Goal: Contribute content: Contribute content

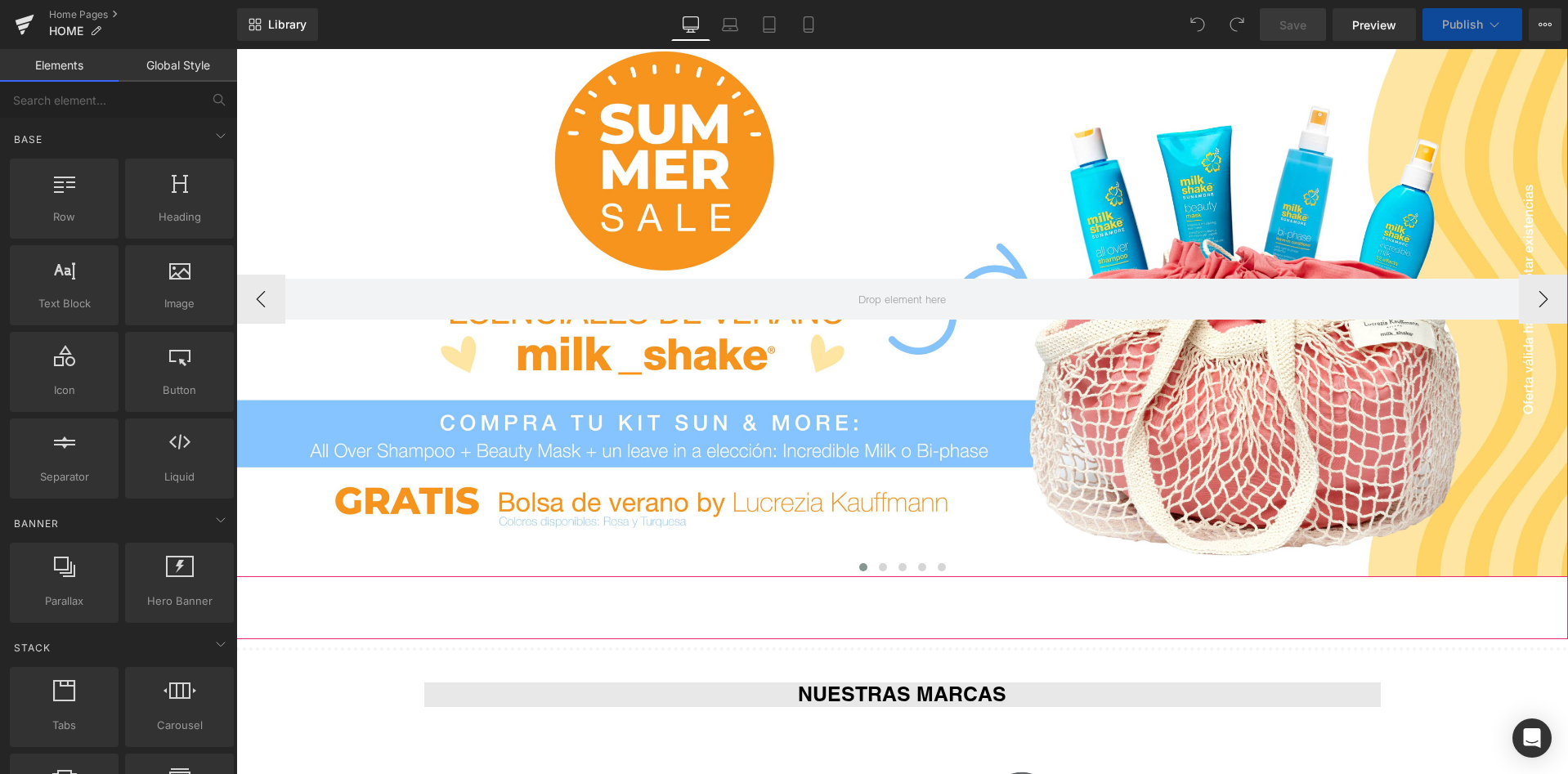
scroll to position [299, 0]
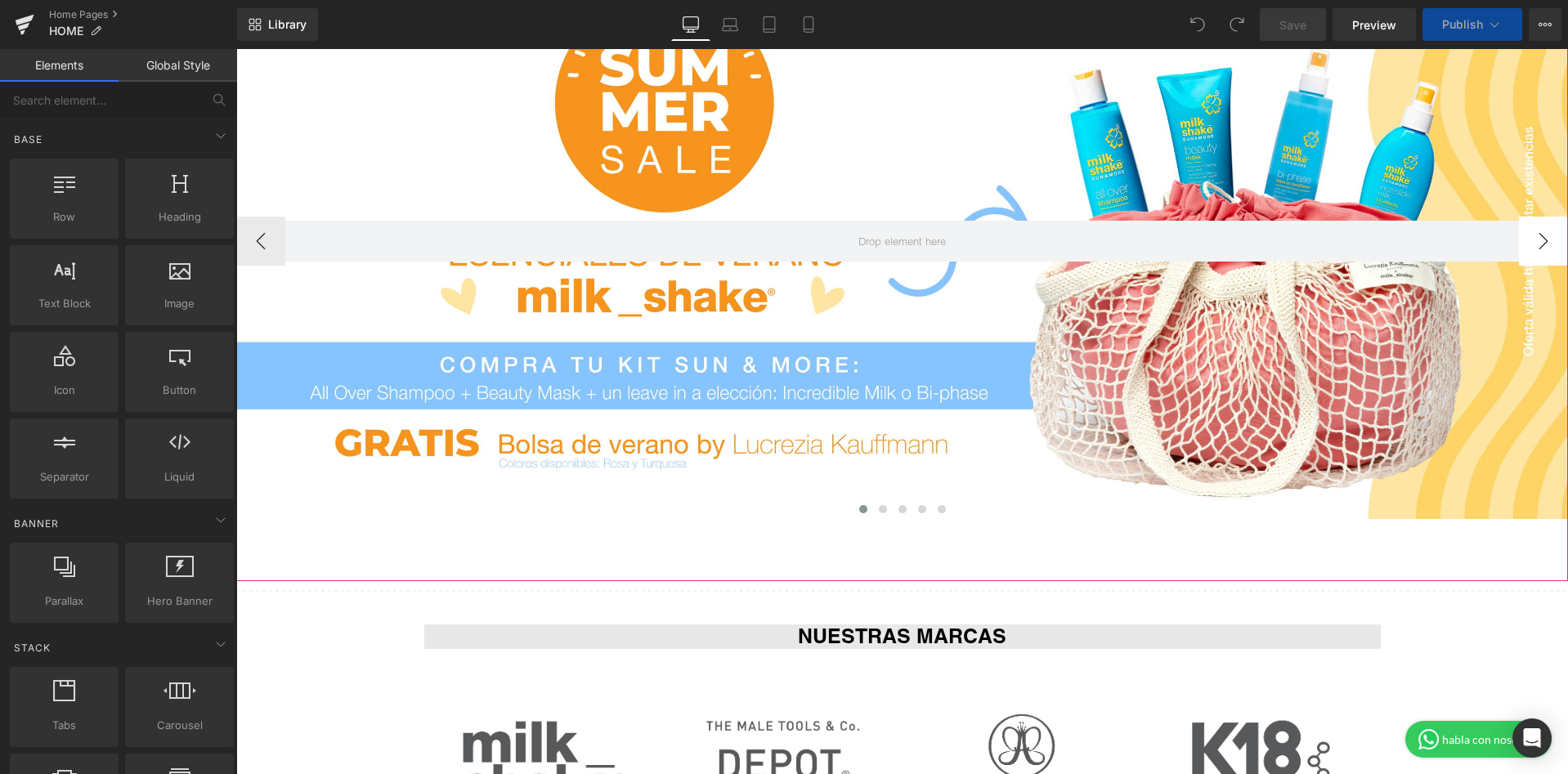
click at [1545, 250] on button "›" at bounding box center [1543, 241] width 49 height 49
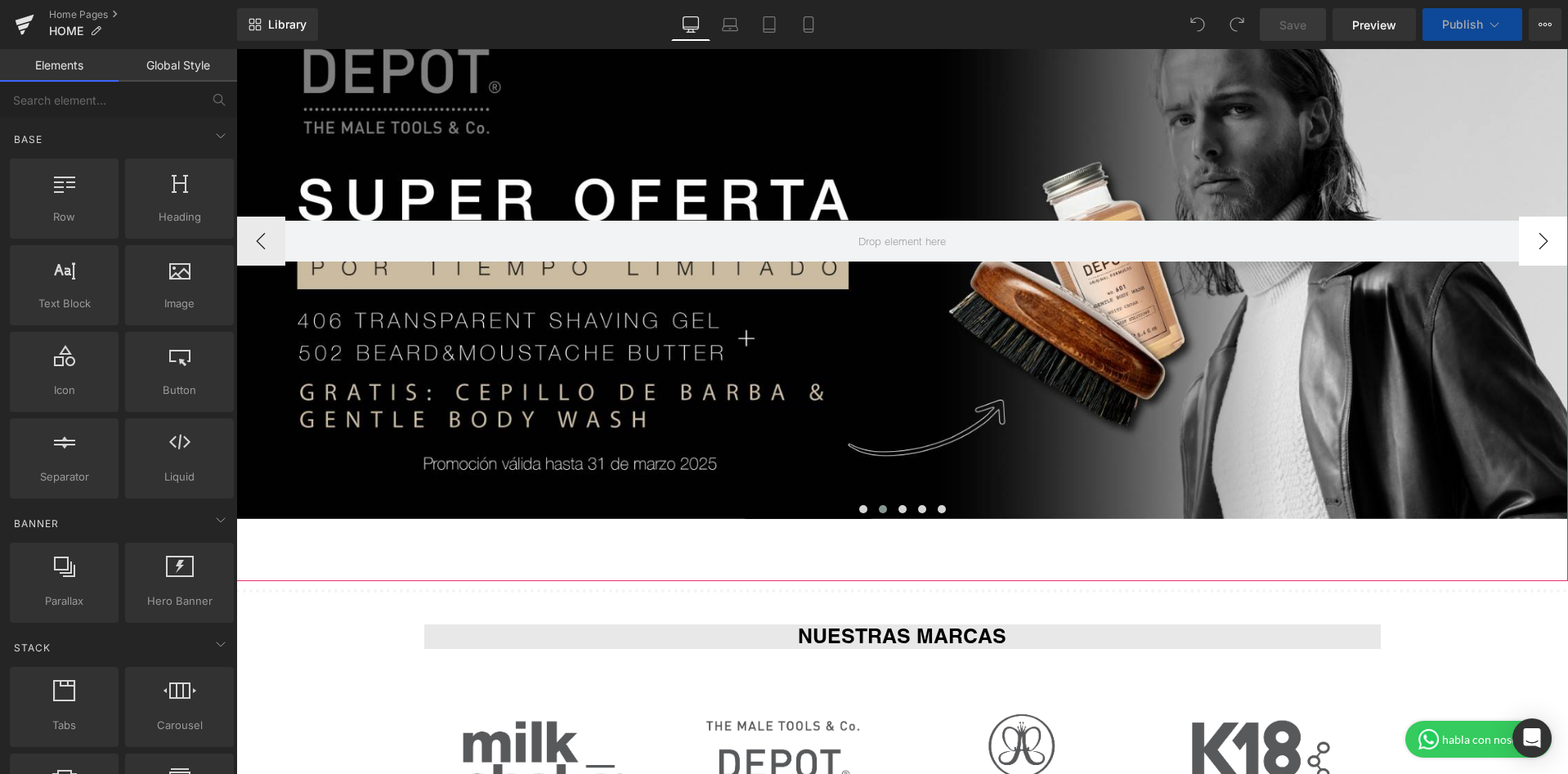
click at [1545, 250] on button "›" at bounding box center [1543, 241] width 49 height 49
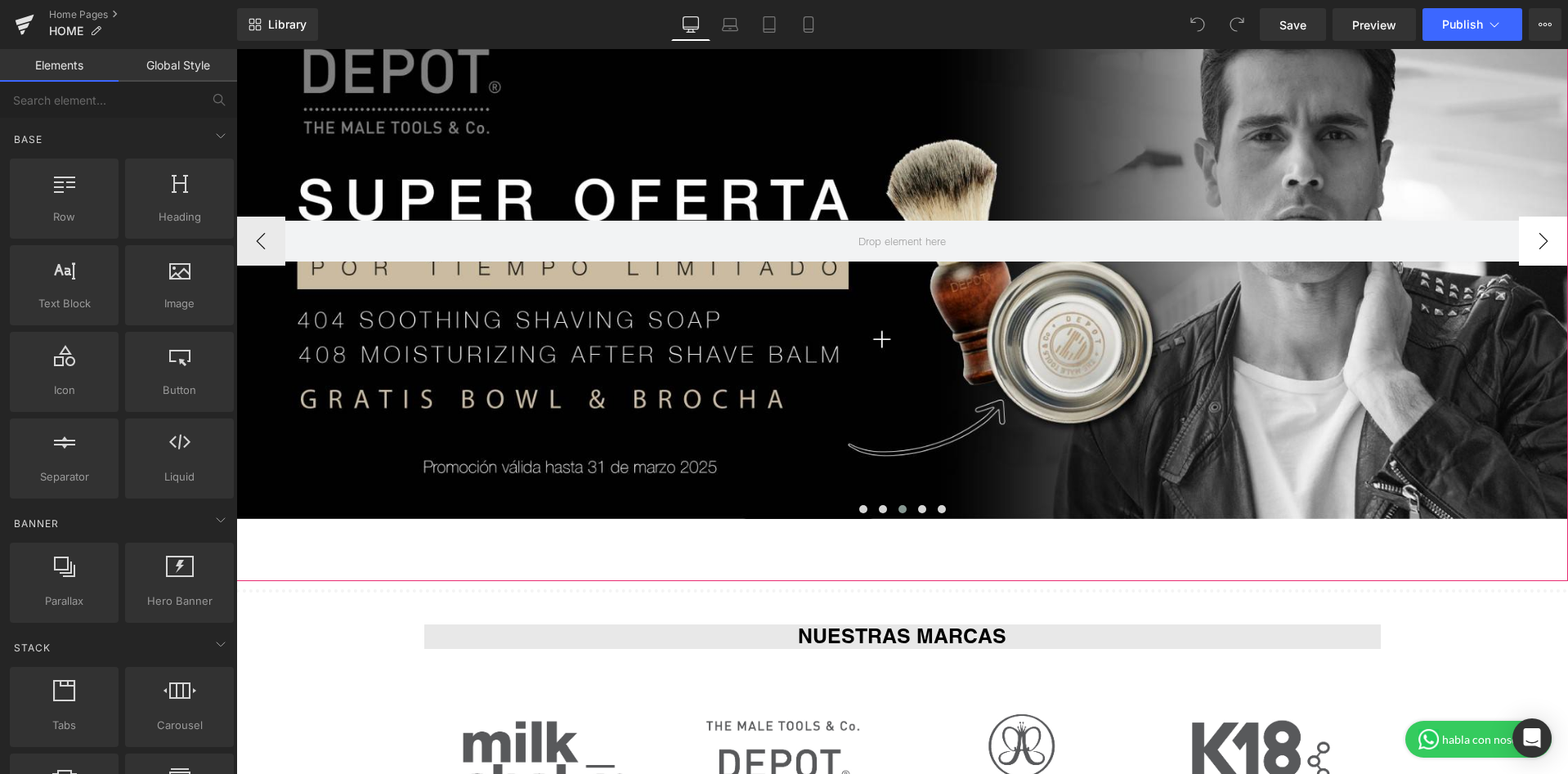
click at [1545, 250] on button "›" at bounding box center [1543, 241] width 49 height 49
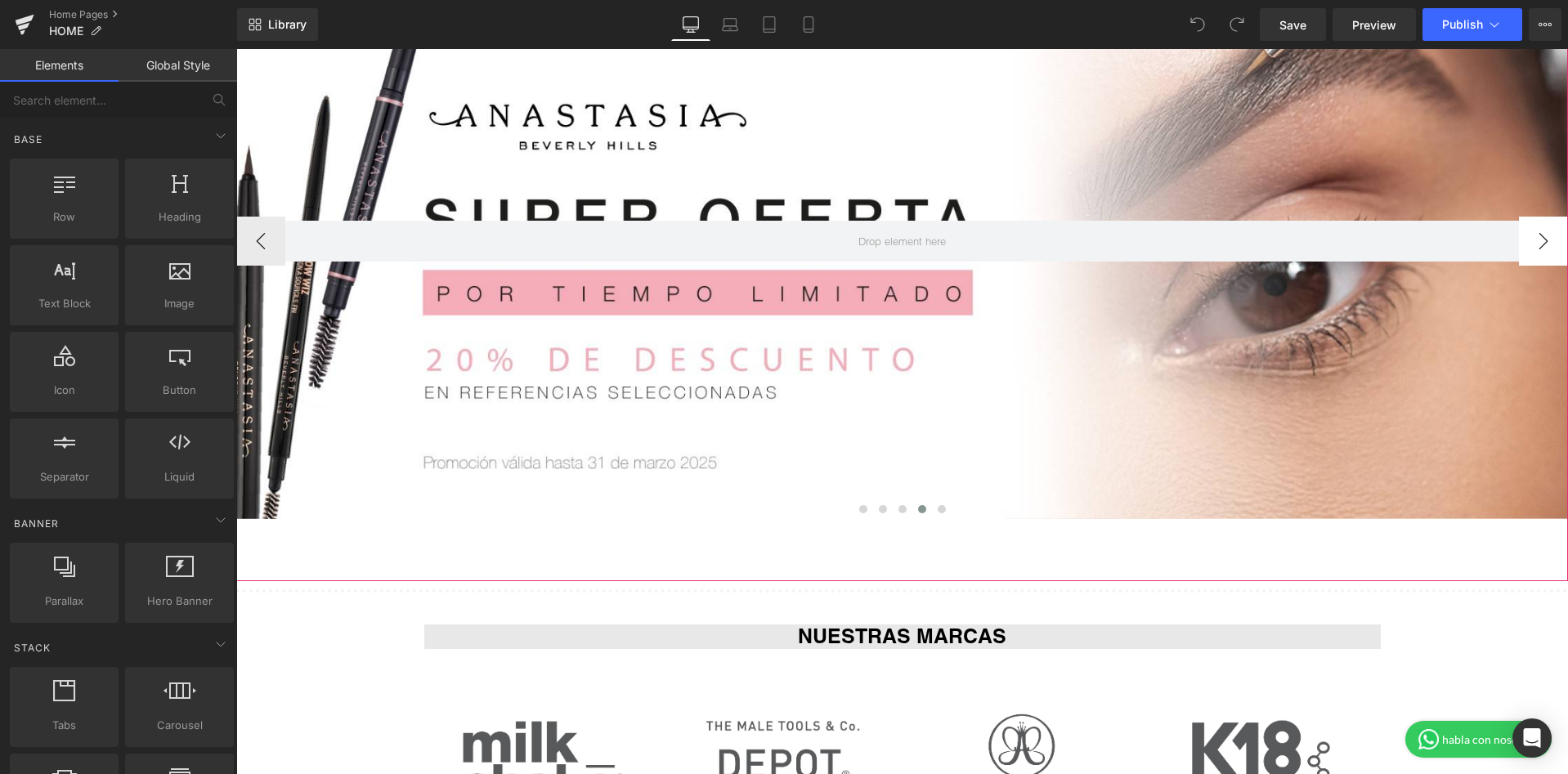
click at [1545, 250] on button "›" at bounding box center [1543, 241] width 49 height 49
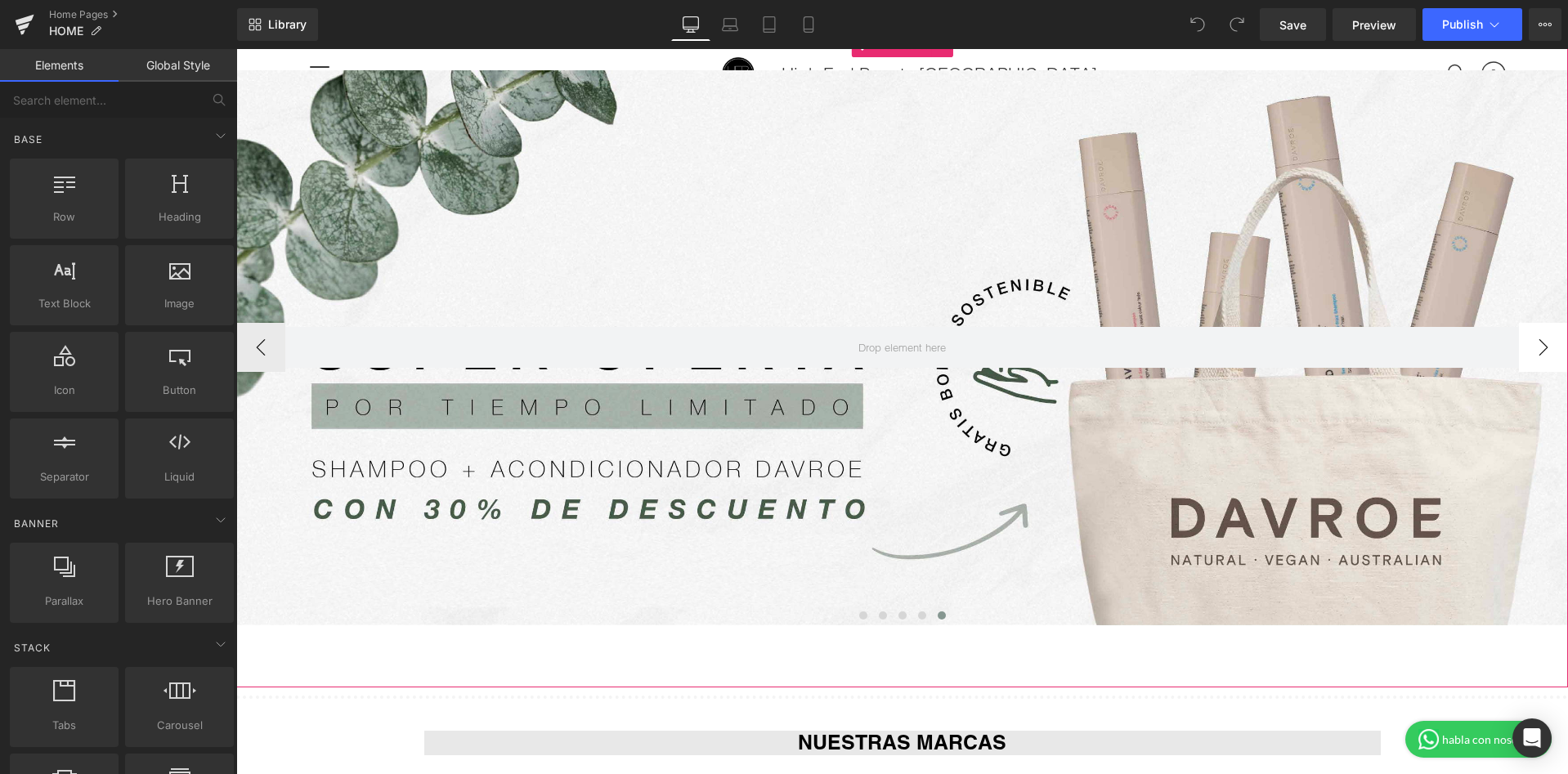
scroll to position [163, 0]
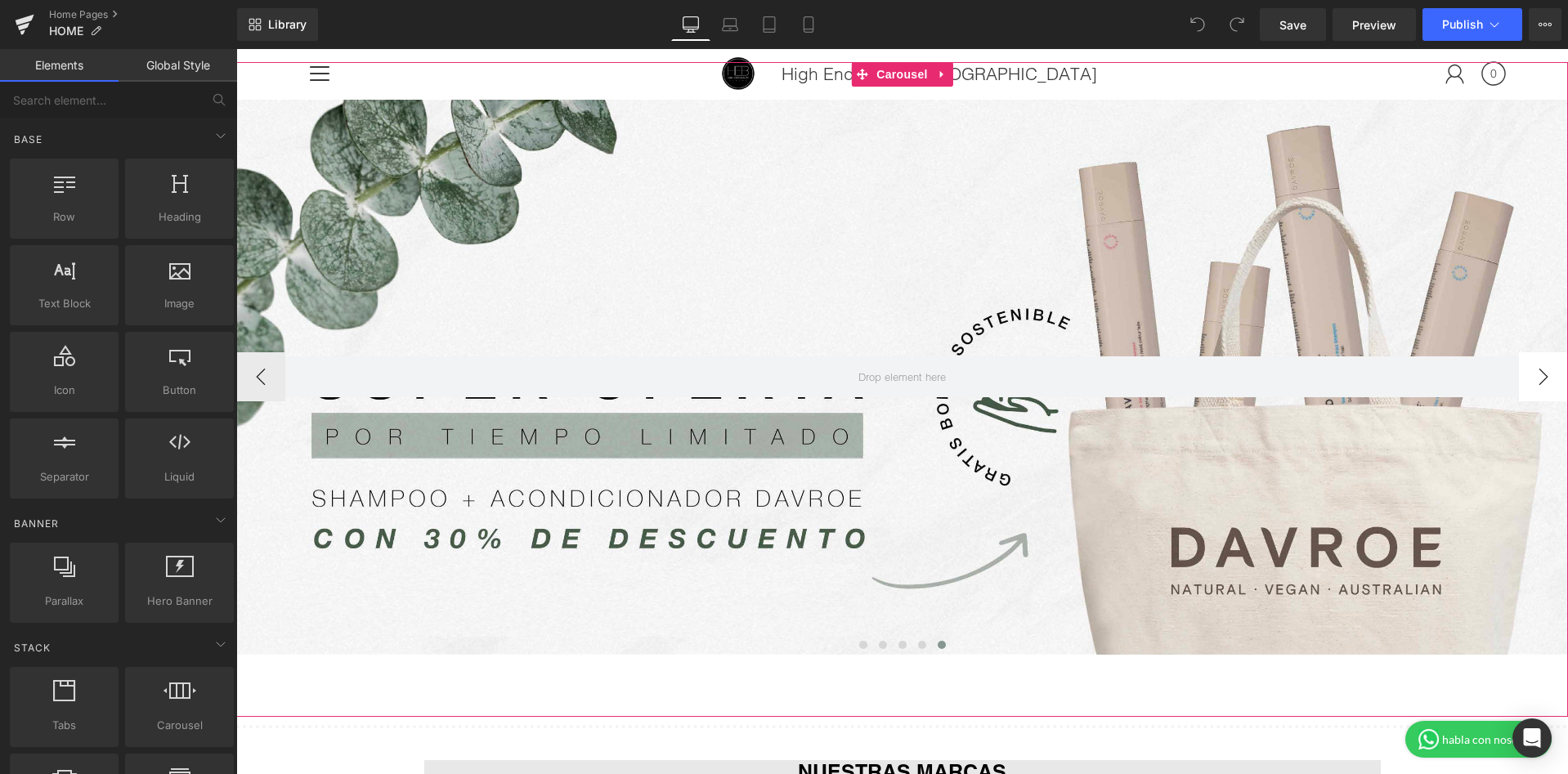
click at [1548, 370] on button "›" at bounding box center [1543, 377] width 49 height 49
click at [275, 376] on button "‹" at bounding box center [261, 377] width 49 height 49
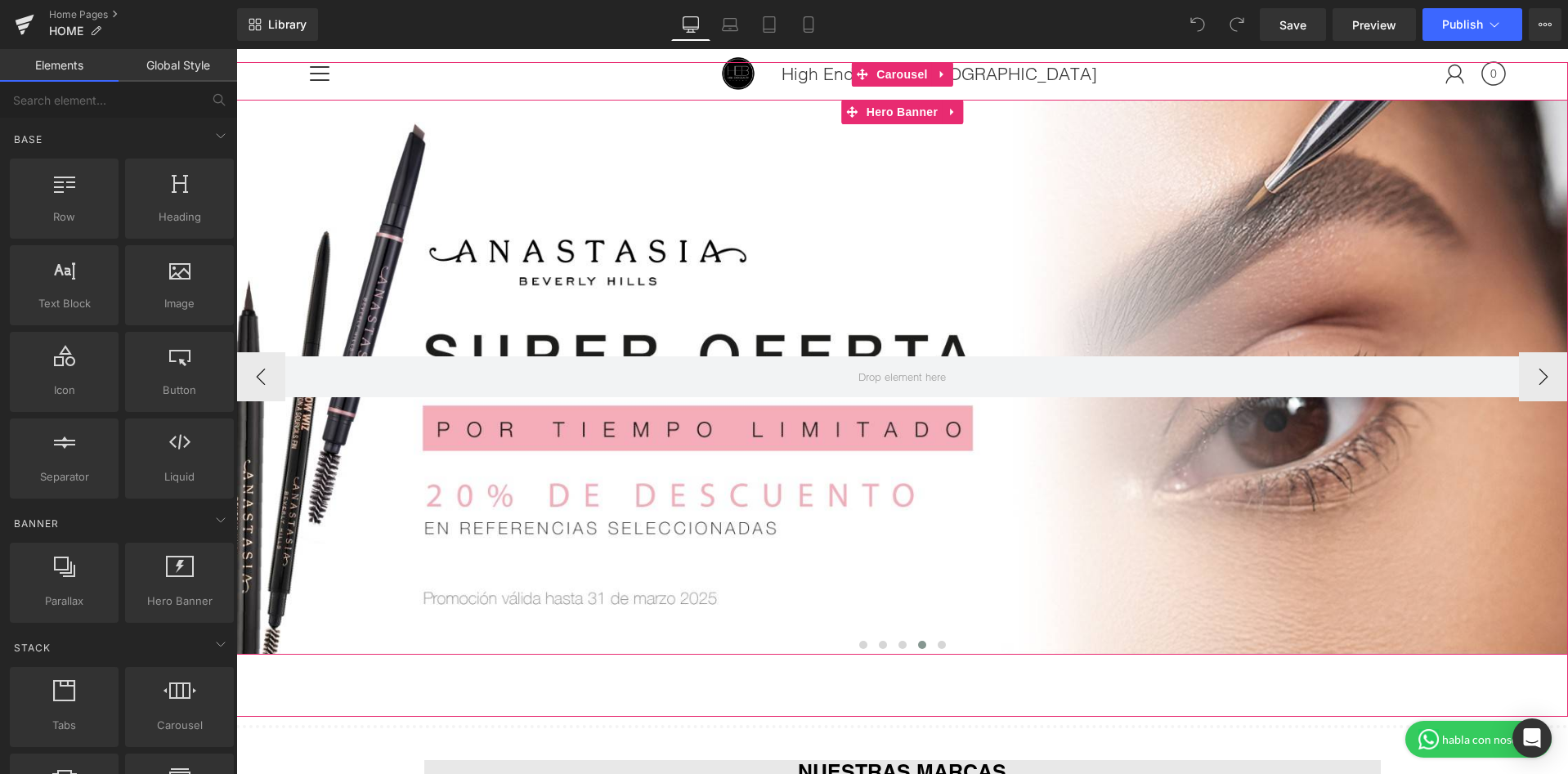
scroll to position [162, 0]
click at [246, 377] on button "‹" at bounding box center [261, 377] width 49 height 49
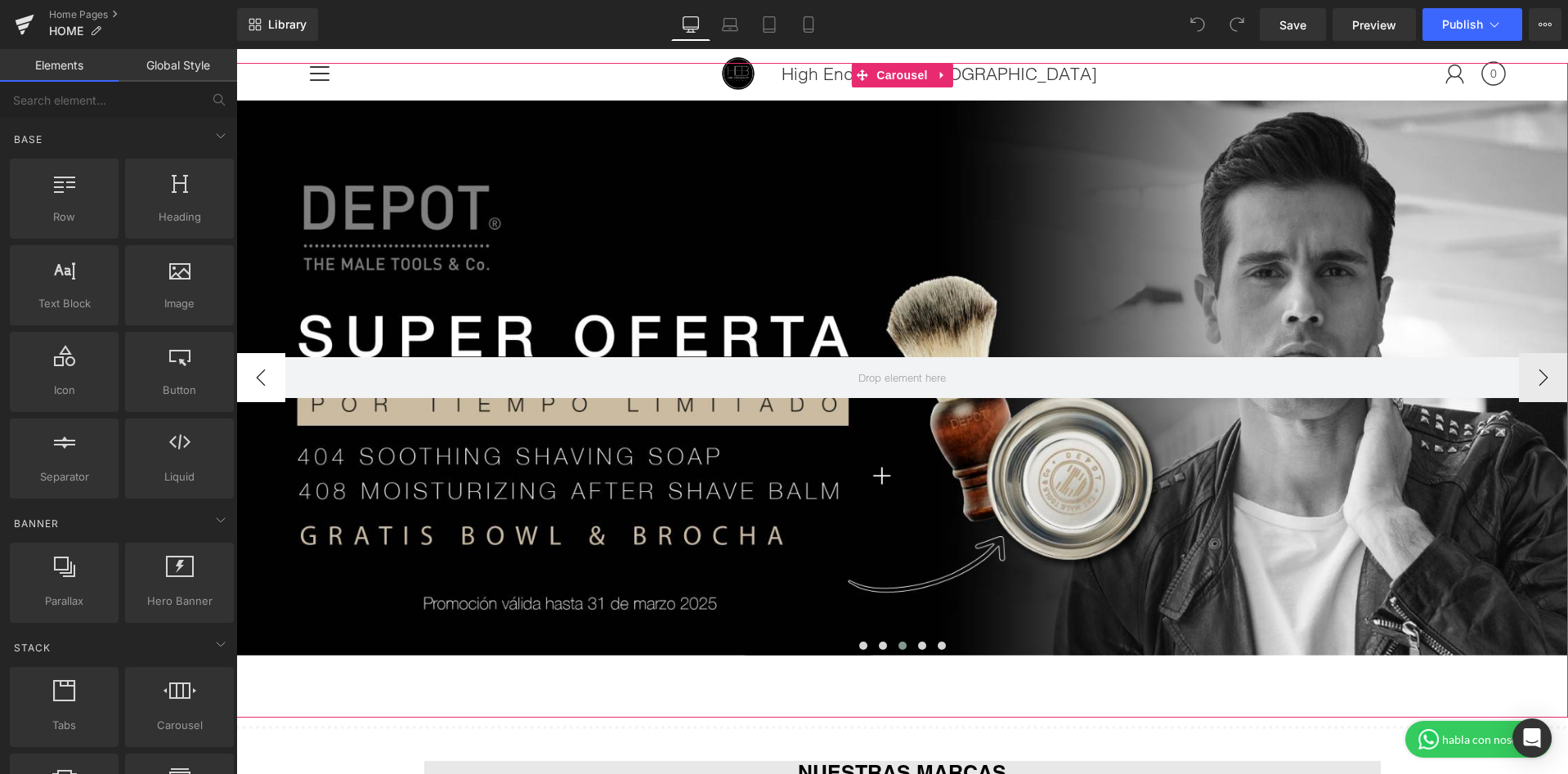
click at [255, 372] on button "‹" at bounding box center [261, 377] width 49 height 49
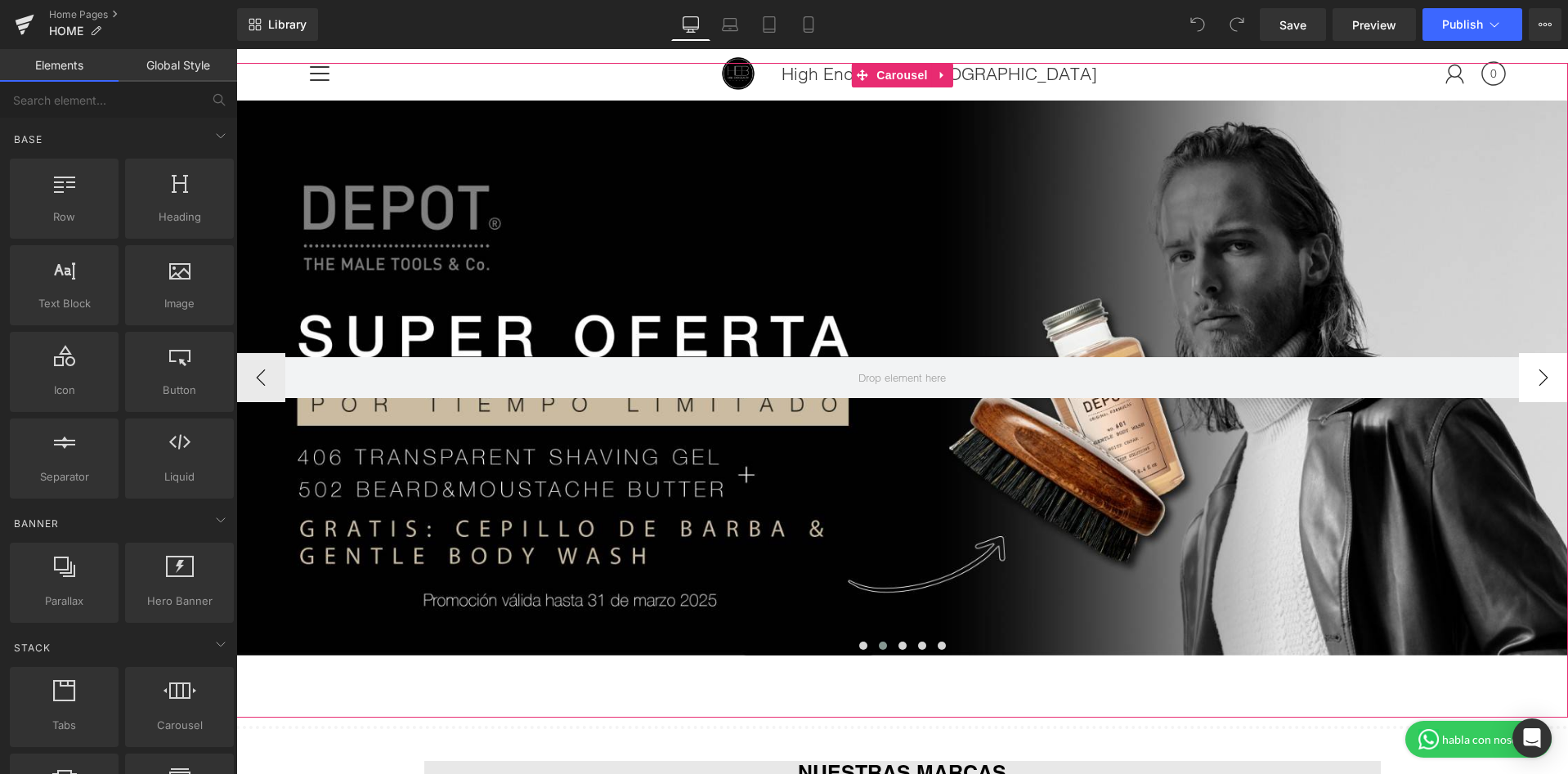
click at [1533, 373] on button "›" at bounding box center [1543, 377] width 49 height 49
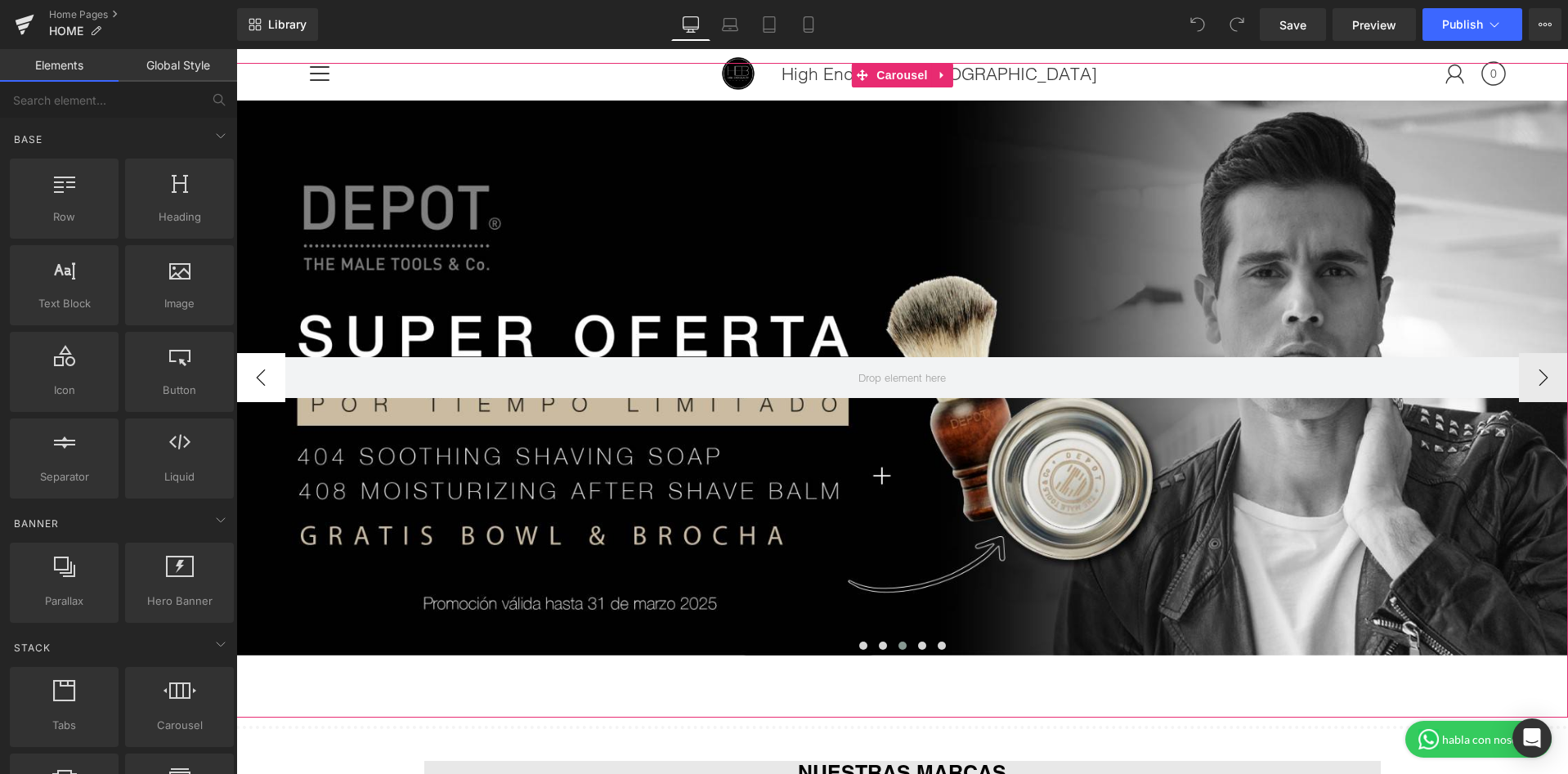
click at [267, 382] on button "‹" at bounding box center [261, 377] width 49 height 49
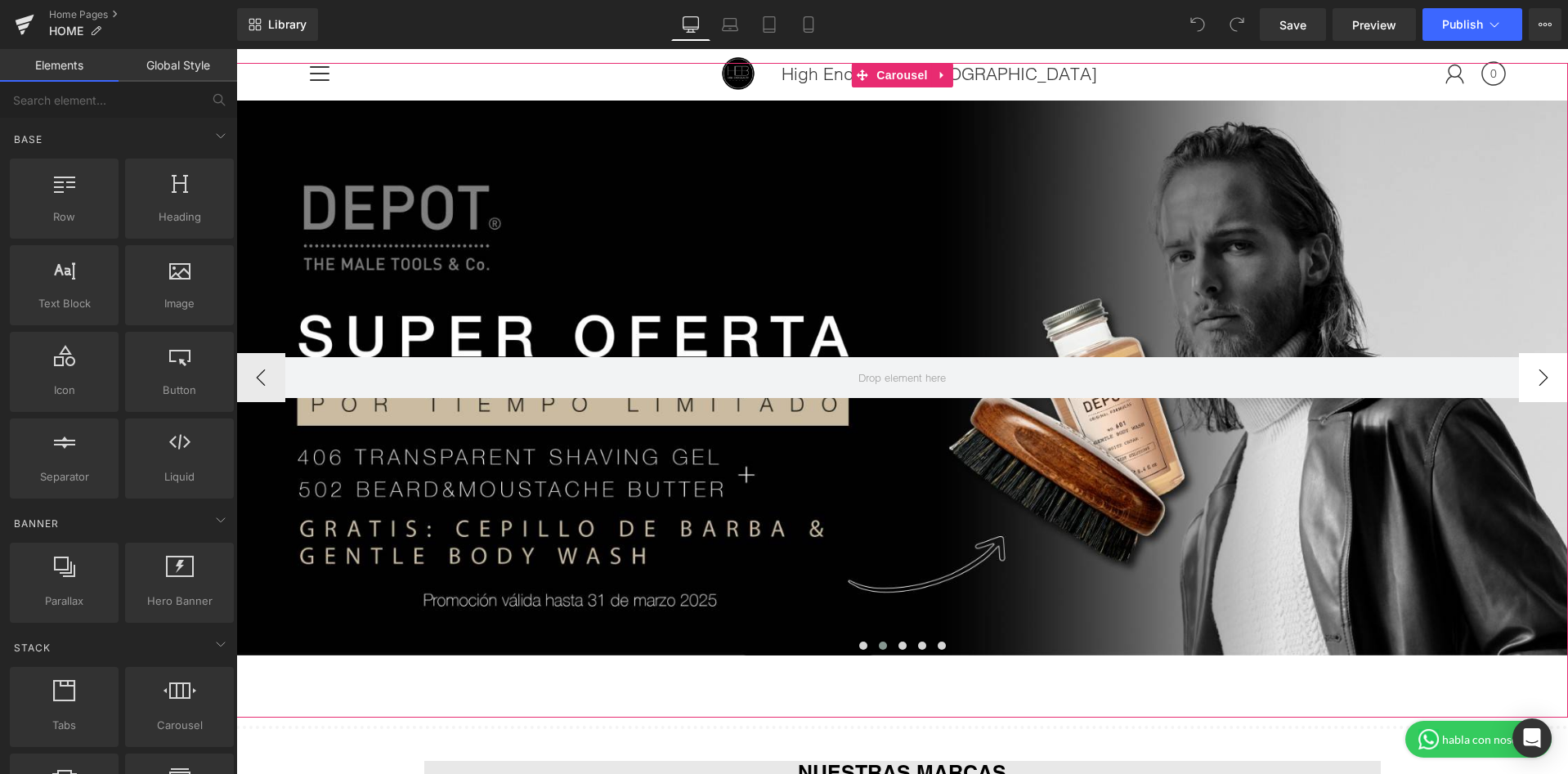
click at [1529, 370] on button "›" at bounding box center [1543, 377] width 49 height 49
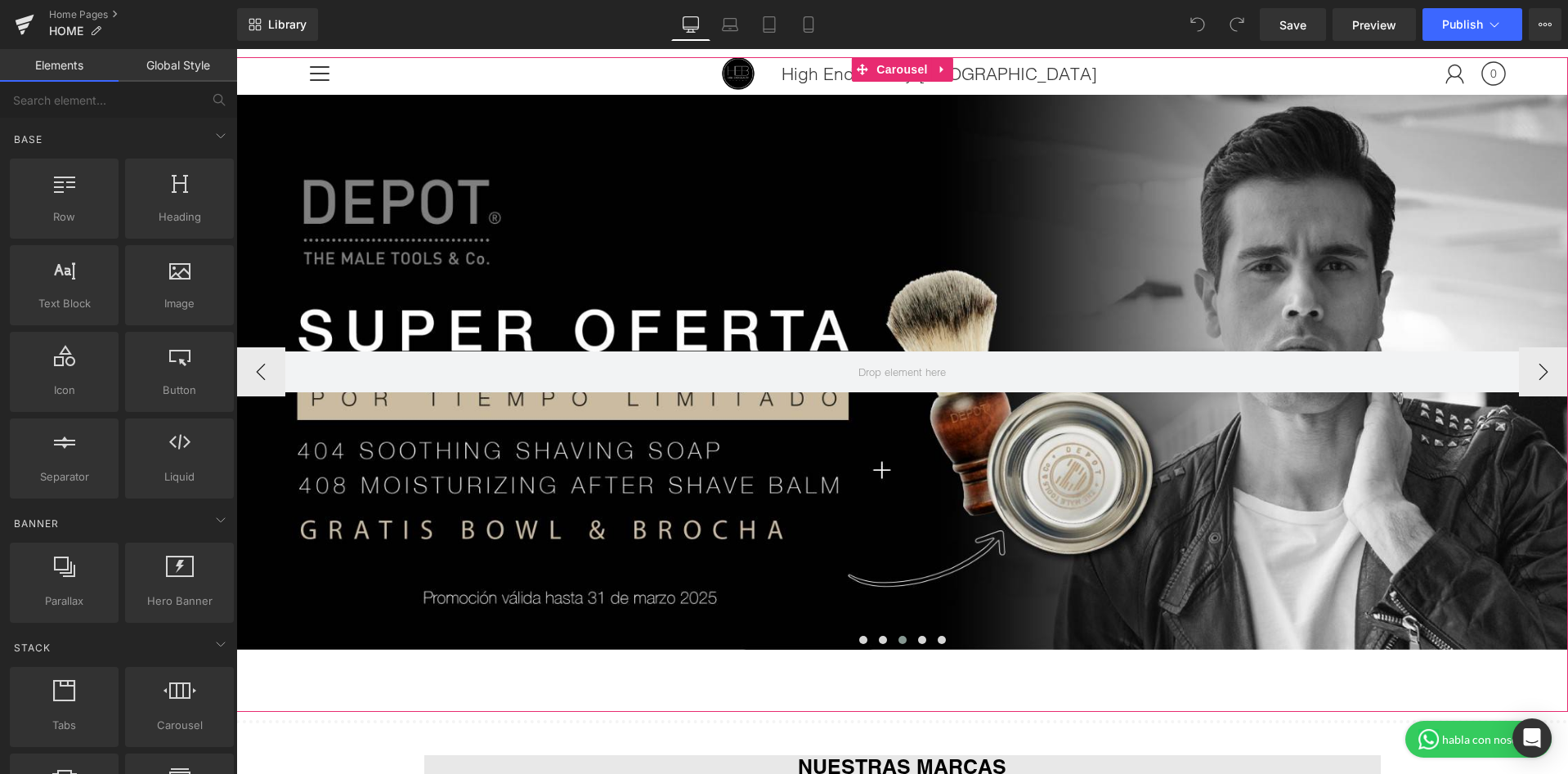
scroll to position [168, 0]
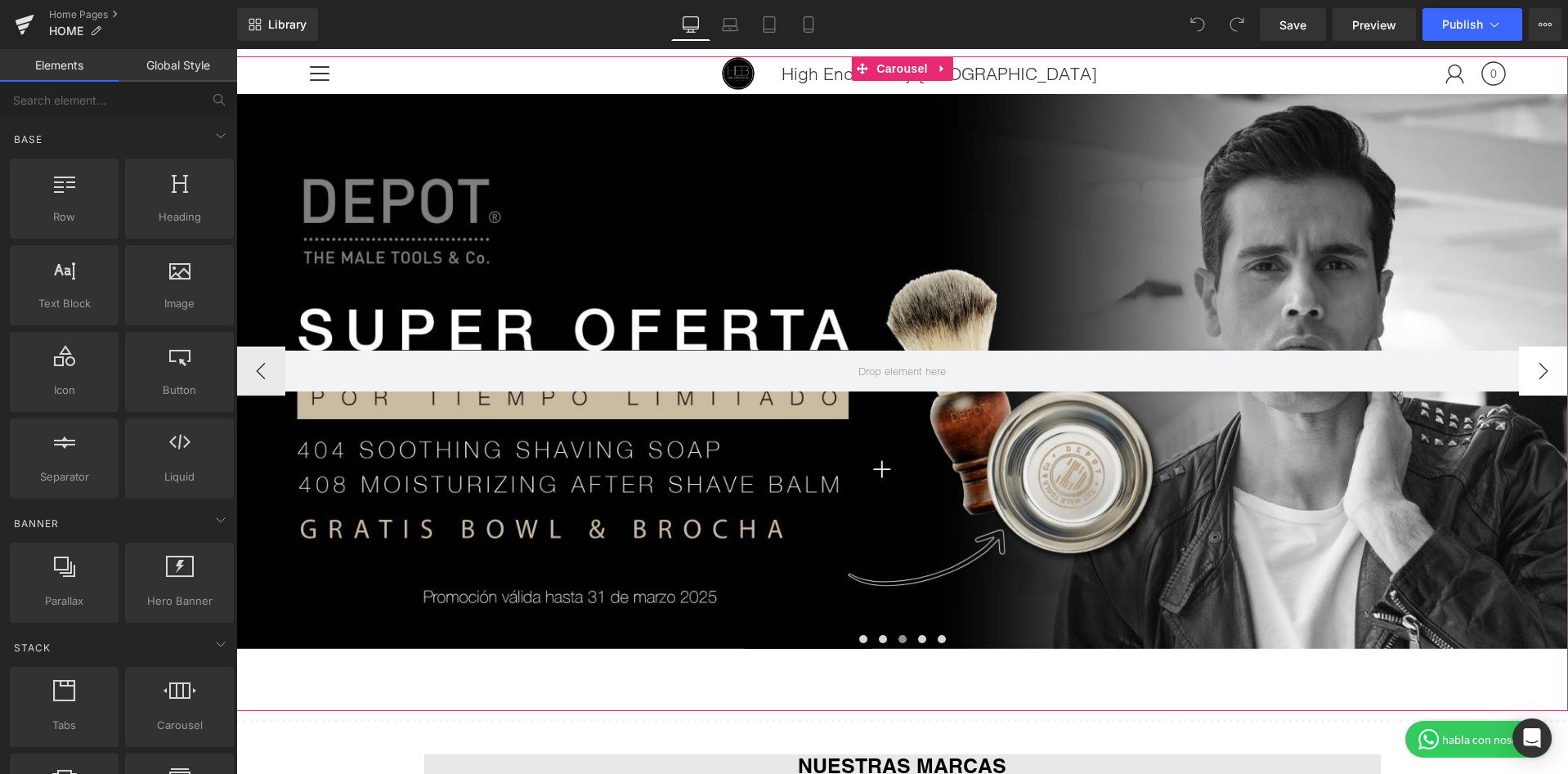
click at [1547, 380] on button "›" at bounding box center [1543, 371] width 49 height 49
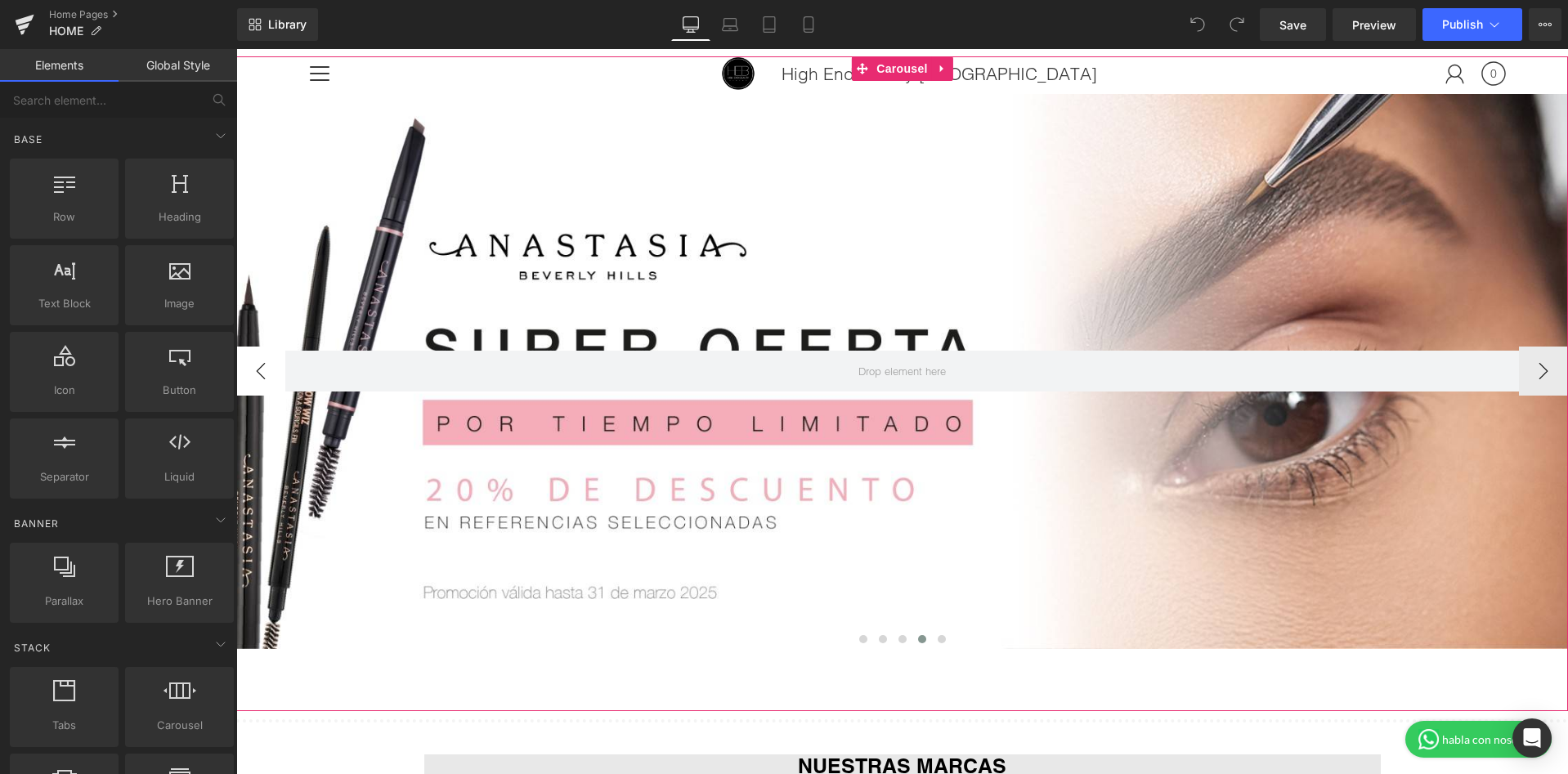
click at [251, 371] on button "‹" at bounding box center [261, 371] width 49 height 49
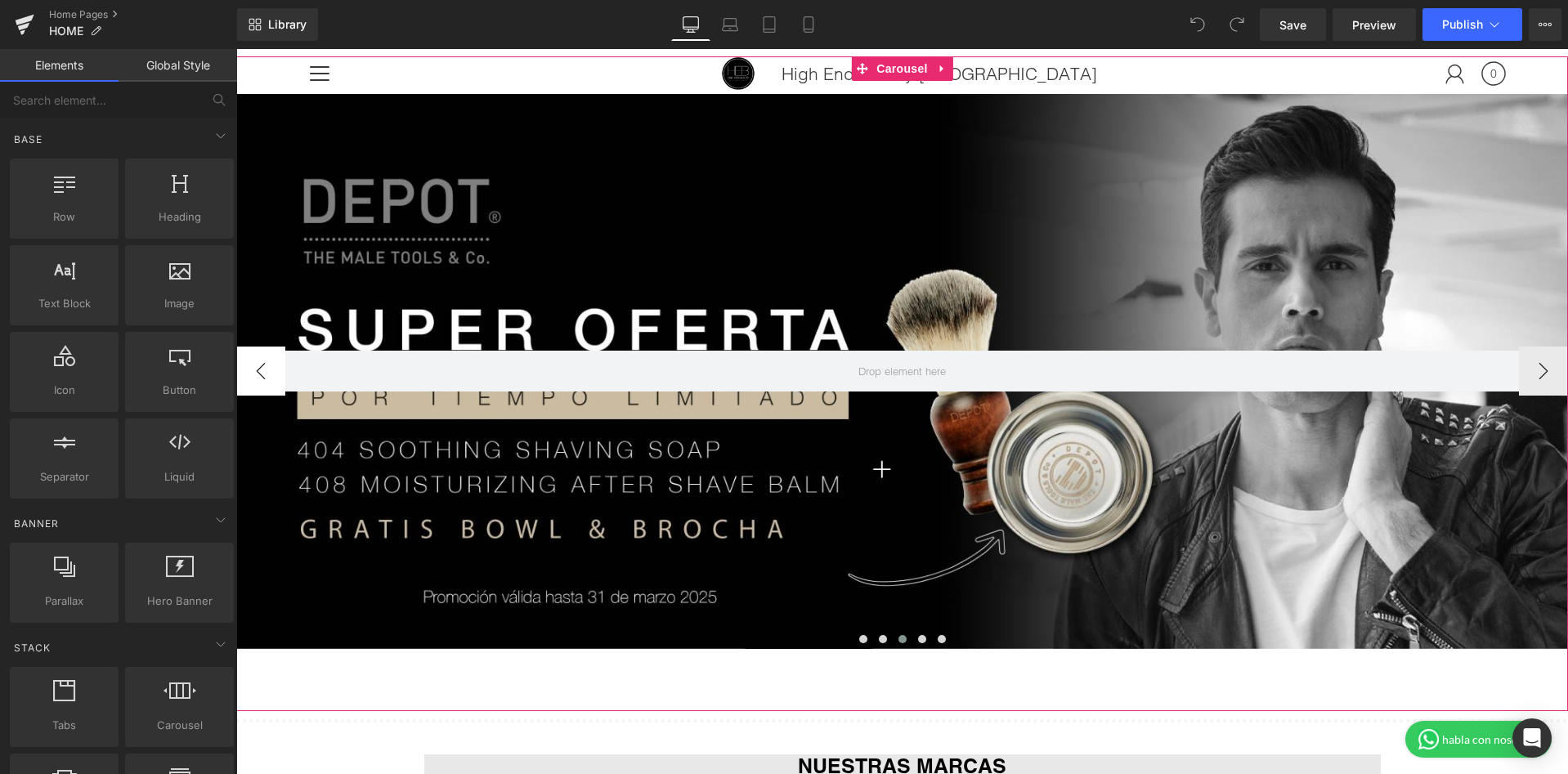
click at [251, 371] on button "‹" at bounding box center [261, 371] width 49 height 49
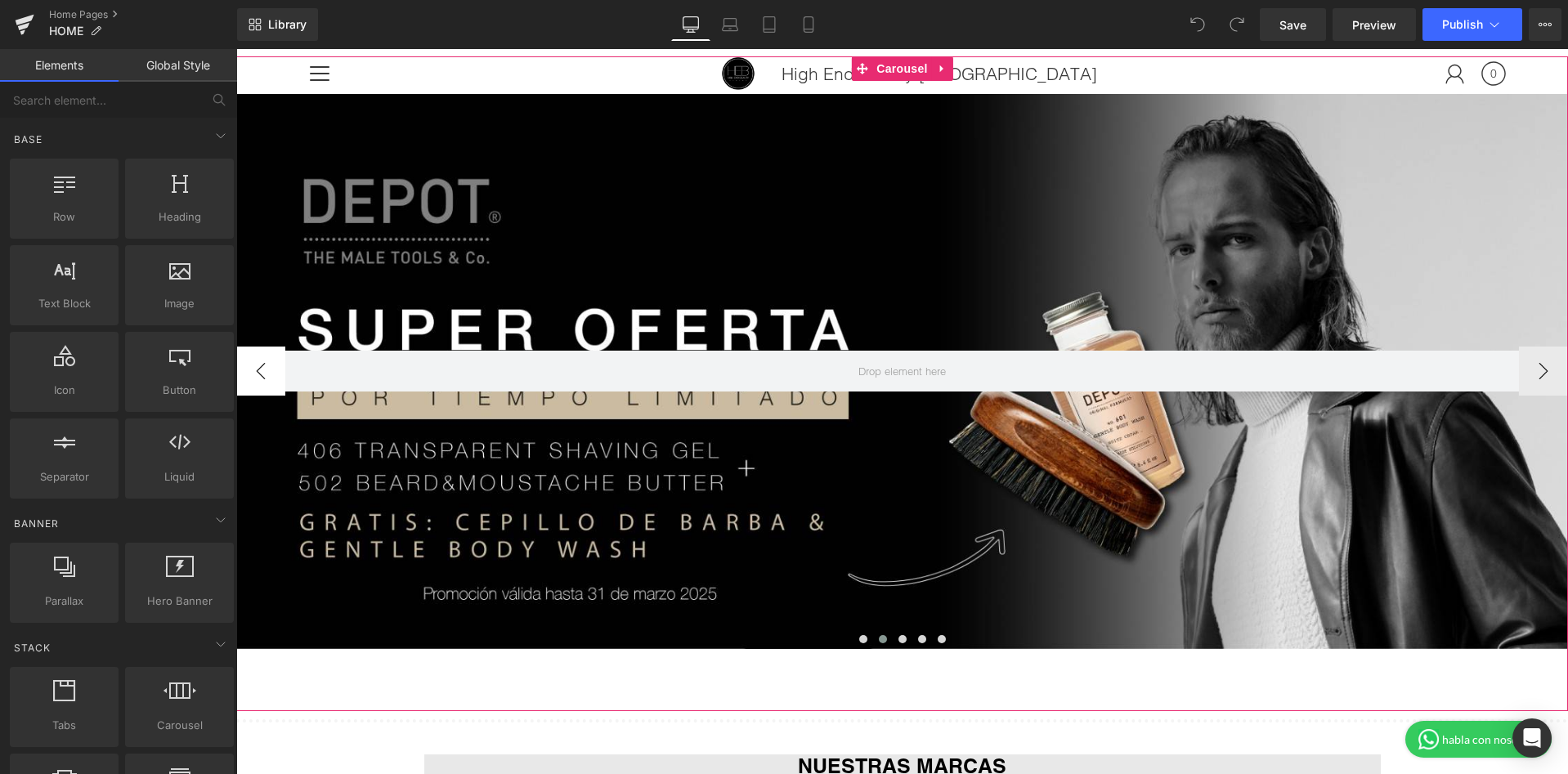
click at [251, 374] on button "‹" at bounding box center [261, 371] width 49 height 49
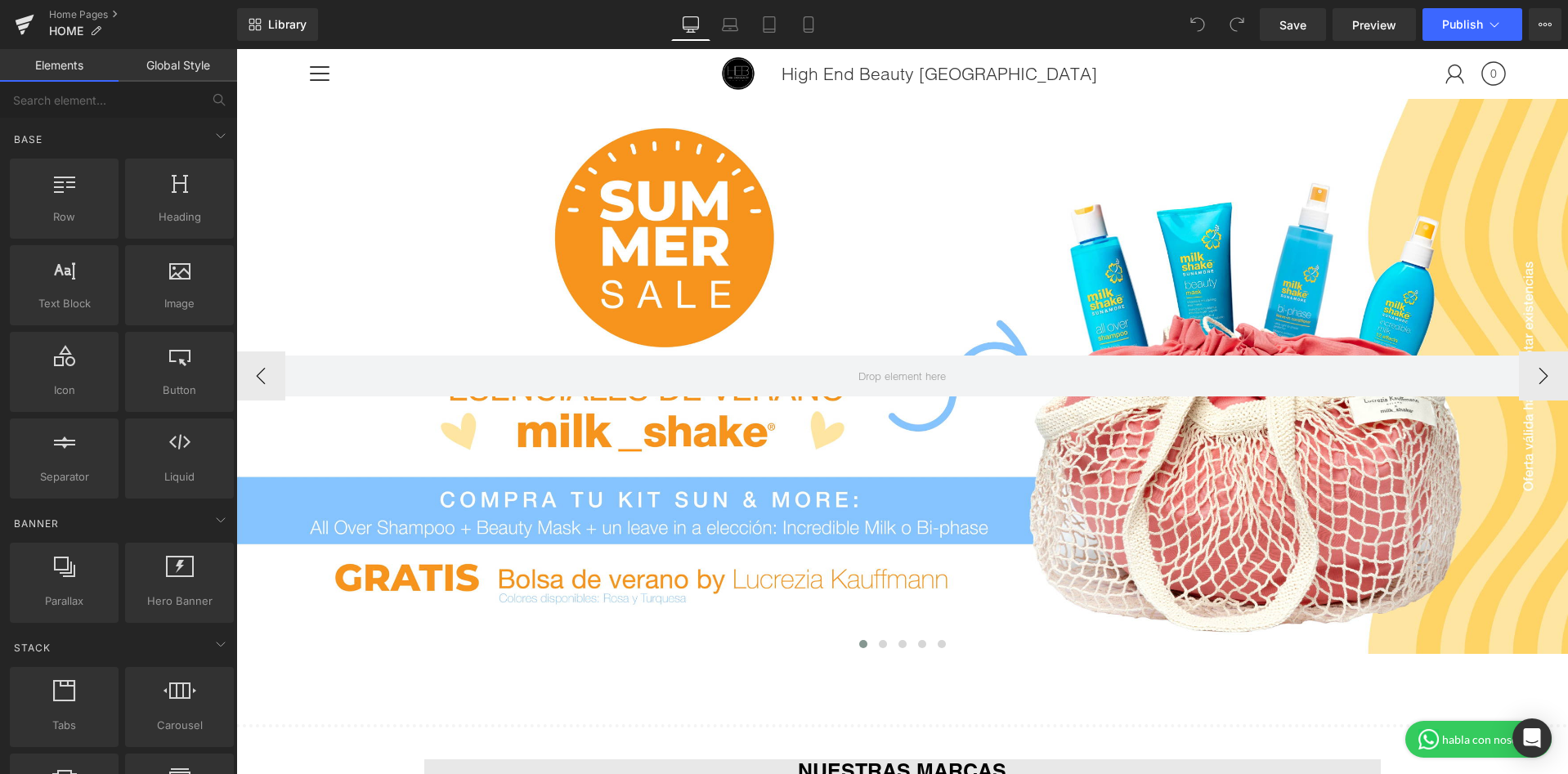
scroll to position [162, 0]
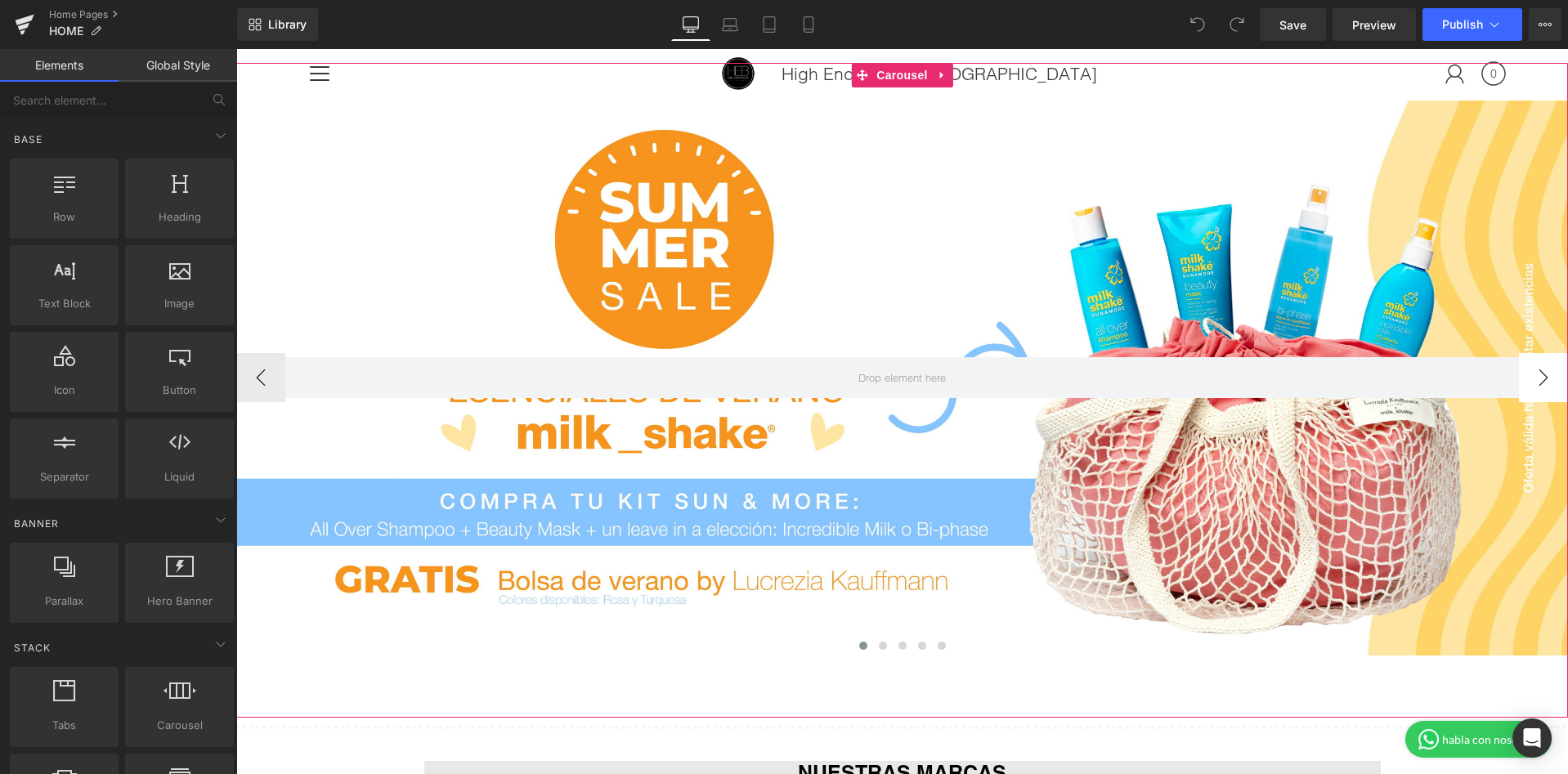
click at [1552, 379] on button "›" at bounding box center [1543, 377] width 49 height 49
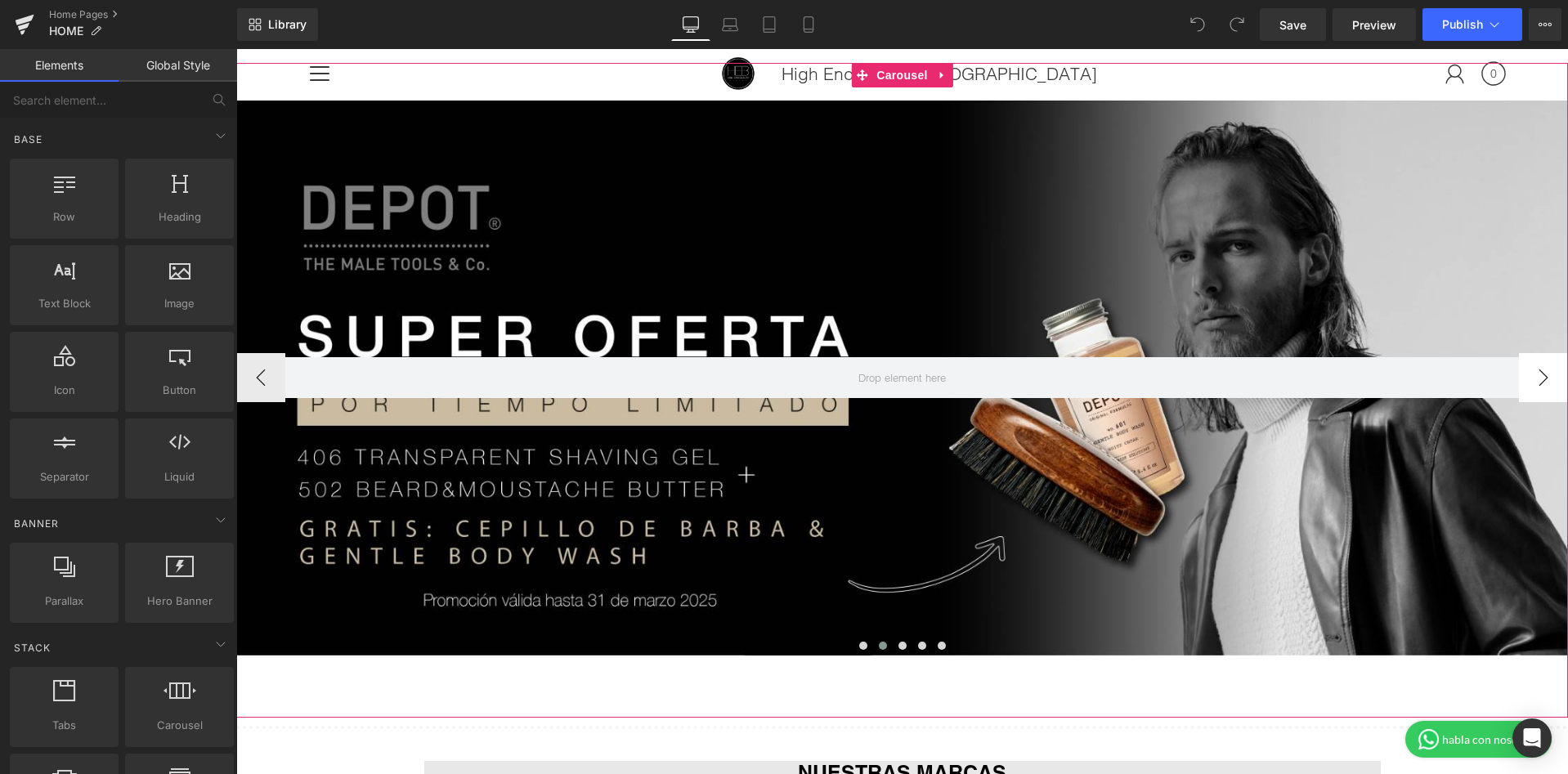
click at [1552, 379] on button "›" at bounding box center [1543, 377] width 49 height 49
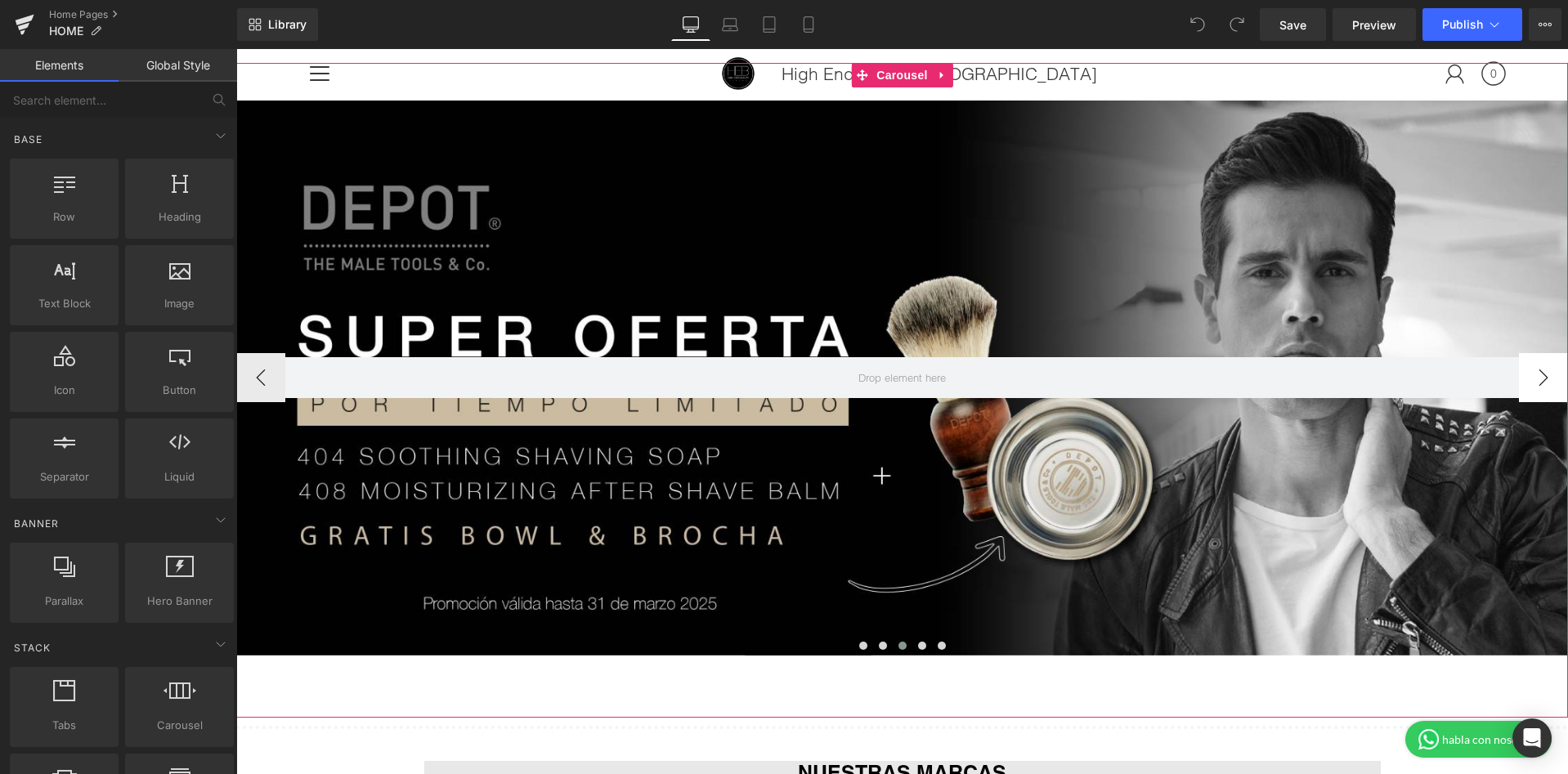
click at [1552, 379] on button "›" at bounding box center [1543, 377] width 49 height 49
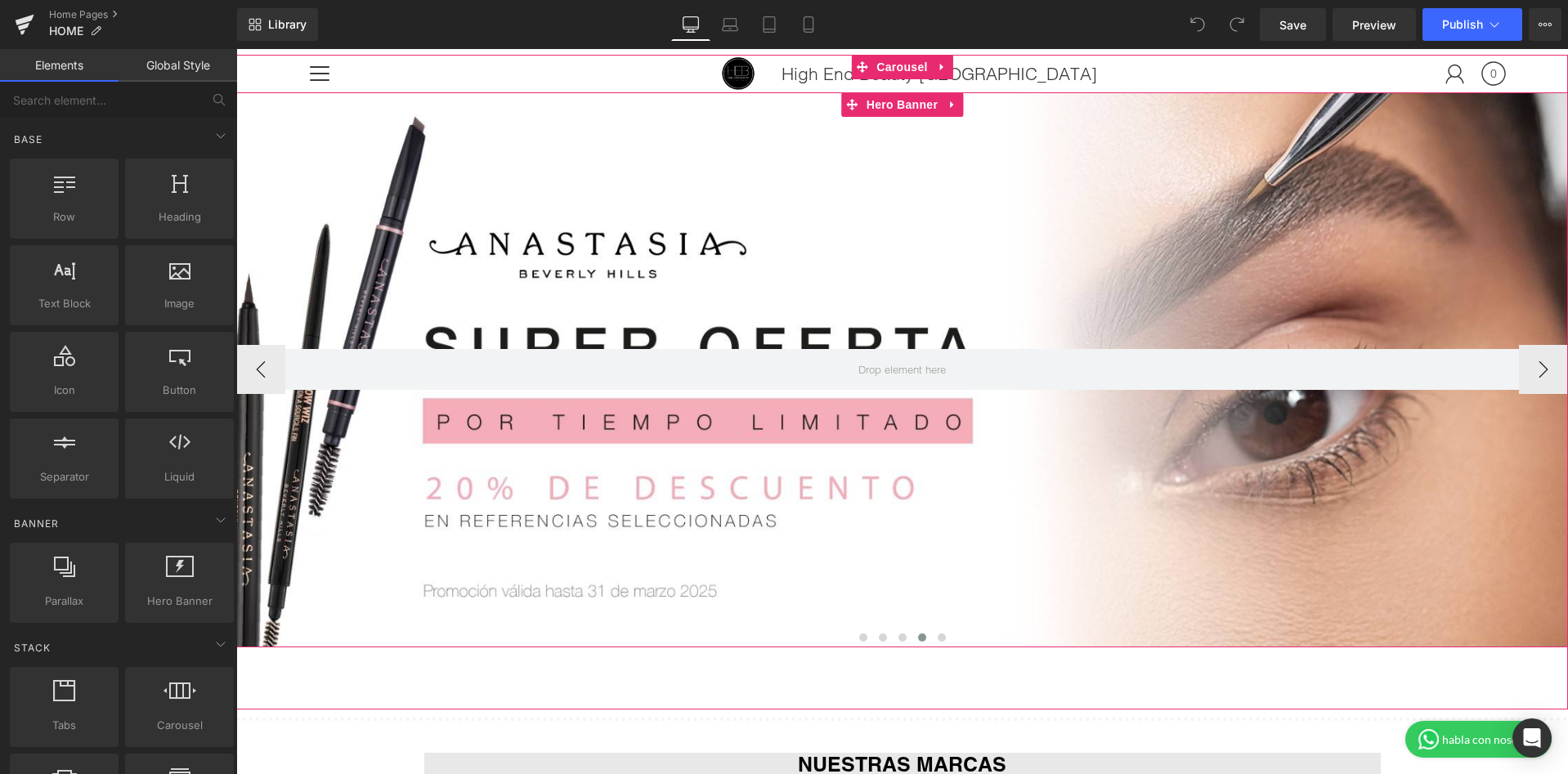
scroll to position [151, 0]
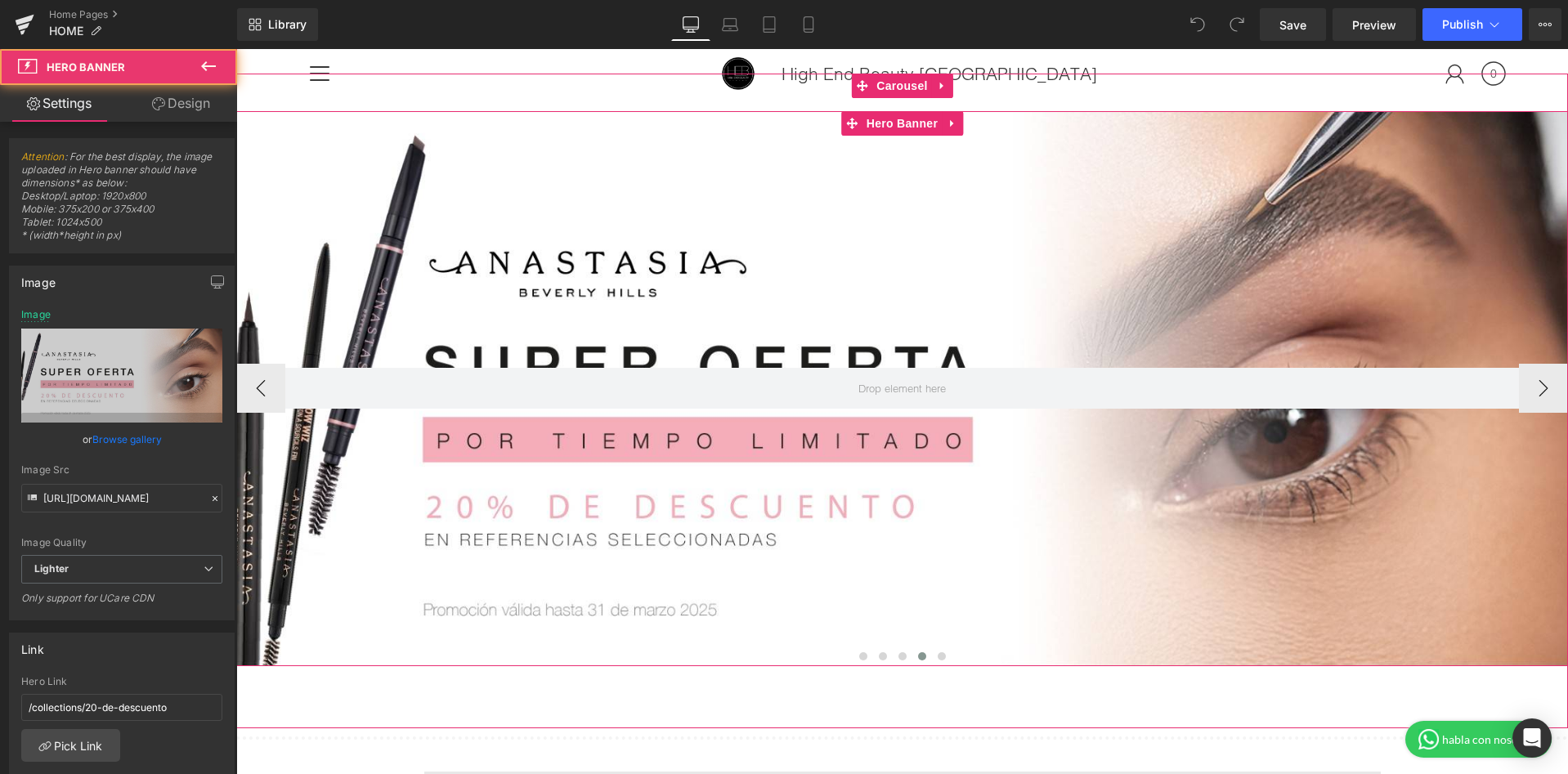
drag, startPoint x: 504, startPoint y: 218, endPoint x: 605, endPoint y: 265, distance: 111.4
click at [605, 265] on div at bounding box center [902, 388] width 1332 height 555
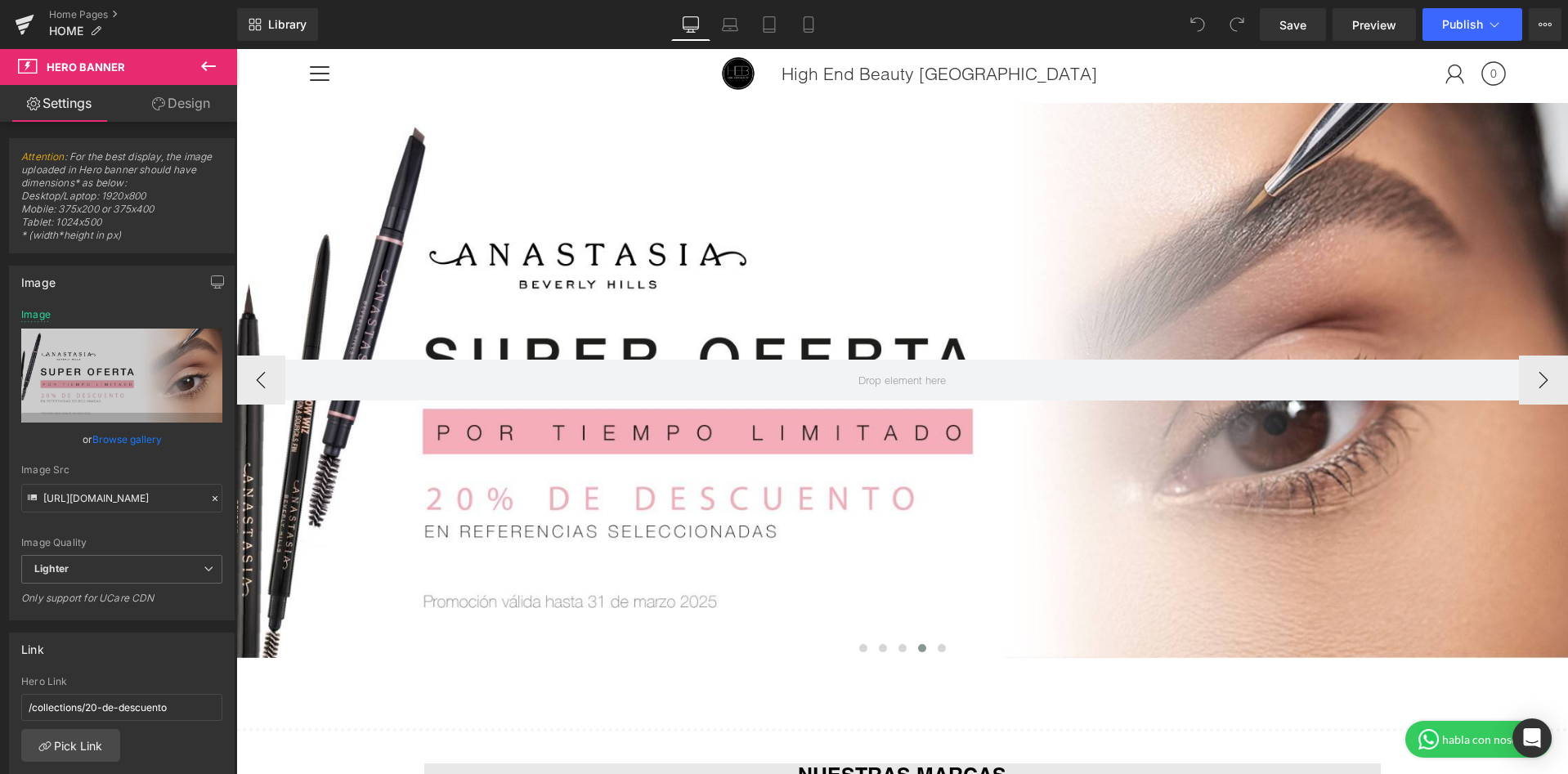
scroll to position [158, 0]
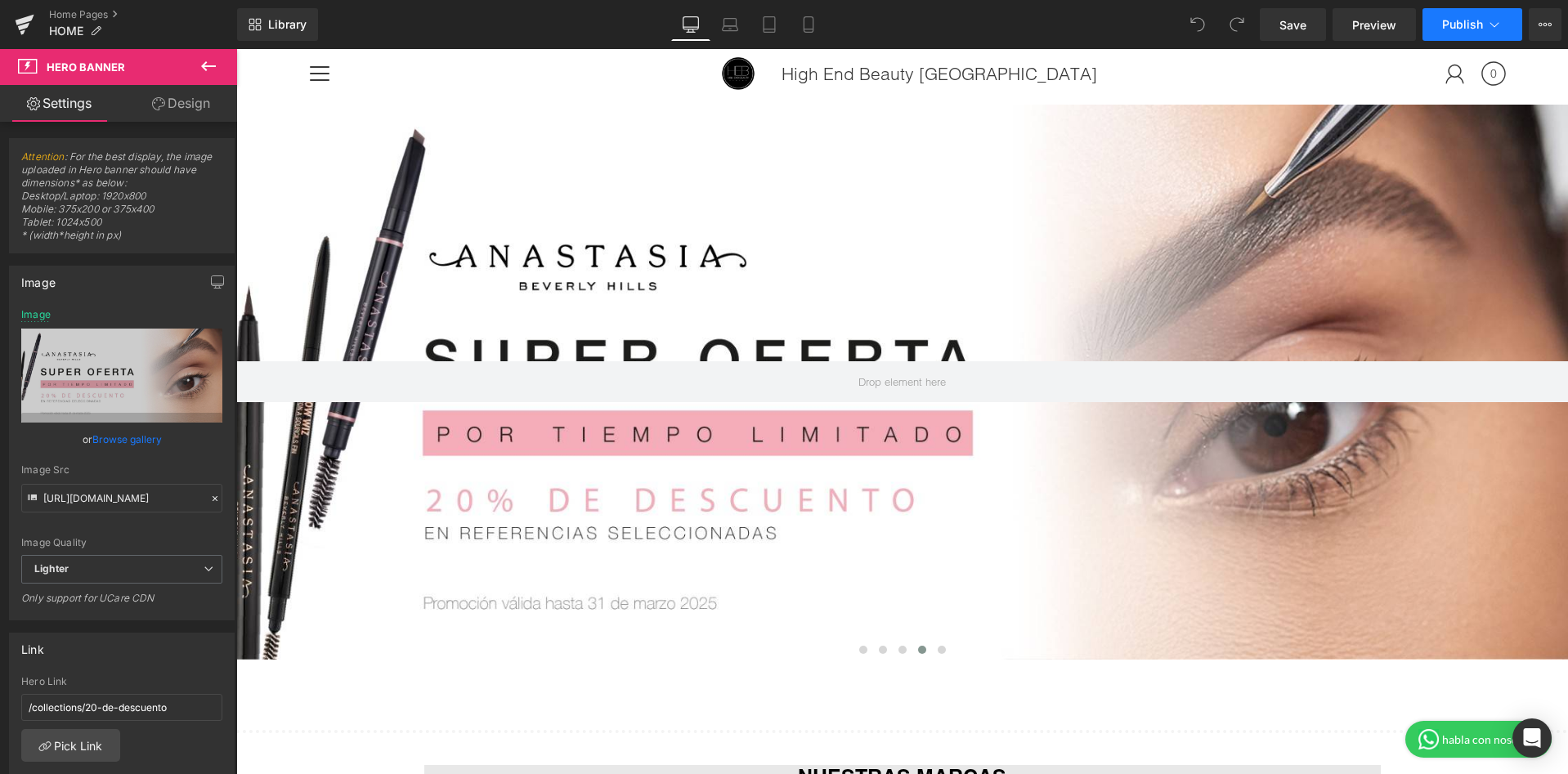
click at [1459, 28] on span "Publish" at bounding box center [1462, 25] width 41 height 13
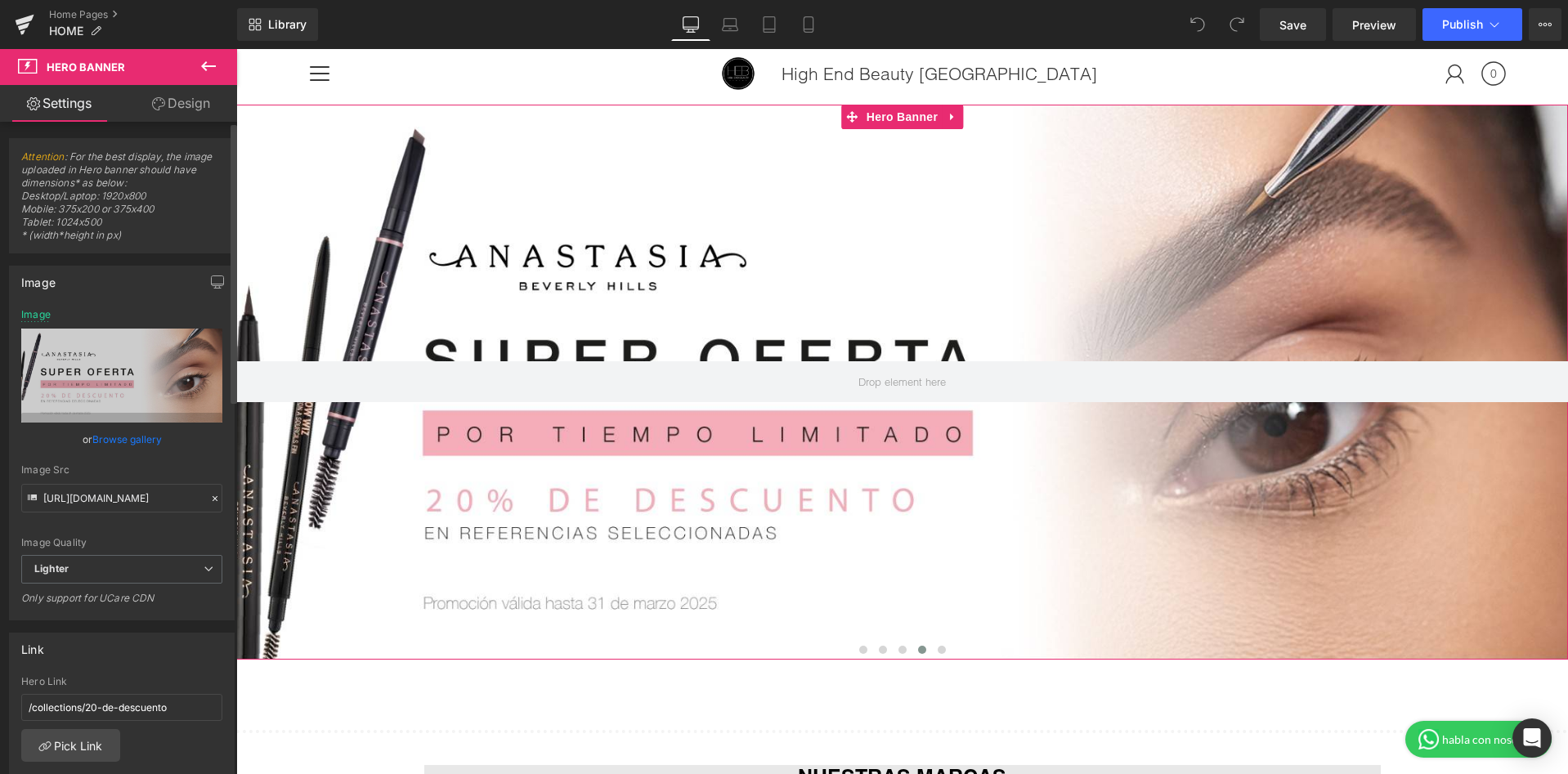
click at [152, 441] on link "Browse gallery" at bounding box center [127, 439] width 70 height 28
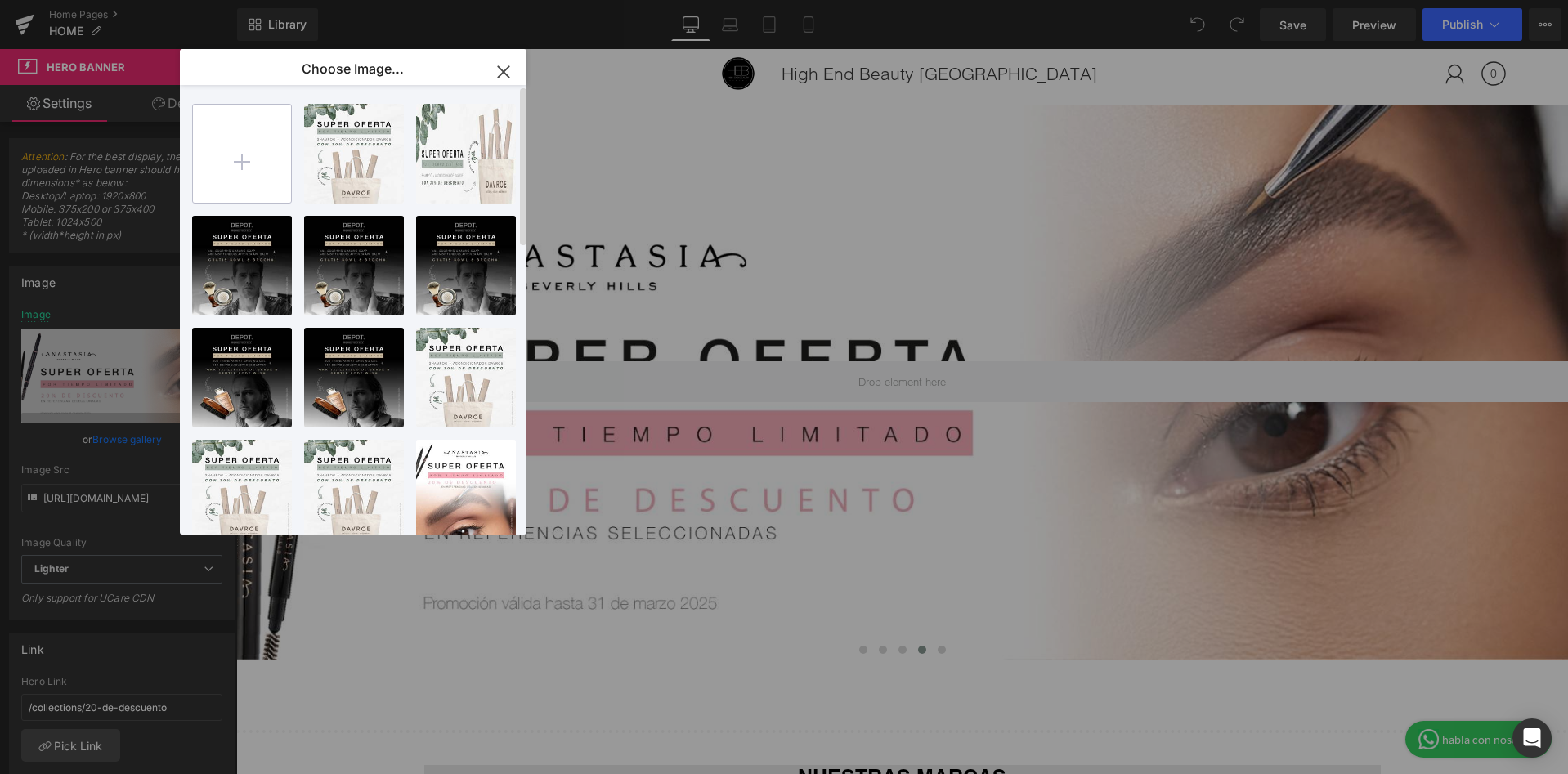
click at [275, 153] on input "file" at bounding box center [242, 153] width 98 height 98
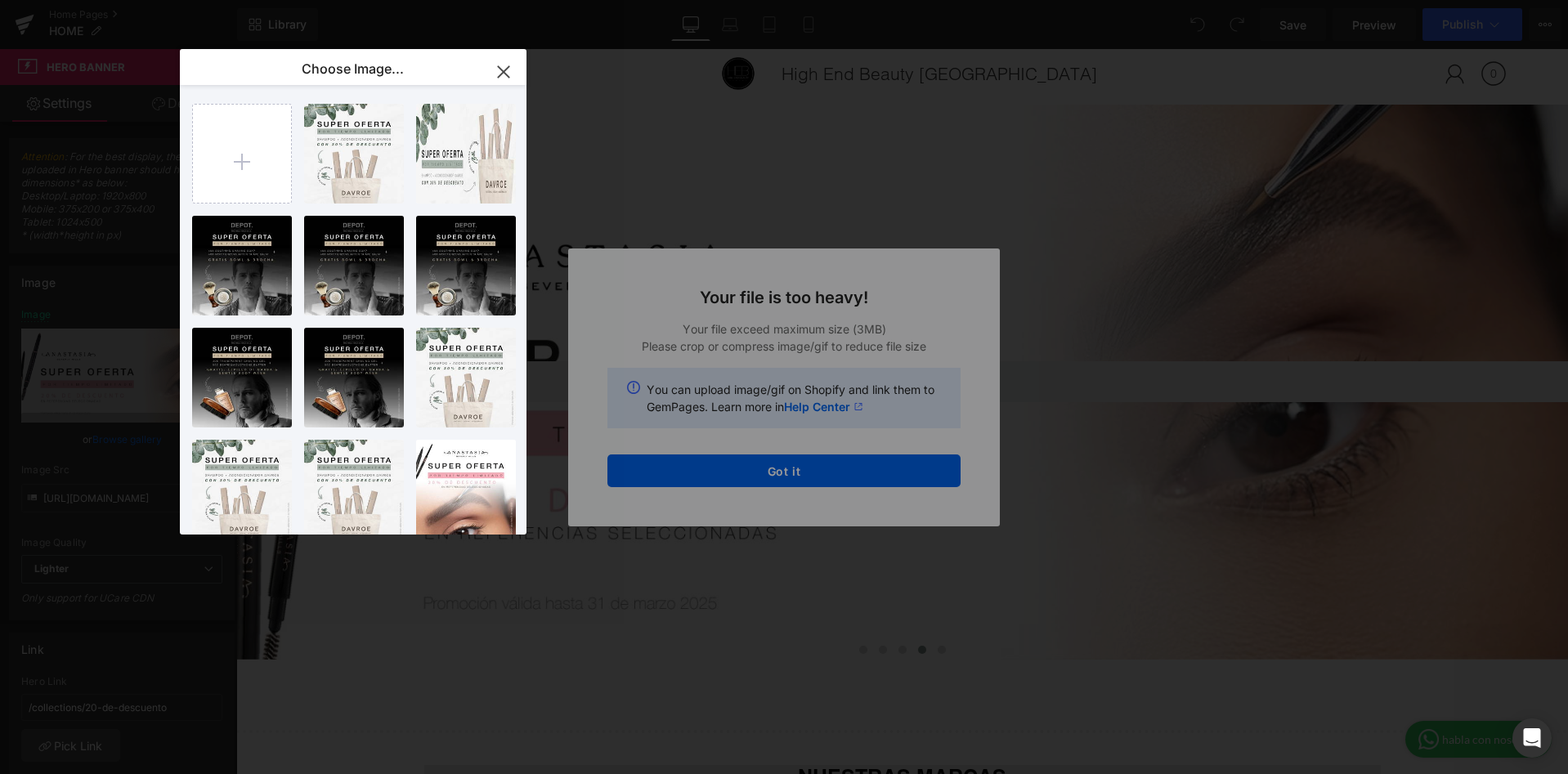
click at [509, 71] on icon "button" at bounding box center [504, 72] width 27 height 27
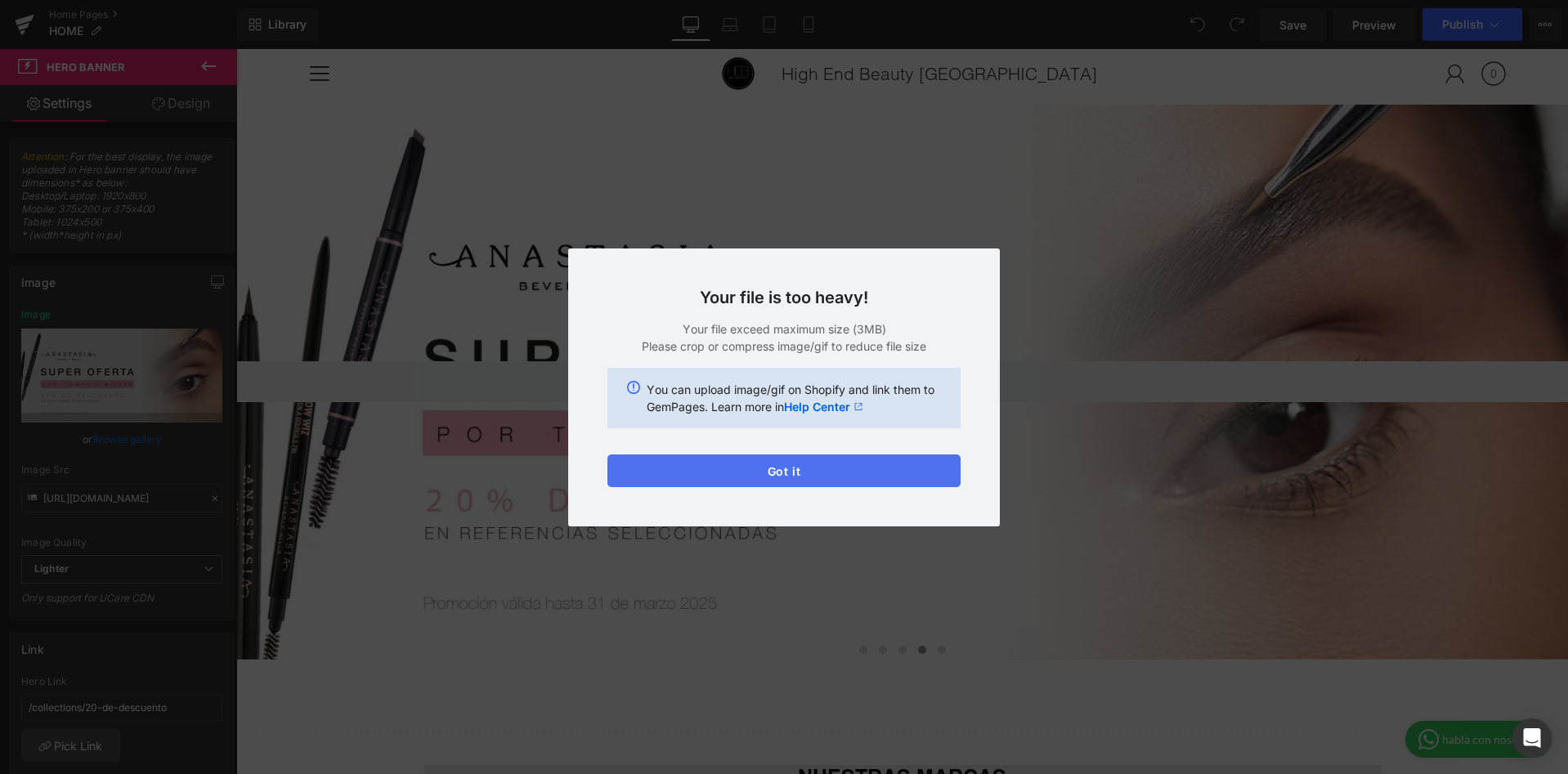
click at [818, 473] on button "Got it" at bounding box center [784, 470] width 353 height 32
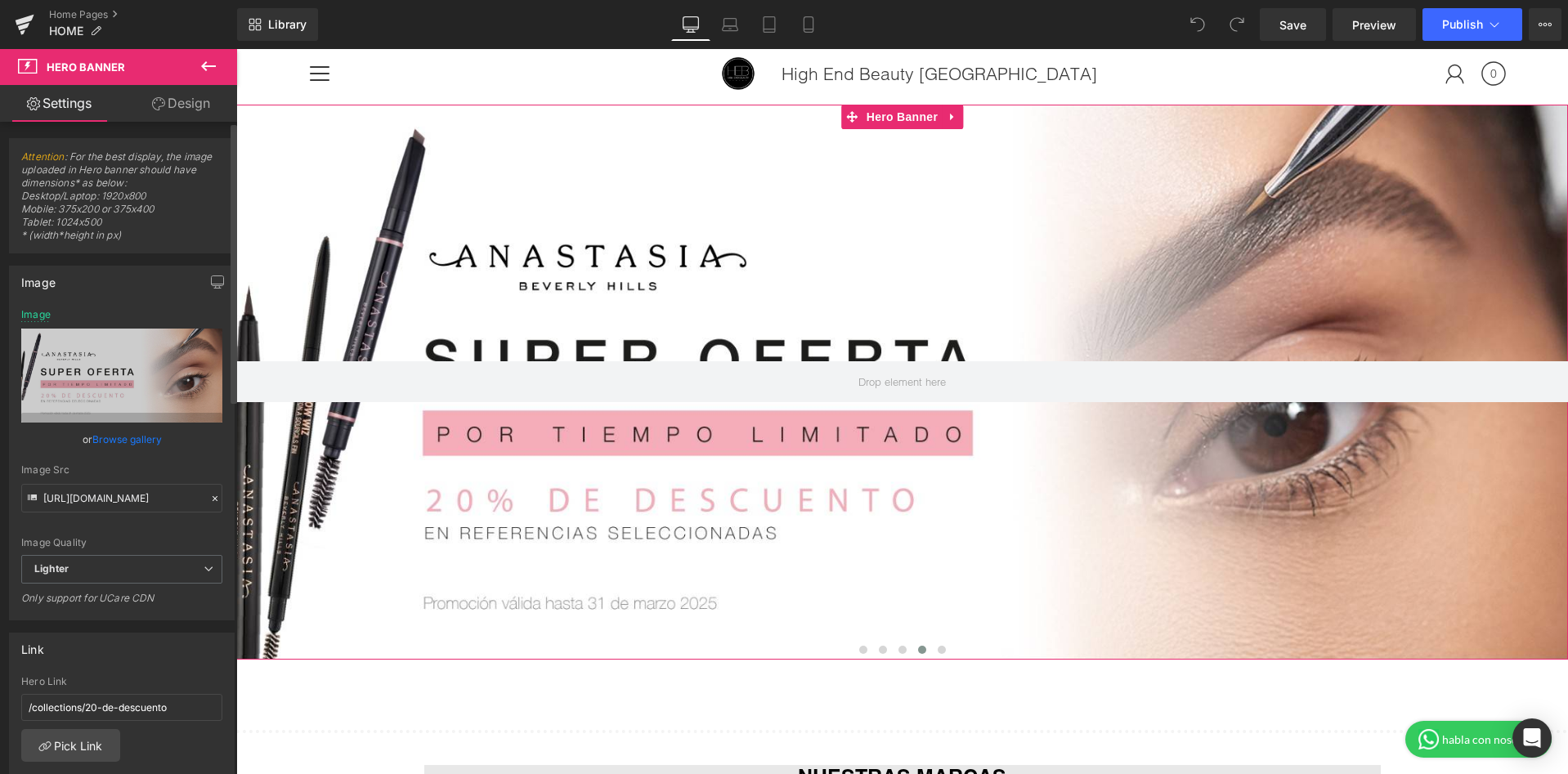
click at [118, 438] on link "Browse gallery" at bounding box center [127, 439] width 70 height 28
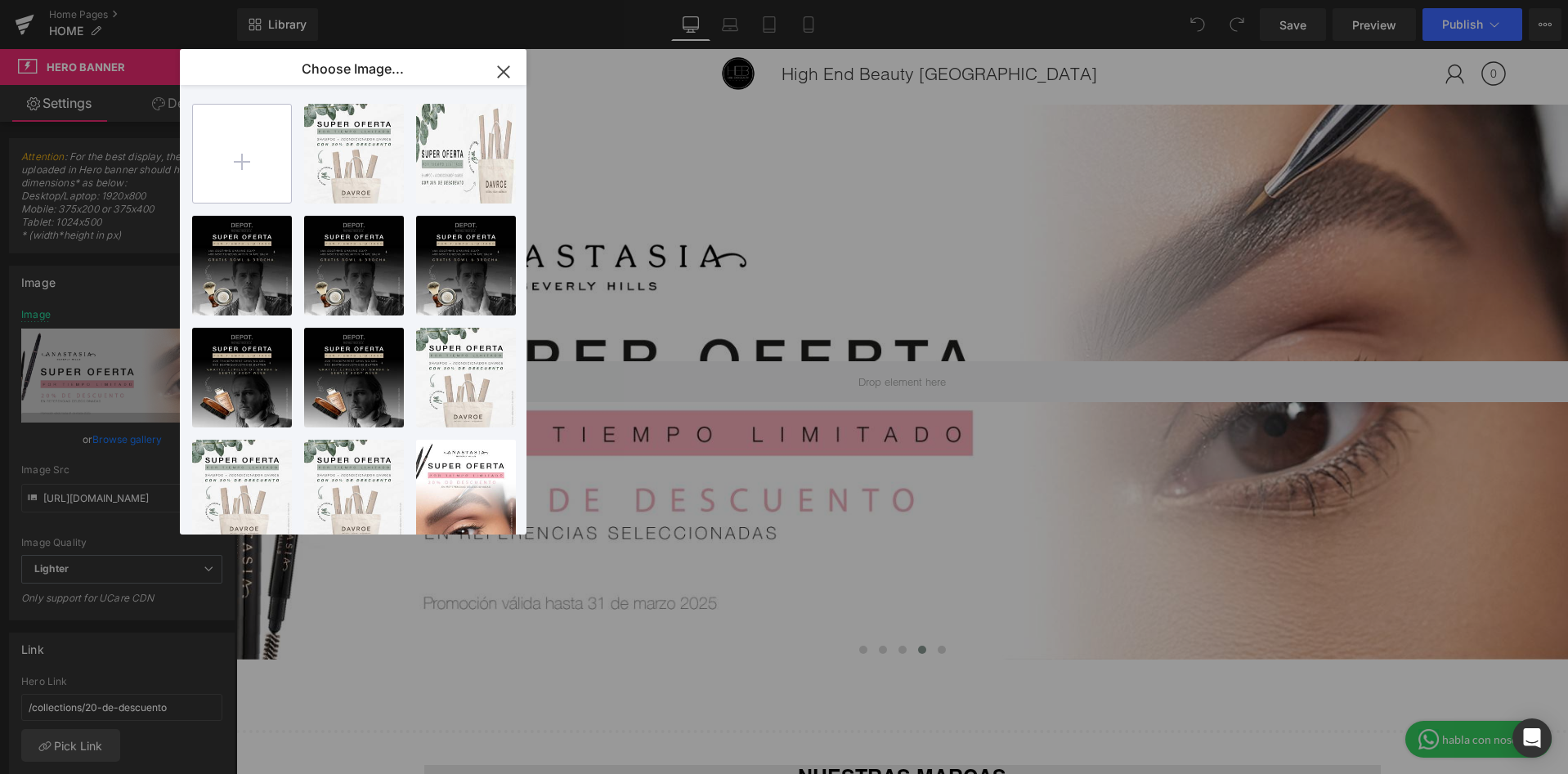
click at [243, 126] on input "file" at bounding box center [242, 153] width 98 height 98
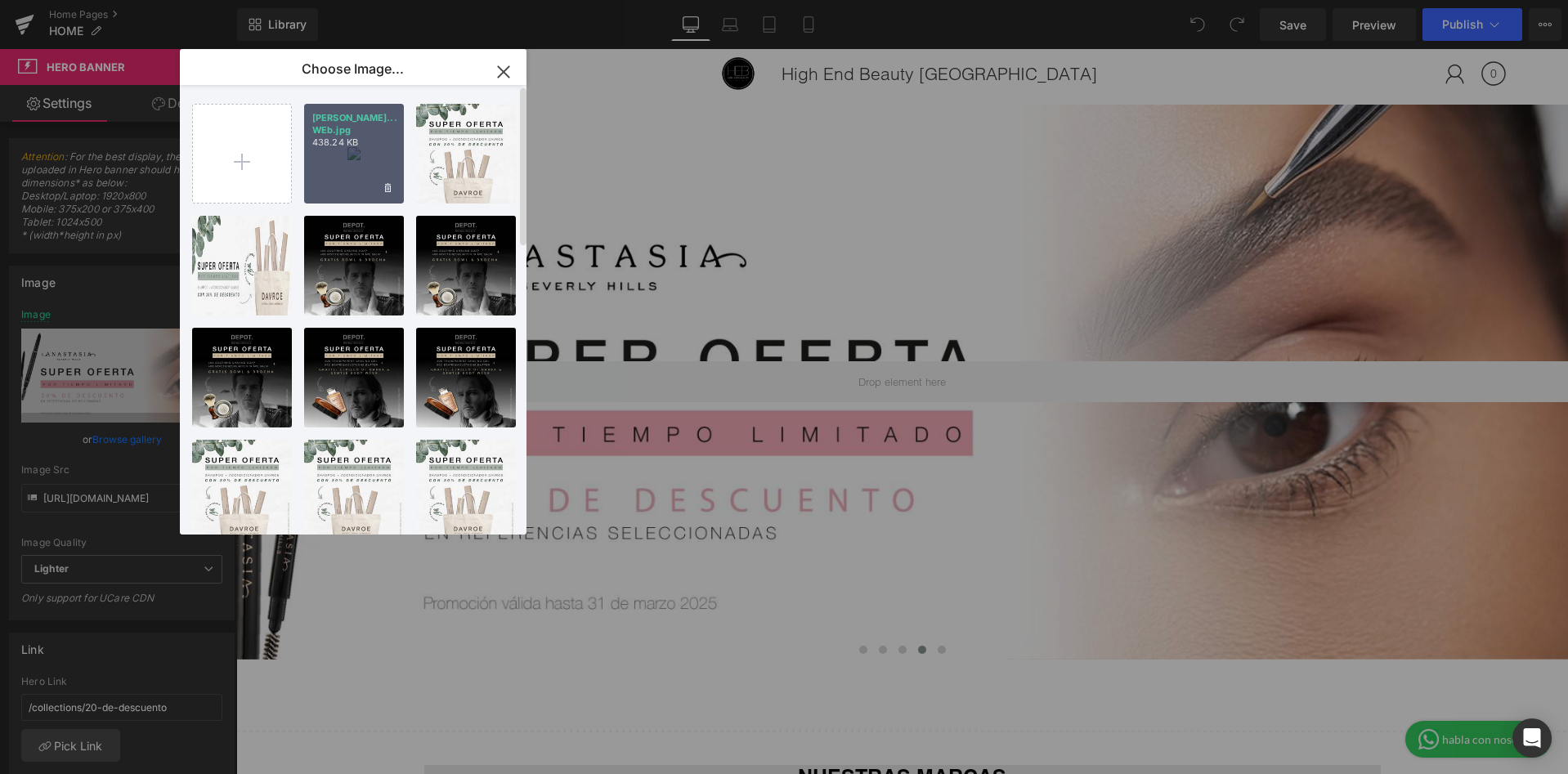
click at [373, 166] on div "anastas... WEb.jpg 438.24 KB" at bounding box center [354, 153] width 100 height 100
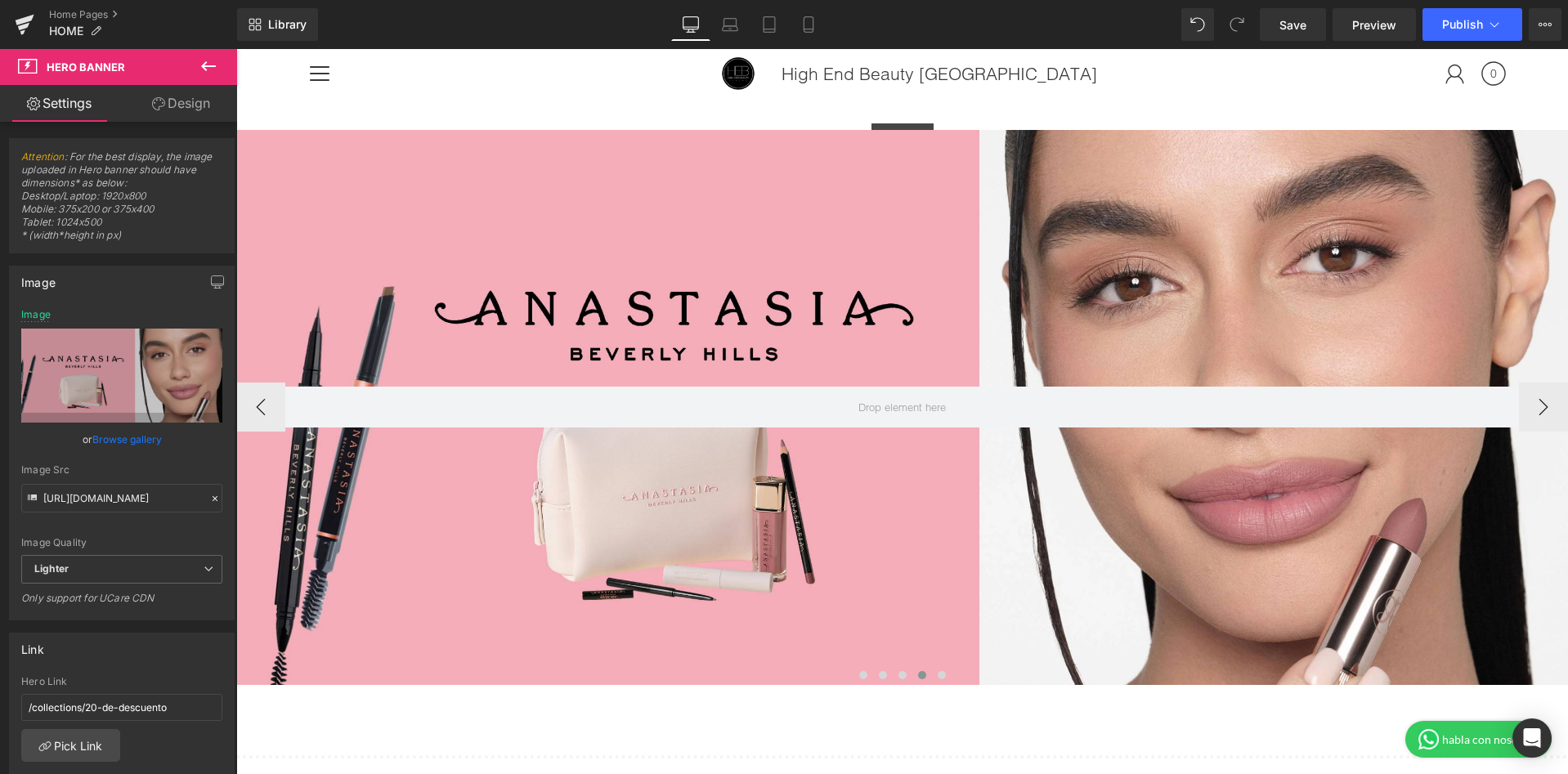
scroll to position [129, 0]
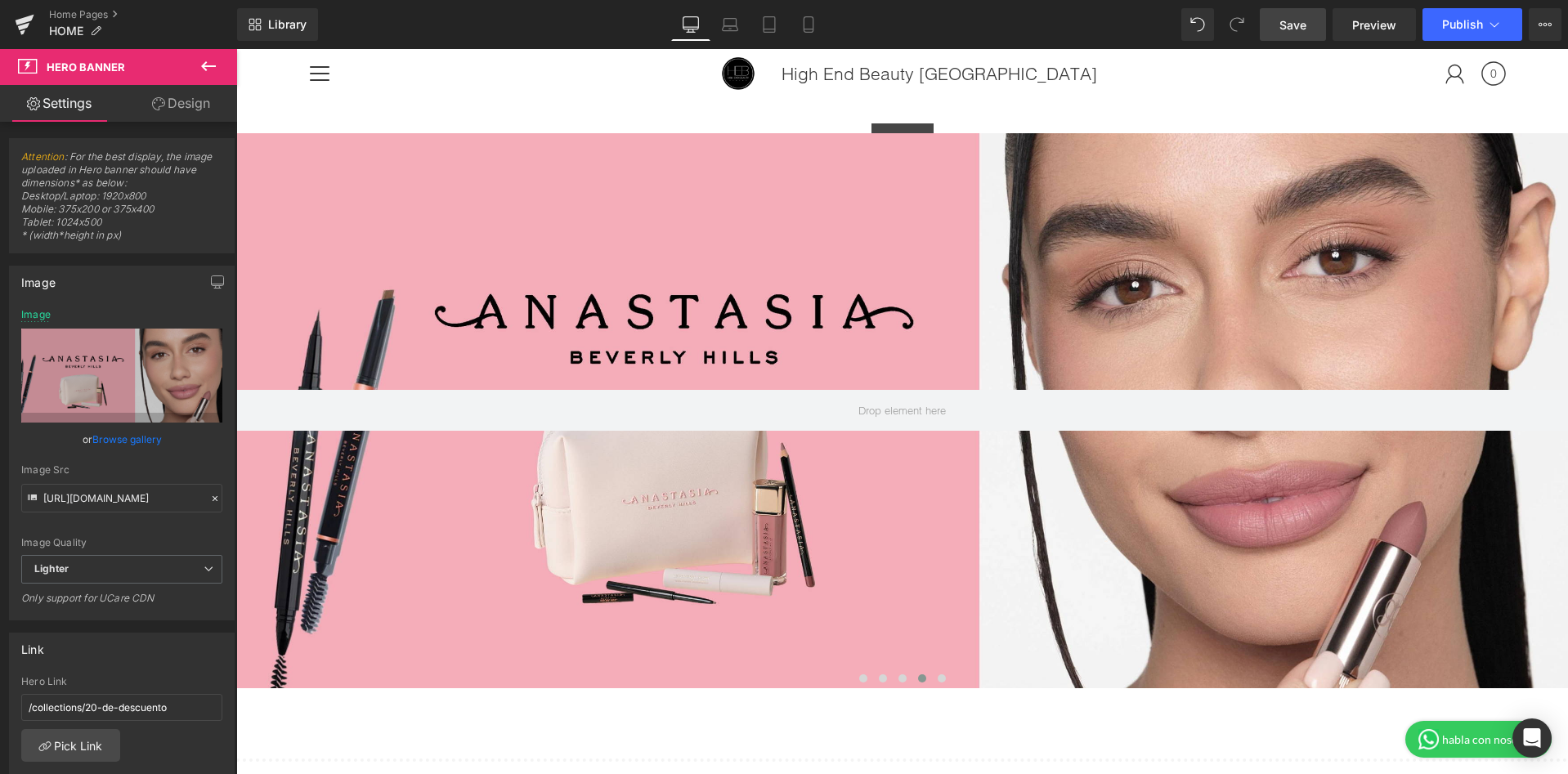
click at [1284, 33] on link "Save" at bounding box center [1293, 24] width 66 height 32
click at [714, 35] on link "Laptop" at bounding box center [712, 24] width 39 height 32
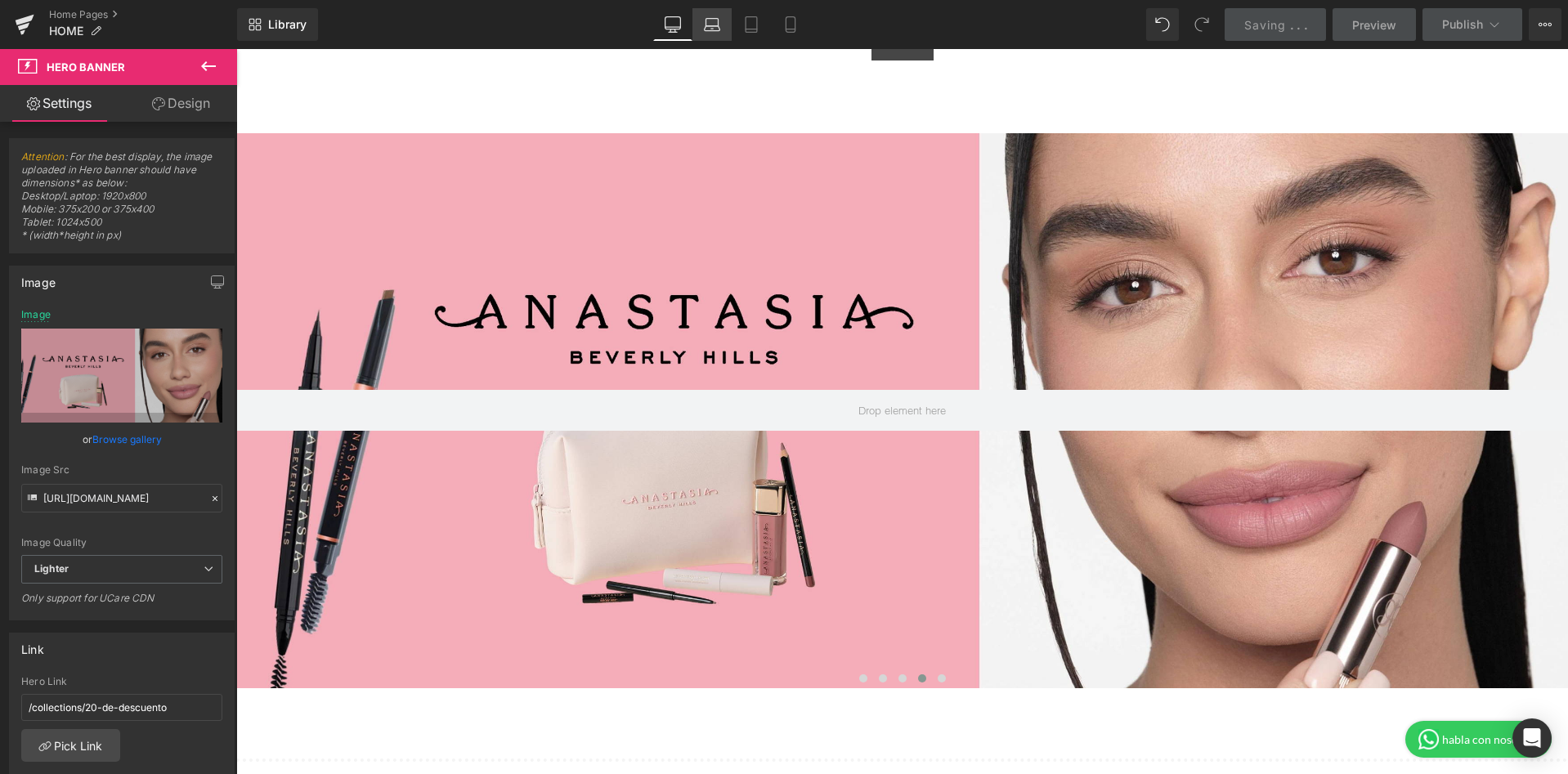
scroll to position [0, 0]
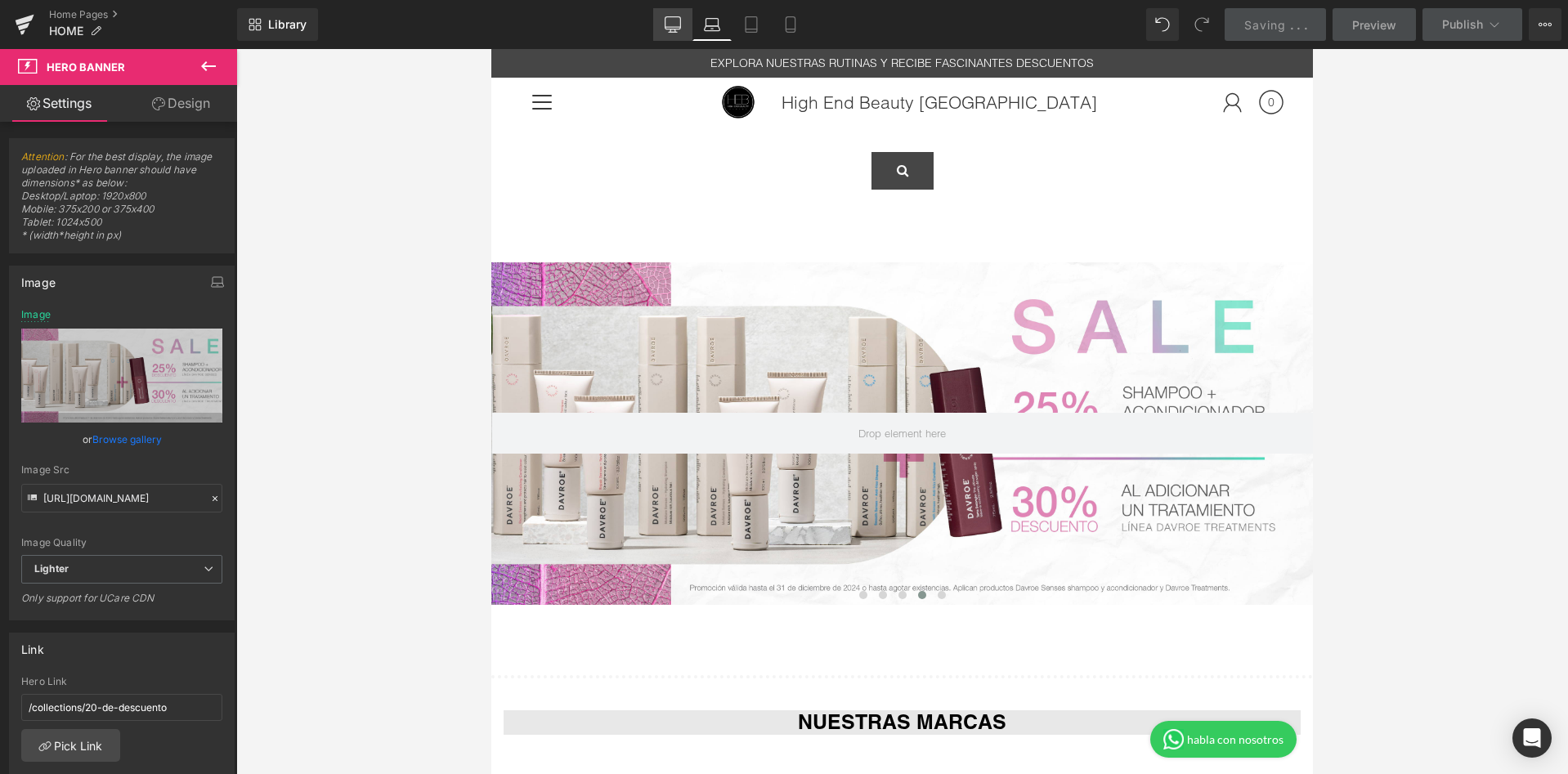
click at [666, 20] on link "Desktop" at bounding box center [672, 24] width 39 height 32
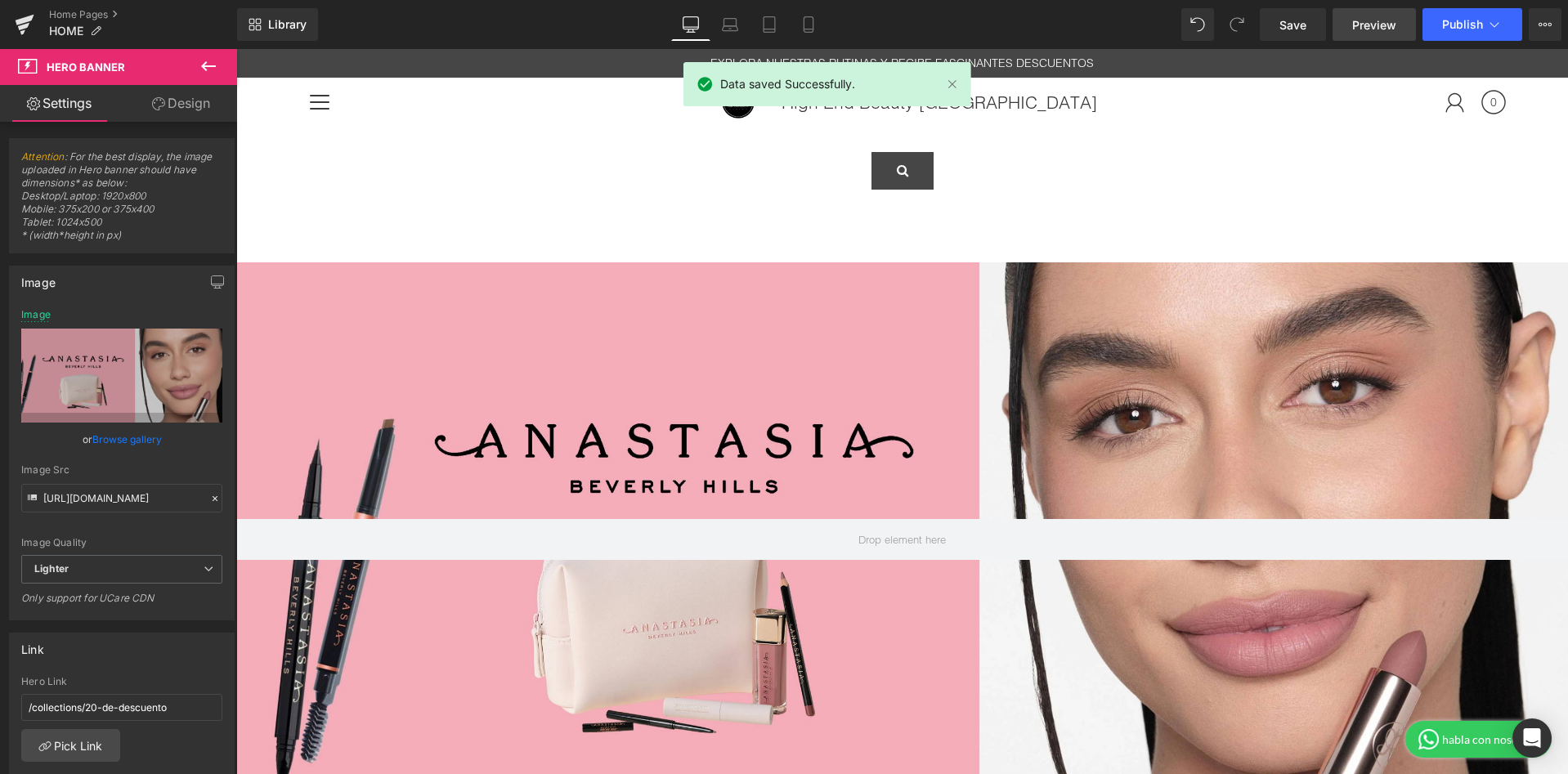
click at [1374, 28] on span "Preview" at bounding box center [1374, 25] width 44 height 17
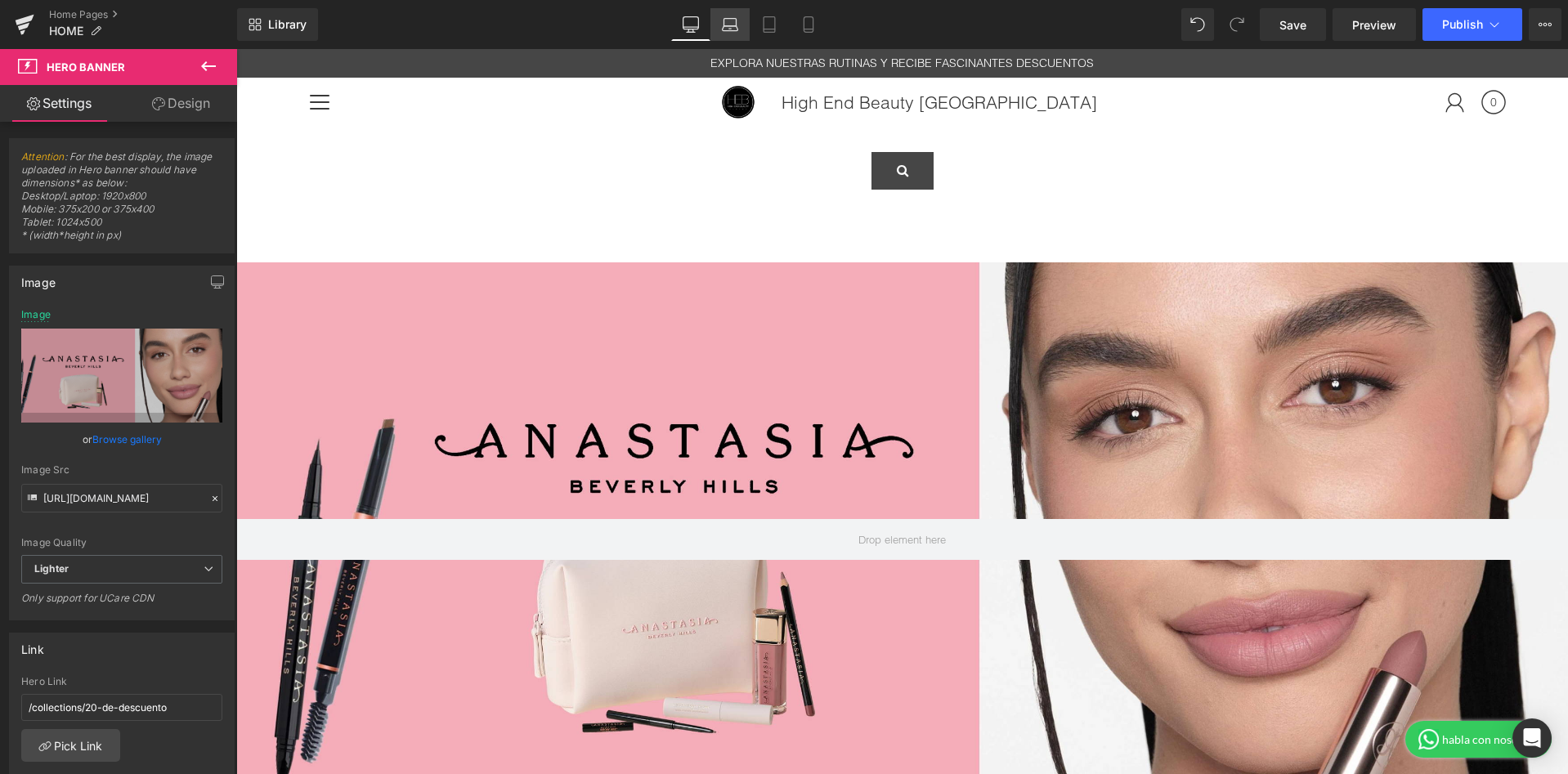
click at [731, 27] on icon at bounding box center [730, 29] width 16 height 5
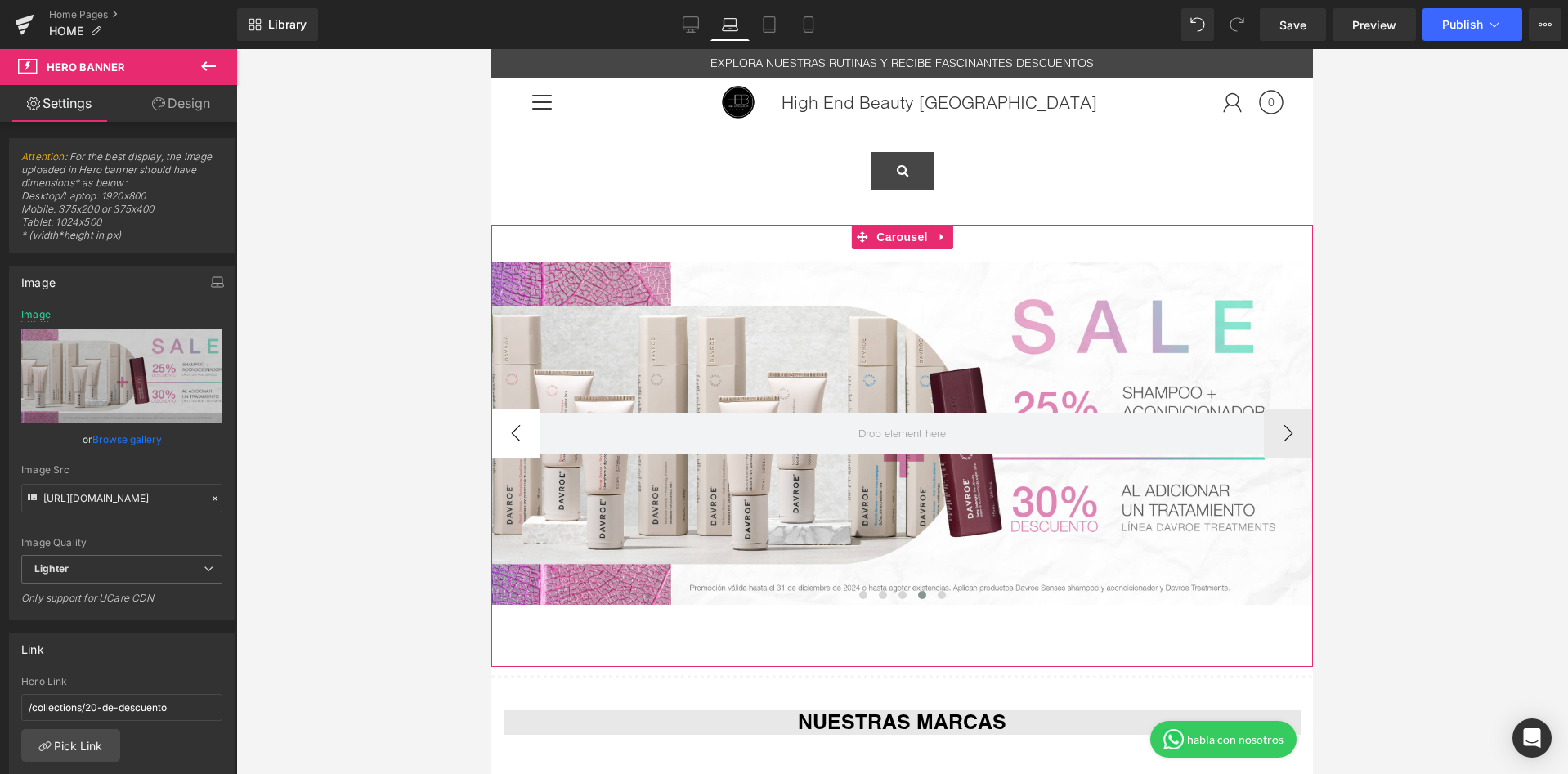
click at [519, 429] on button "‹" at bounding box center [515, 433] width 49 height 49
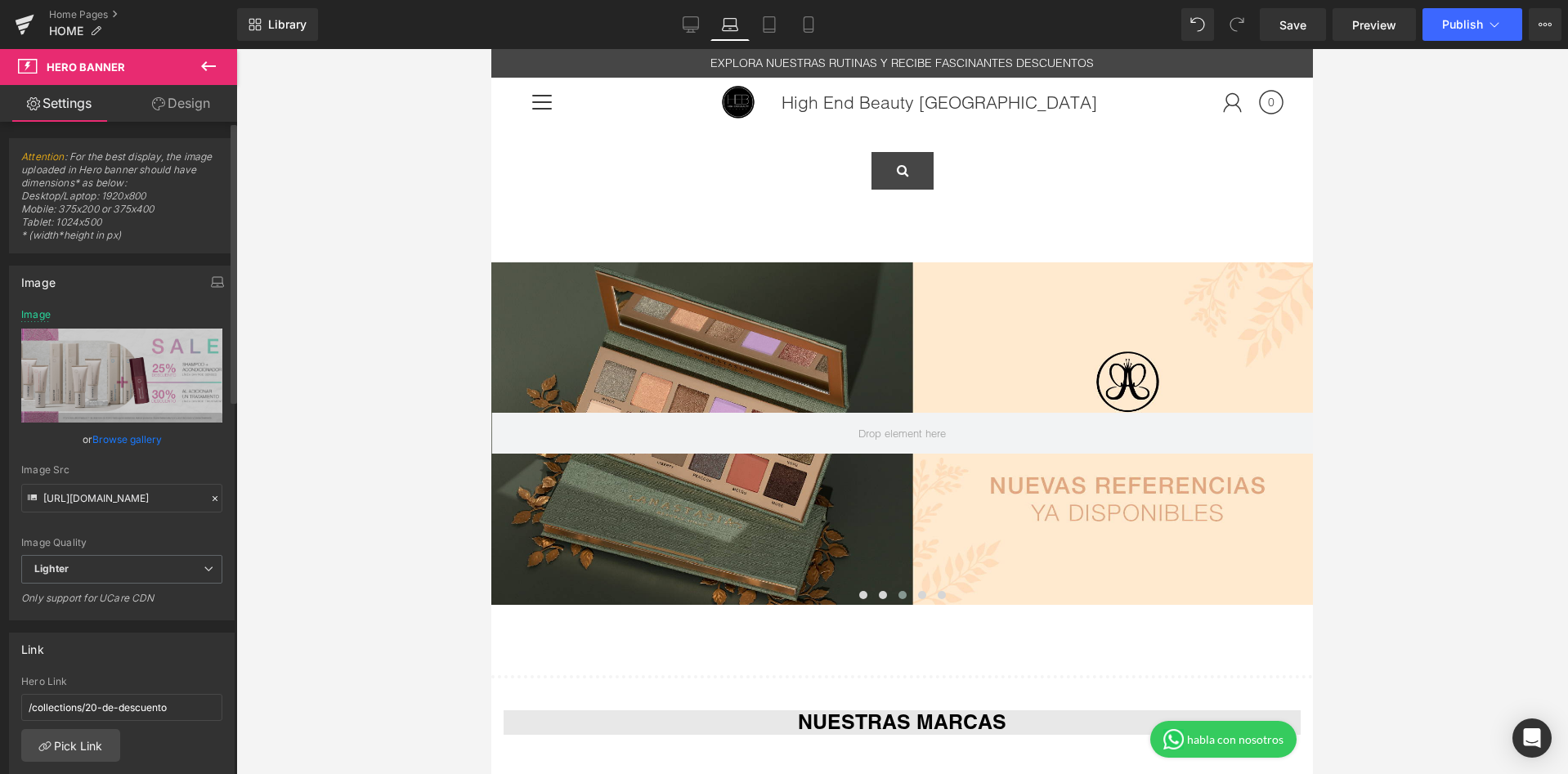
click at [140, 444] on link "Browse gallery" at bounding box center [127, 439] width 70 height 28
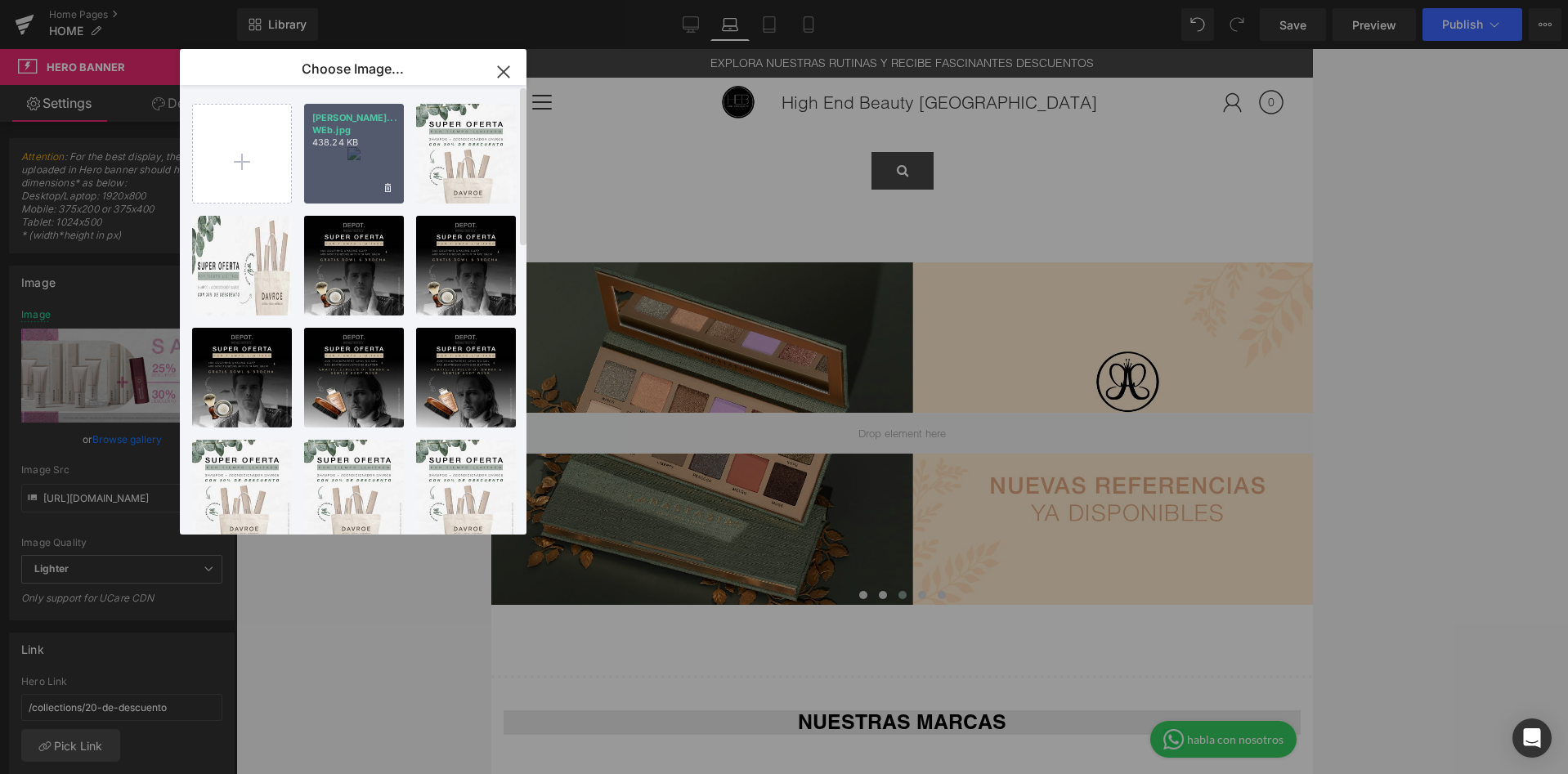
click at [368, 158] on div "anastas... WEb.jpg 438.24 KB" at bounding box center [354, 153] width 100 height 100
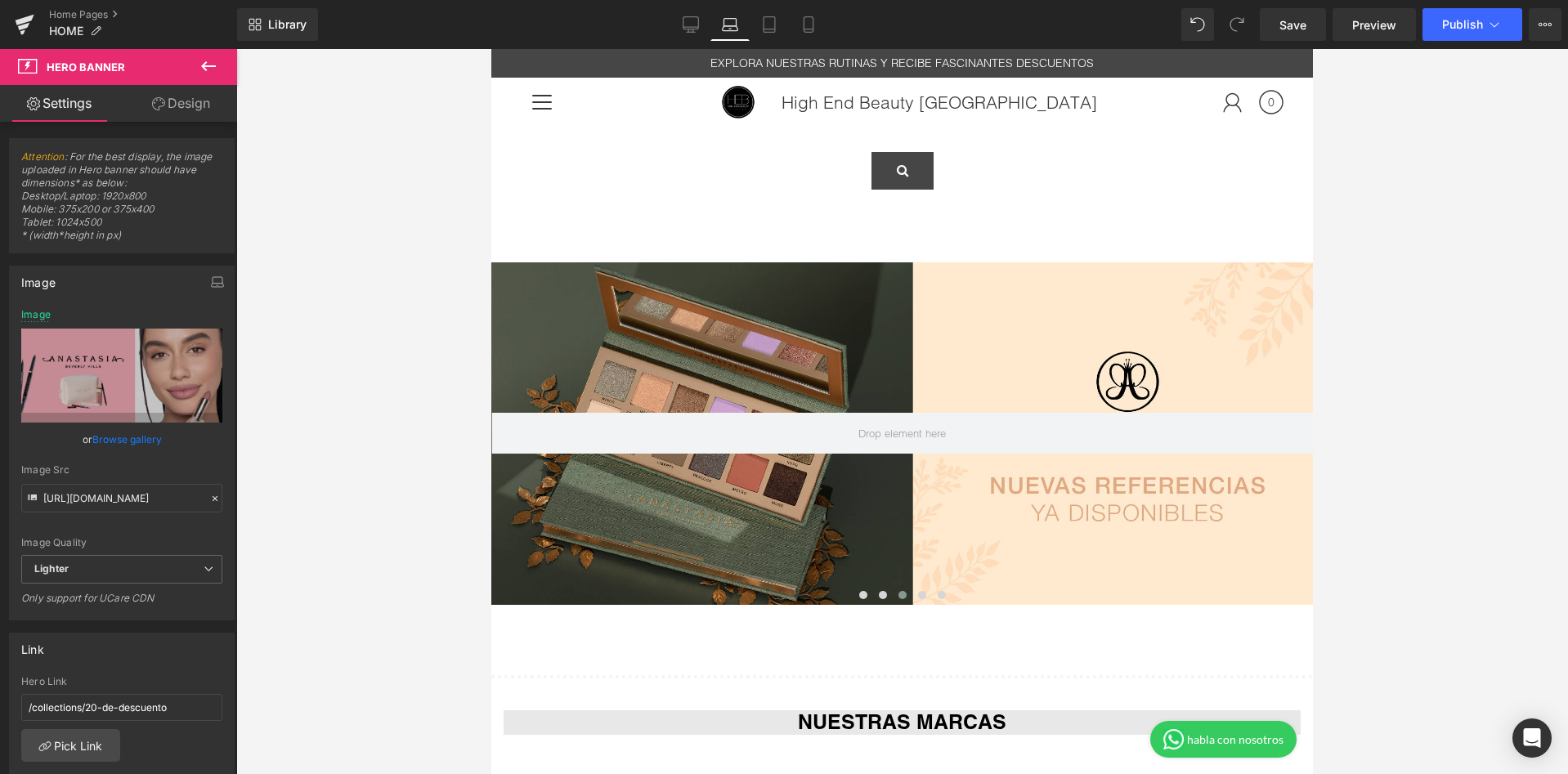
click at [124, 438] on link "Browse gallery" at bounding box center [127, 439] width 70 height 28
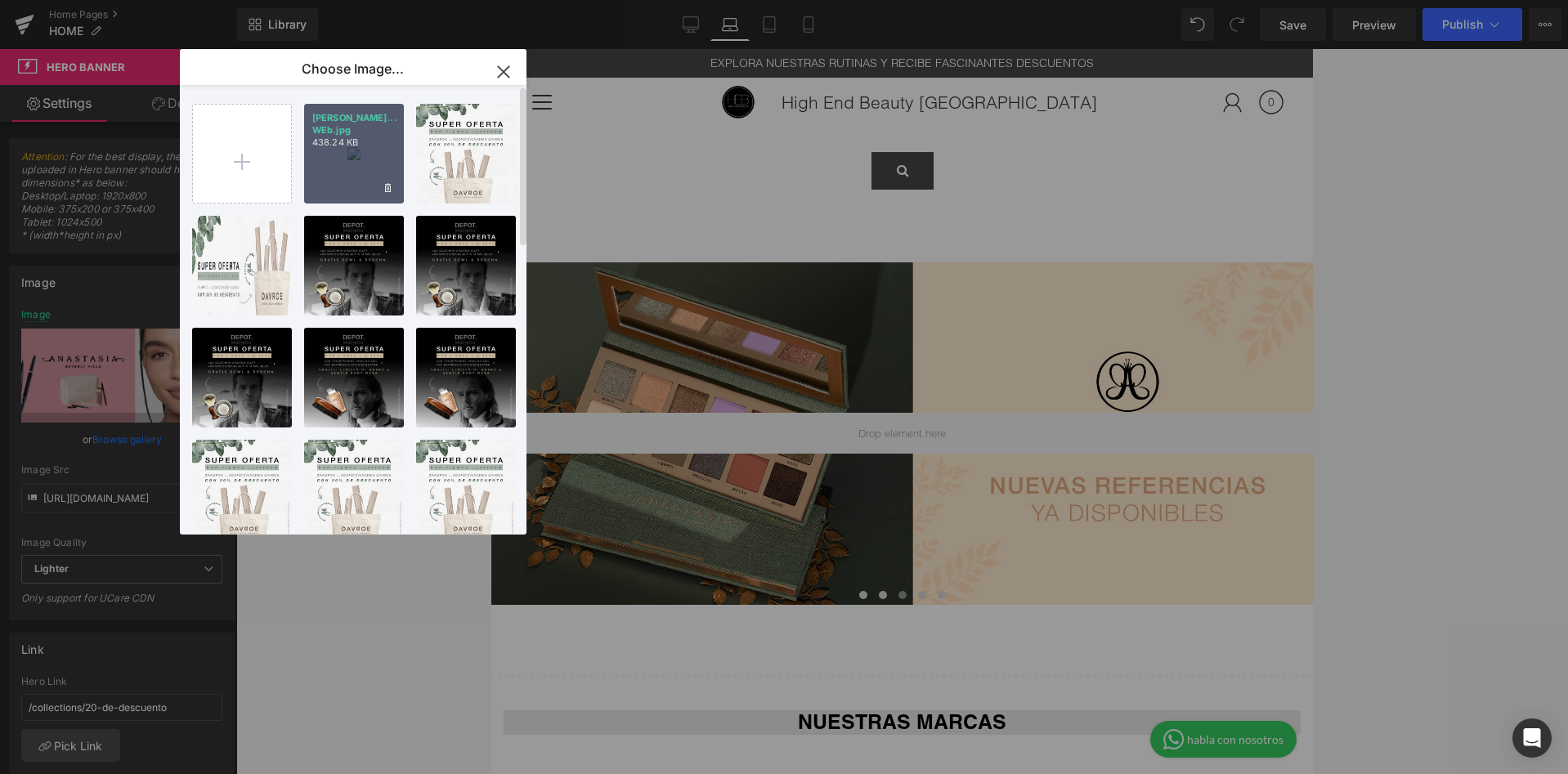
click at [394, 128] on p "anastas... WEb.jpg" at bounding box center [353, 124] width 84 height 25
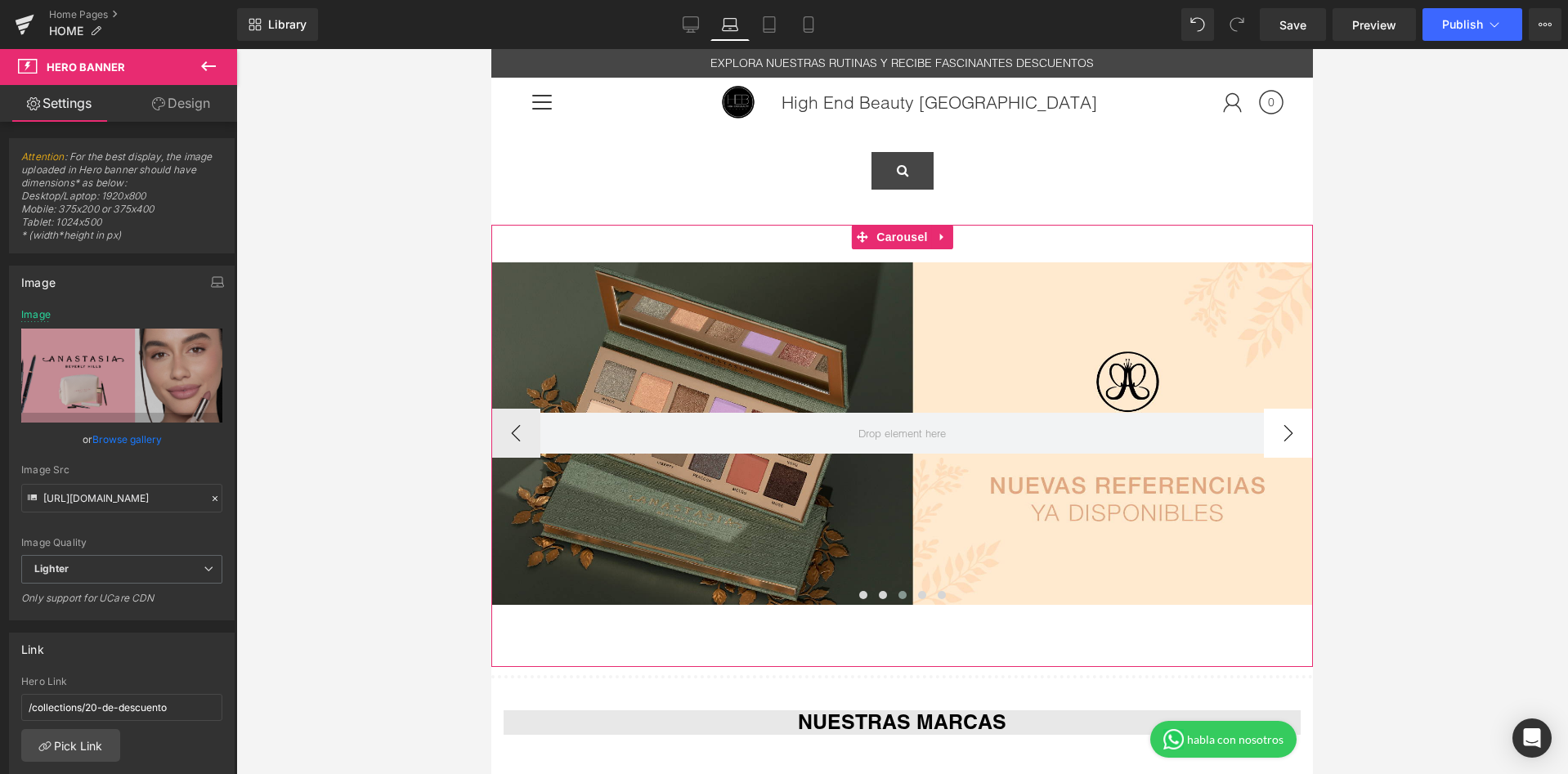
click at [1285, 421] on button "›" at bounding box center [1288, 433] width 49 height 49
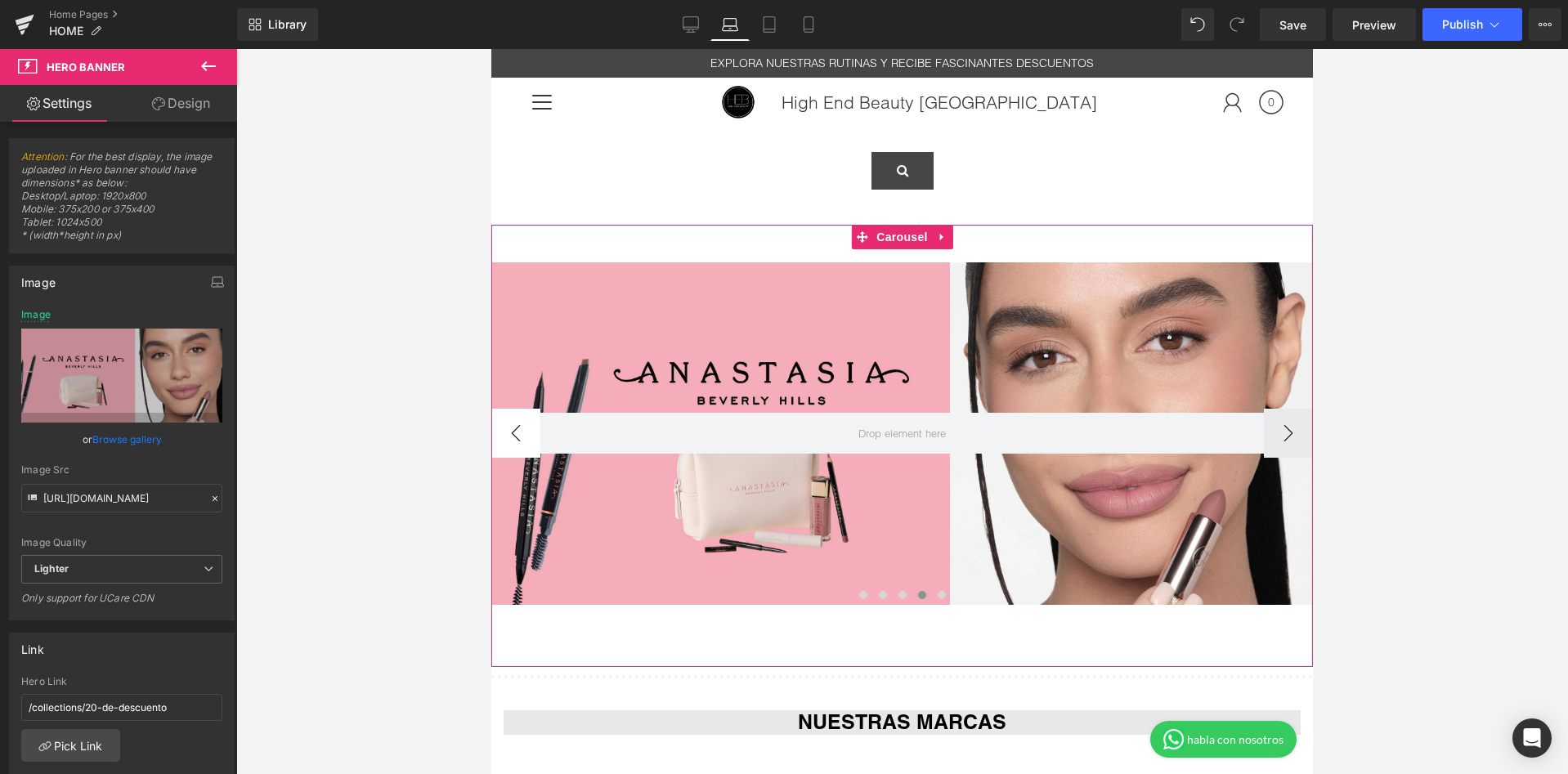
click at [515, 436] on button "‹" at bounding box center [515, 433] width 49 height 49
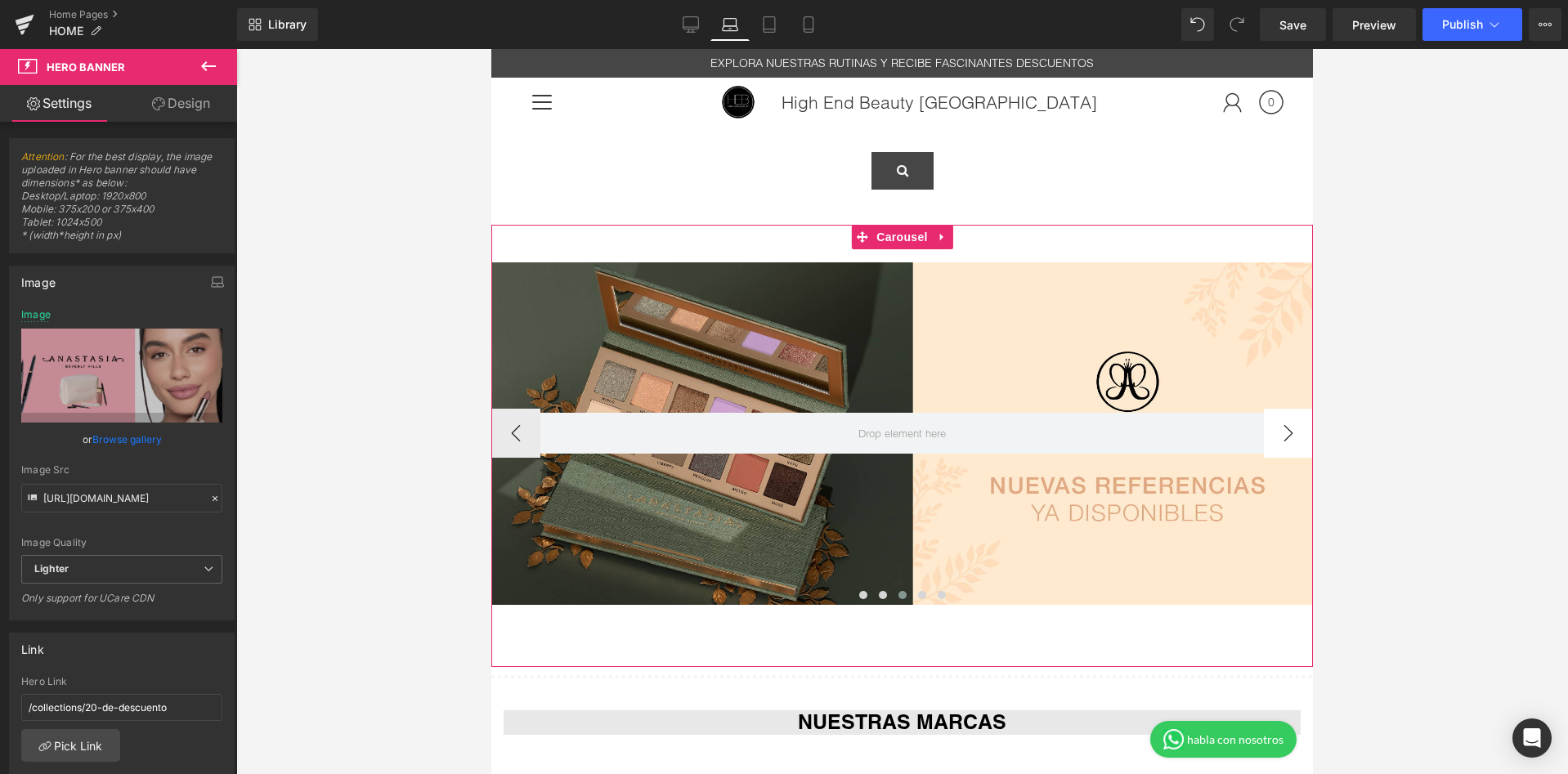
click at [1295, 431] on button "›" at bounding box center [1288, 433] width 49 height 49
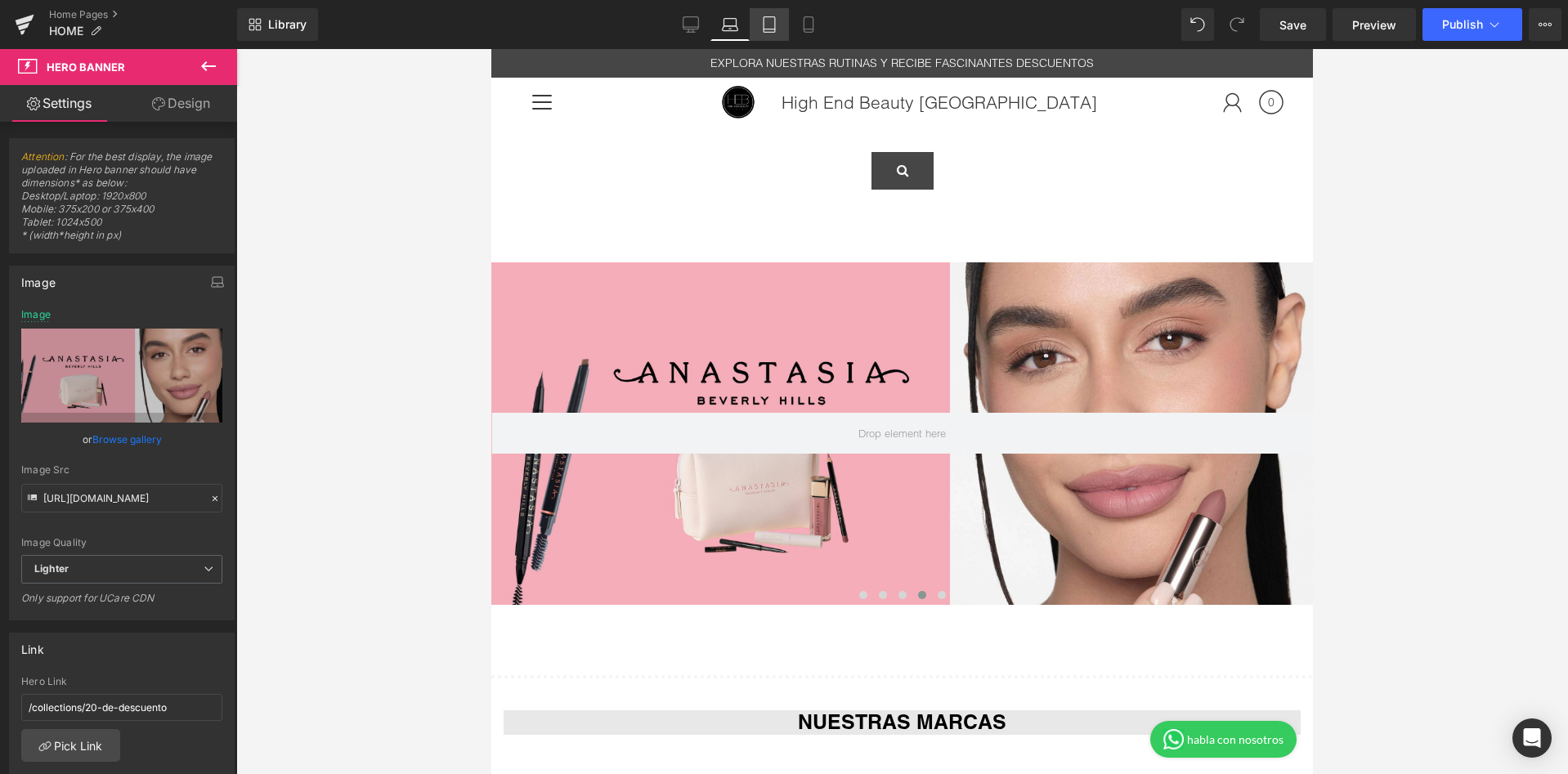
click at [768, 17] on icon at bounding box center [769, 25] width 17 height 17
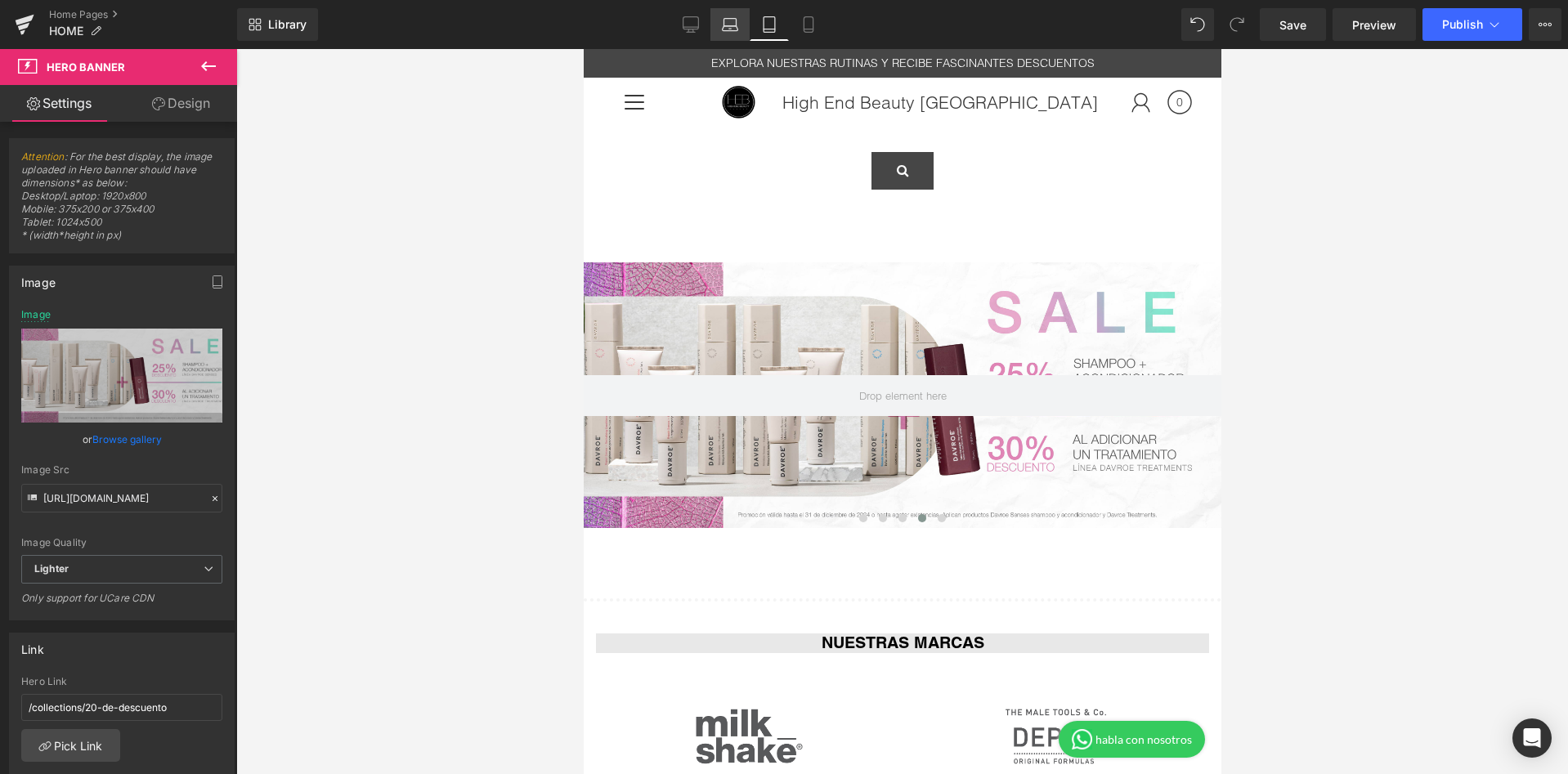
click at [729, 23] on icon at bounding box center [730, 25] width 17 height 17
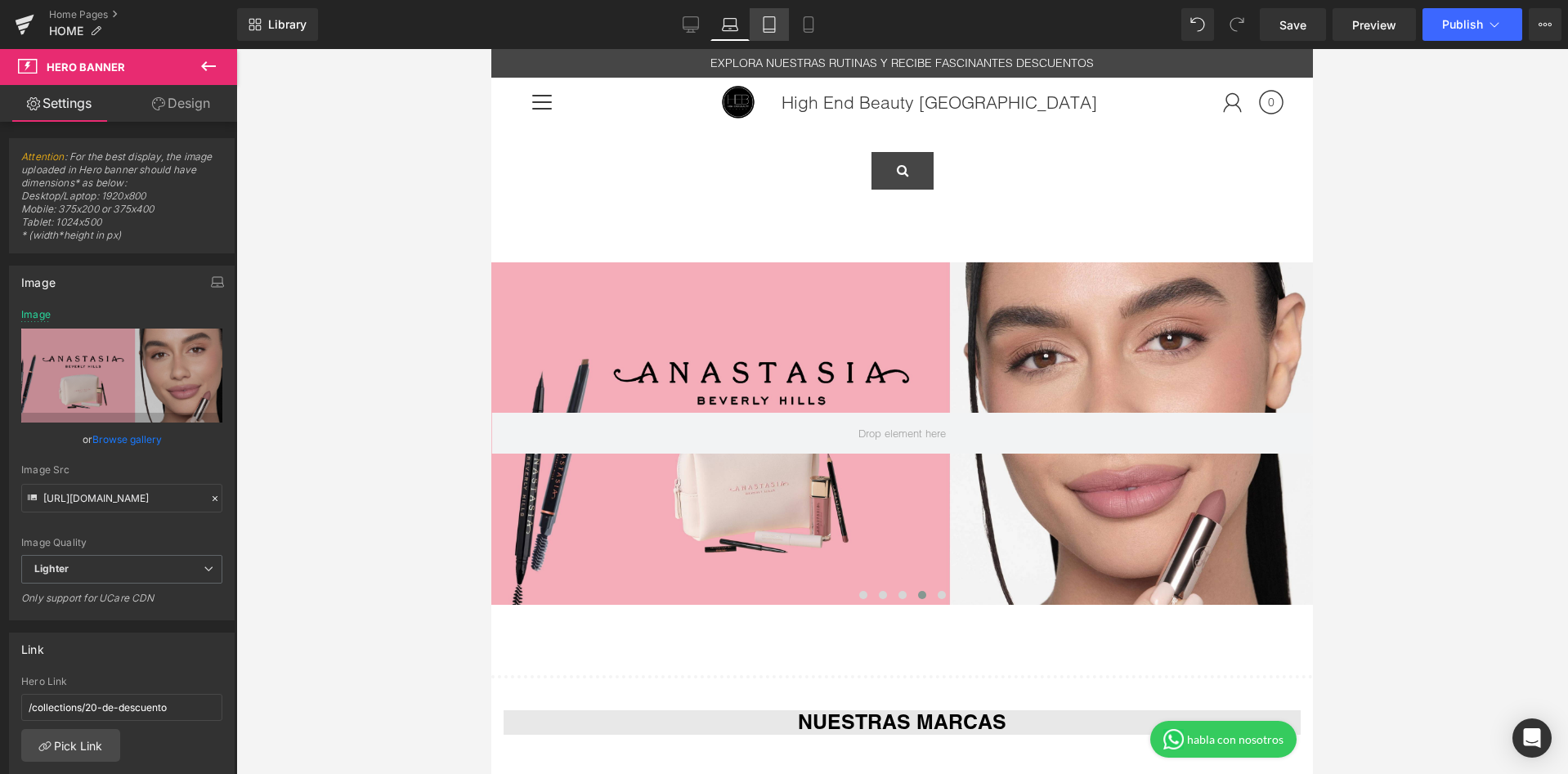
click at [765, 27] on icon at bounding box center [769, 25] width 17 height 17
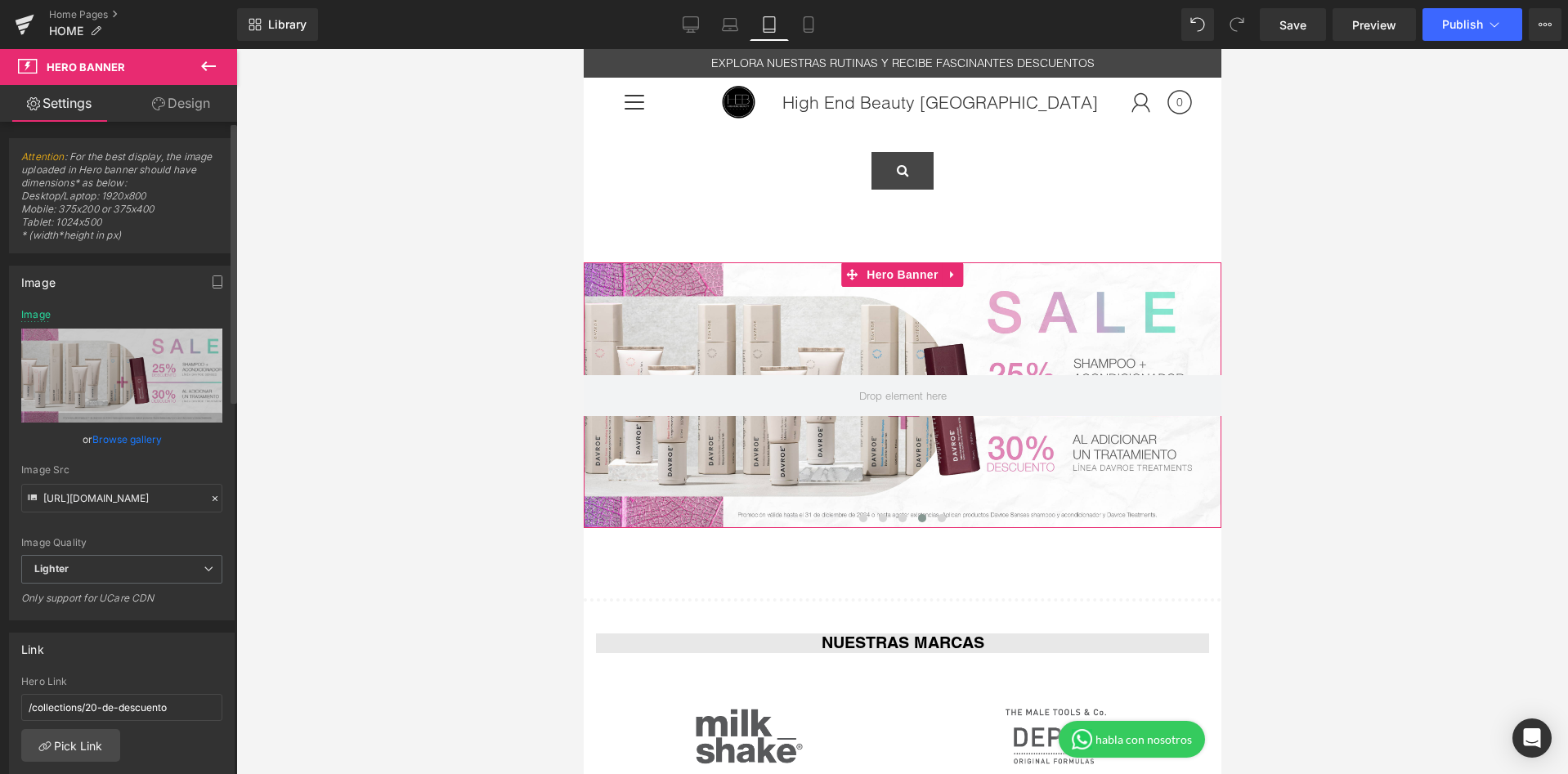
click at [112, 439] on link "Browse gallery" at bounding box center [127, 439] width 70 height 28
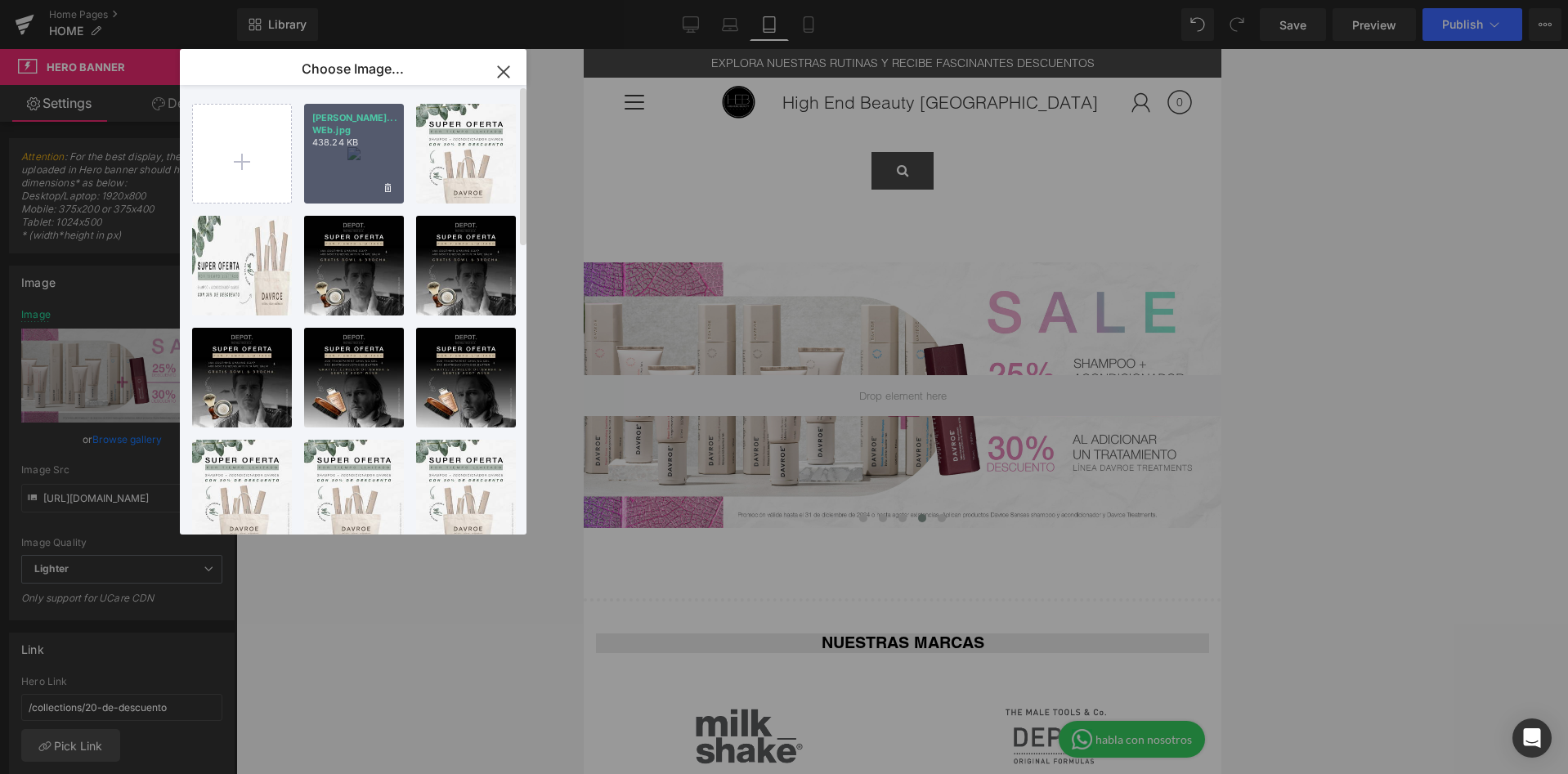
click at [341, 179] on div "anastas... WEb.jpg 438.24 KB" at bounding box center [354, 153] width 100 height 100
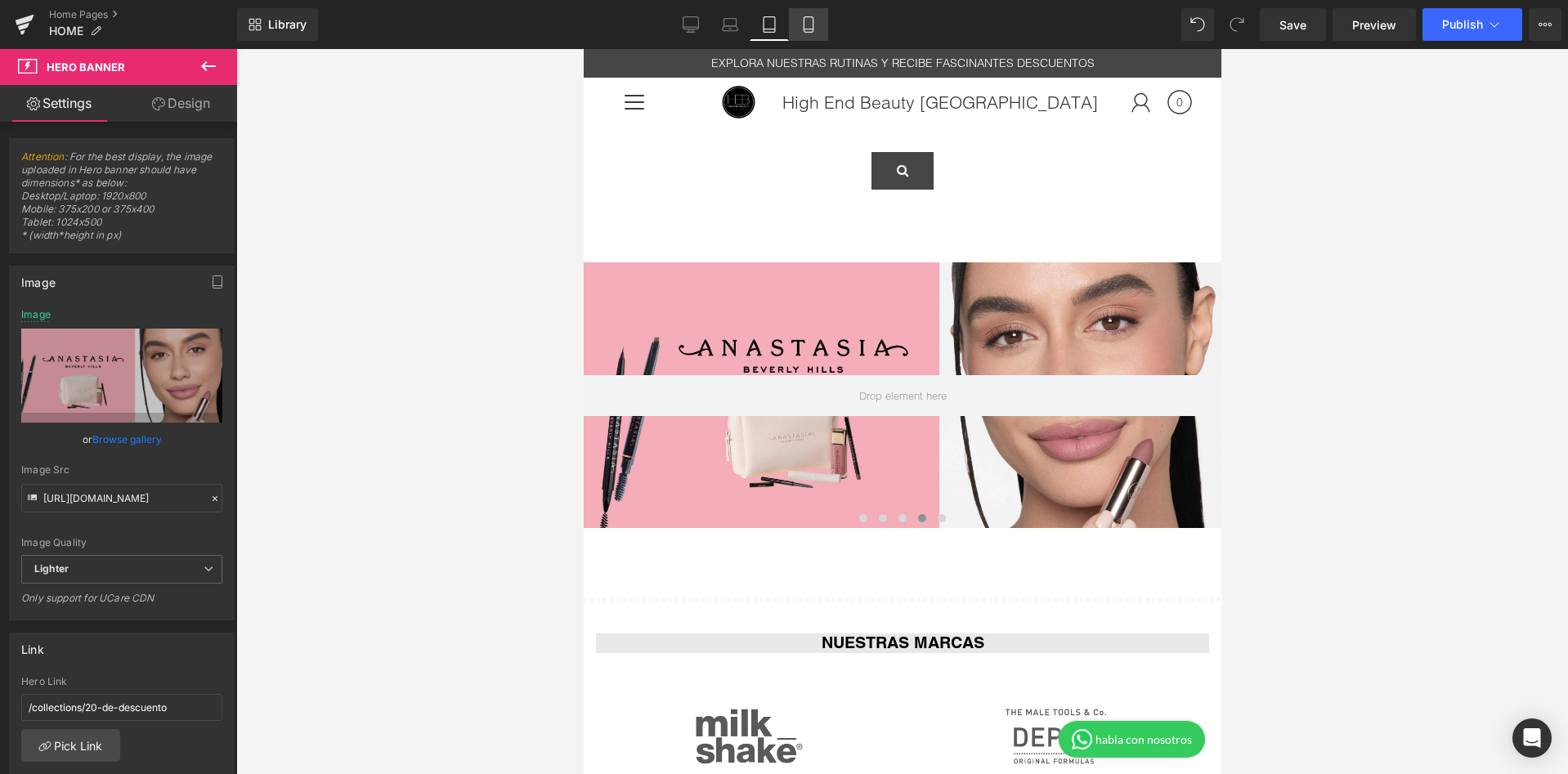
click at [814, 24] on icon at bounding box center [809, 25] width 17 height 17
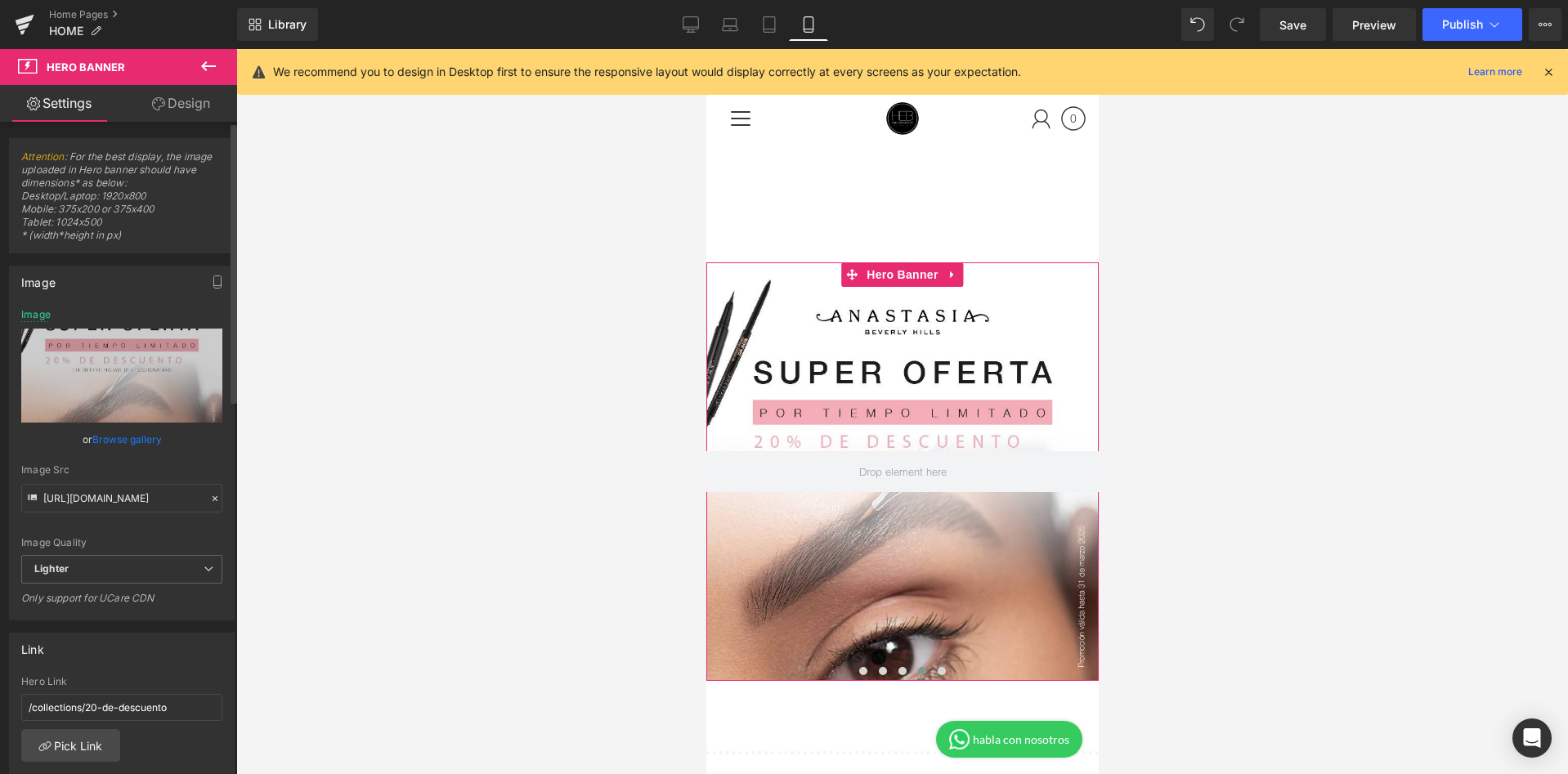
click at [110, 435] on link "Browse gallery" at bounding box center [127, 439] width 70 height 28
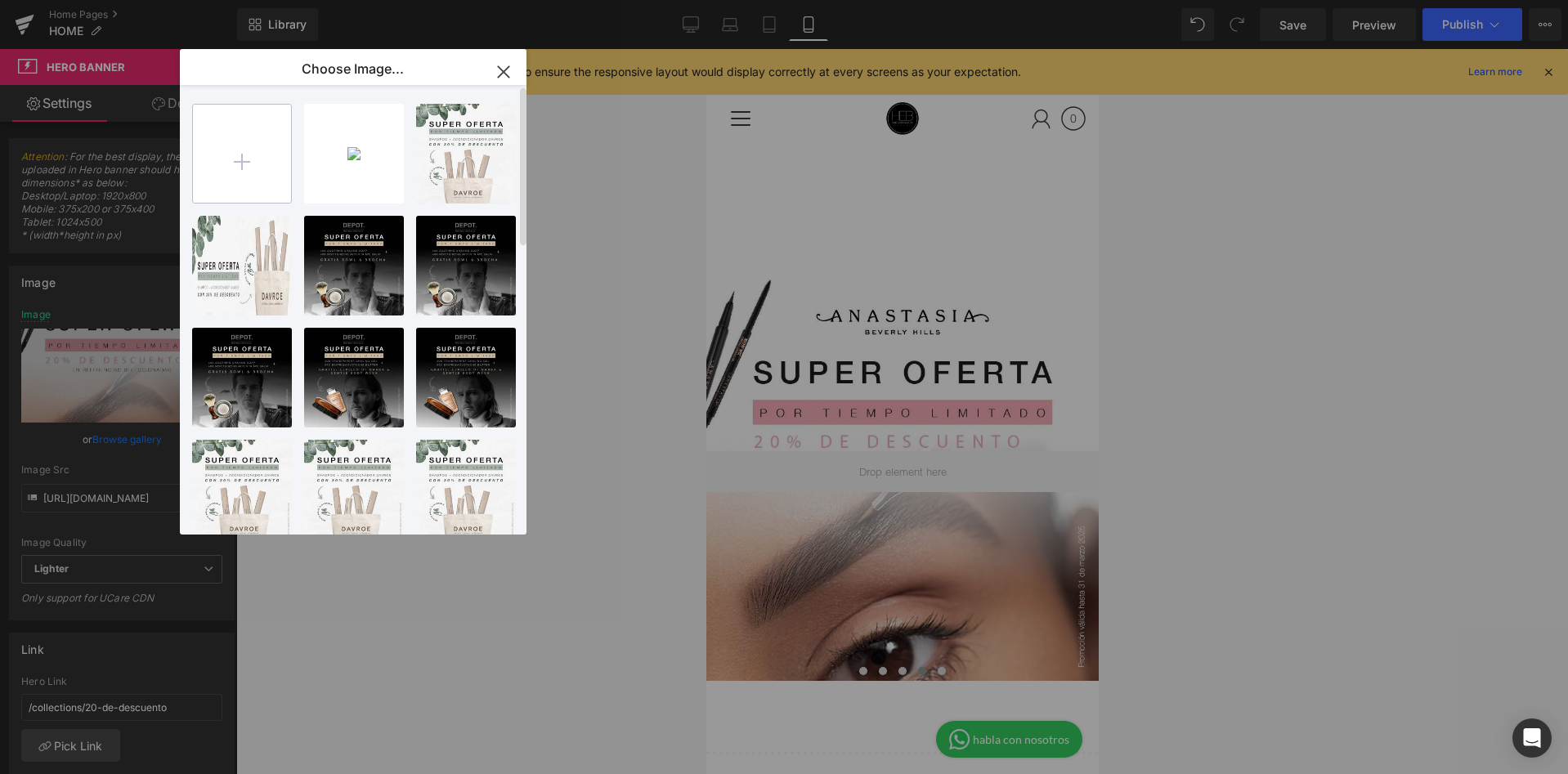
click at [216, 183] on input "file" at bounding box center [242, 153] width 98 height 98
click at [239, 144] on input "file" at bounding box center [242, 153] width 98 height 98
type input "C:\fakepath\Diseño sin título (1).jpg"
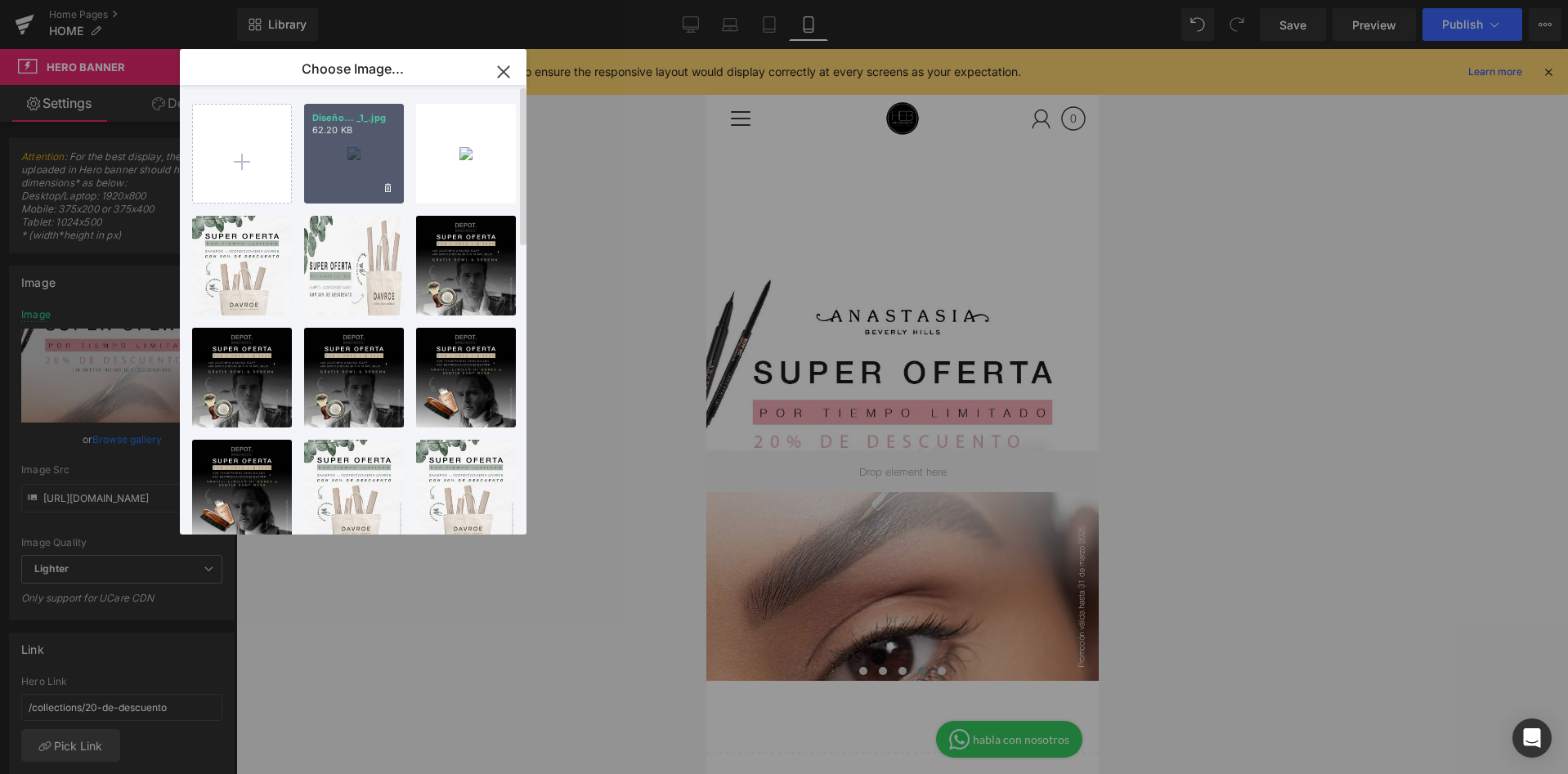
click at [368, 148] on div "Diseño... _1_.jpg 62.20 KB" at bounding box center [354, 153] width 100 height 100
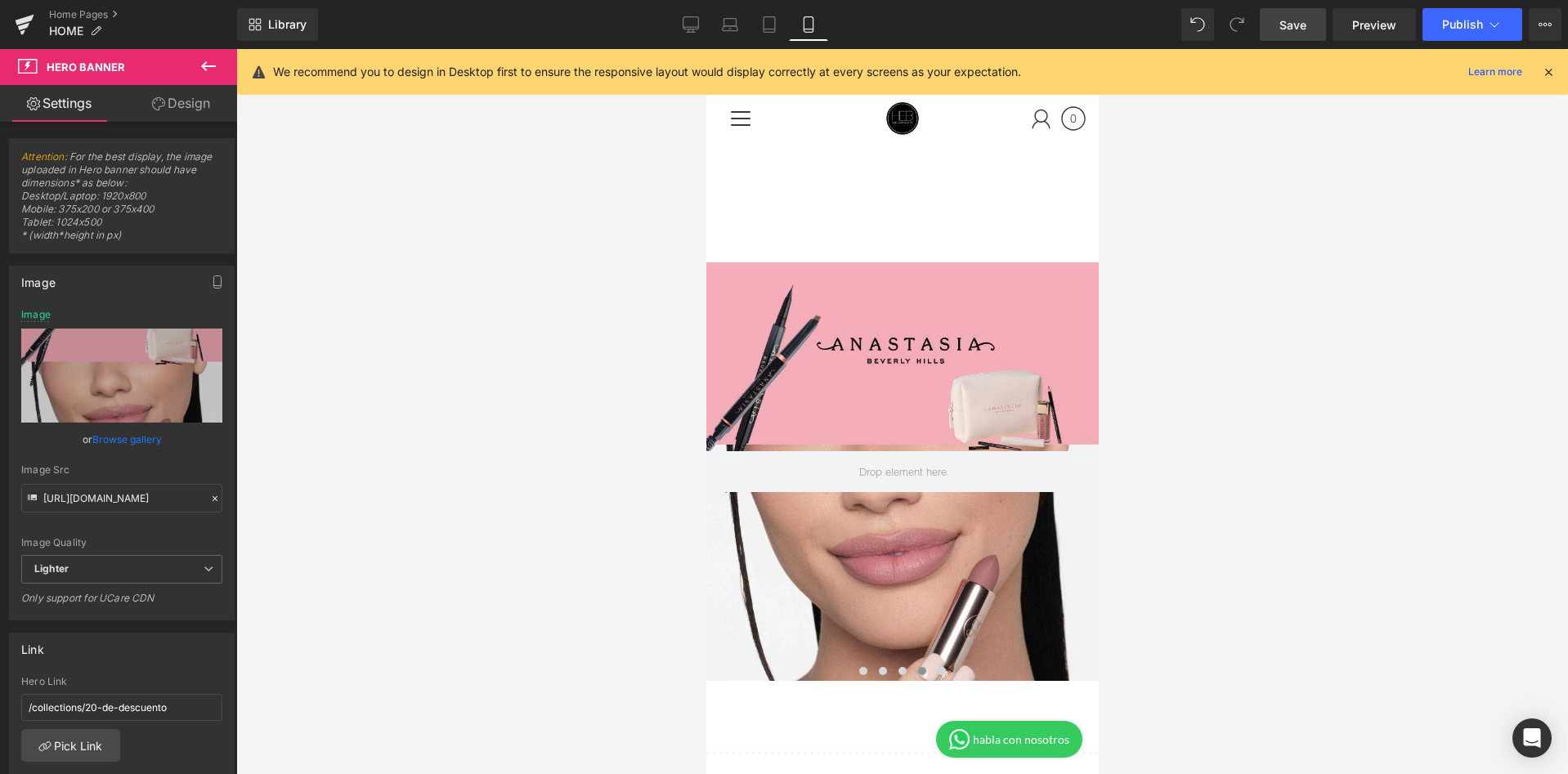
click at [1285, 28] on span "Save" at bounding box center [1293, 25] width 27 height 17
click at [676, 23] on link "Desktop" at bounding box center [690, 24] width 39 height 32
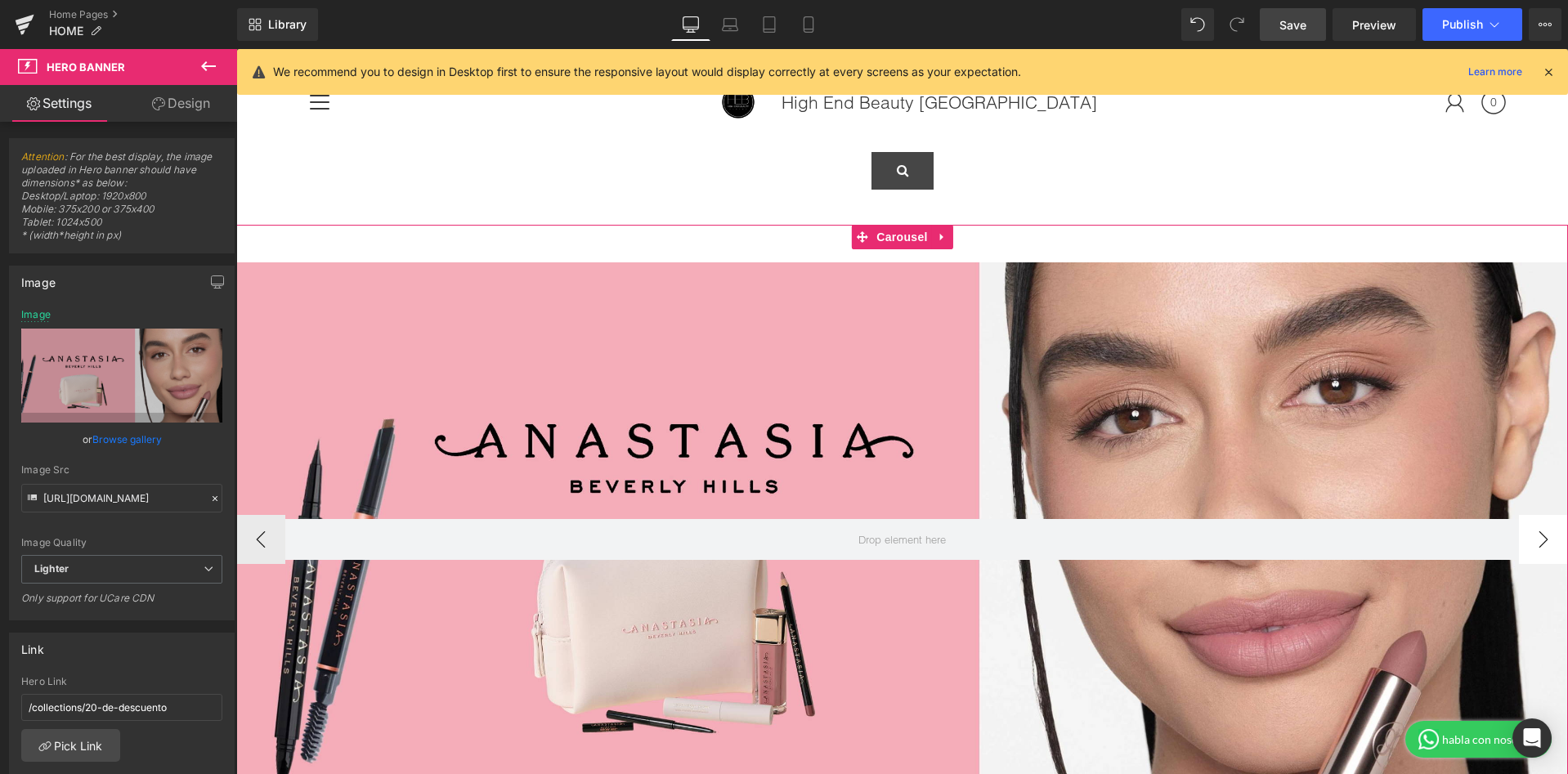
click at [1560, 553] on button "›" at bounding box center [1543, 539] width 49 height 49
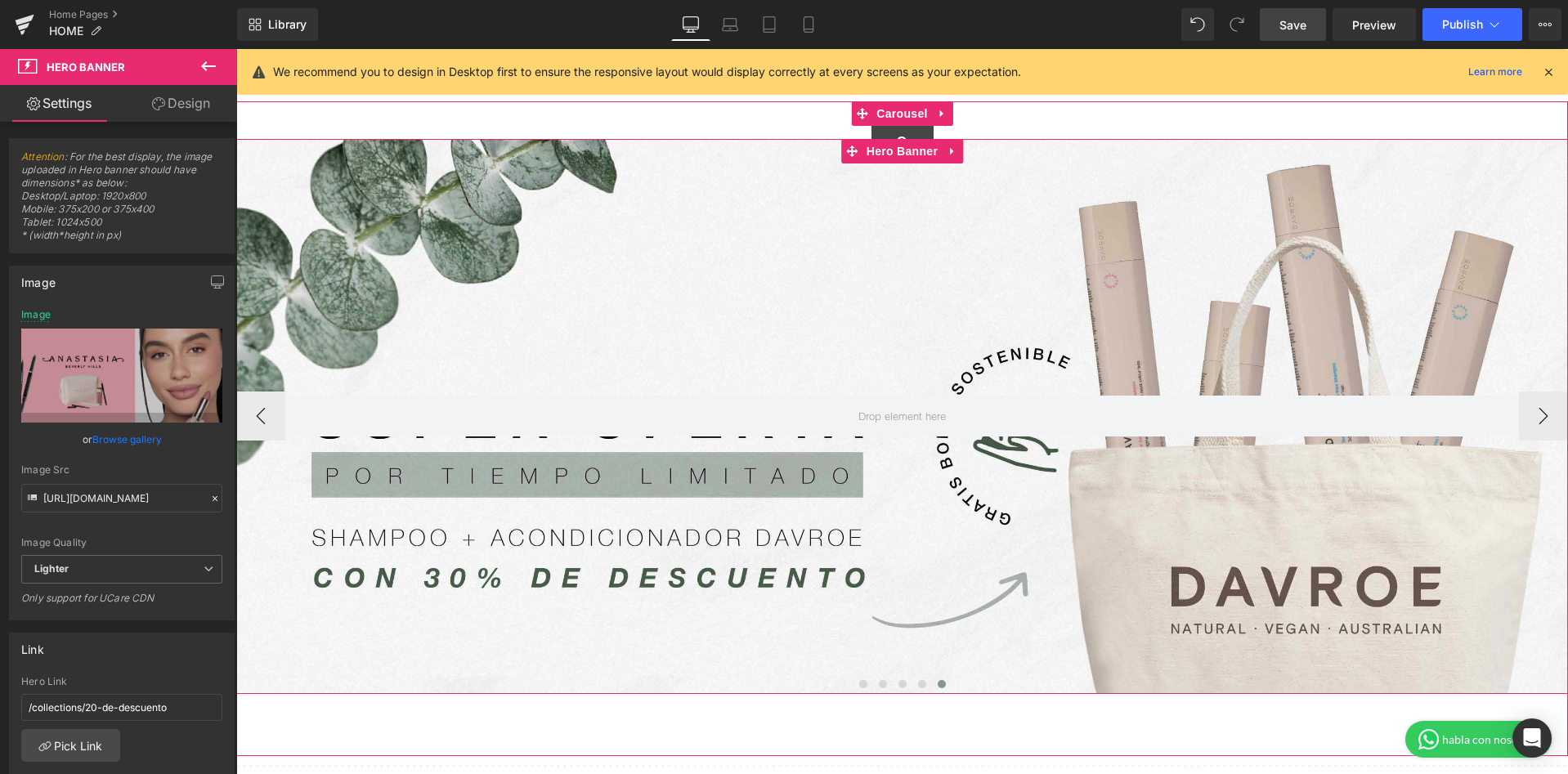
scroll to position [133, 0]
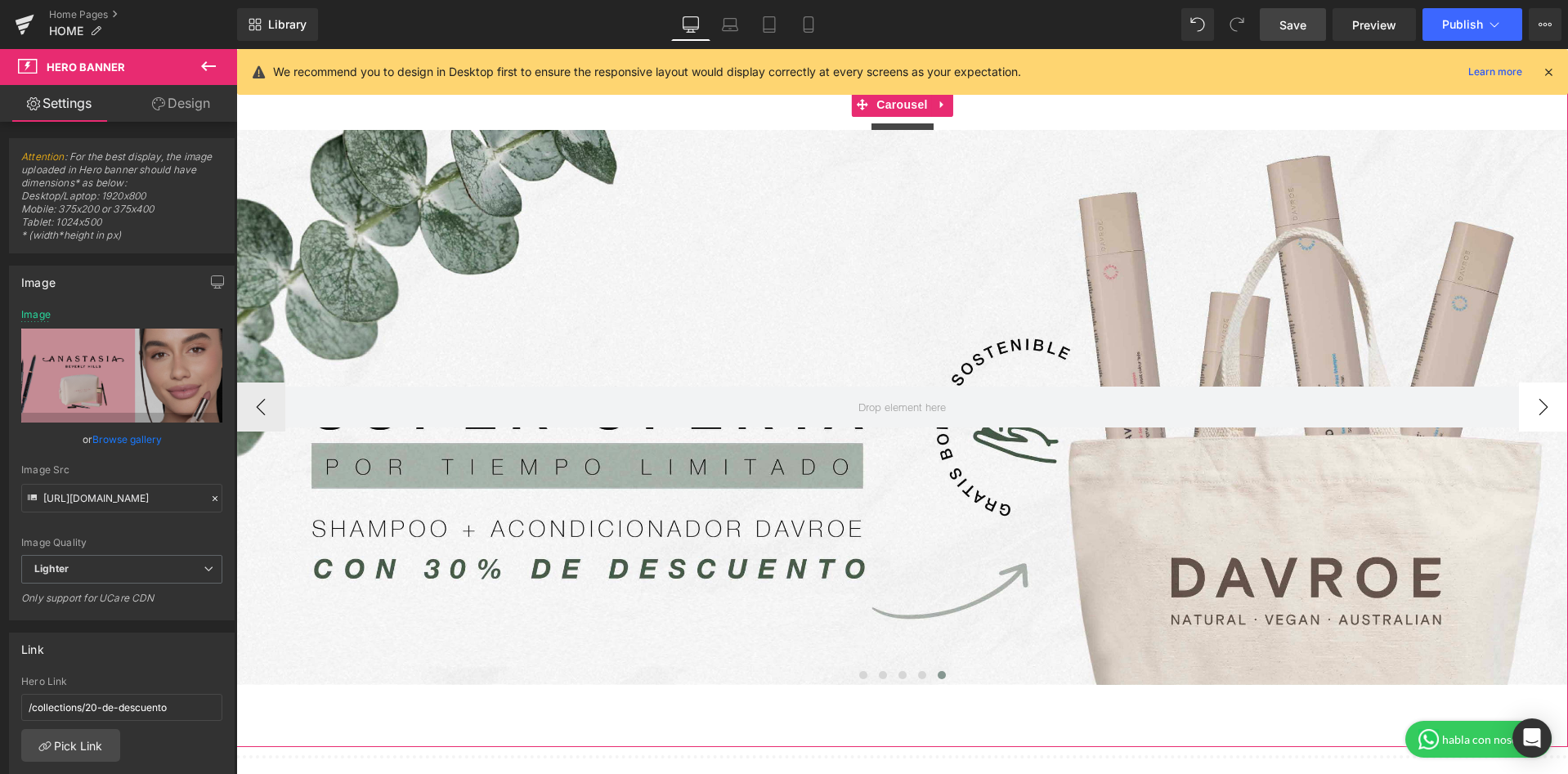
click at [1541, 422] on button "›" at bounding box center [1543, 406] width 49 height 49
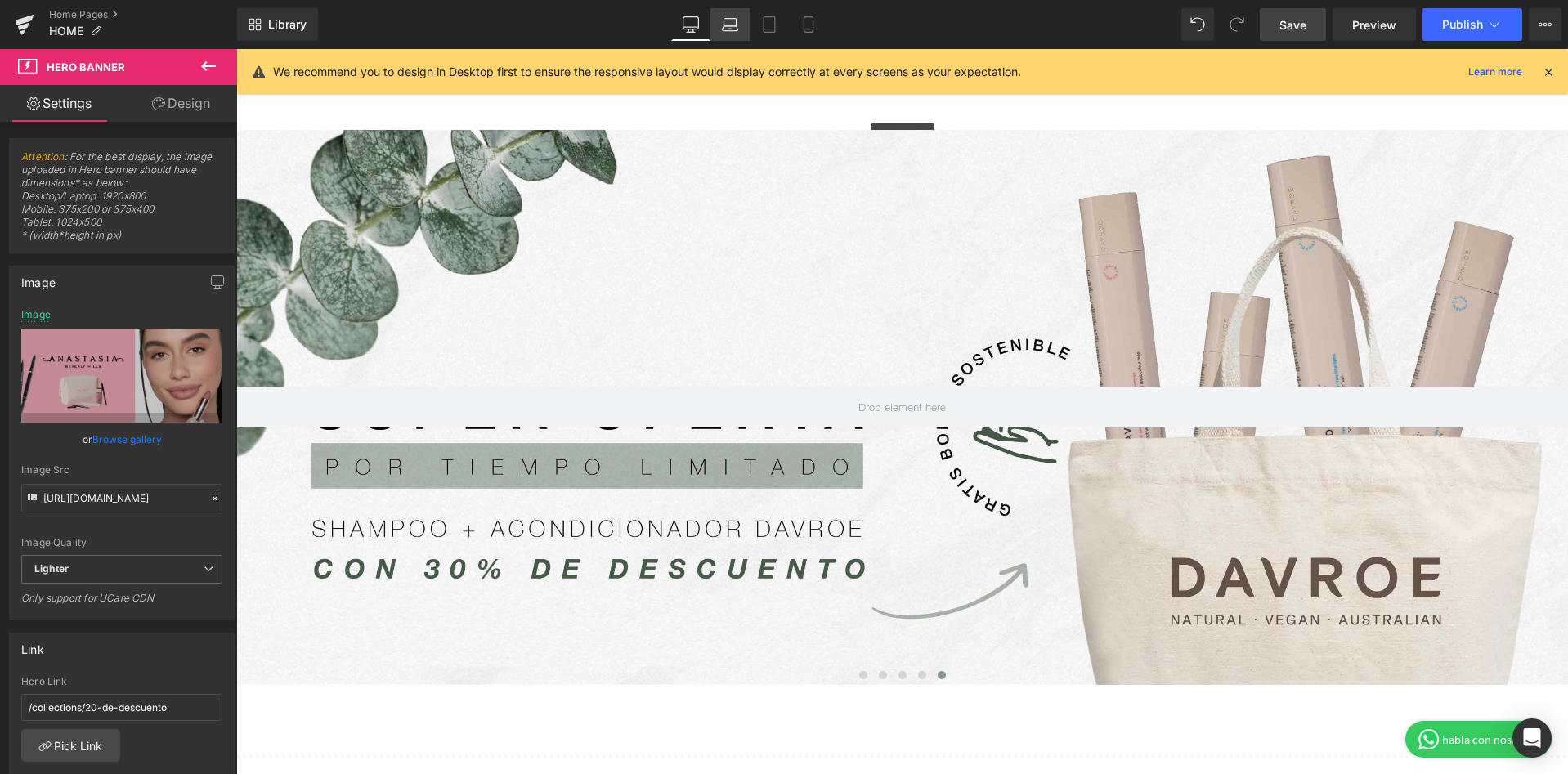
click at [741, 26] on link "Laptop" at bounding box center [729, 24] width 39 height 32
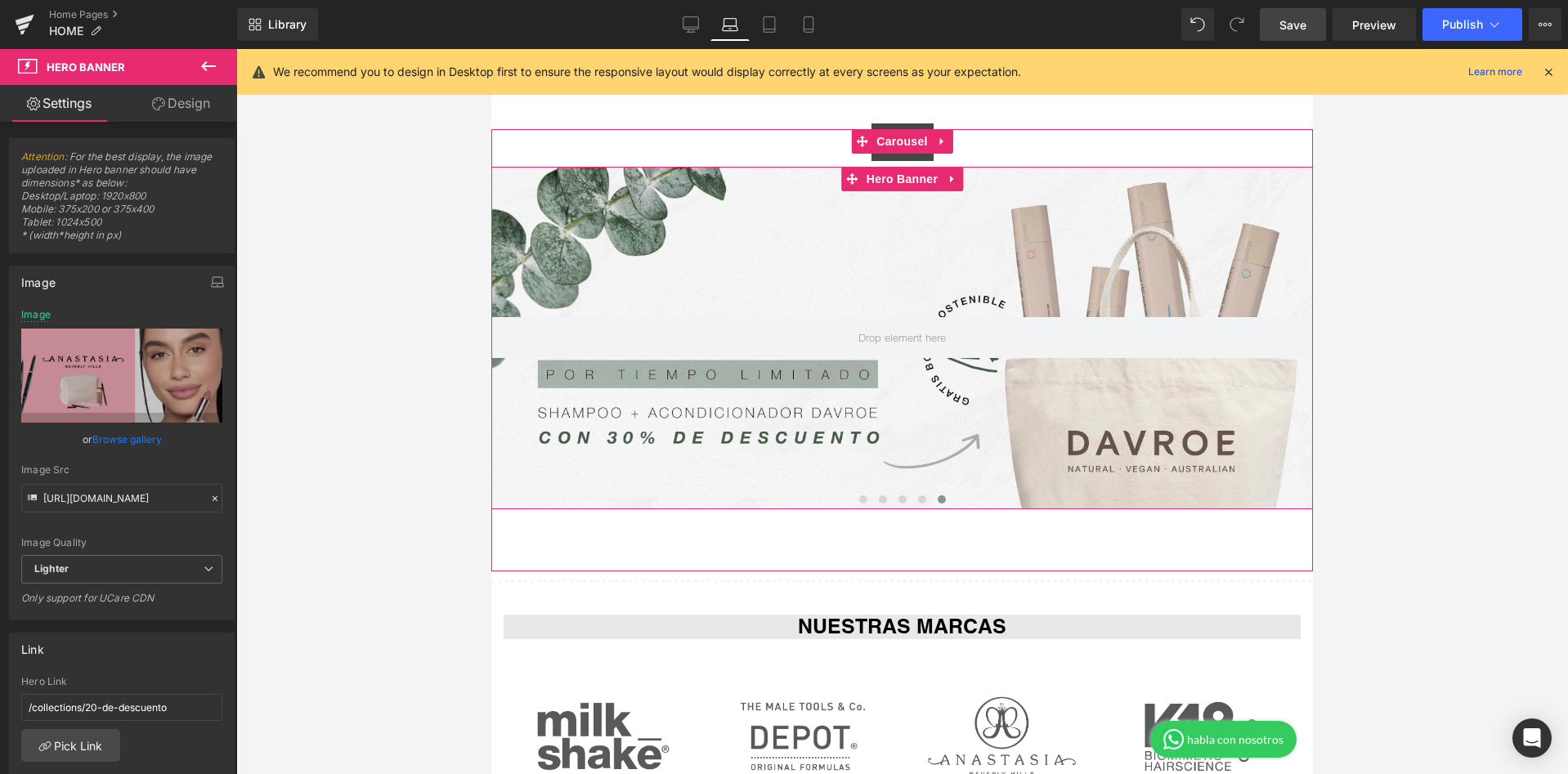
scroll to position [87, 0]
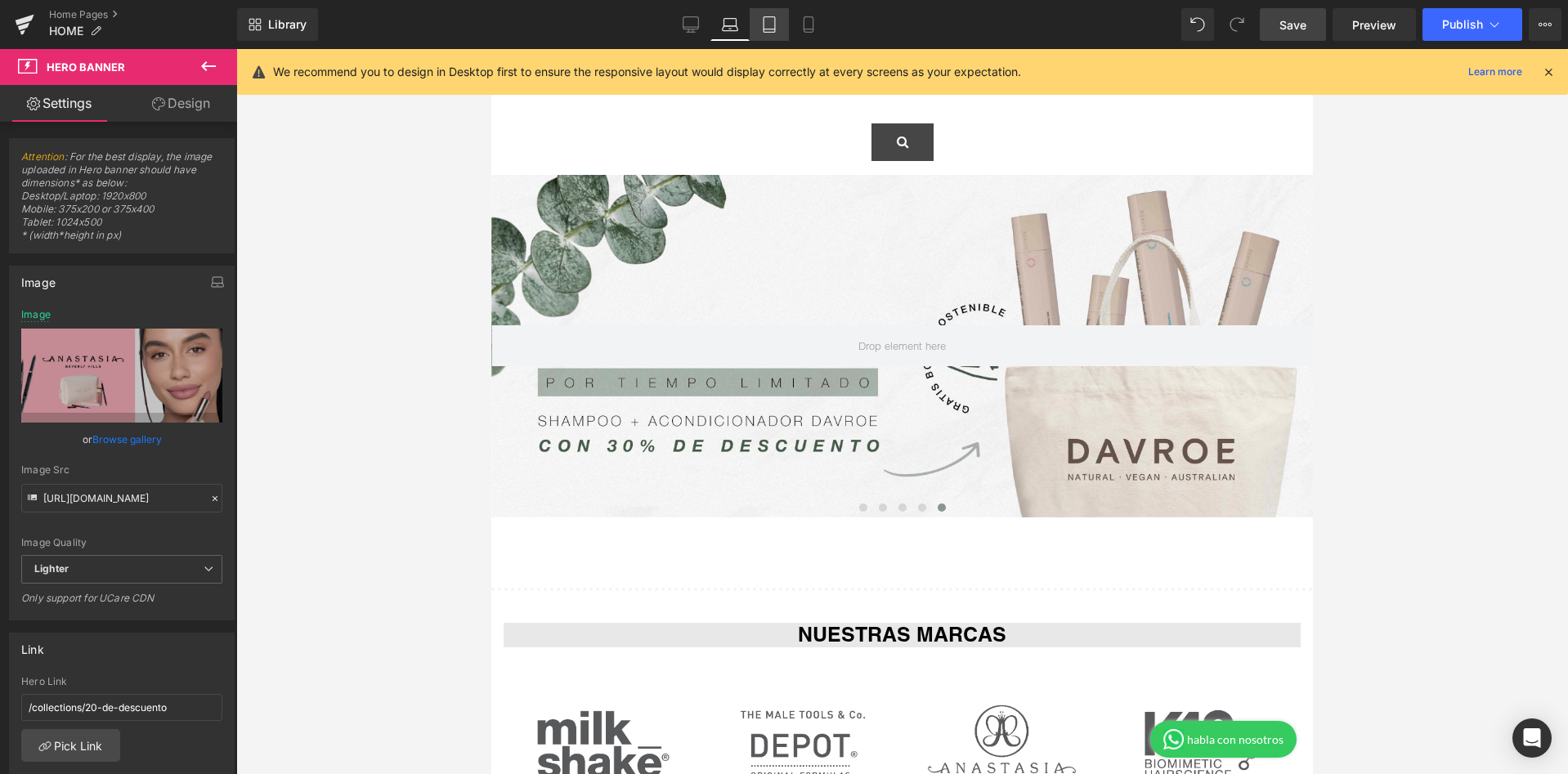
click at [777, 28] on icon at bounding box center [769, 25] width 17 height 17
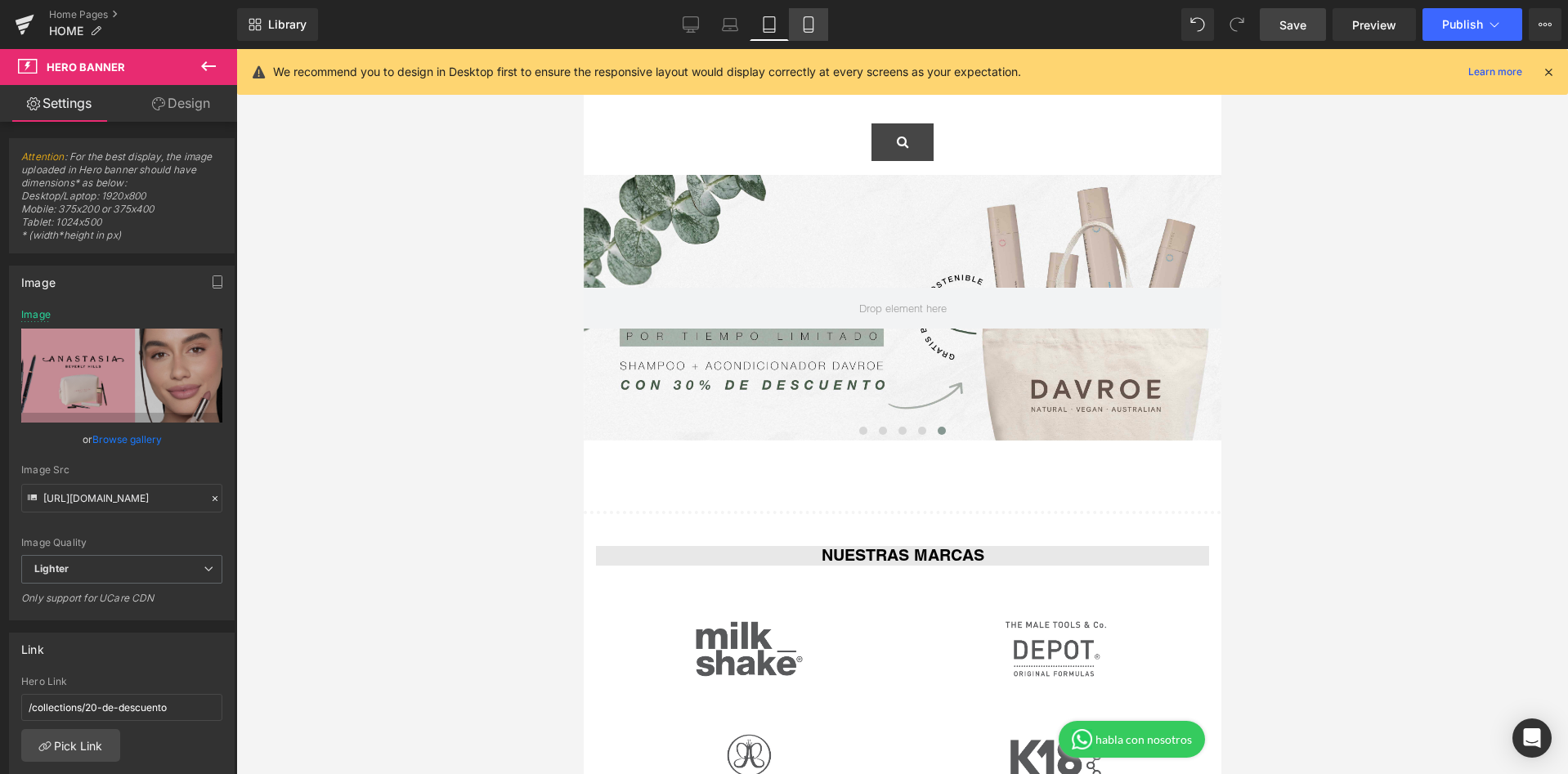
click at [810, 24] on icon at bounding box center [809, 25] width 17 height 17
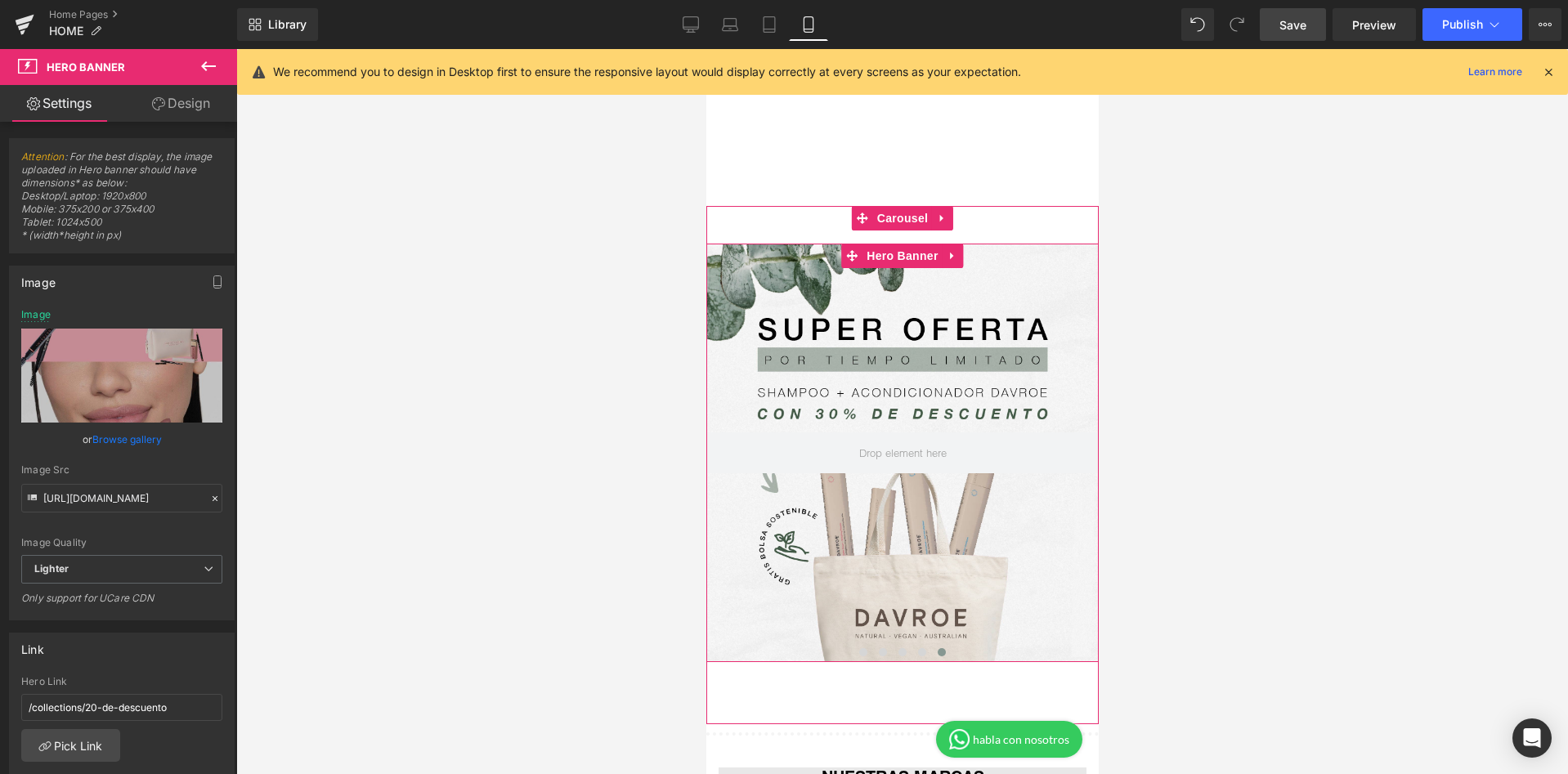
scroll to position [0, 0]
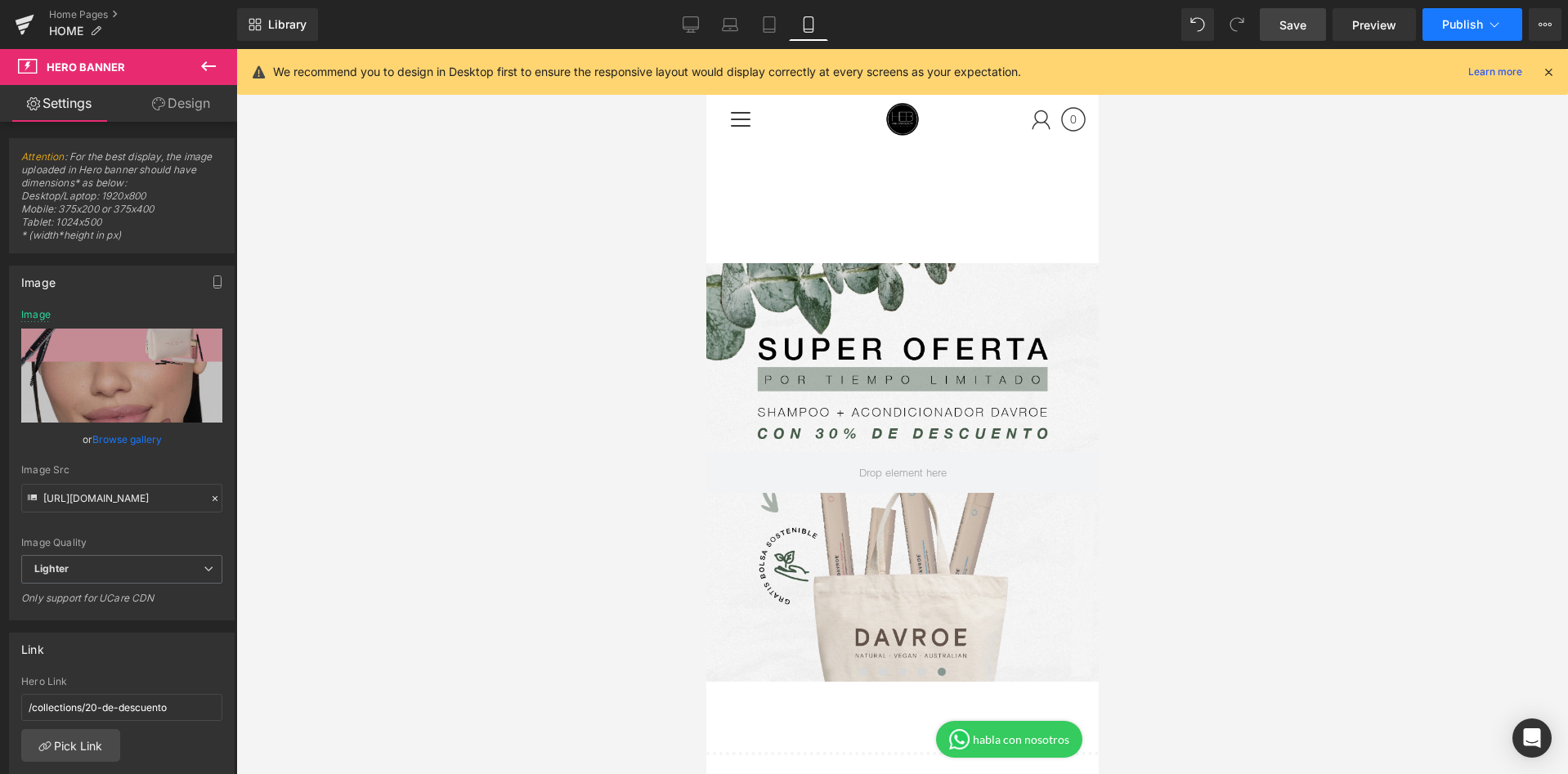
click at [1461, 22] on span "Publish" at bounding box center [1462, 25] width 41 height 13
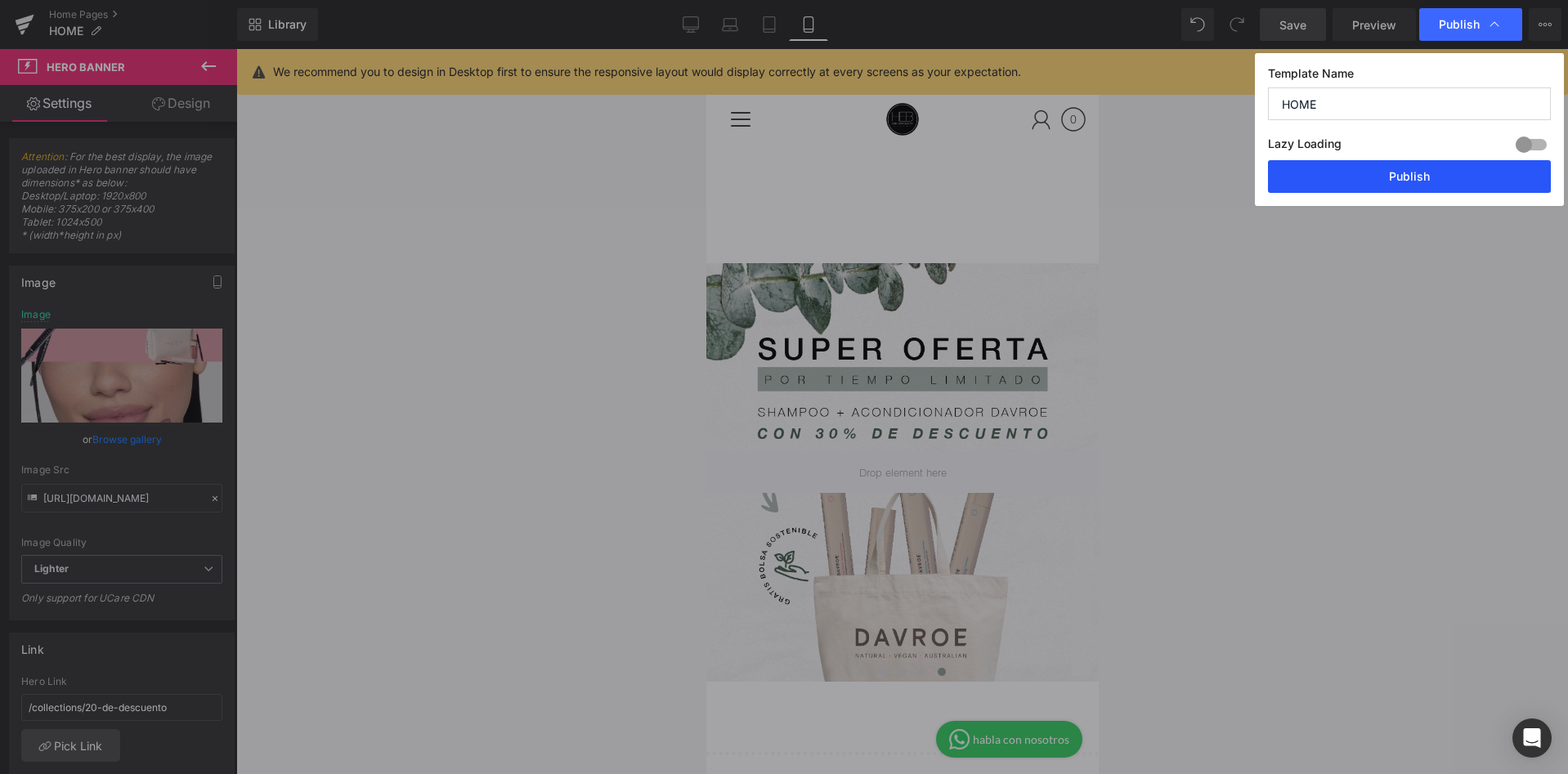
click at [1422, 180] on button "Publish" at bounding box center [1409, 176] width 283 height 32
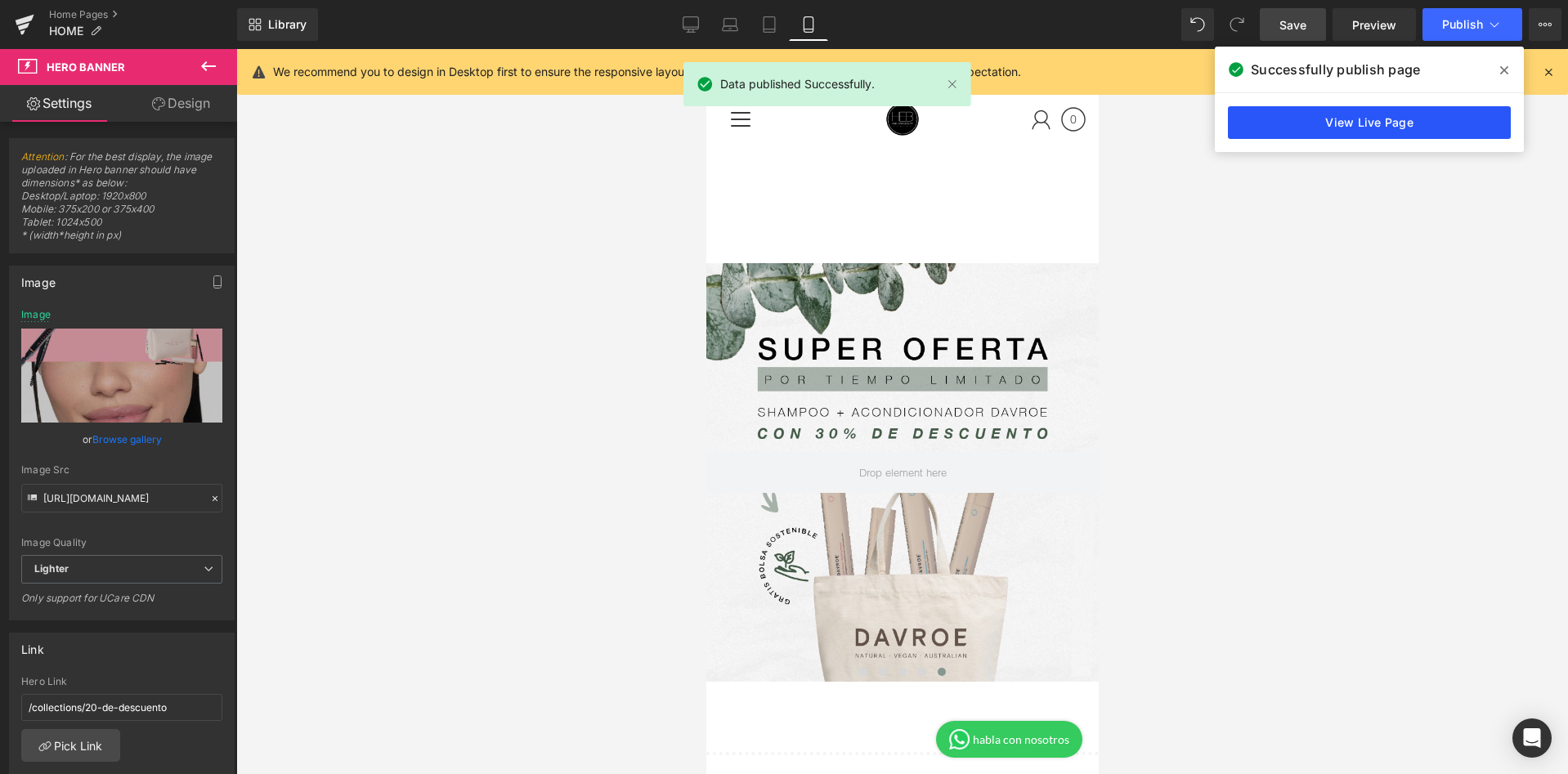
click at [1367, 115] on link "View Live Page" at bounding box center [1369, 122] width 283 height 32
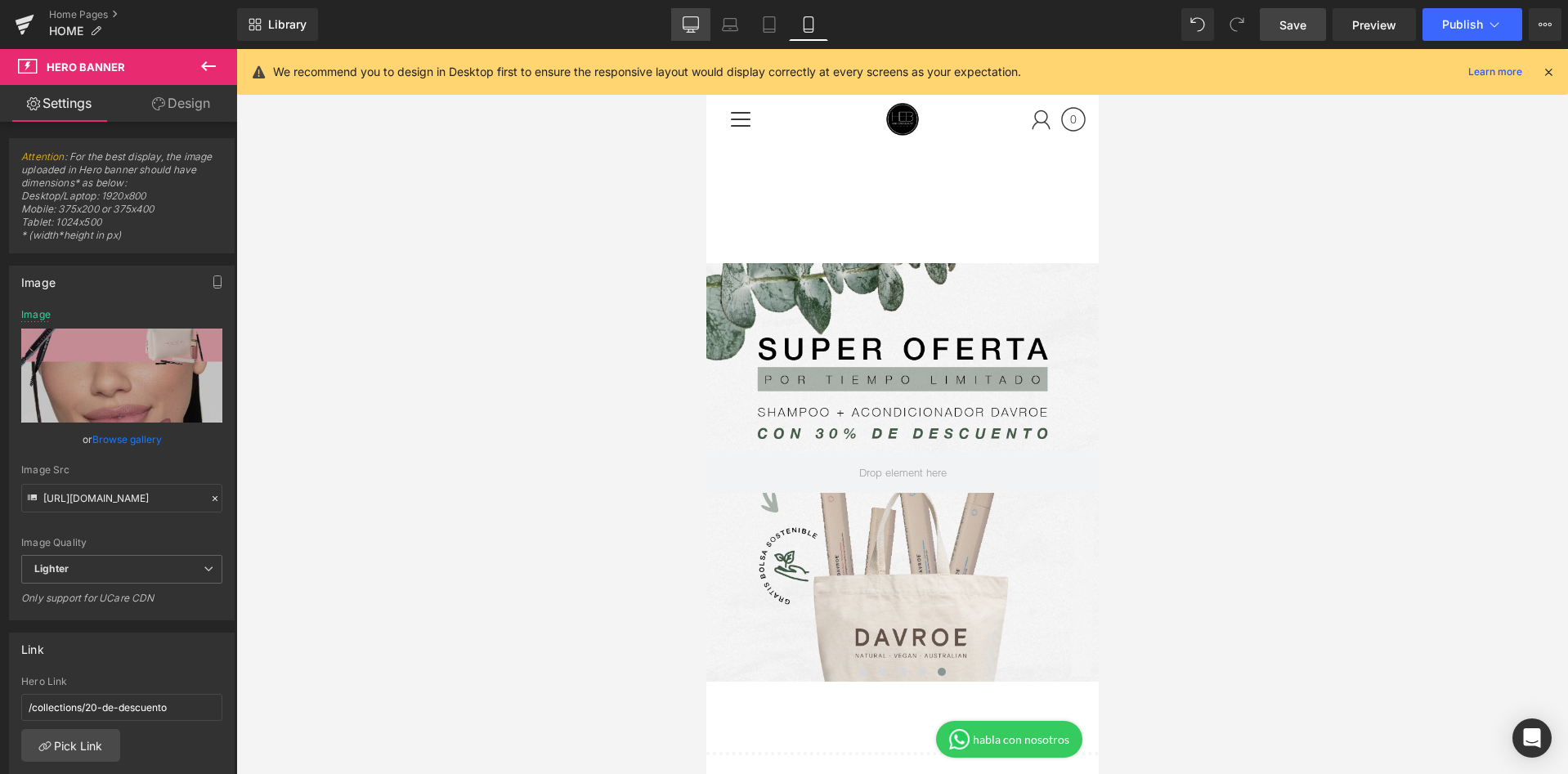
click at [704, 27] on link "Desktop" at bounding box center [690, 24] width 39 height 32
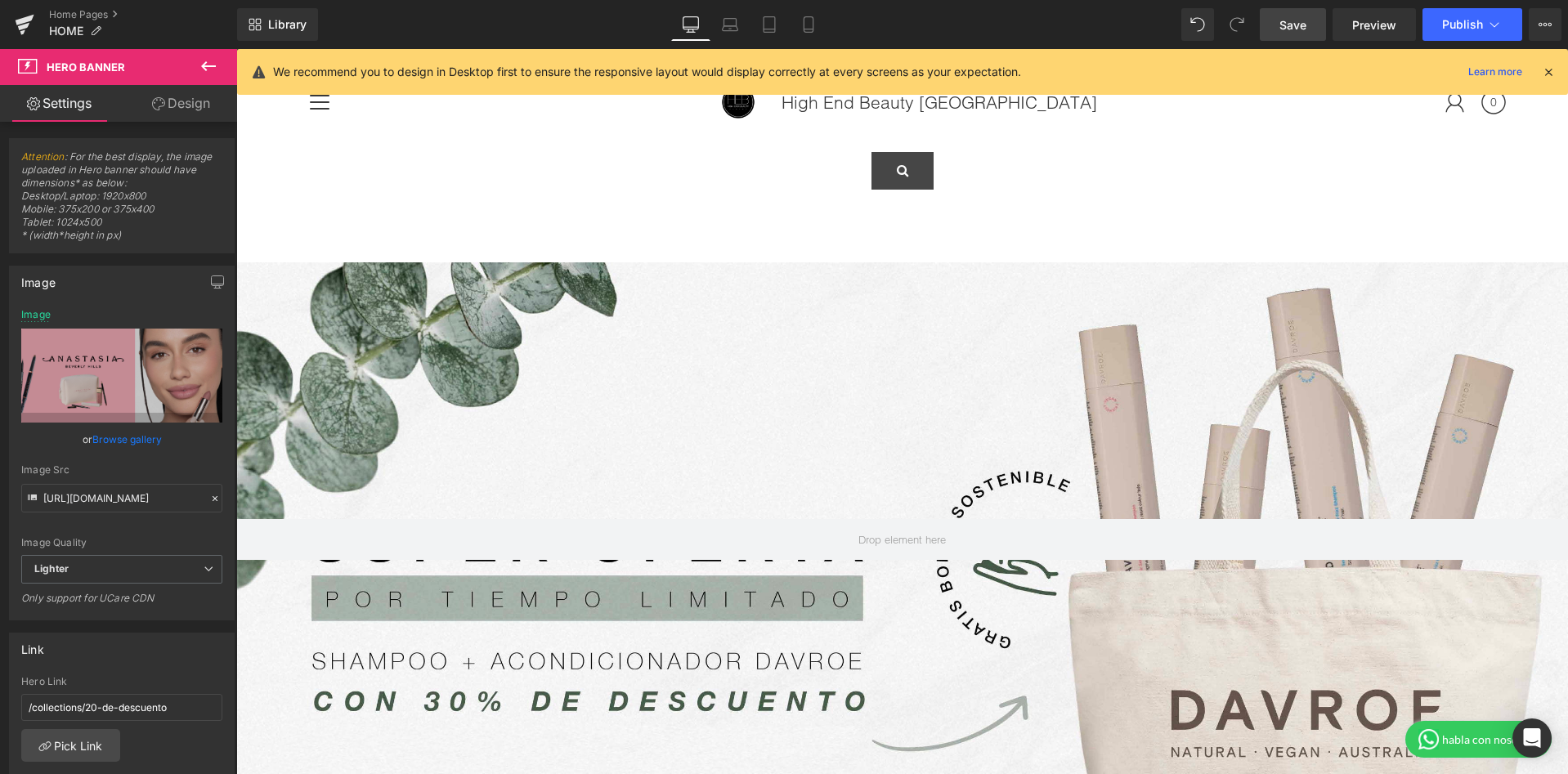
click at [1541, 67] on icon at bounding box center [1548, 72] width 15 height 15
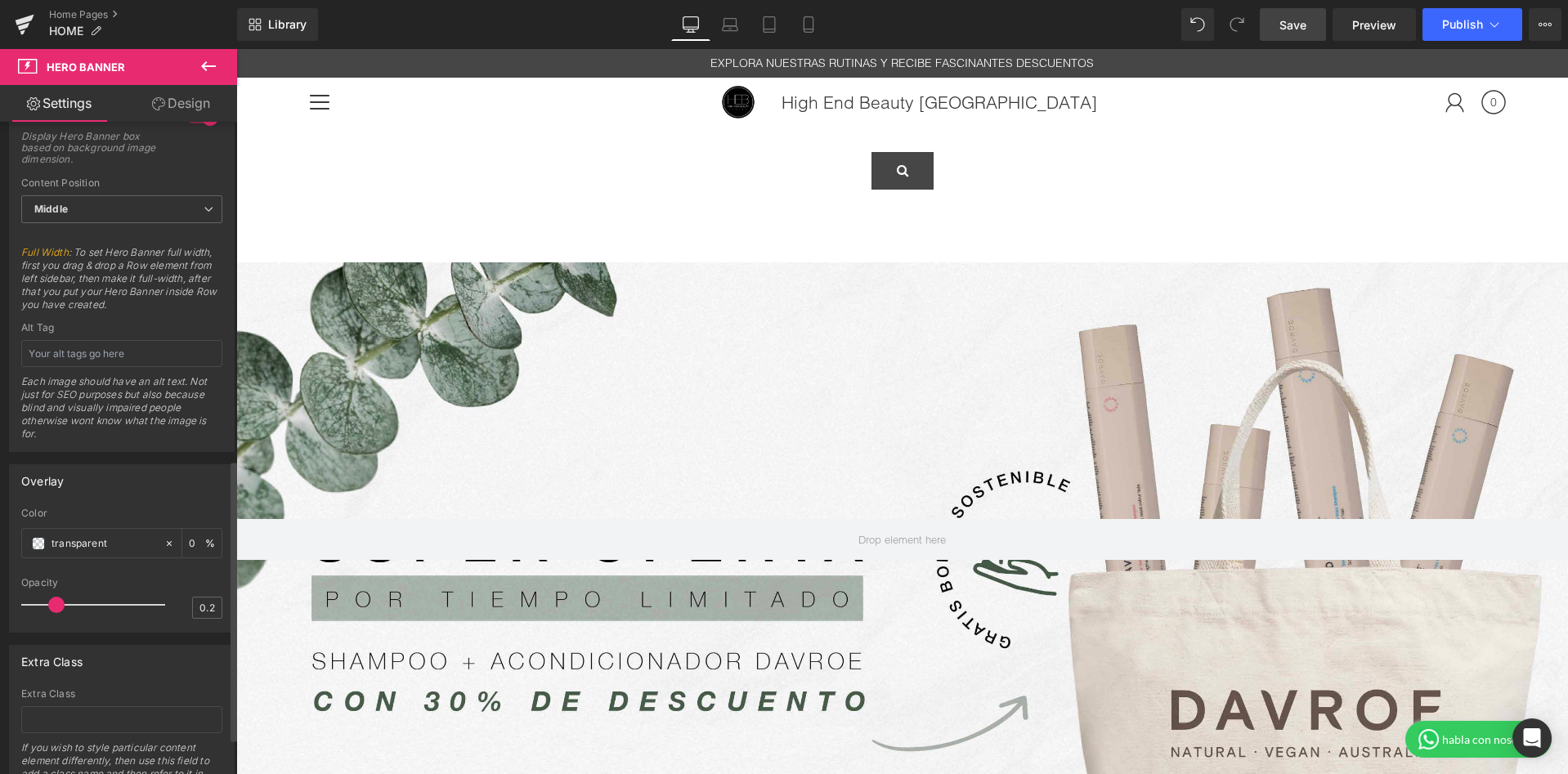
scroll to position [796, 0]
click at [200, 107] on link "Design" at bounding box center [181, 103] width 119 height 37
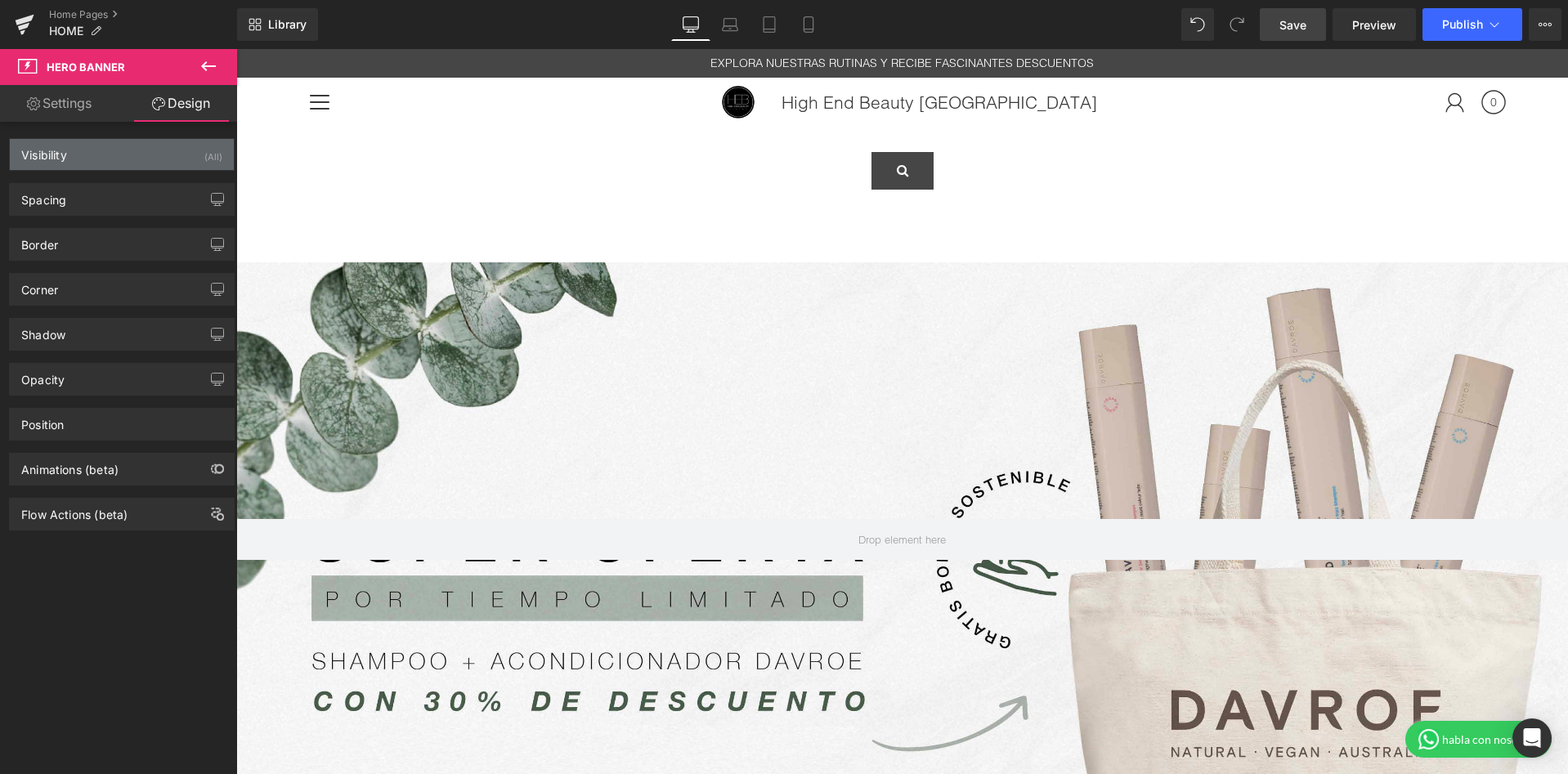
click at [90, 158] on div "Visibility (All)" at bounding box center [122, 154] width 224 height 31
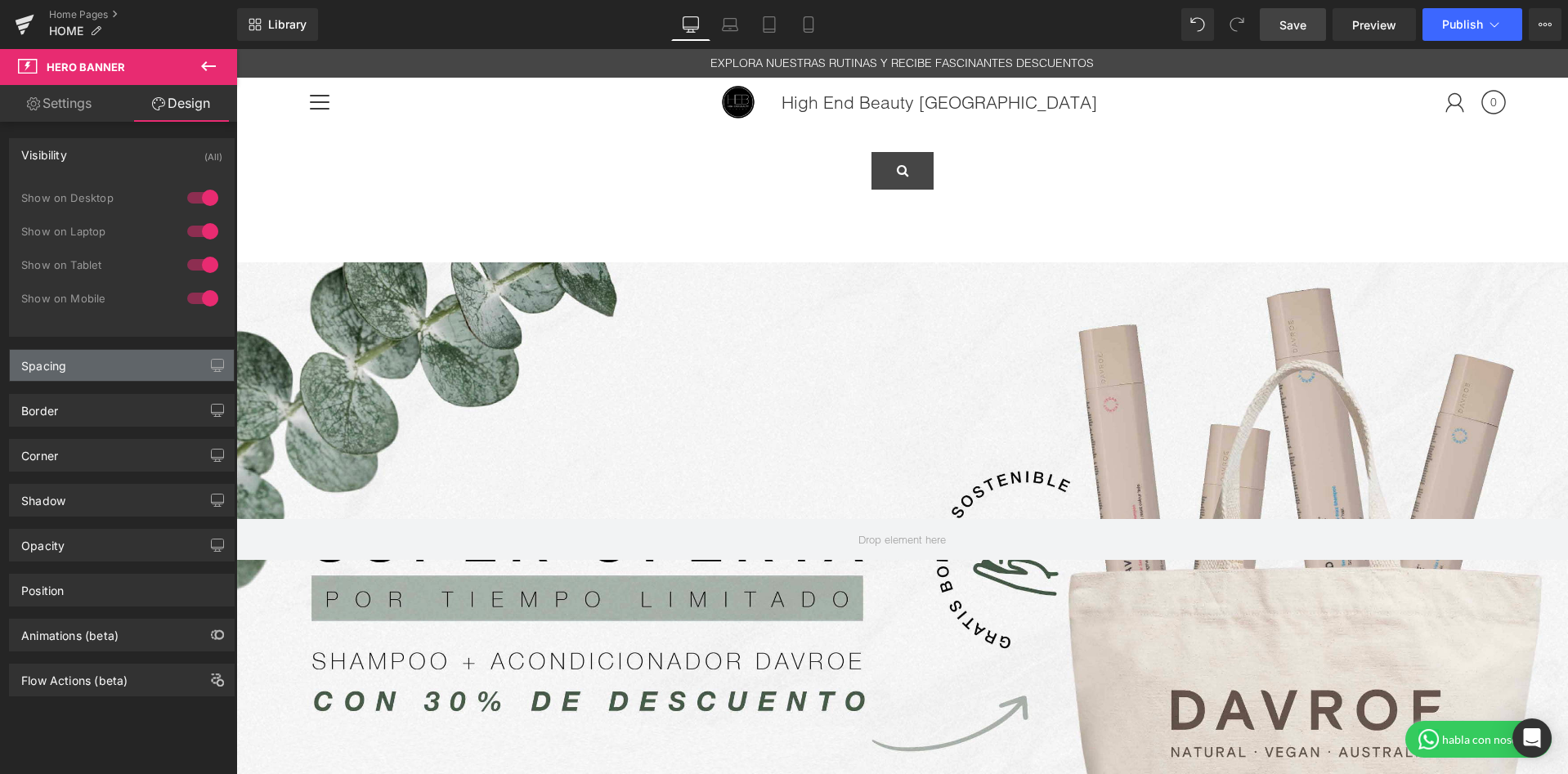
click at [79, 370] on div "Spacing" at bounding box center [122, 365] width 224 height 31
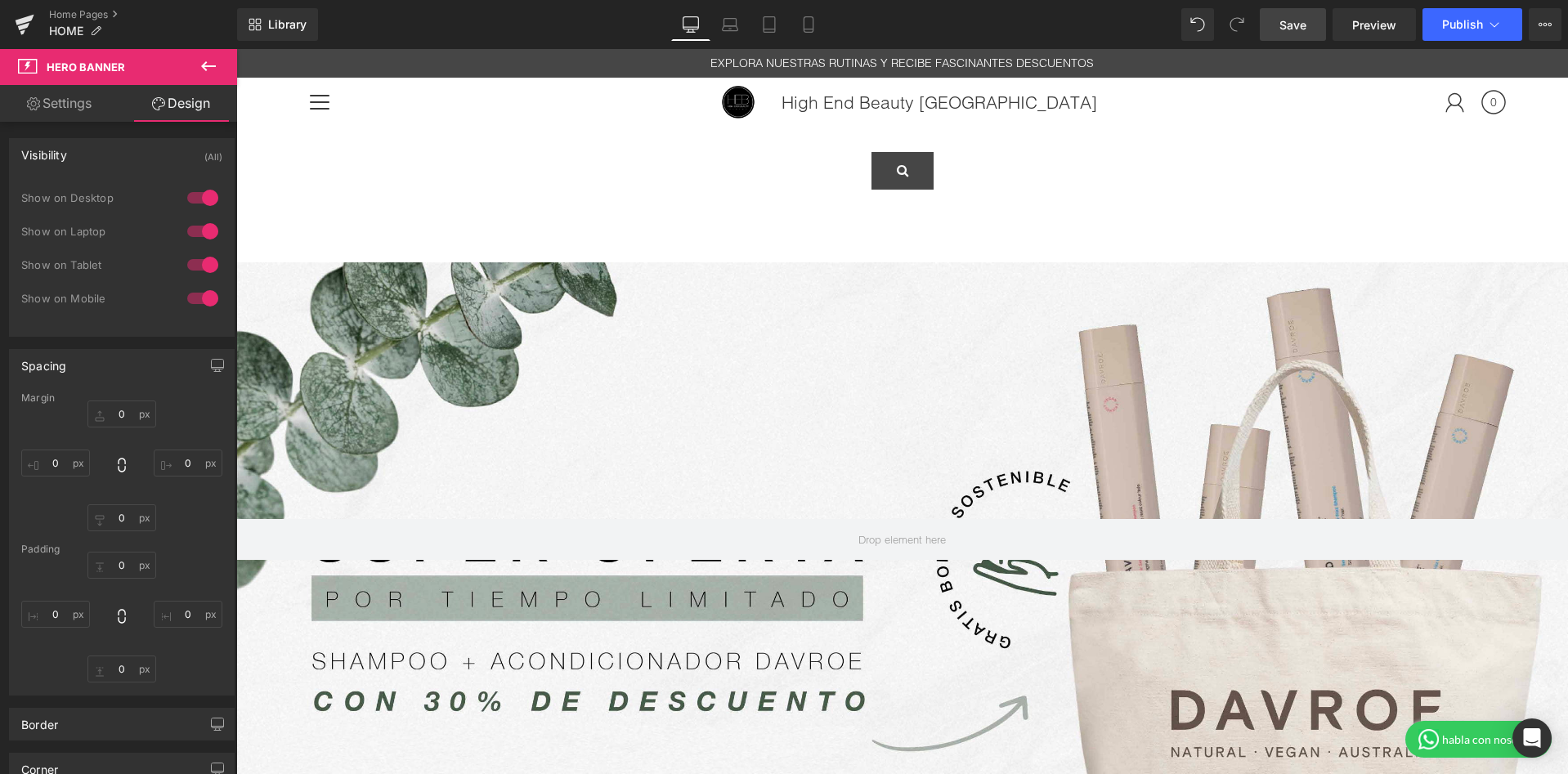
click at [82, 364] on div "Spacing" at bounding box center [122, 365] width 224 height 31
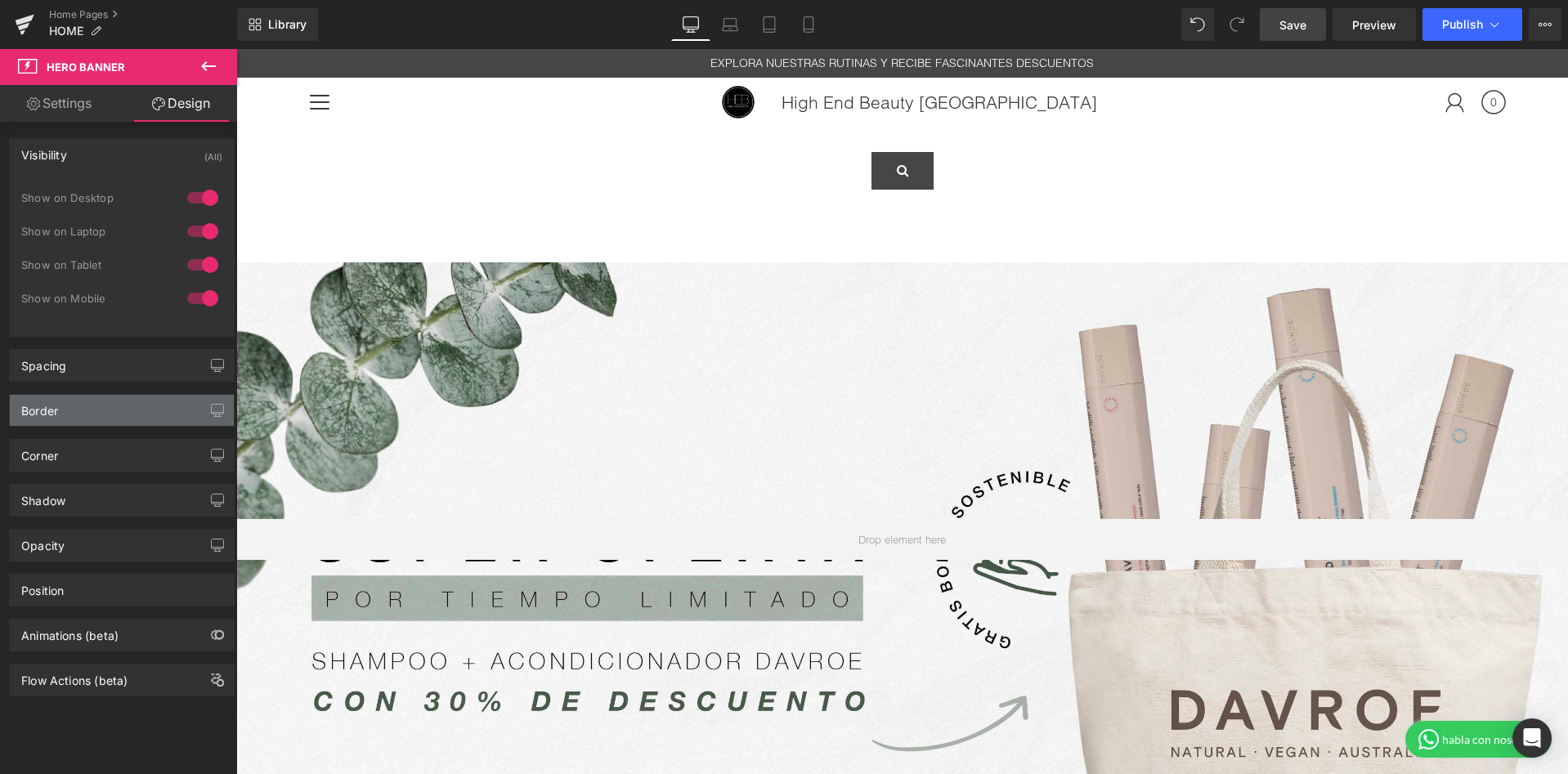
click at [89, 421] on div "Border" at bounding box center [122, 410] width 224 height 31
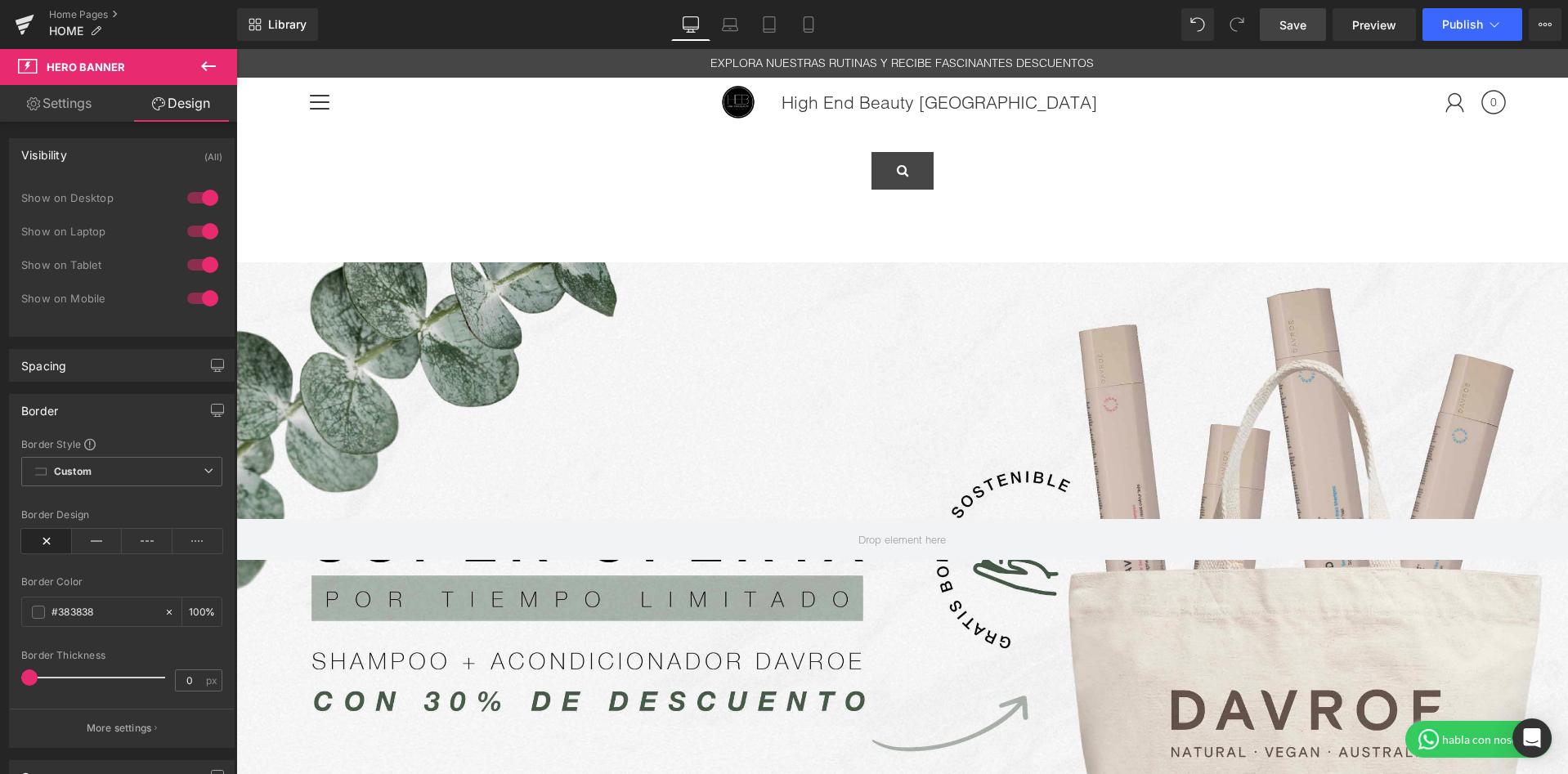
click at [78, 407] on div "Border" at bounding box center [122, 410] width 224 height 31
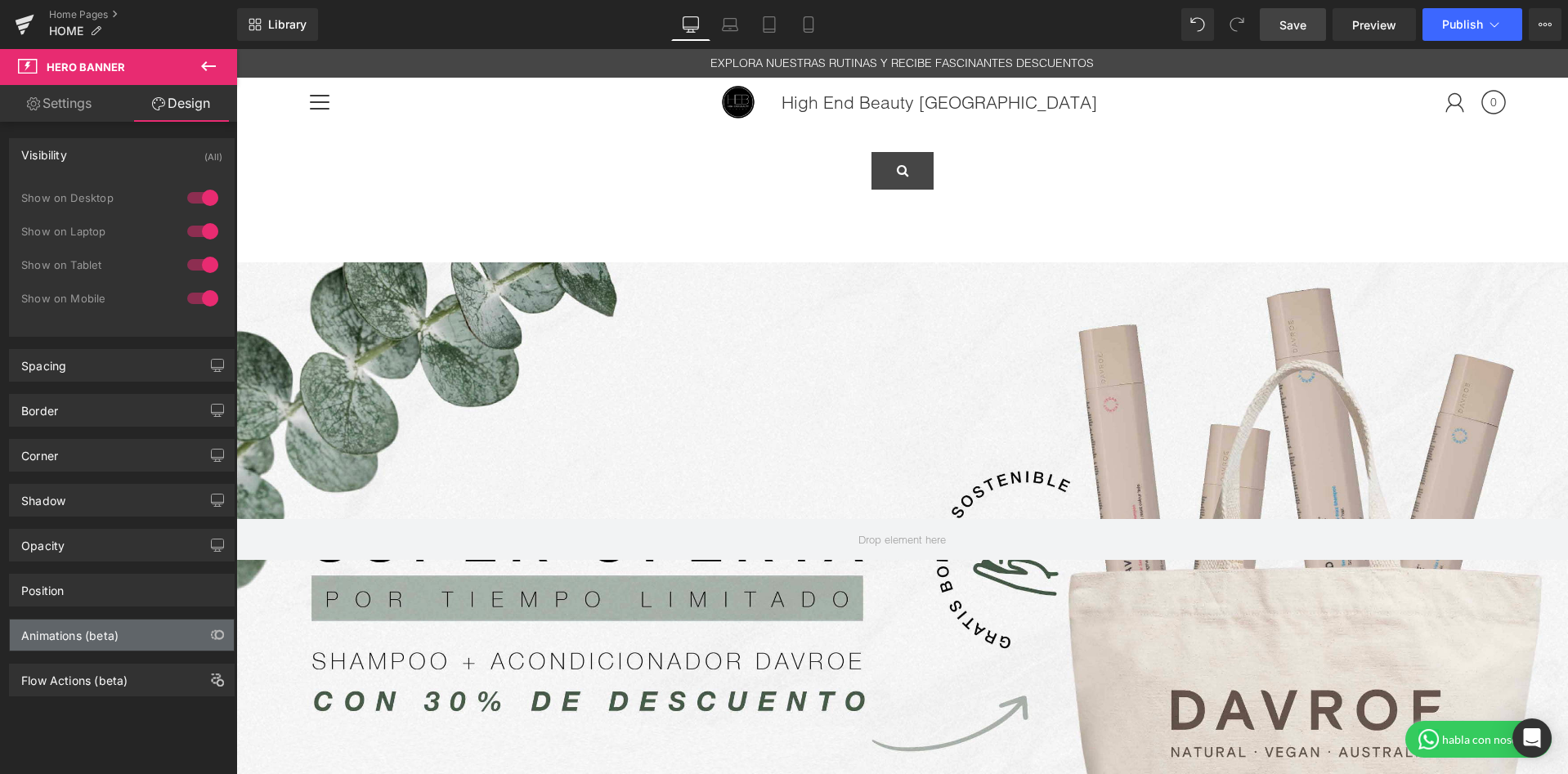
click at [112, 642] on div "Animations (beta)" at bounding box center [70, 631] width 97 height 23
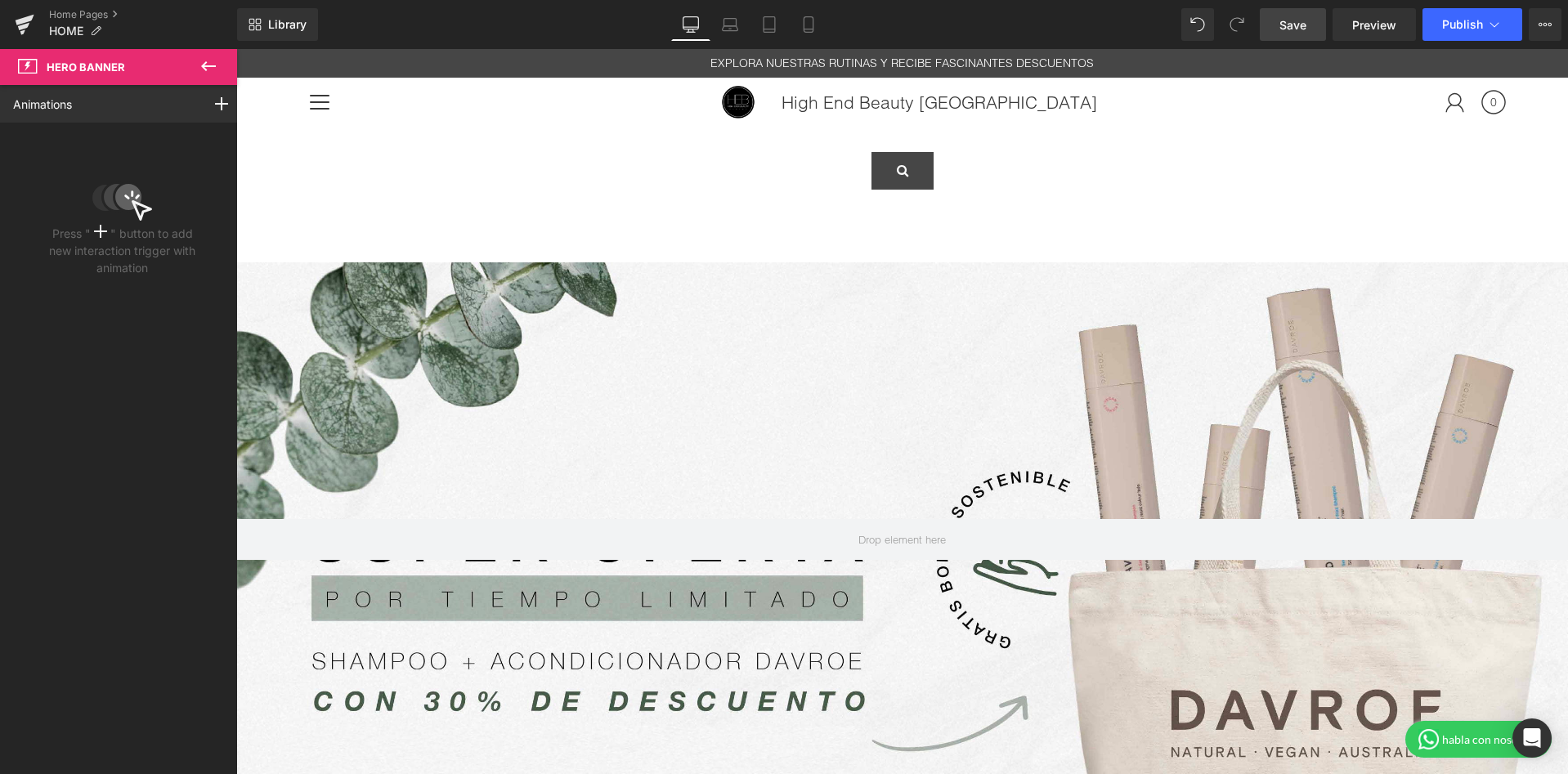
click at [215, 61] on icon at bounding box center [208, 66] width 20 height 20
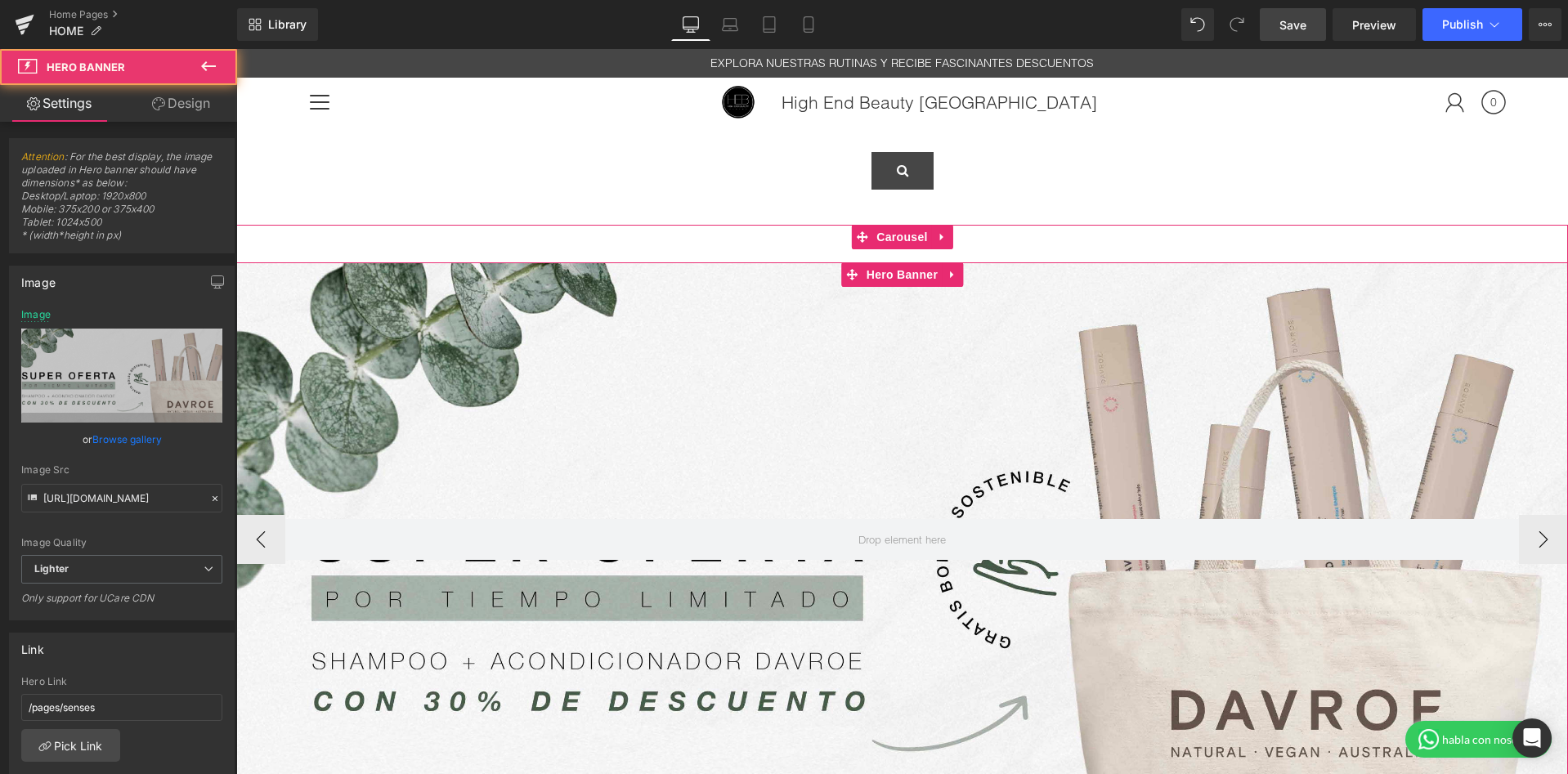
click at [524, 460] on div at bounding box center [902, 539] width 1332 height 555
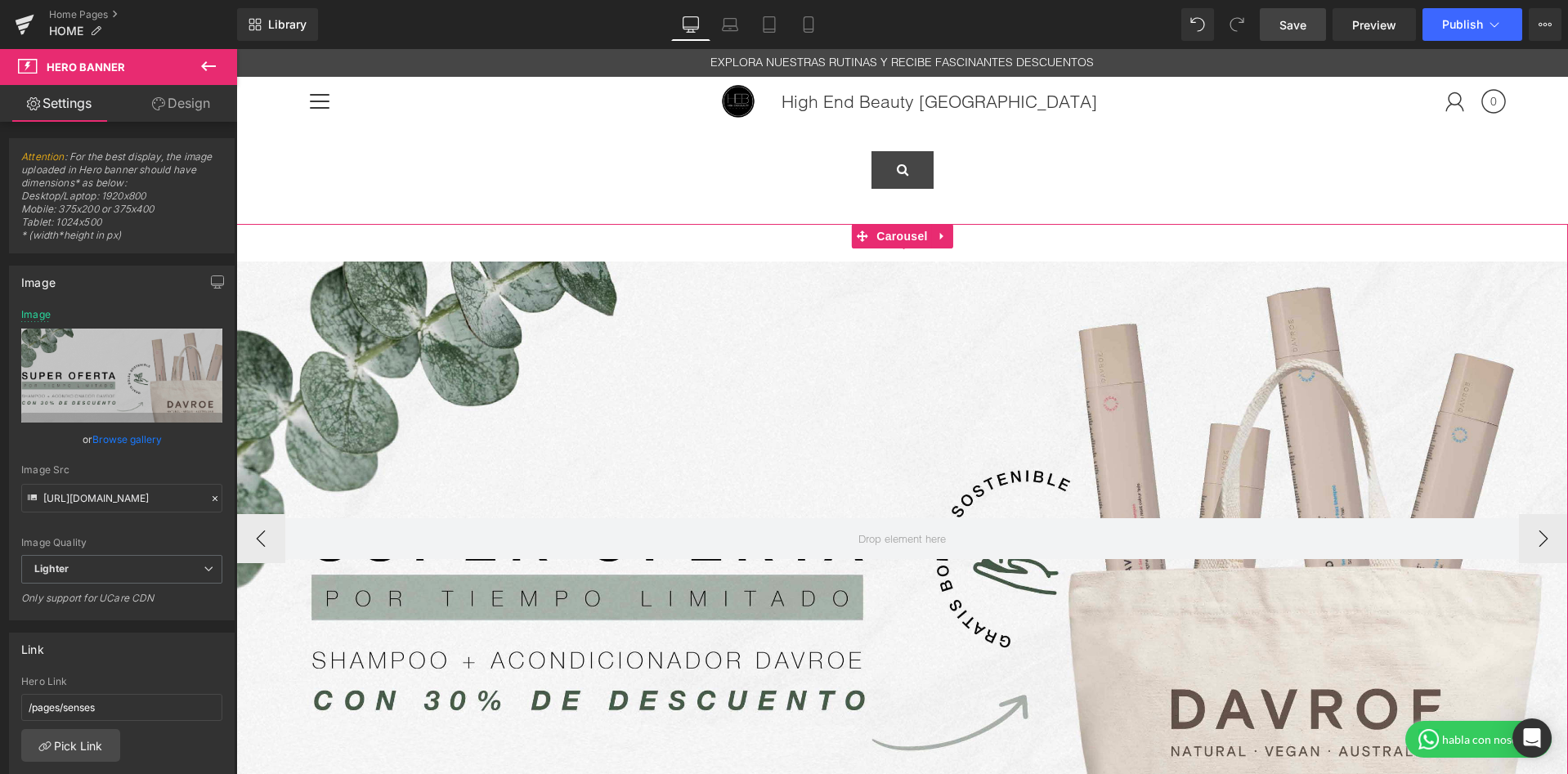
scroll to position [0, 0]
click at [871, 236] on span at bounding box center [862, 237] width 22 height 25
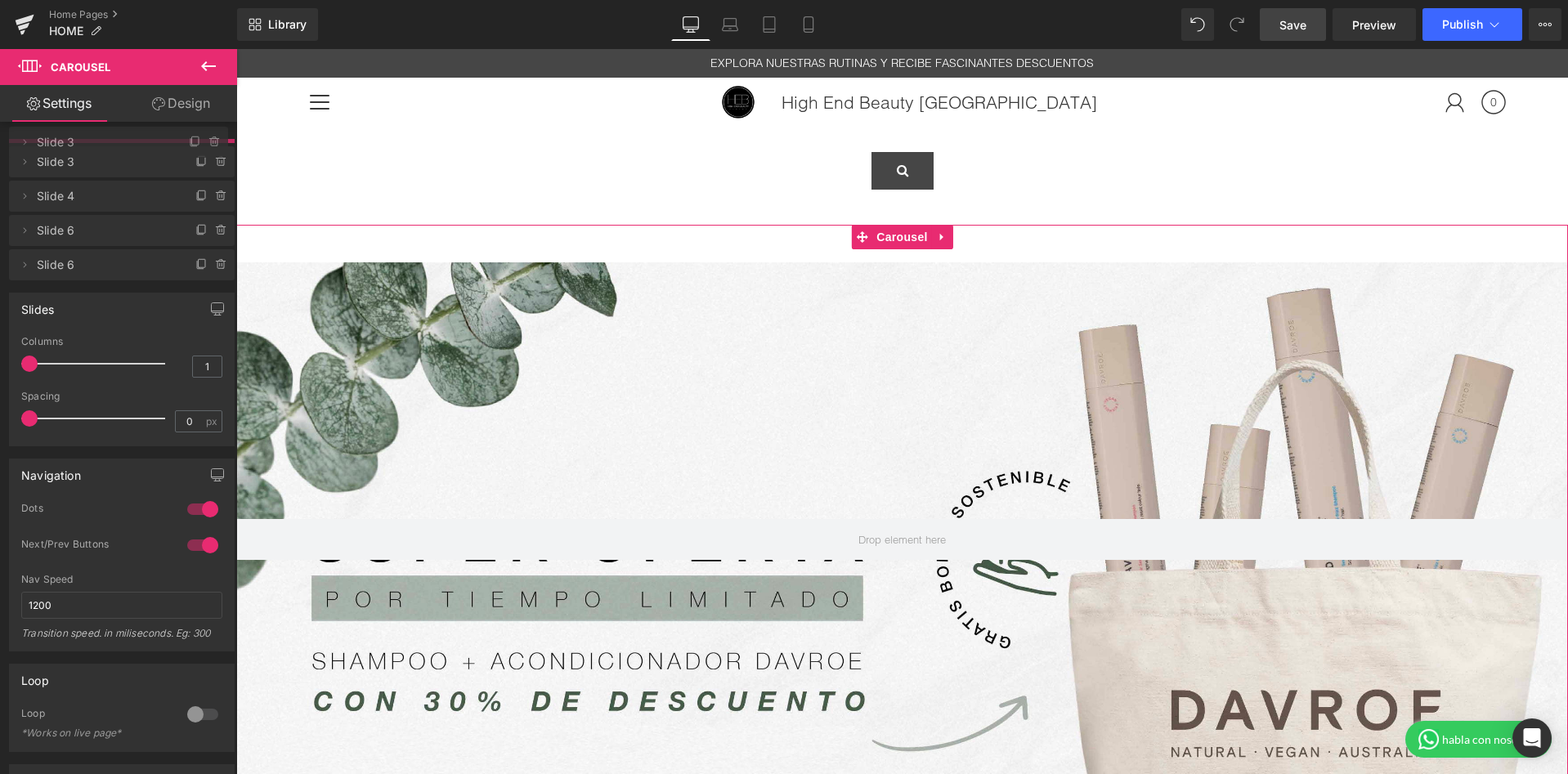
drag, startPoint x: 81, startPoint y: 262, endPoint x: 90, endPoint y: 144, distance: 118.3
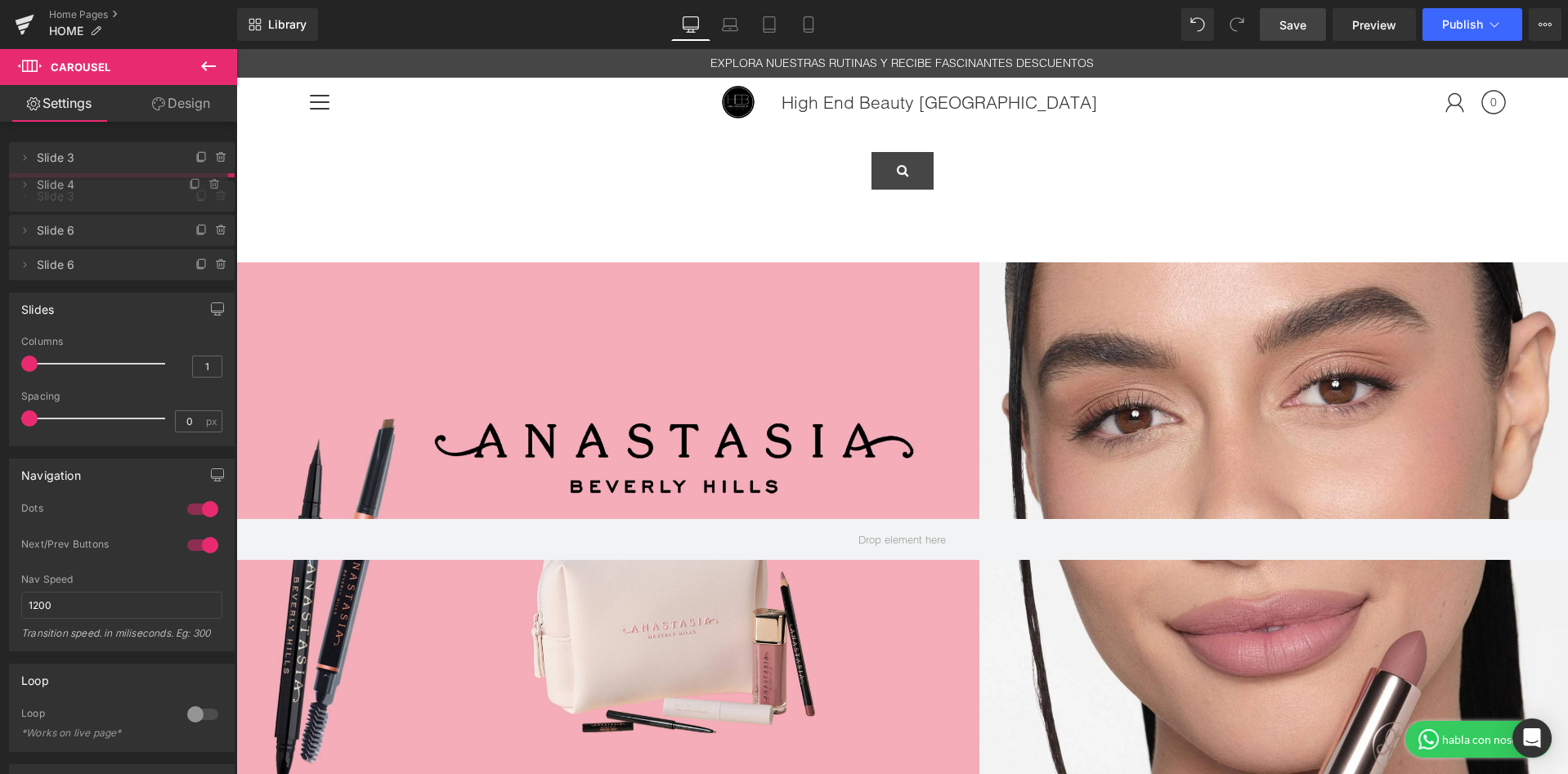
drag, startPoint x: 76, startPoint y: 227, endPoint x: 80, endPoint y: 186, distance: 41.2
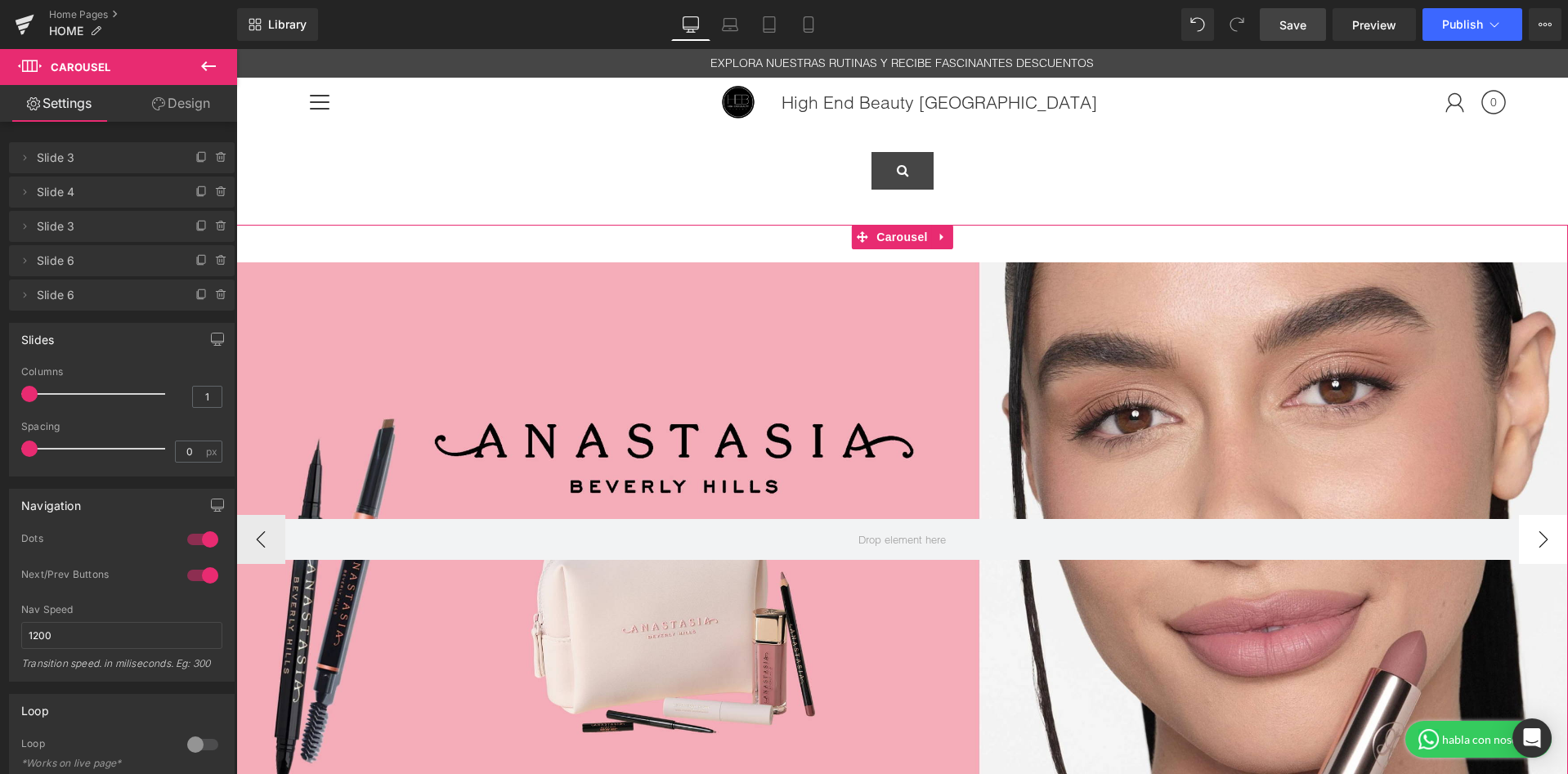
click at [1554, 537] on button "›" at bounding box center [1543, 539] width 49 height 49
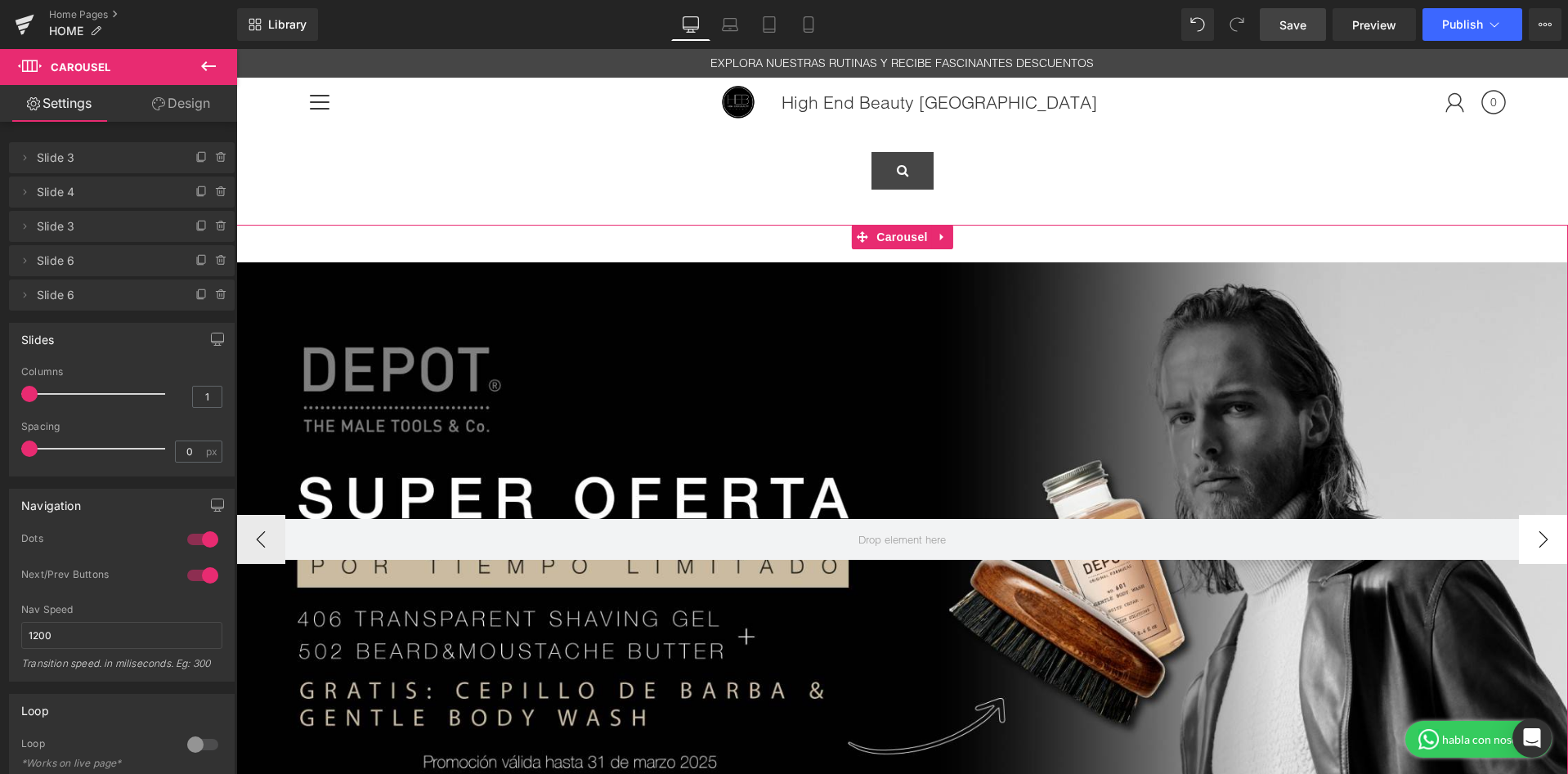
click at [1554, 537] on button "›" at bounding box center [1543, 539] width 49 height 49
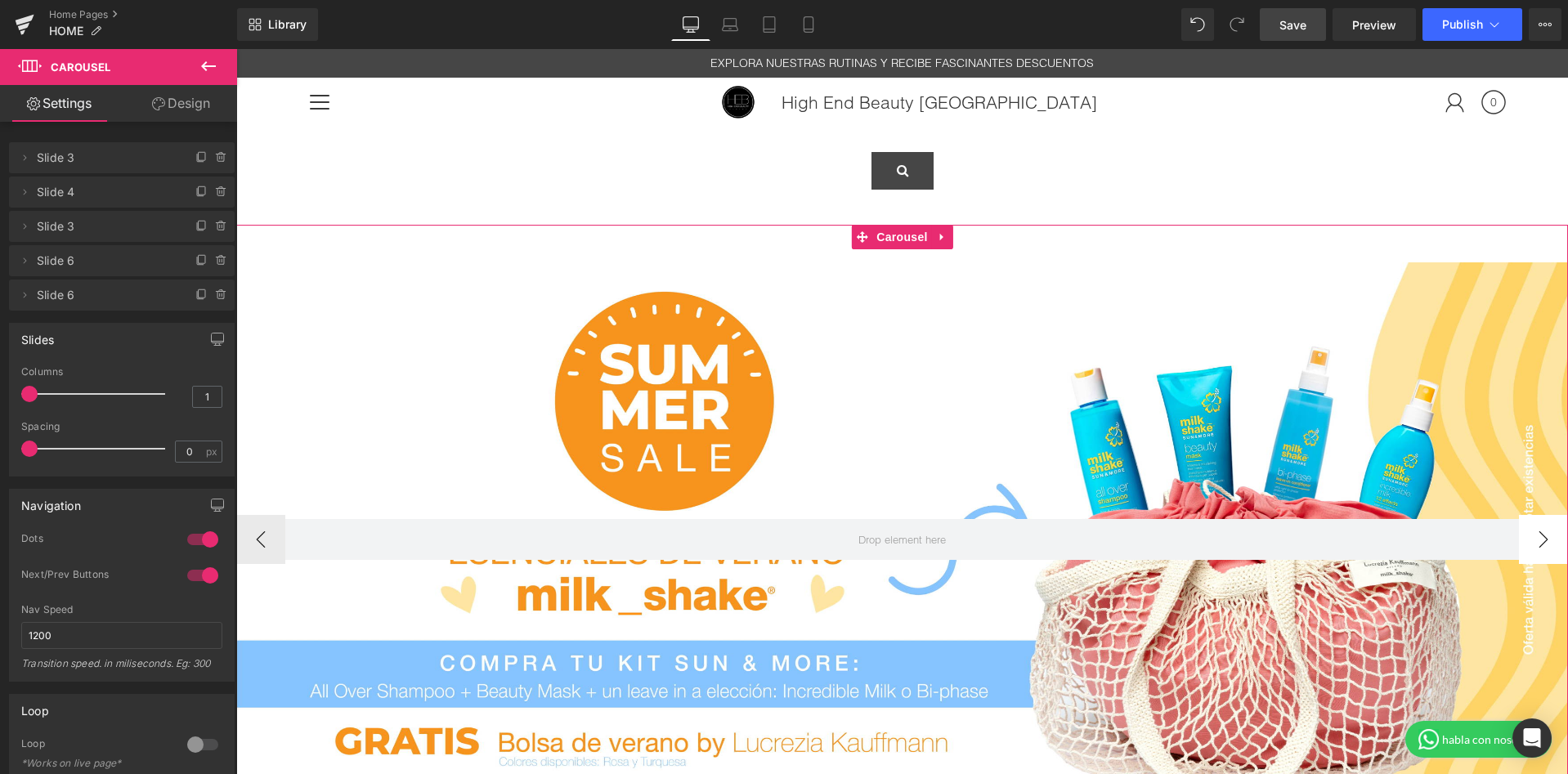
click at [1554, 537] on button "›" at bounding box center [1543, 539] width 49 height 49
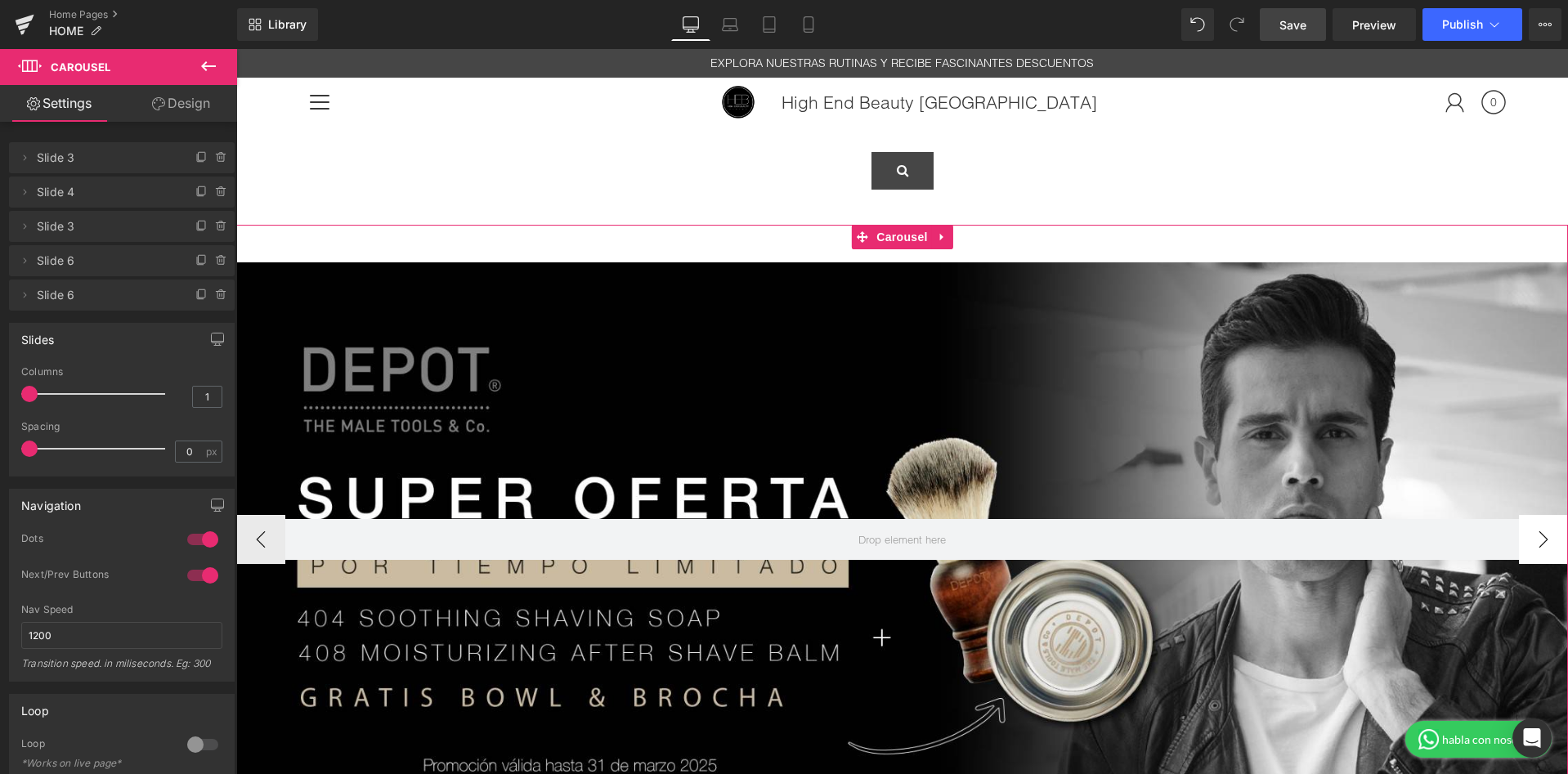
click at [1554, 537] on button "›" at bounding box center [1543, 539] width 49 height 49
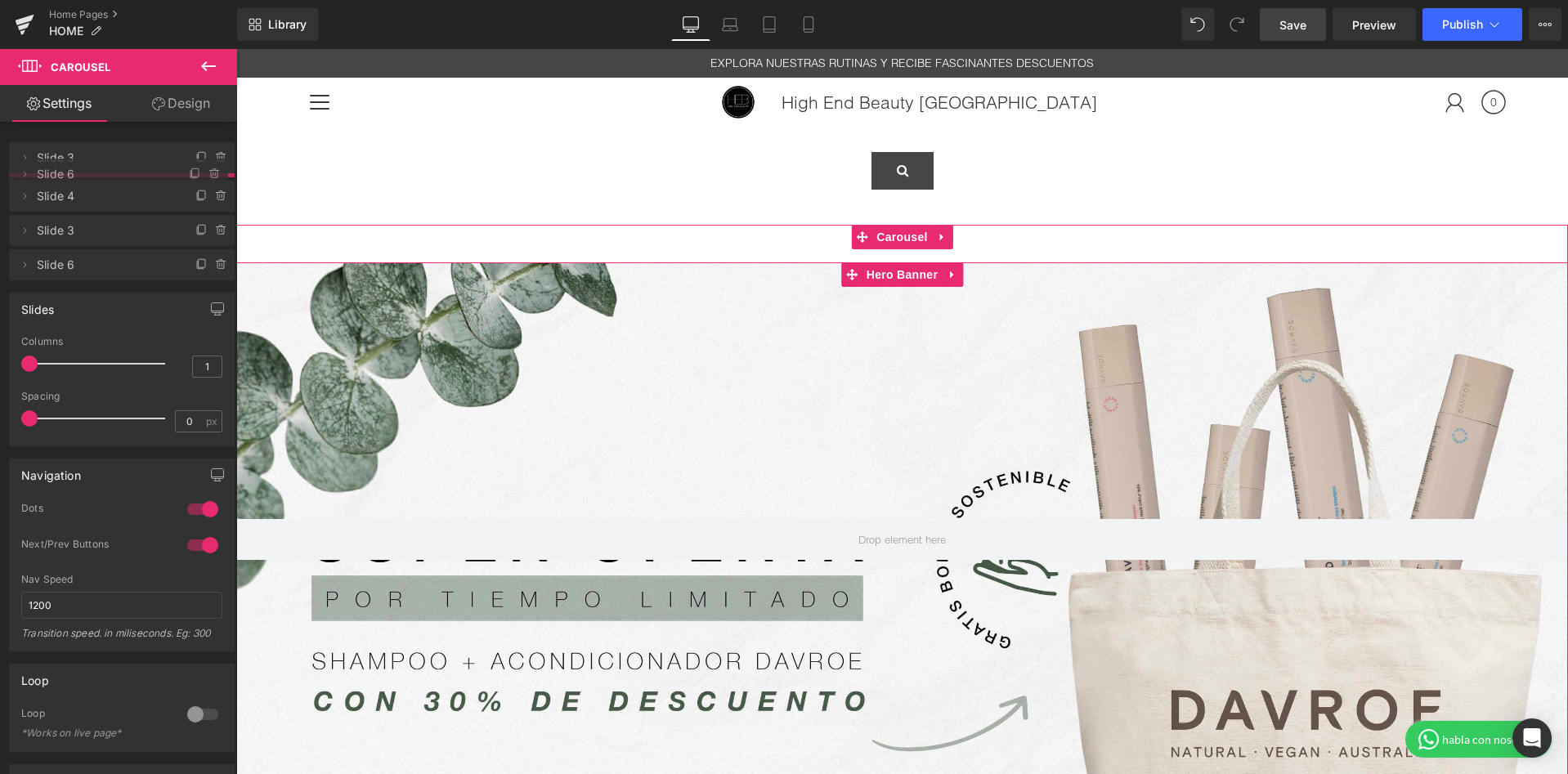
drag, startPoint x: 109, startPoint y: 297, endPoint x: 105, endPoint y: 176, distance: 121.1
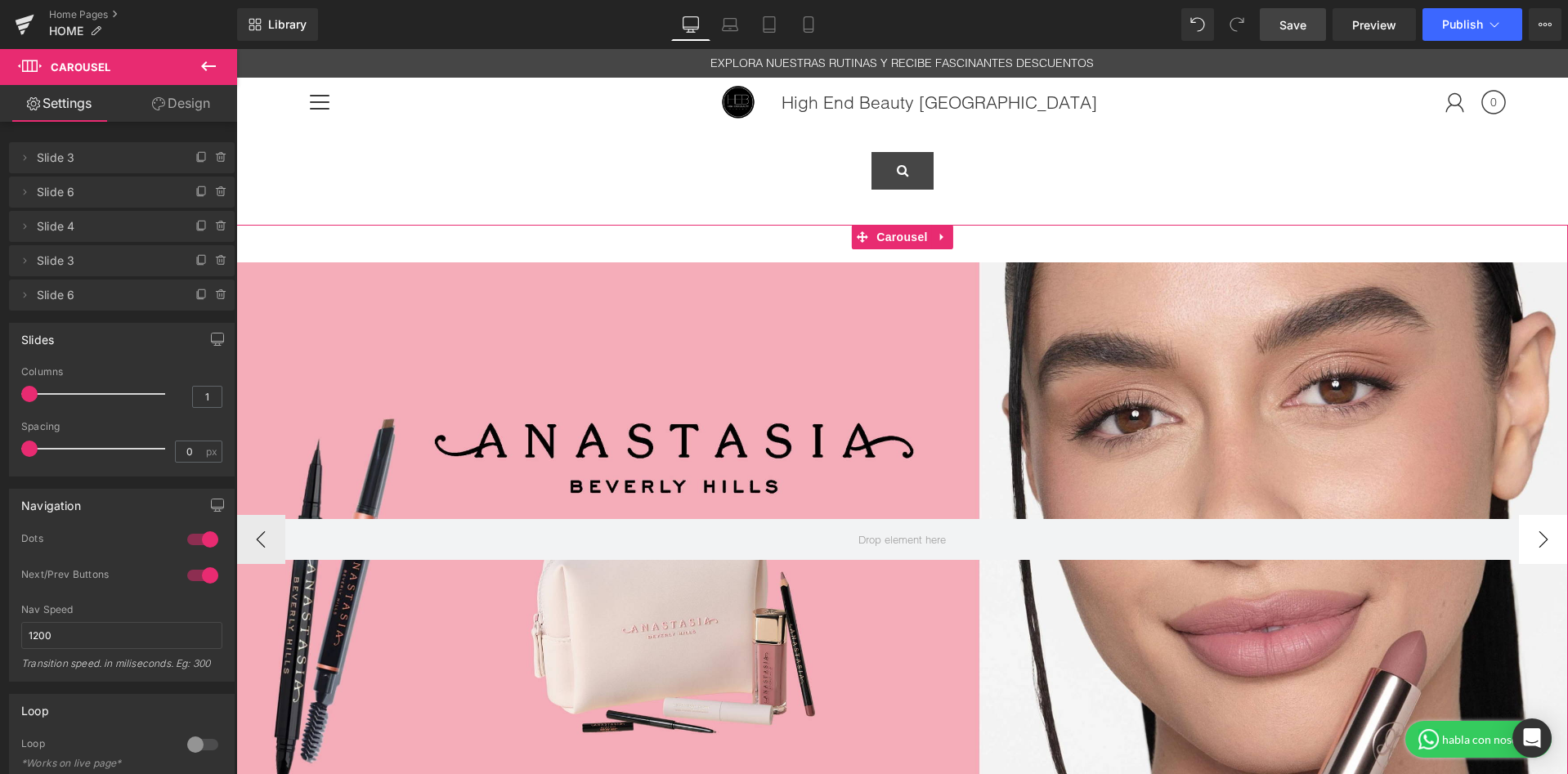
click at [1549, 522] on button "›" at bounding box center [1543, 539] width 49 height 49
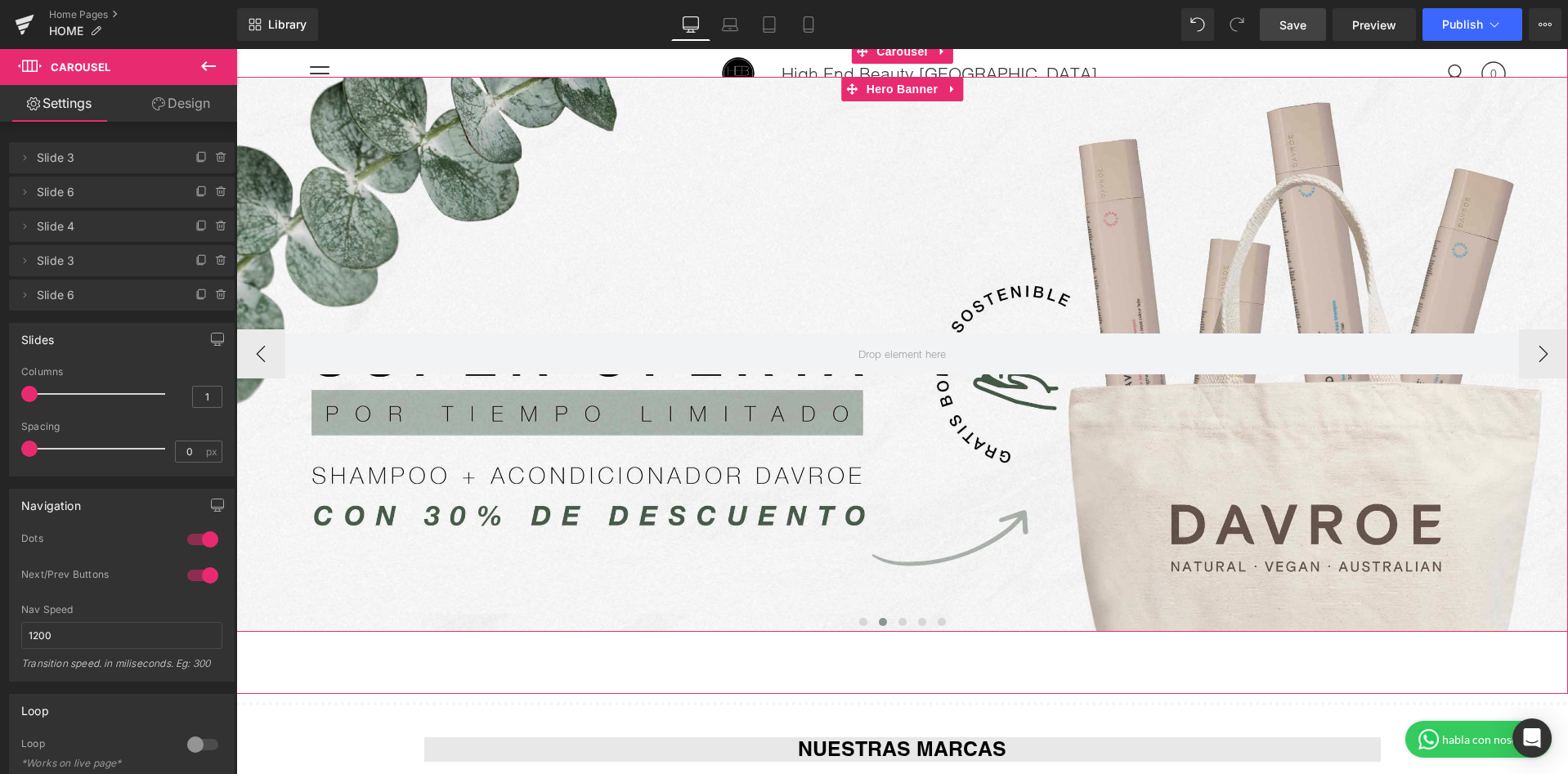
scroll to position [197, 0]
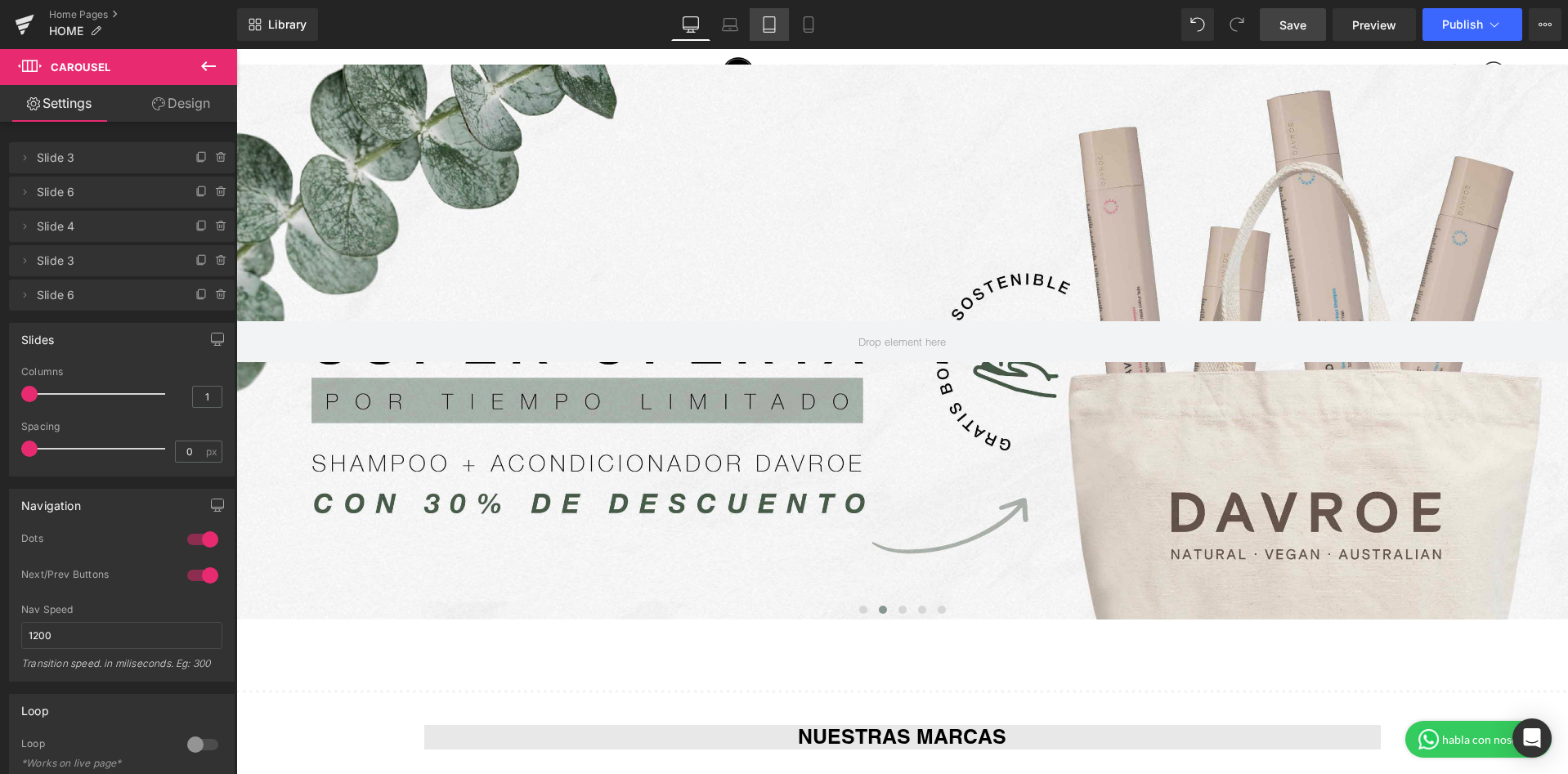
click at [753, 26] on link "Tablet" at bounding box center [769, 24] width 39 height 32
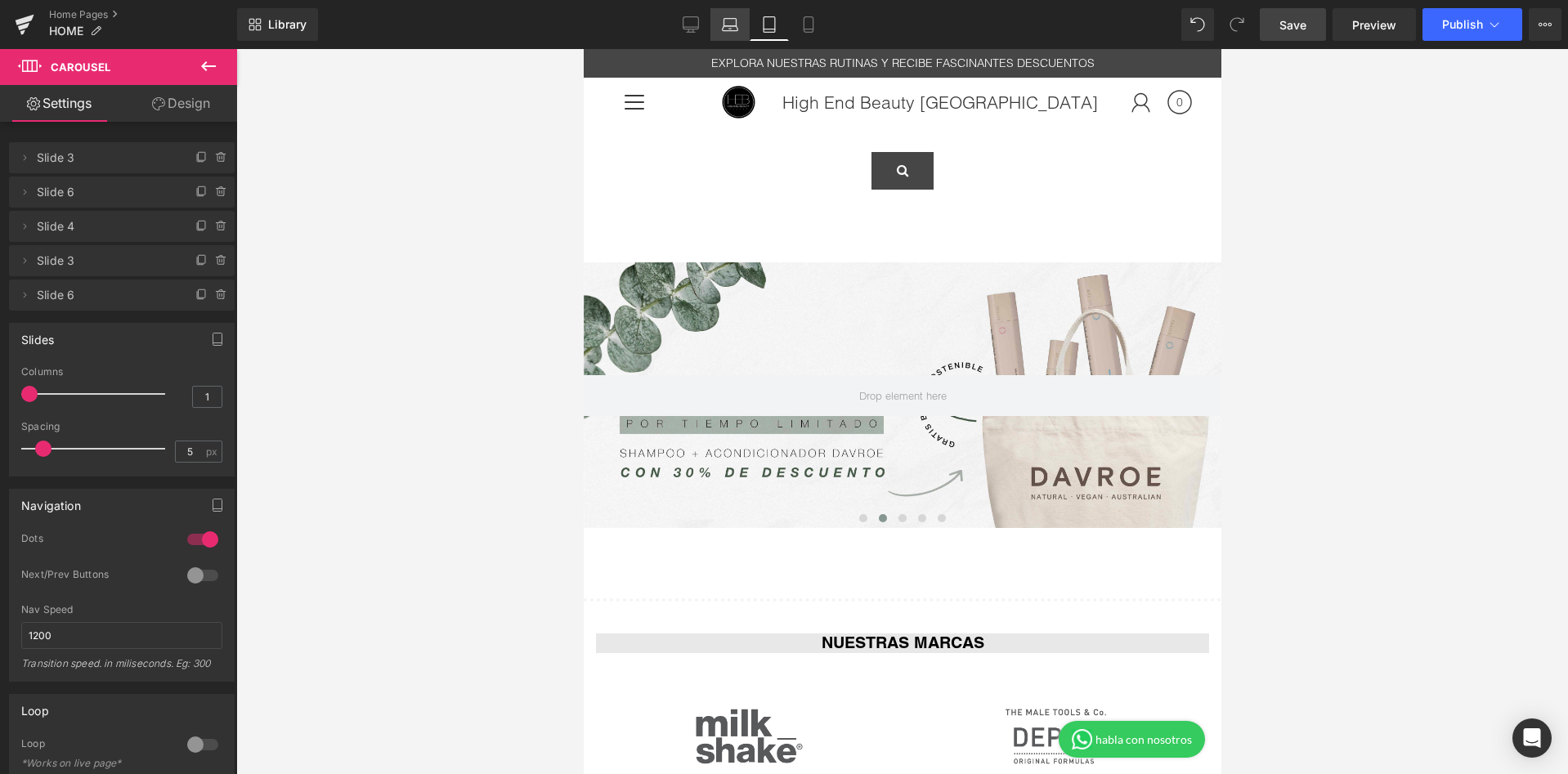
click at [742, 29] on link "Laptop" at bounding box center [729, 24] width 39 height 32
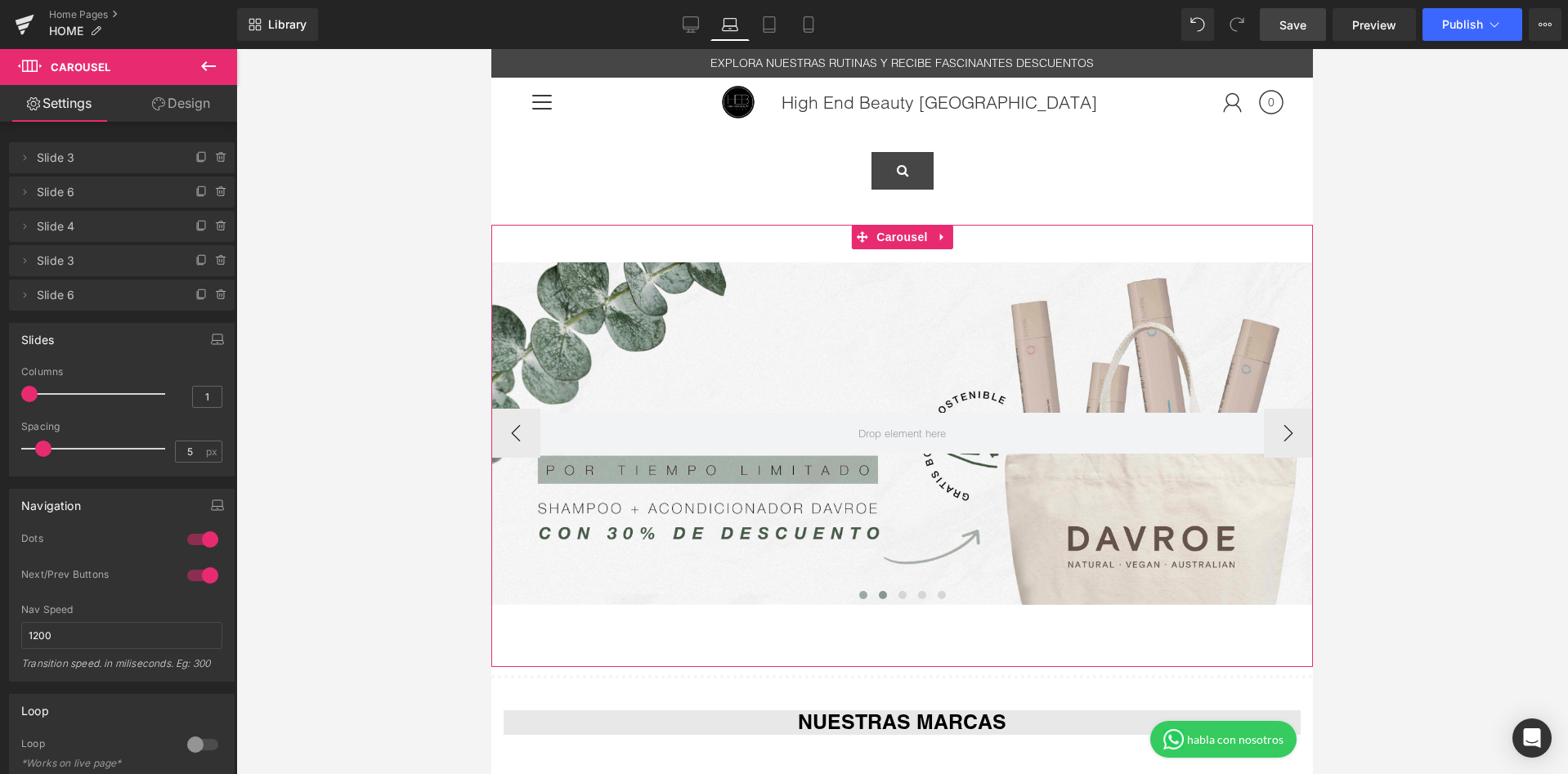
click at [865, 594] on span at bounding box center [864, 595] width 8 height 8
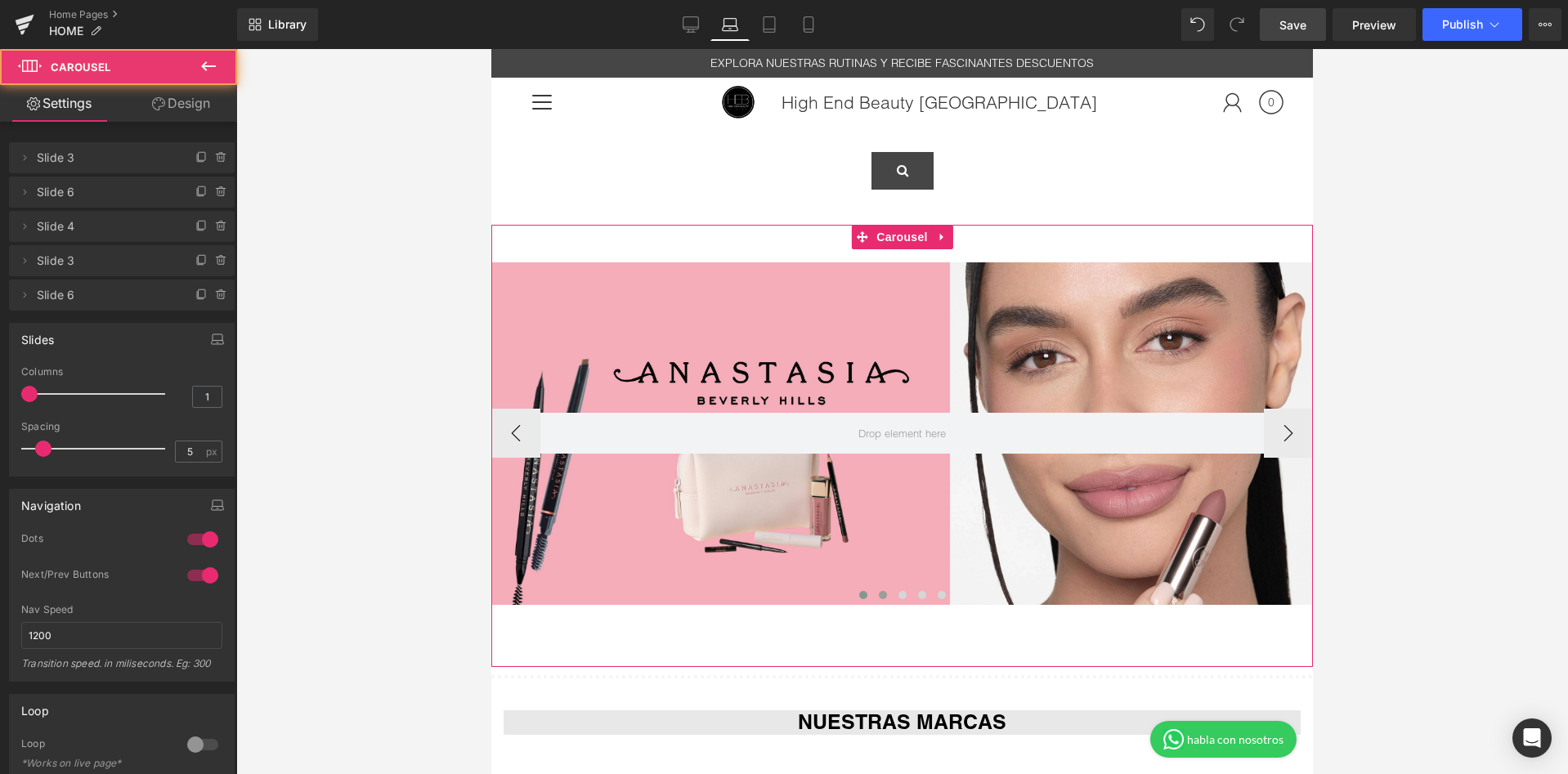
click at [881, 595] on span at bounding box center [883, 595] width 8 height 8
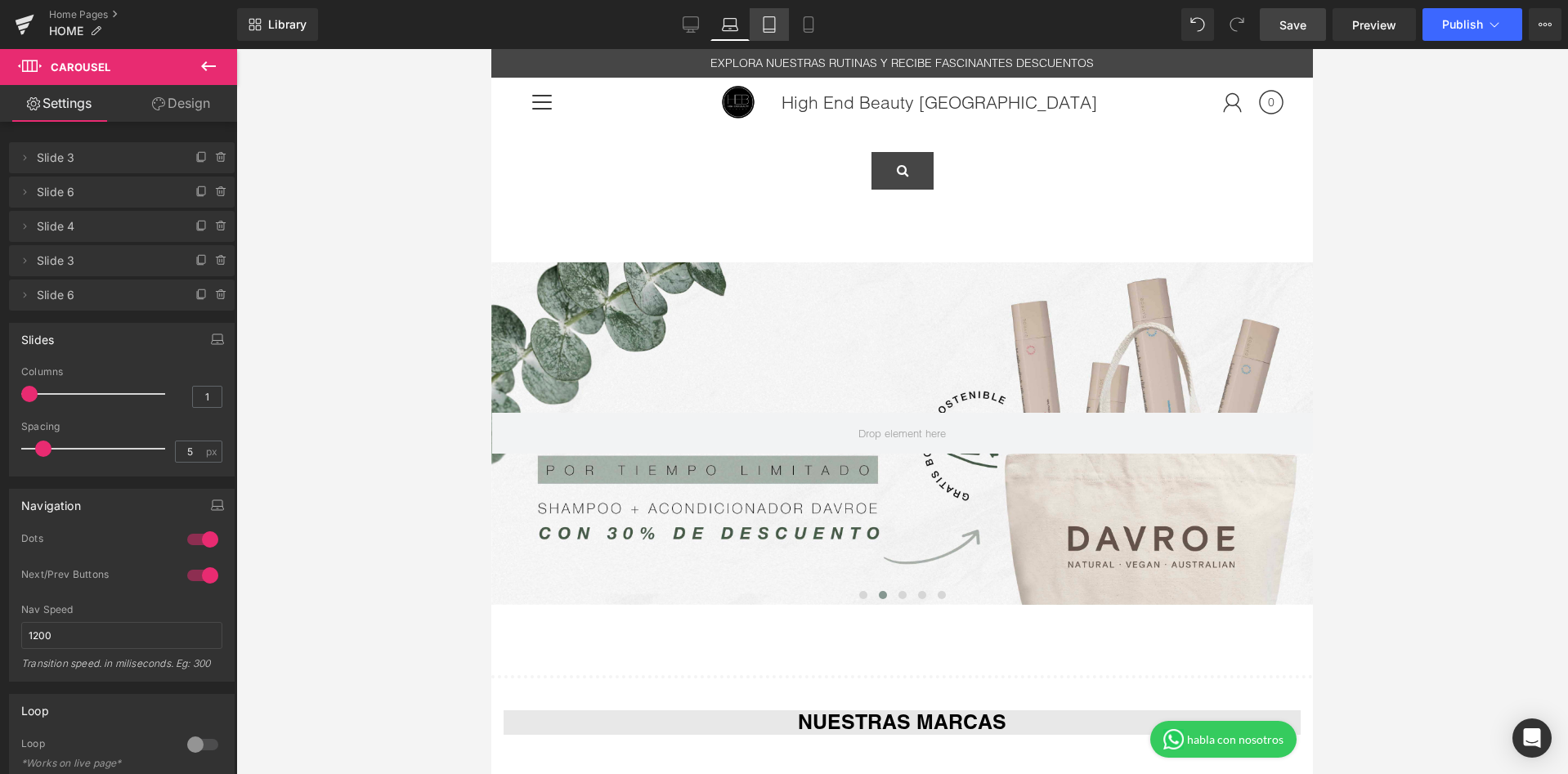
click at [766, 24] on icon at bounding box center [769, 25] width 17 height 17
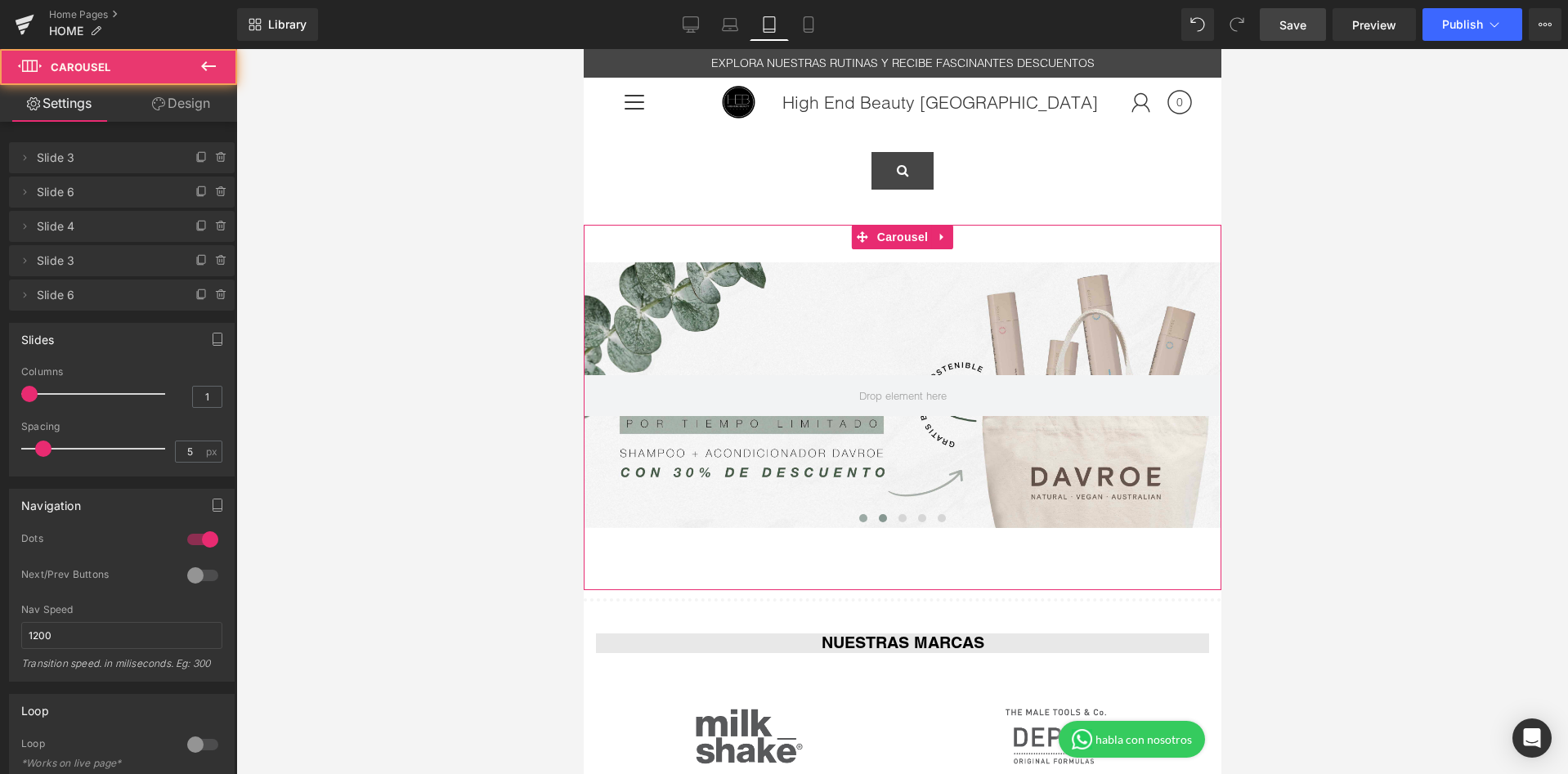
click at [864, 524] on button at bounding box center [863, 518] width 20 height 17
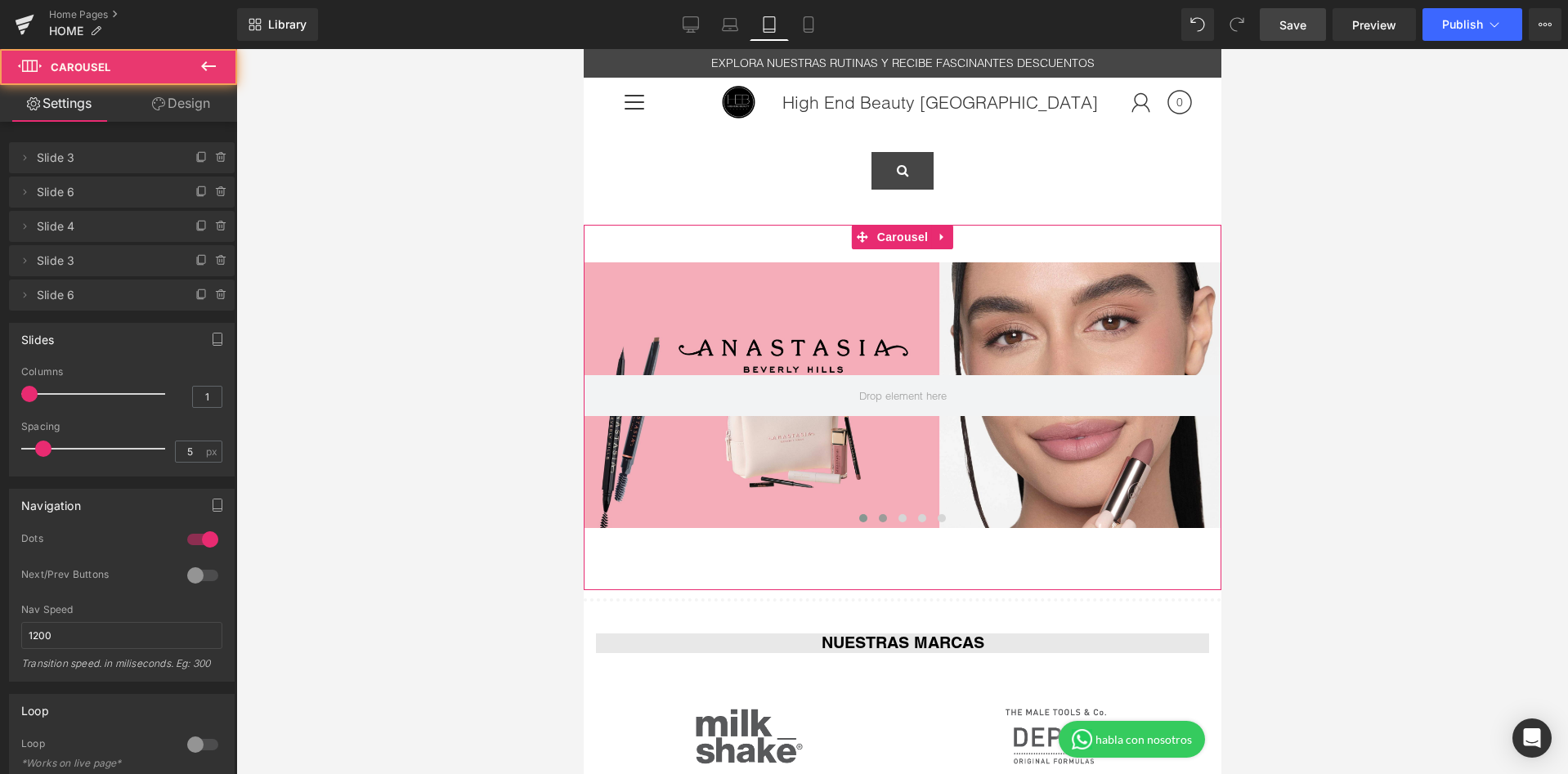
click at [889, 520] on button at bounding box center [882, 518] width 20 height 17
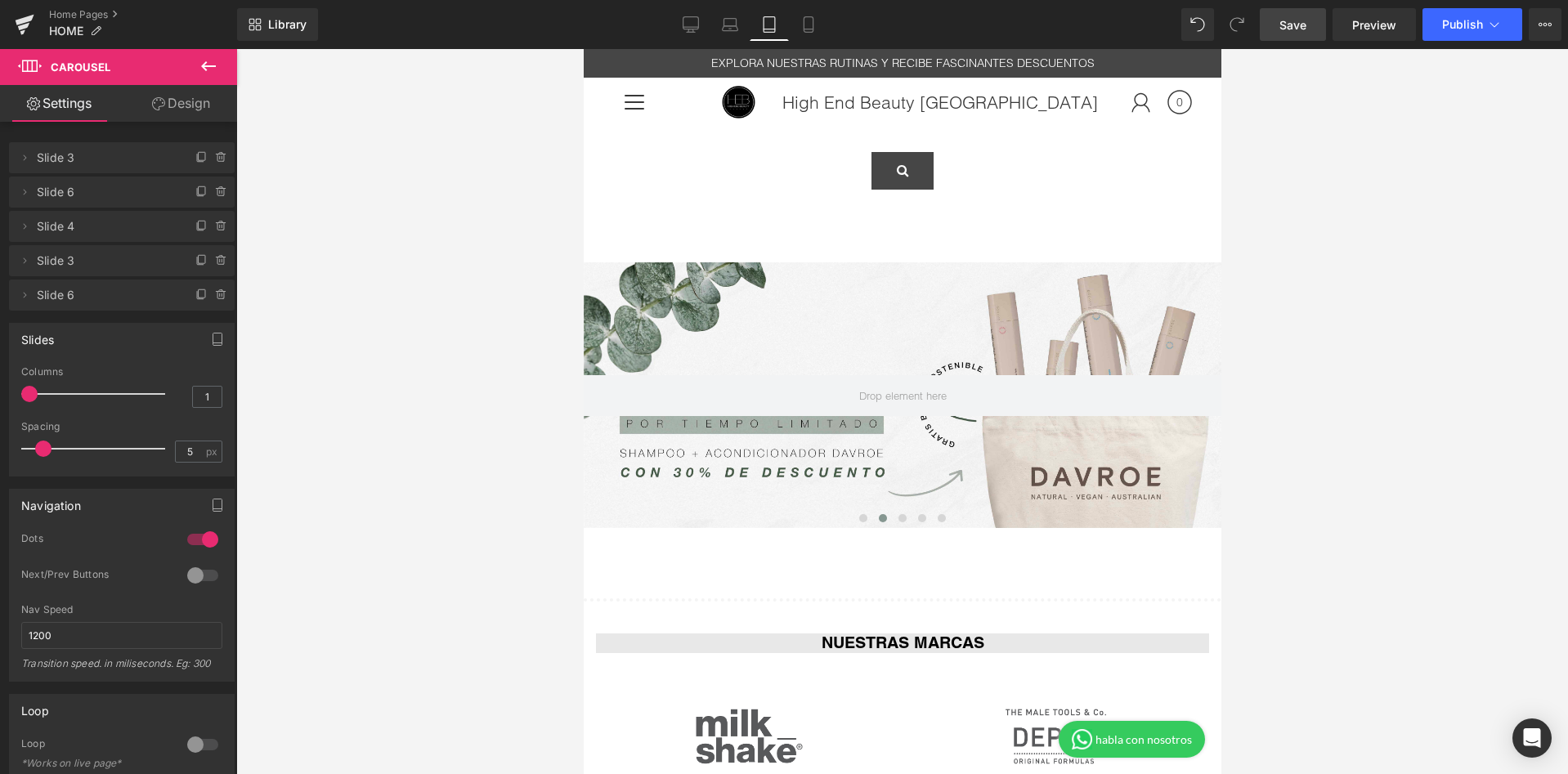
click at [838, 32] on div "Library Tablet Desktop Laptop Tablet Mobile Save Preview Publish Scheduled View…" at bounding box center [903, 24] width 1331 height 32
click at [810, 31] on icon at bounding box center [809, 25] width 17 height 17
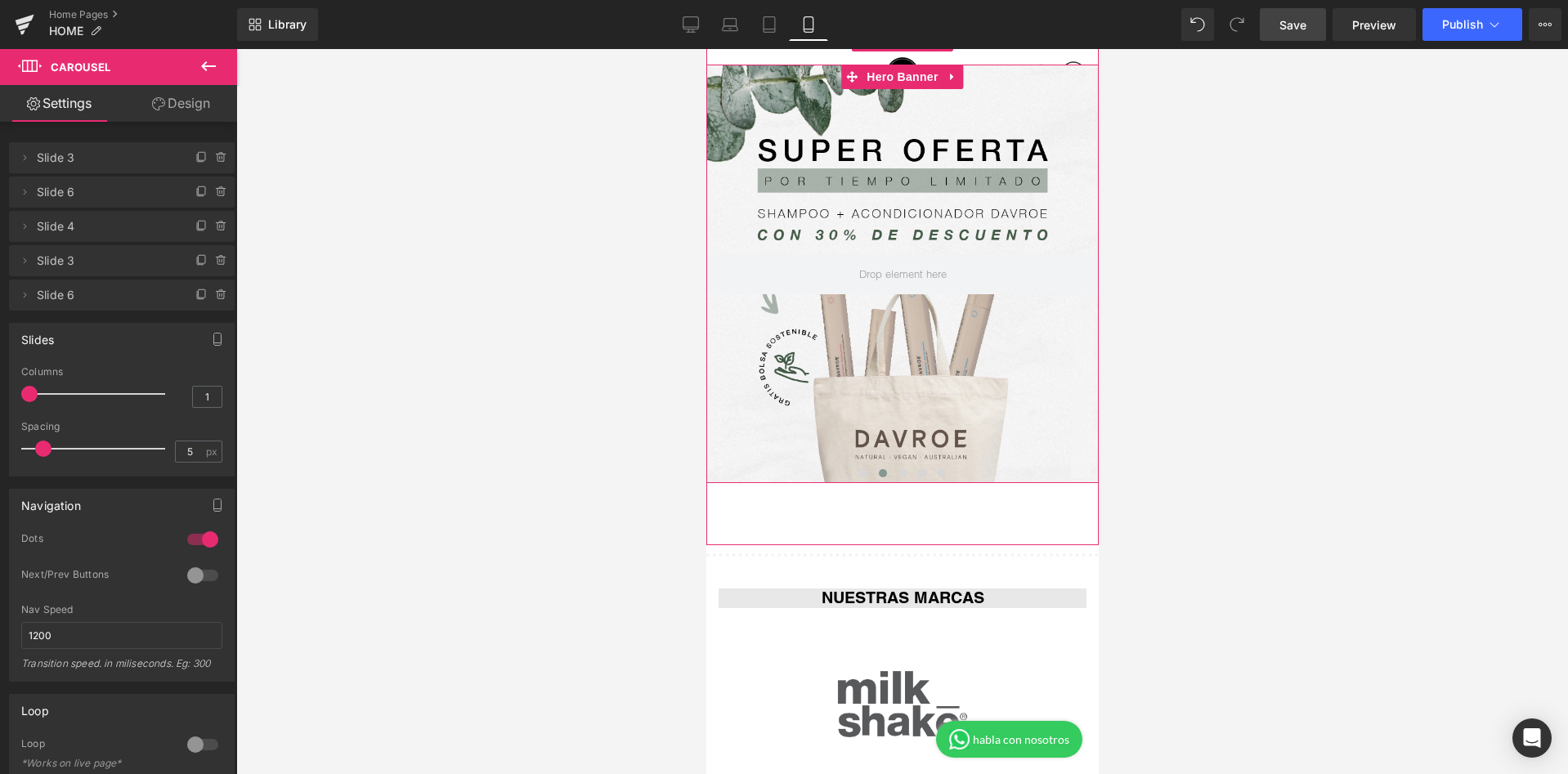
scroll to position [161, 0]
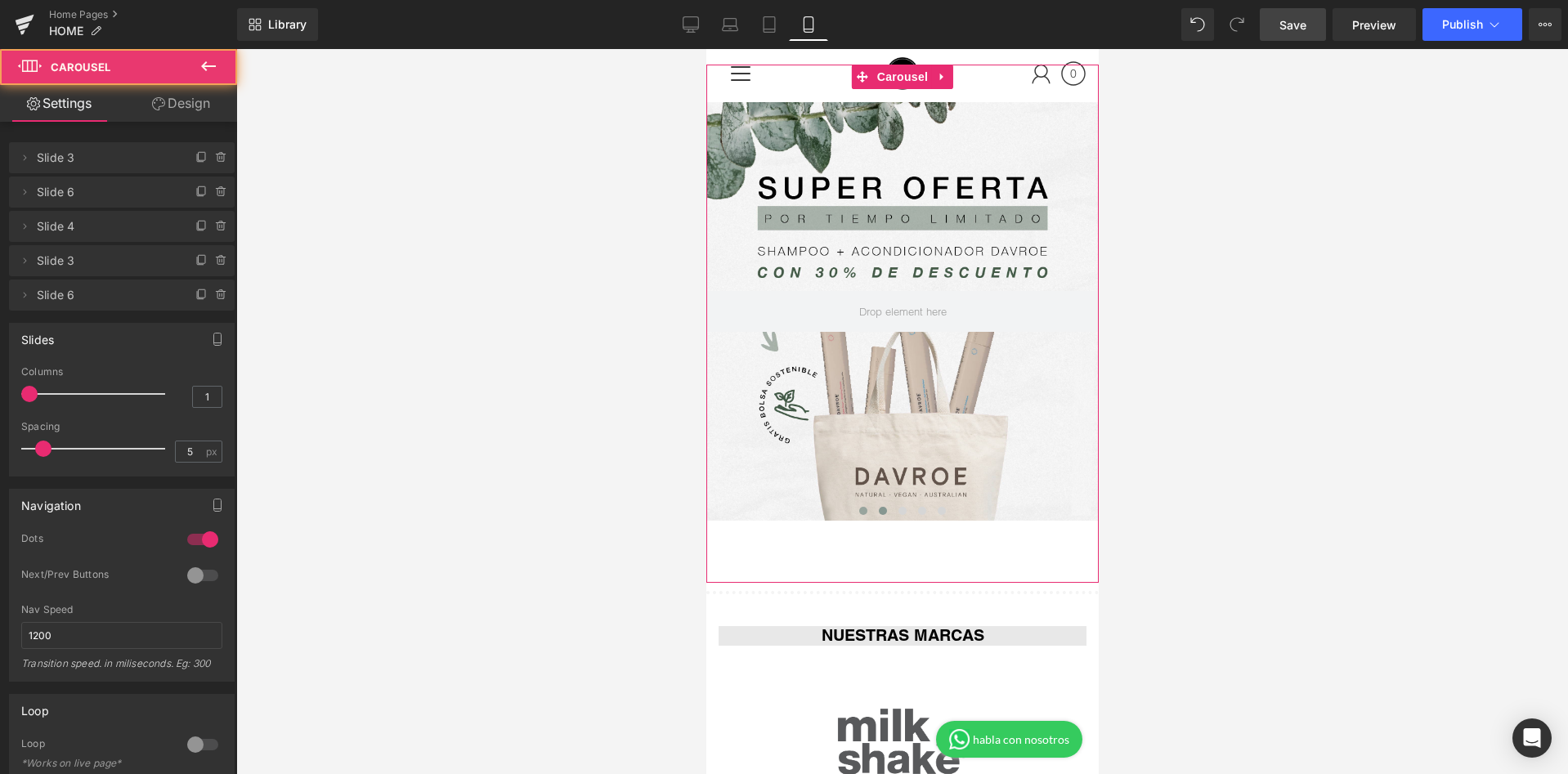
click at [859, 511] on span at bounding box center [863, 511] width 8 height 8
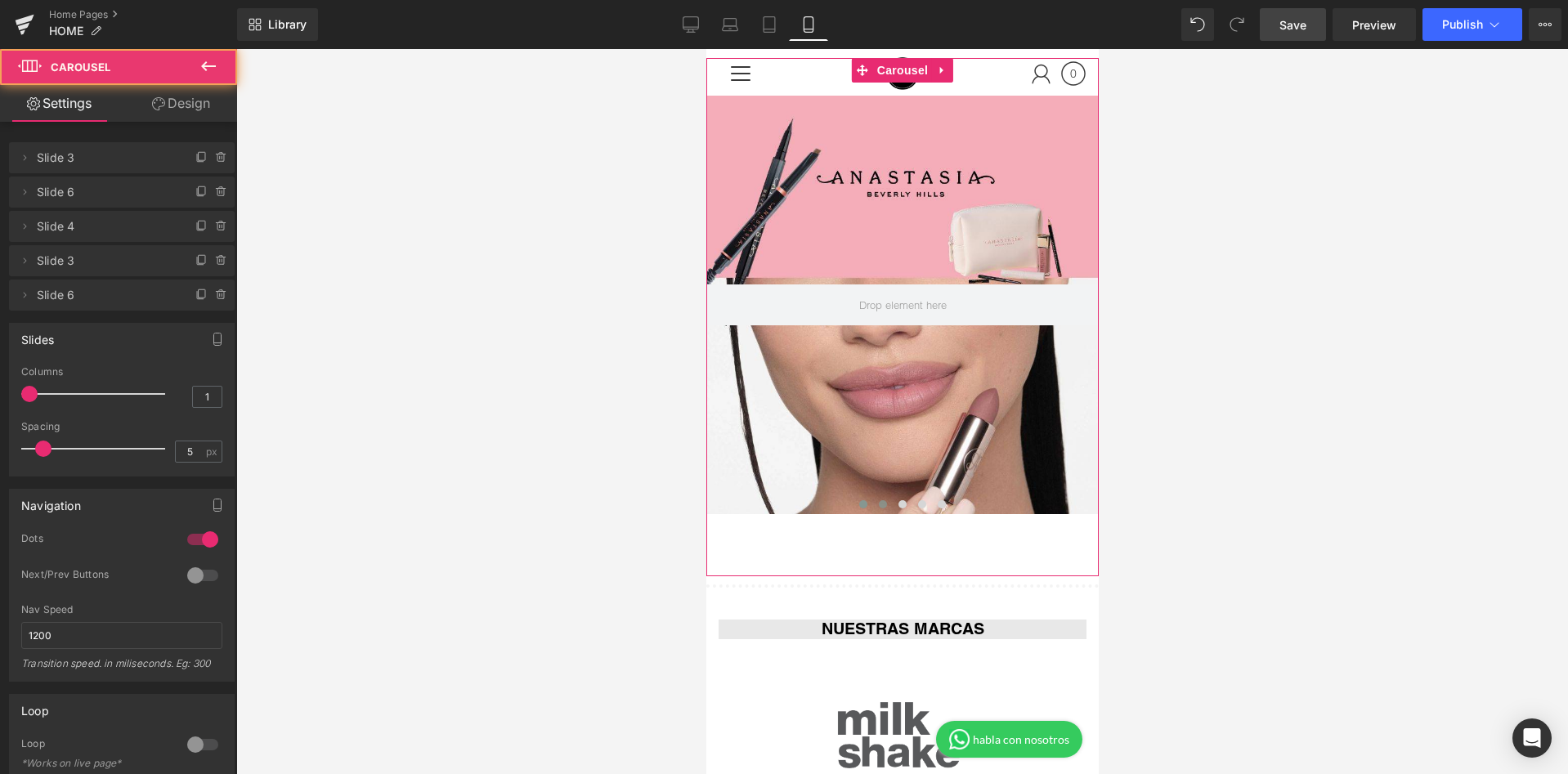
click at [881, 501] on span at bounding box center [882, 504] width 8 height 8
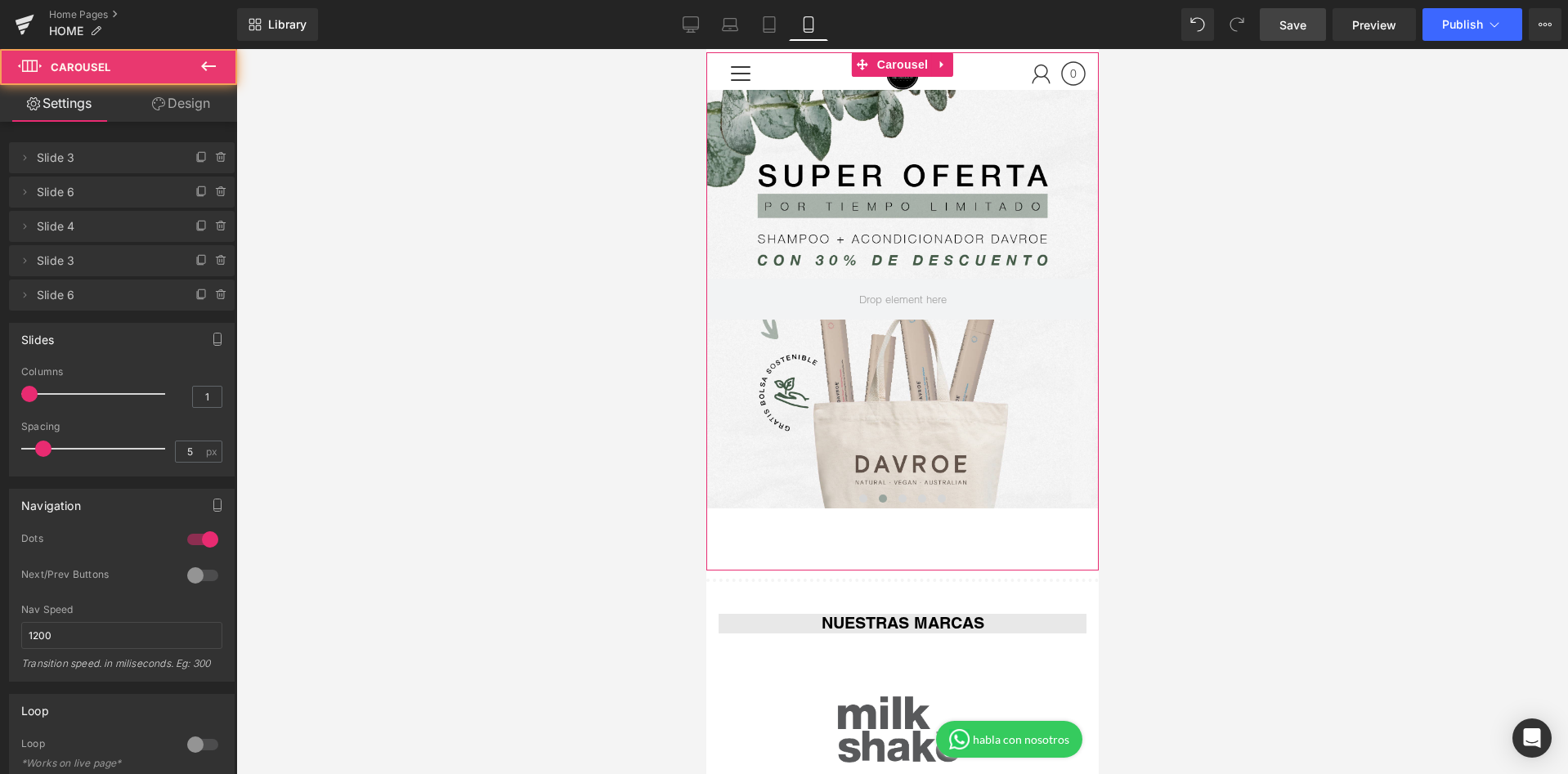
scroll to position [175, 0]
click at [879, 499] on span at bounding box center [882, 497] width 8 height 8
click at [869, 500] on button at bounding box center [863, 497] width 20 height 17
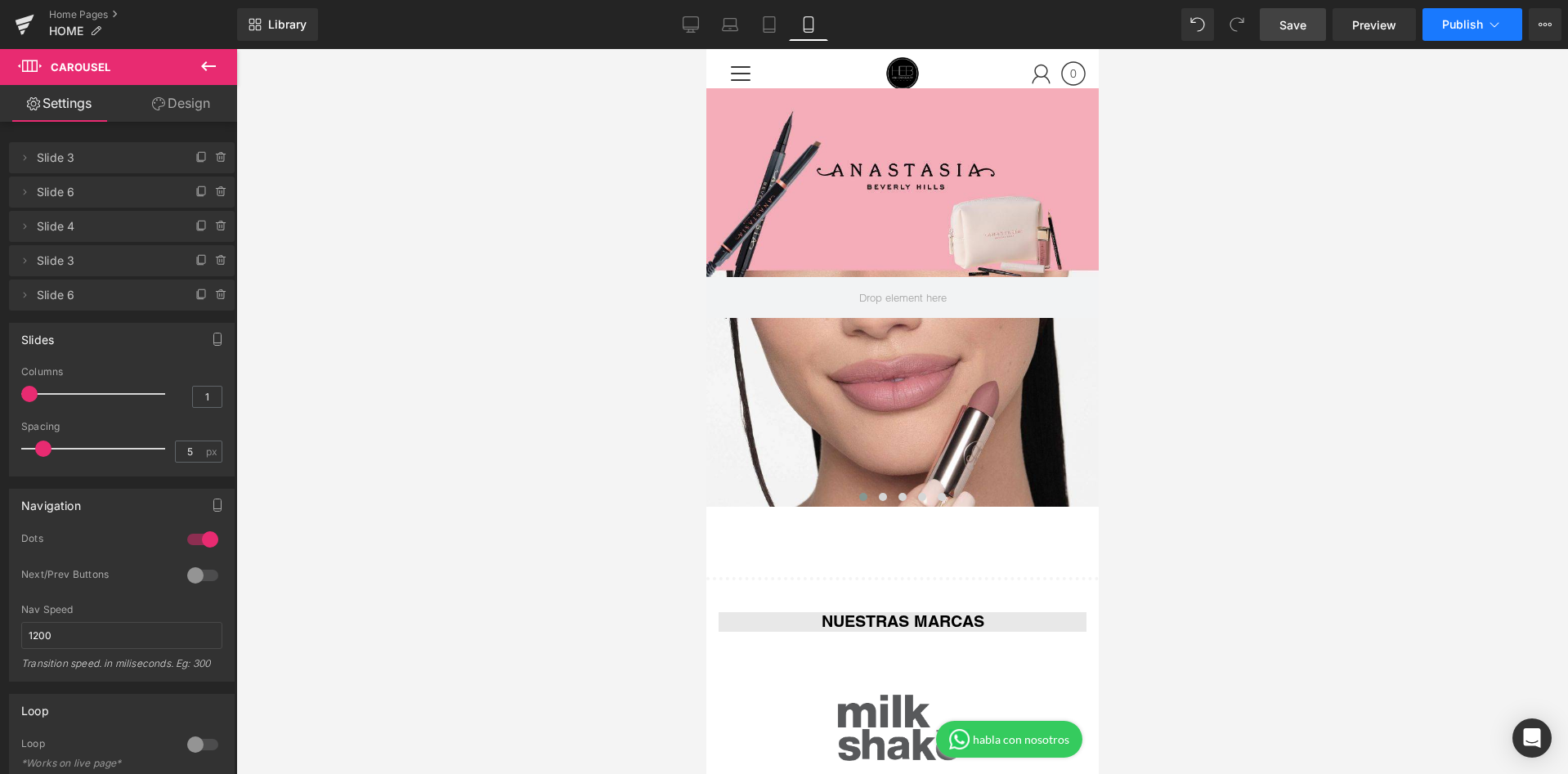
click at [1486, 23] on icon at bounding box center [1494, 25] width 17 height 17
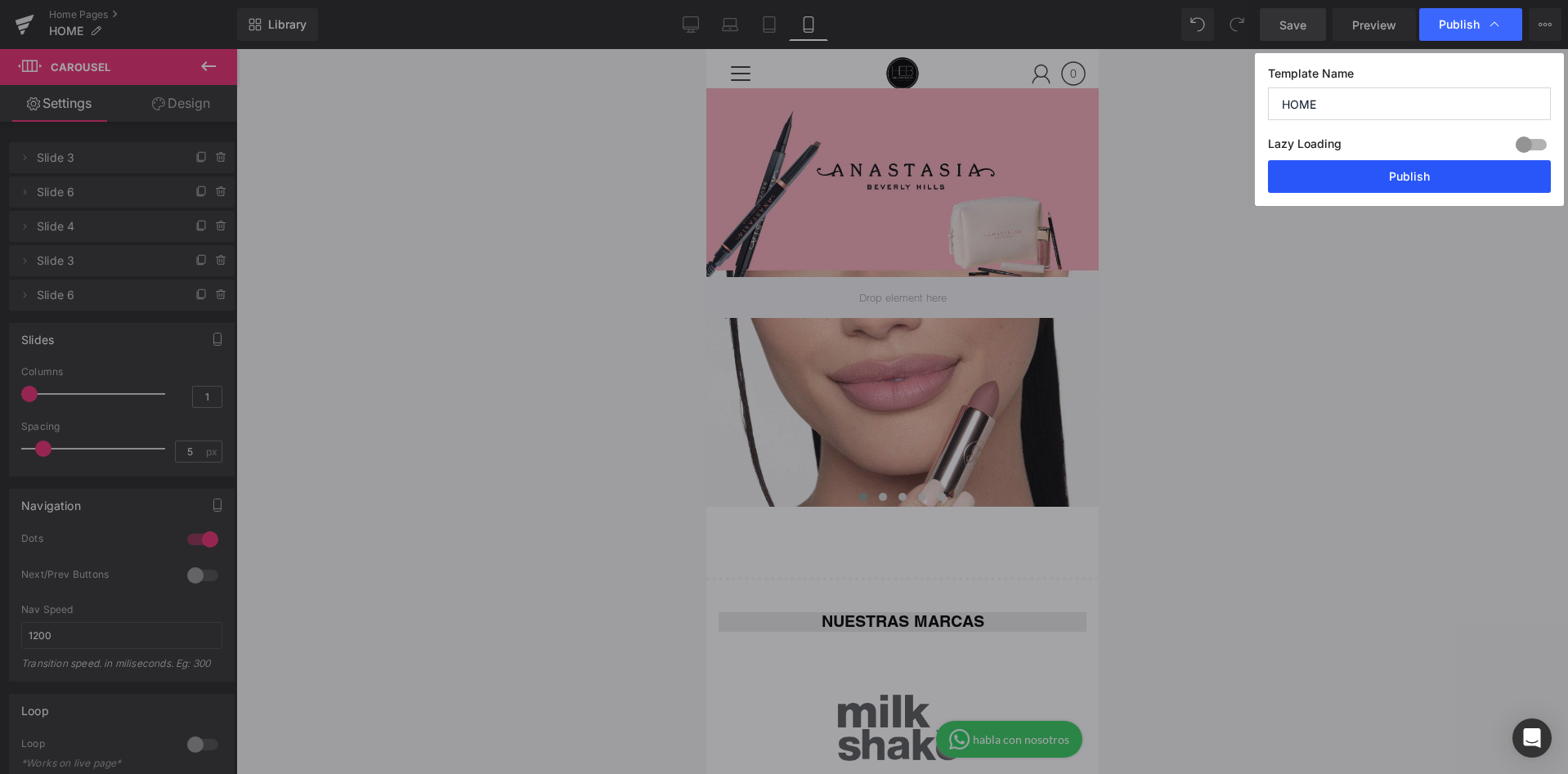
click at [1401, 172] on button "Publish" at bounding box center [1409, 176] width 283 height 32
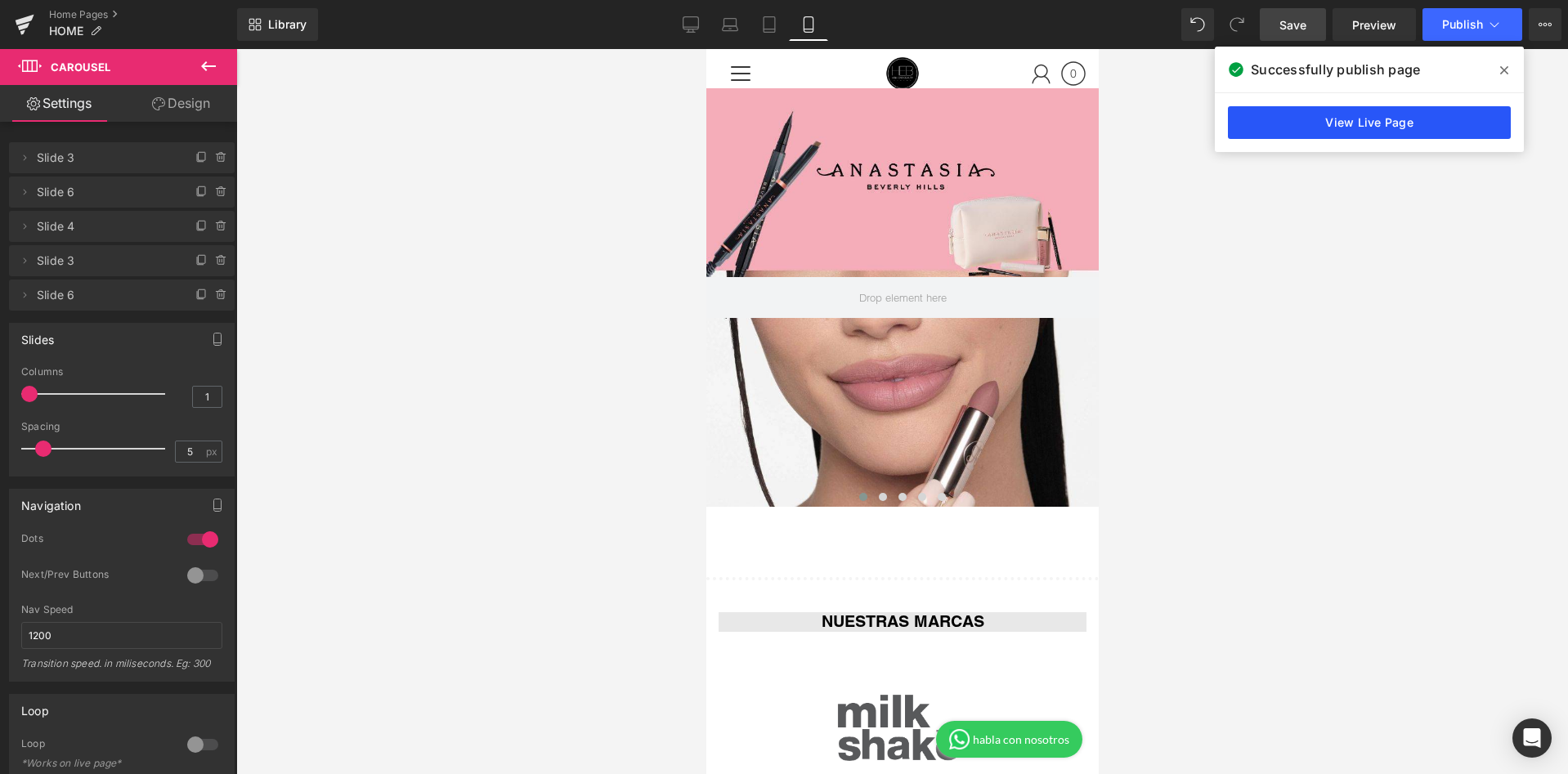
click at [1369, 129] on link "View Live Page" at bounding box center [1369, 122] width 283 height 32
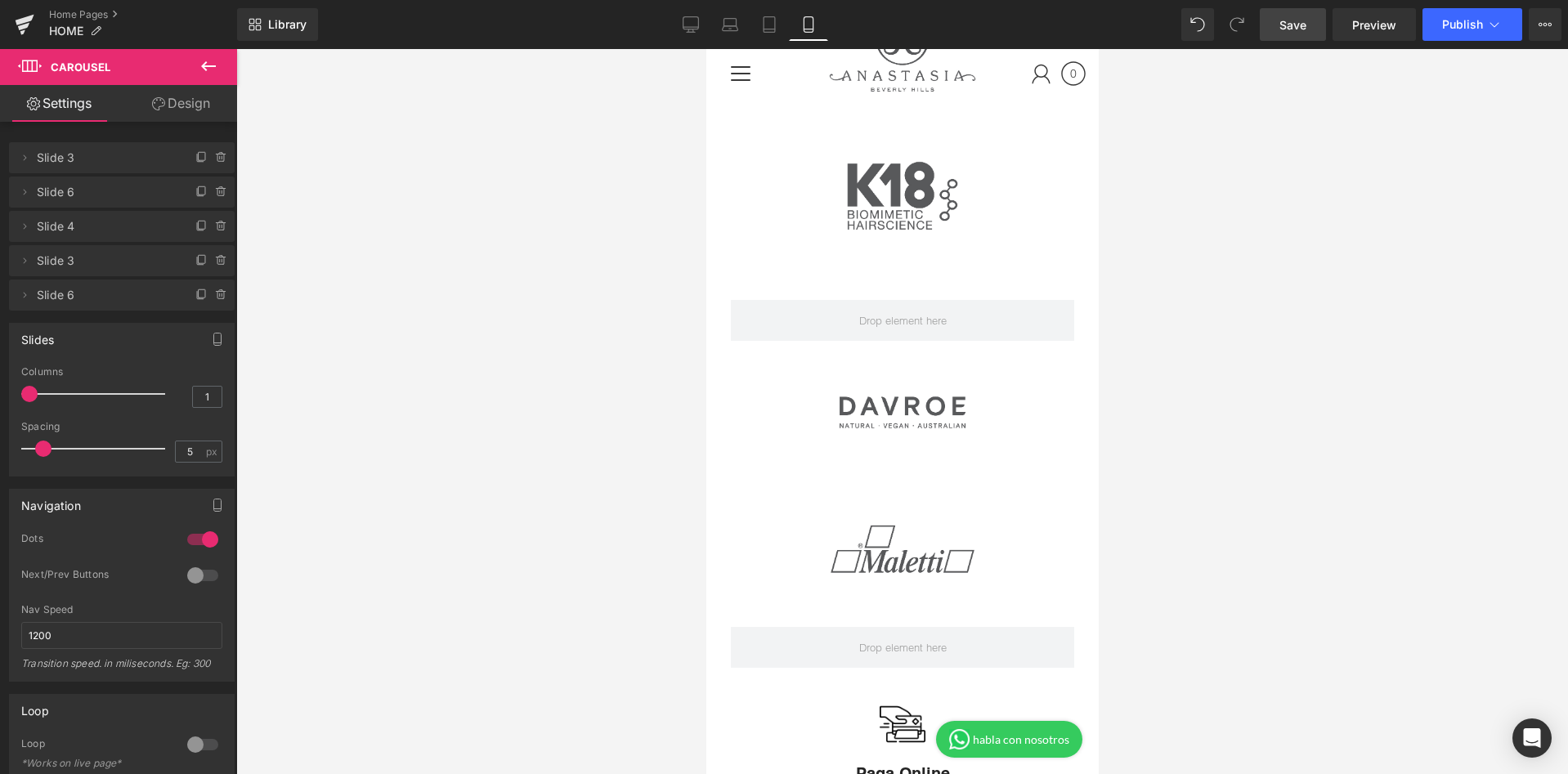
scroll to position [1134, 0]
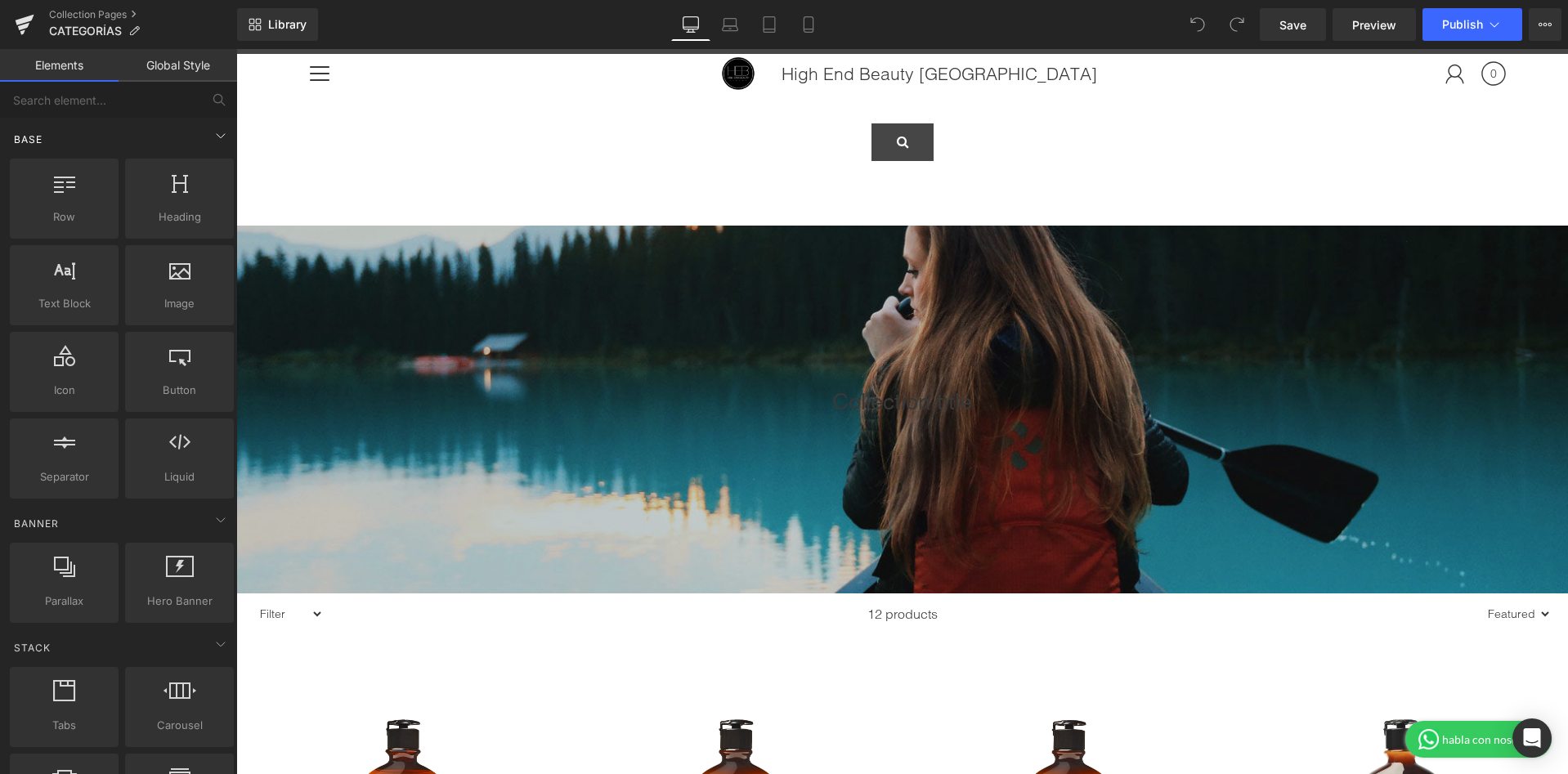
scroll to position [46, 0]
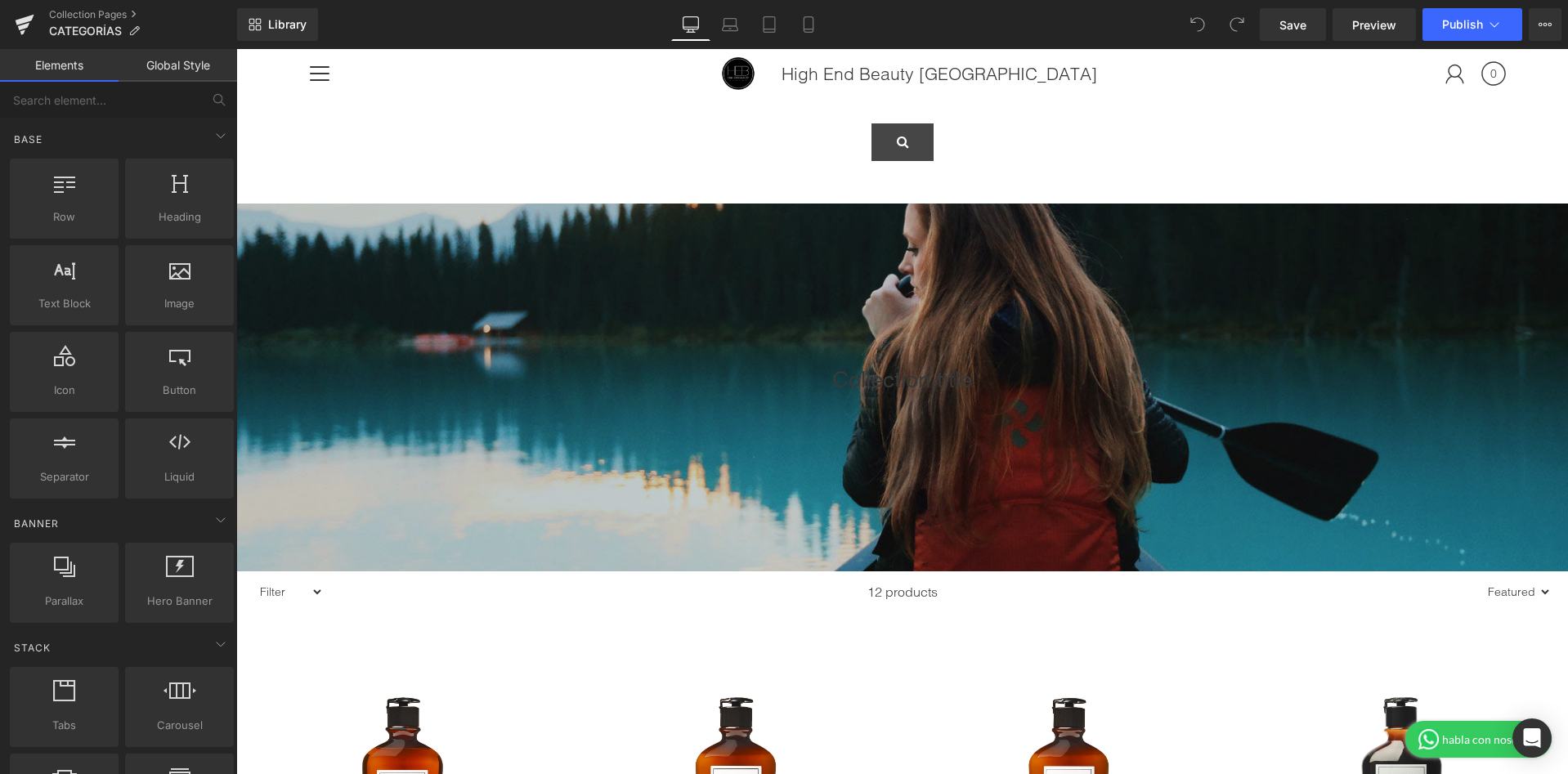
click at [331, 75] on div at bounding box center [320, 73] width 37 height 35
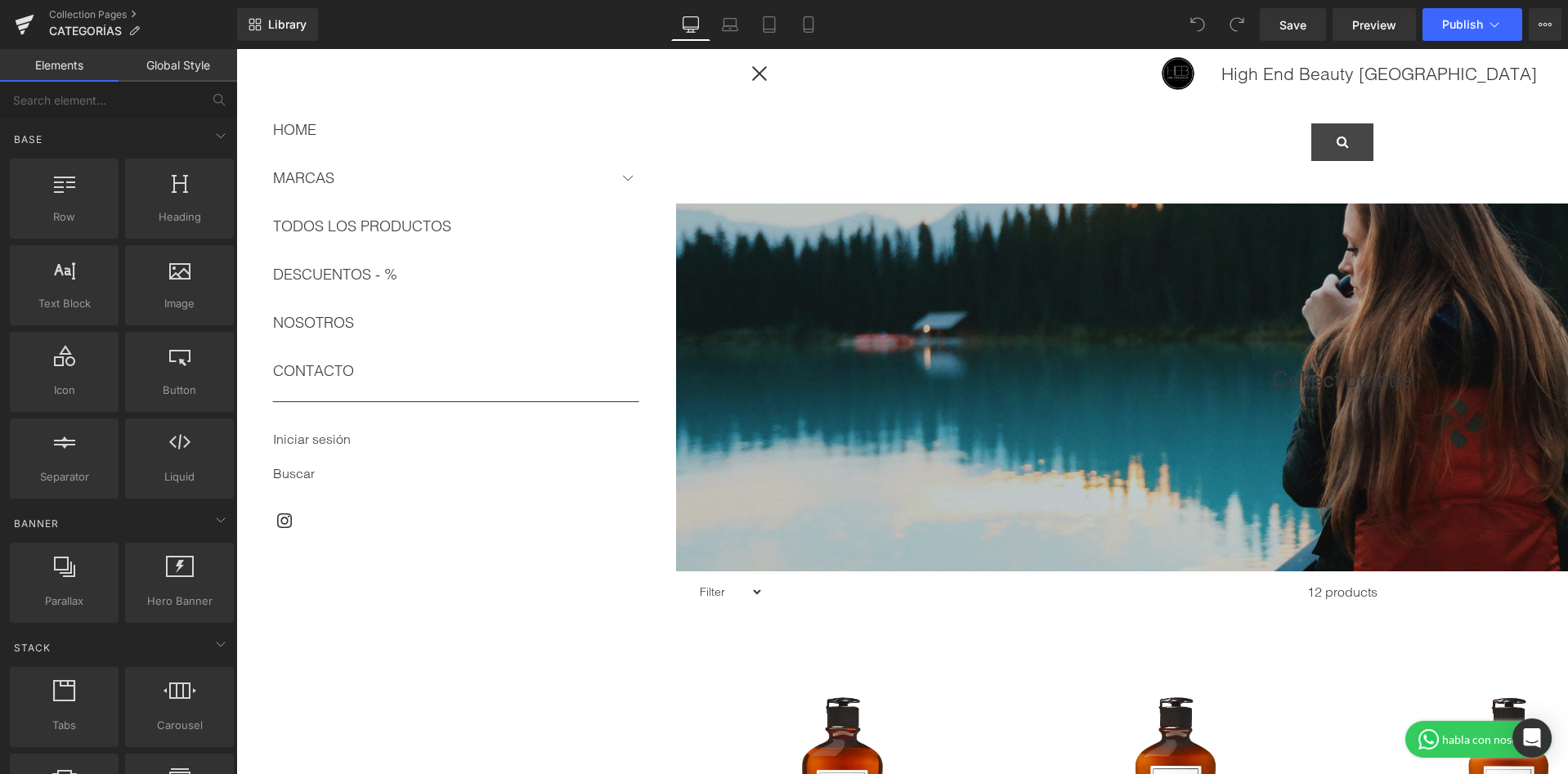
click at [326, 178] on link "MARCAS" at bounding box center [455, 178] width 366 height 28
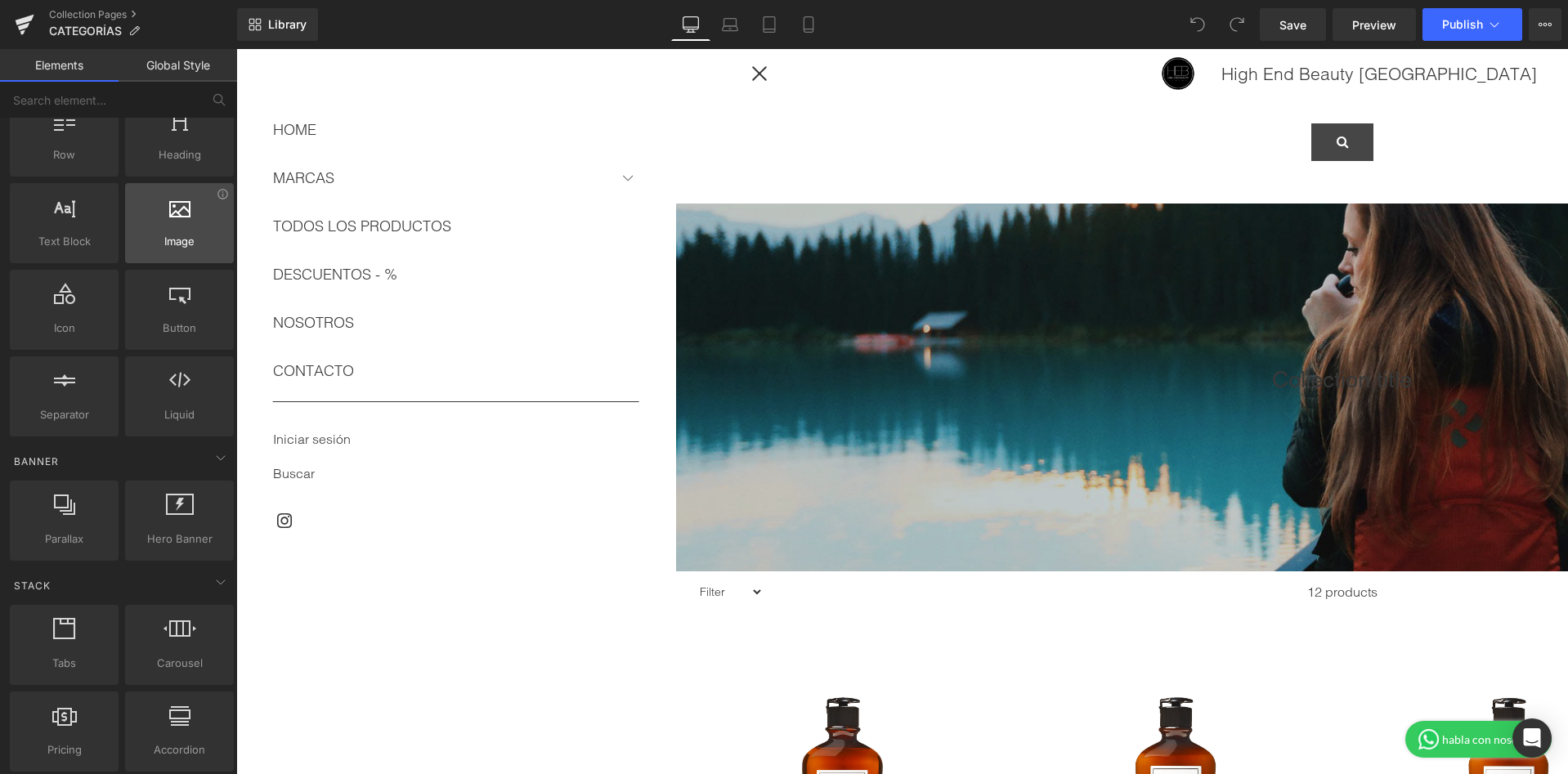
scroll to position [0, 0]
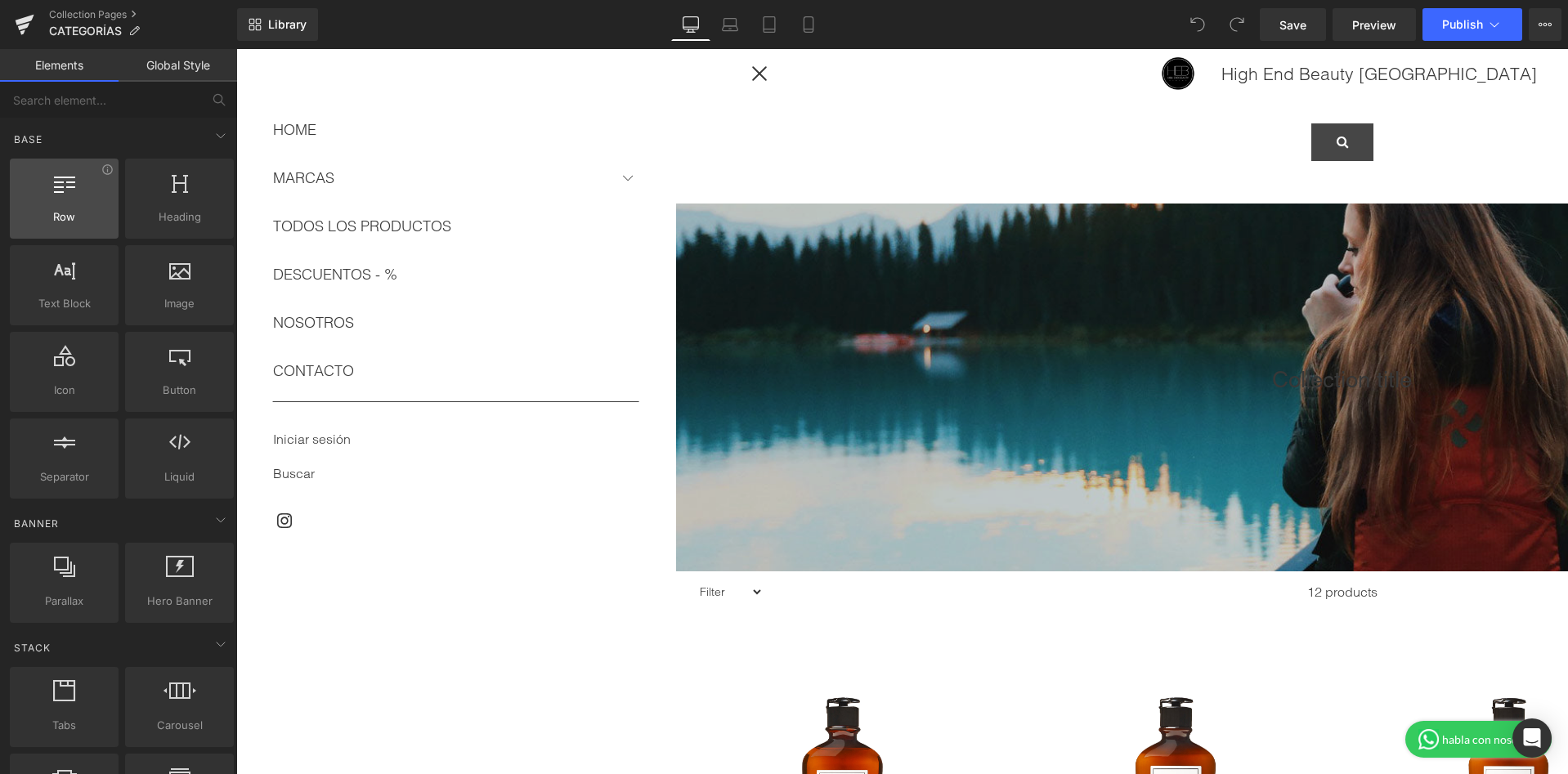
click at [84, 202] on div at bounding box center [64, 190] width 99 height 37
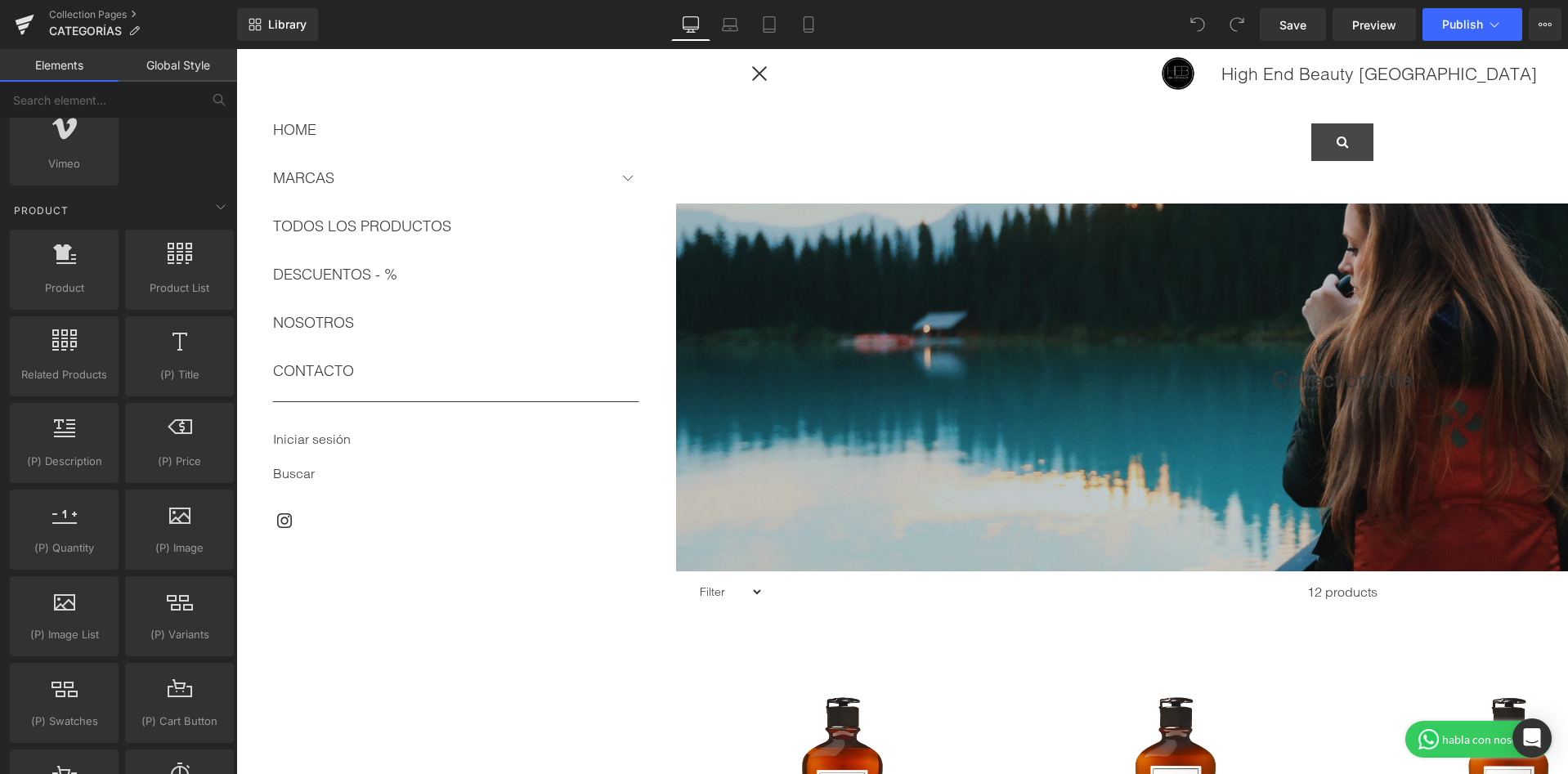
scroll to position [1240, 0]
click at [144, 70] on link "Global Style" at bounding box center [178, 65] width 119 height 32
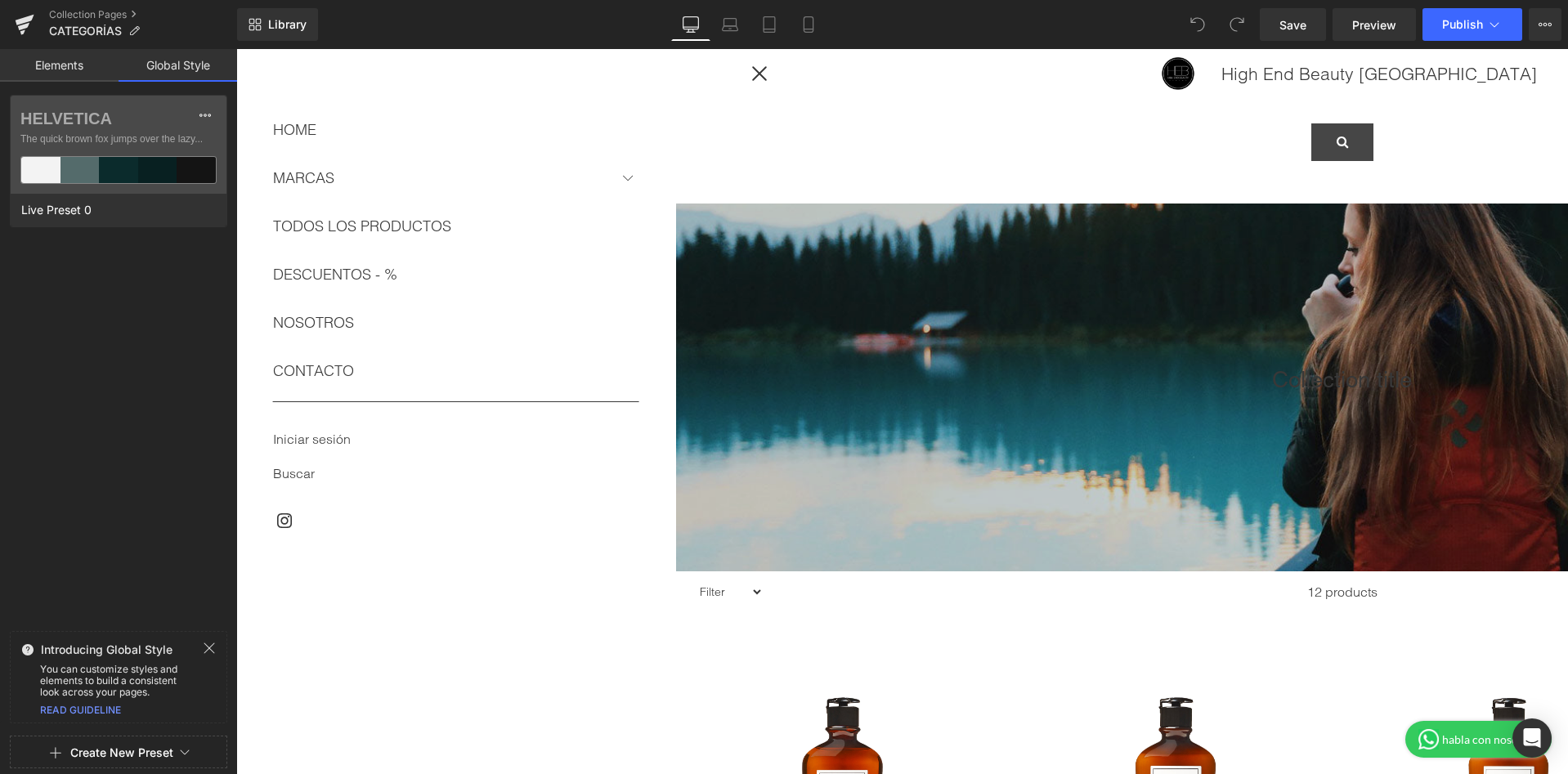
click at [77, 76] on link "Elements" at bounding box center [59, 65] width 119 height 32
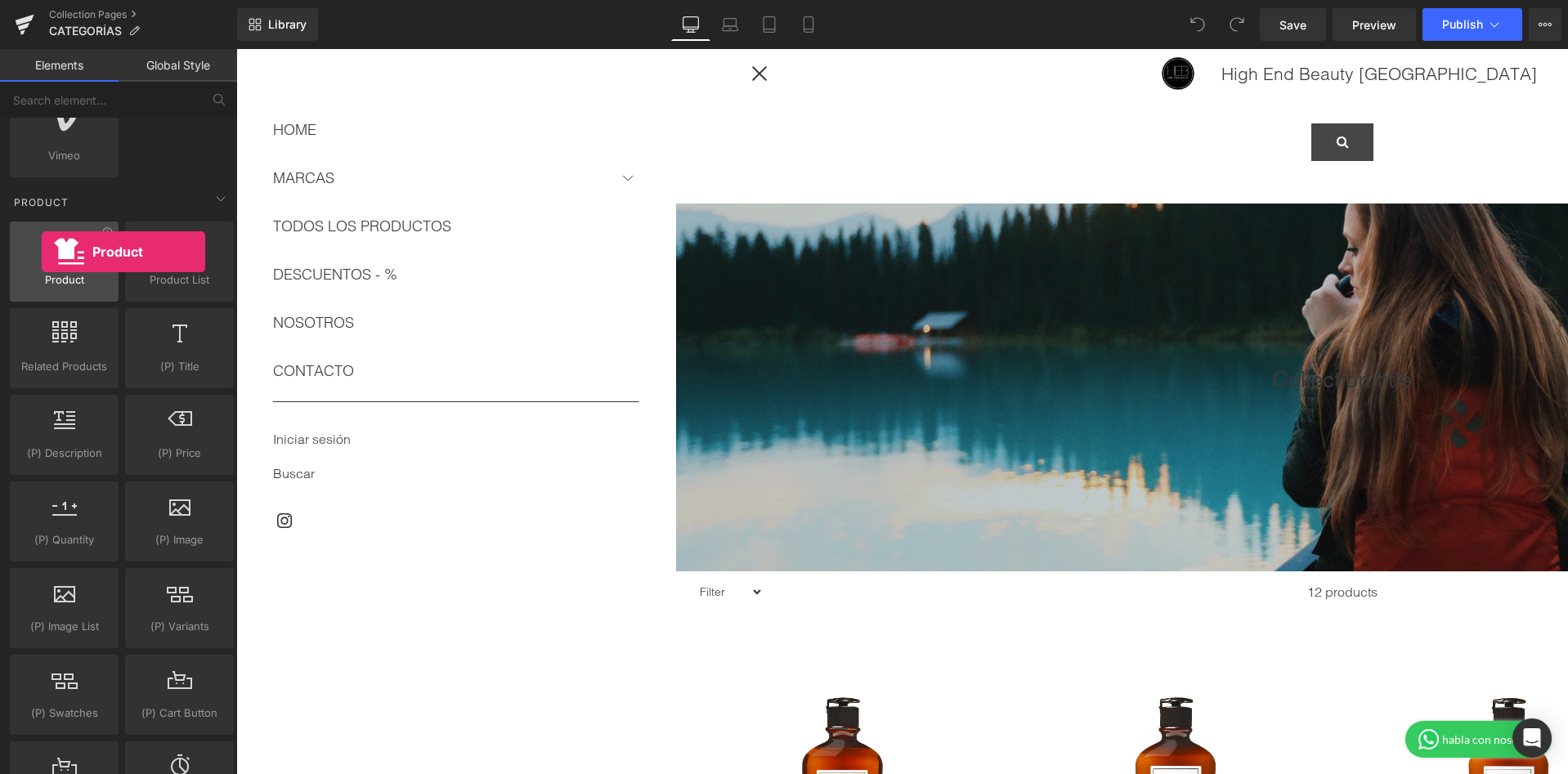
click at [41, 298] on div "Product products, goods, sells" at bounding box center [64, 261] width 109 height 80
click at [54, 281] on span "Product" at bounding box center [64, 278] width 99 height 17
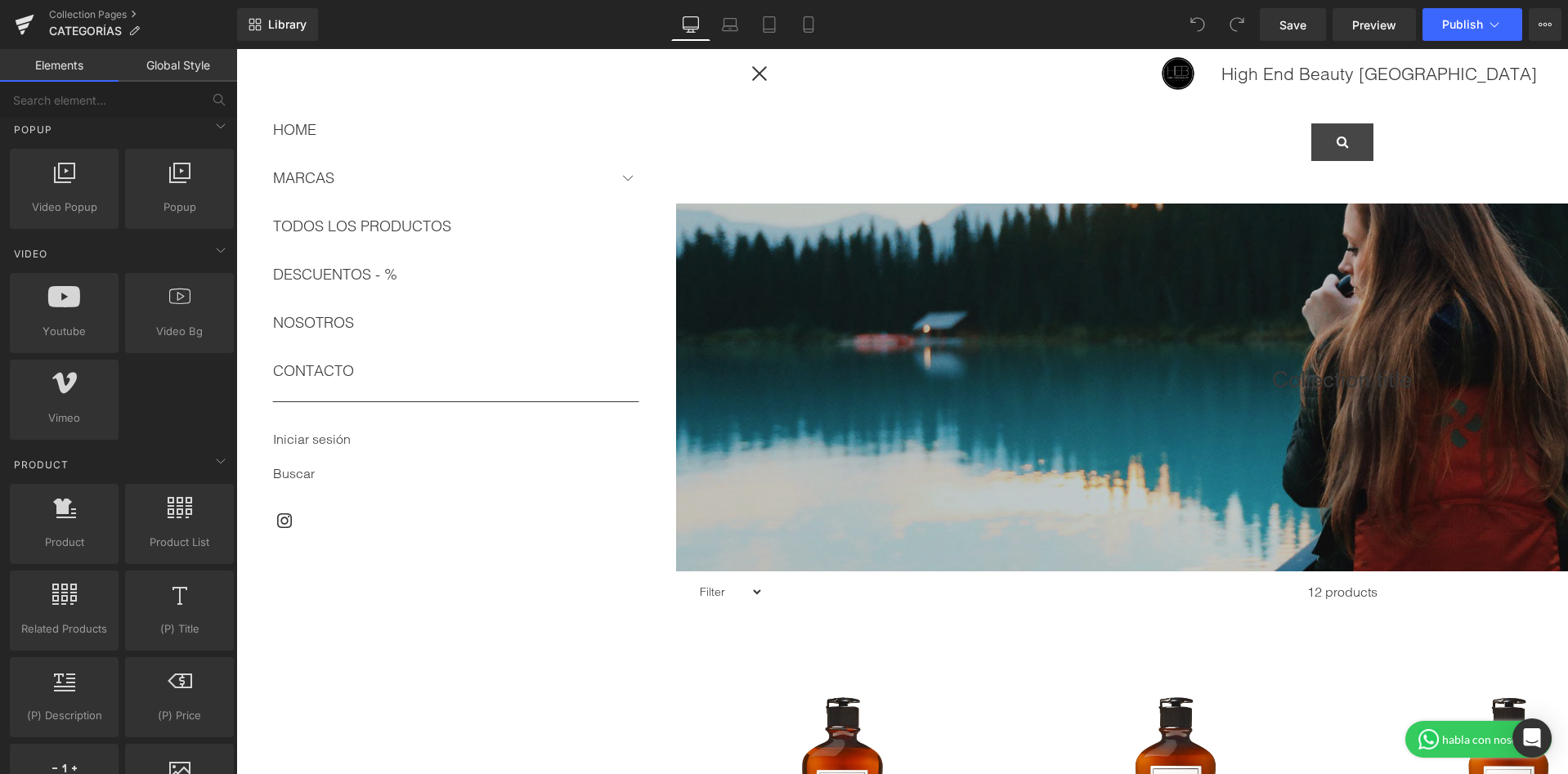
scroll to position [0, 0]
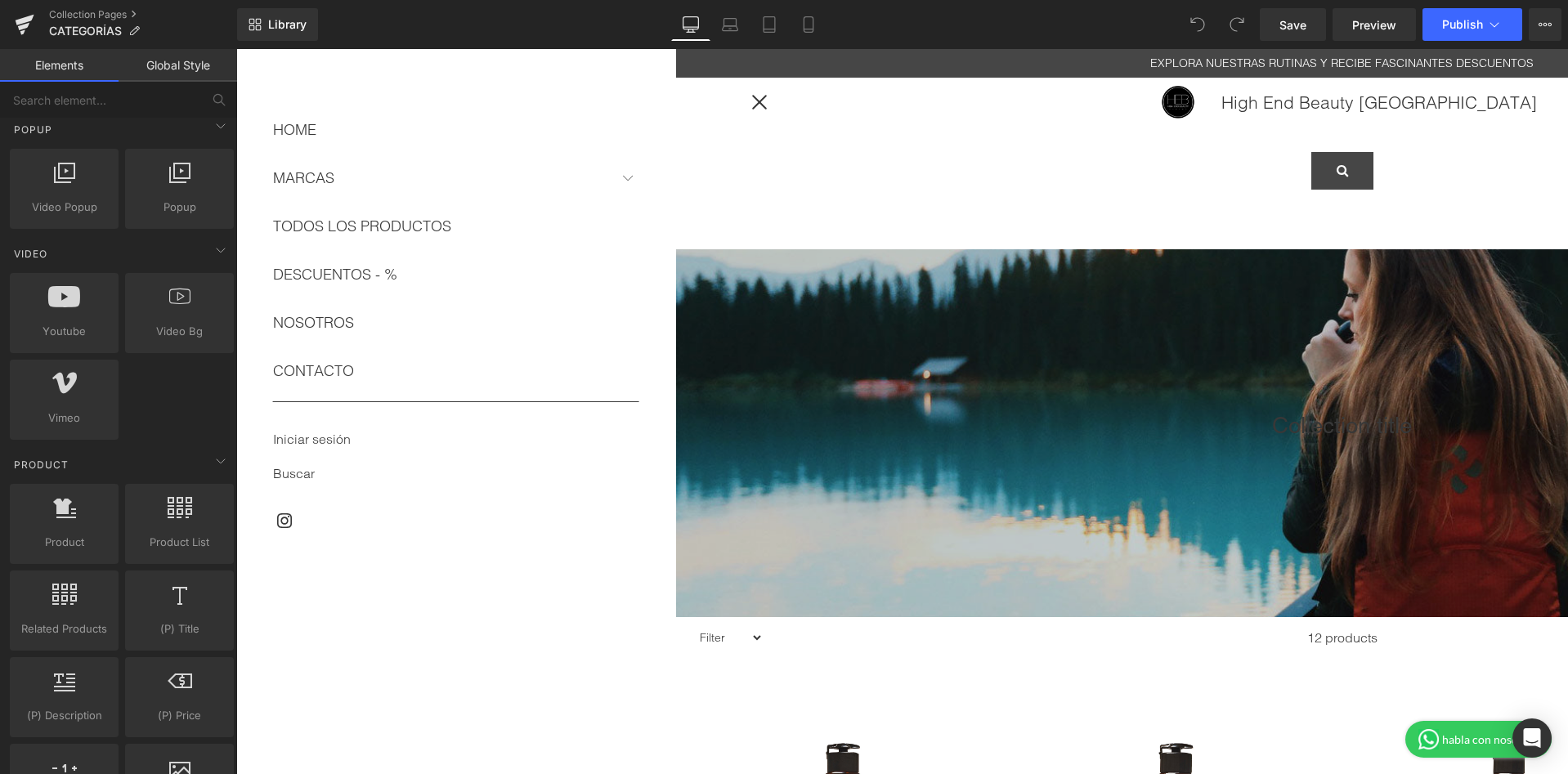
click at [631, 175] on button at bounding box center [627, 178] width 29 height 29
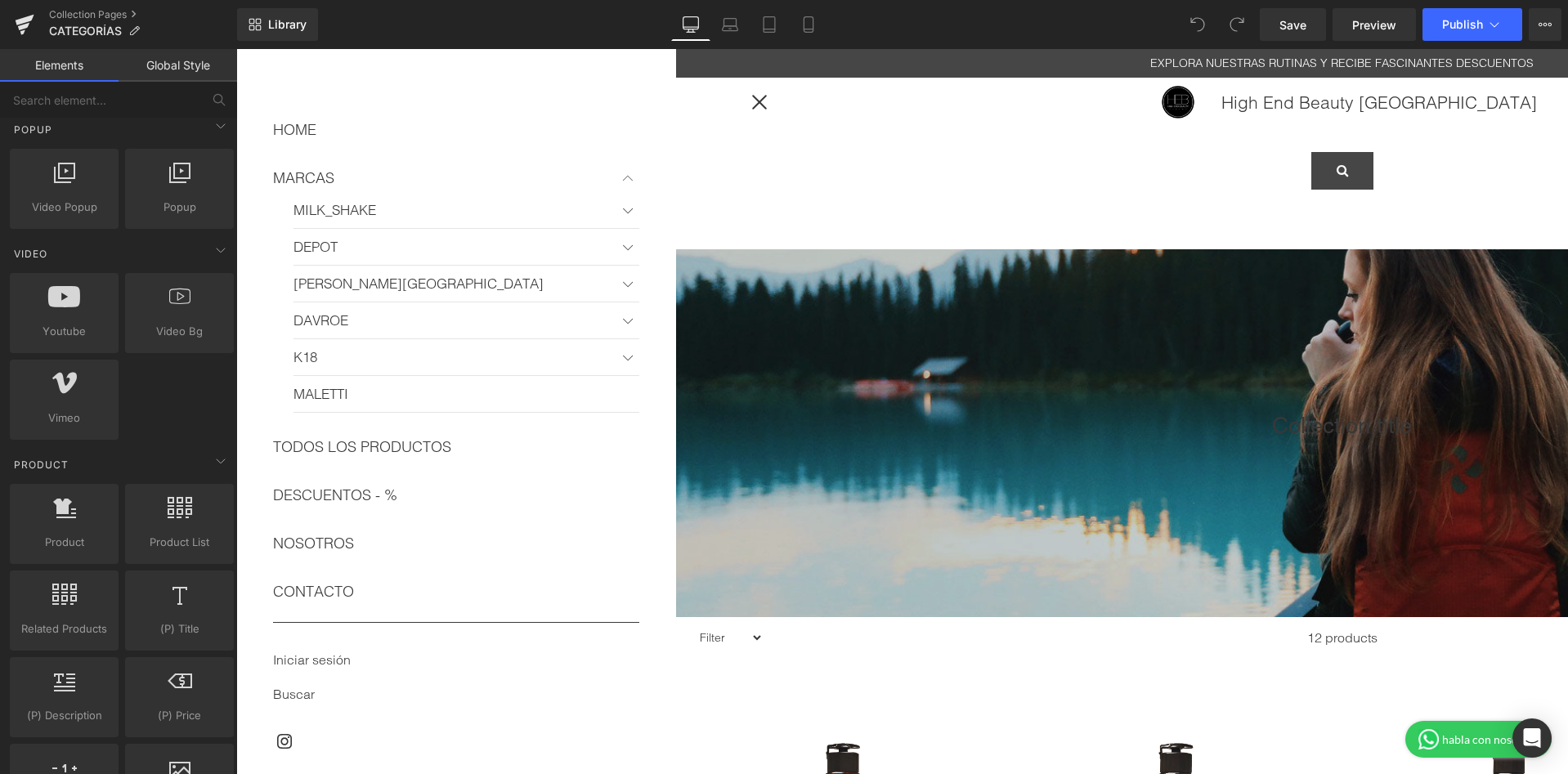
click at [630, 173] on button at bounding box center [627, 178] width 29 height 29
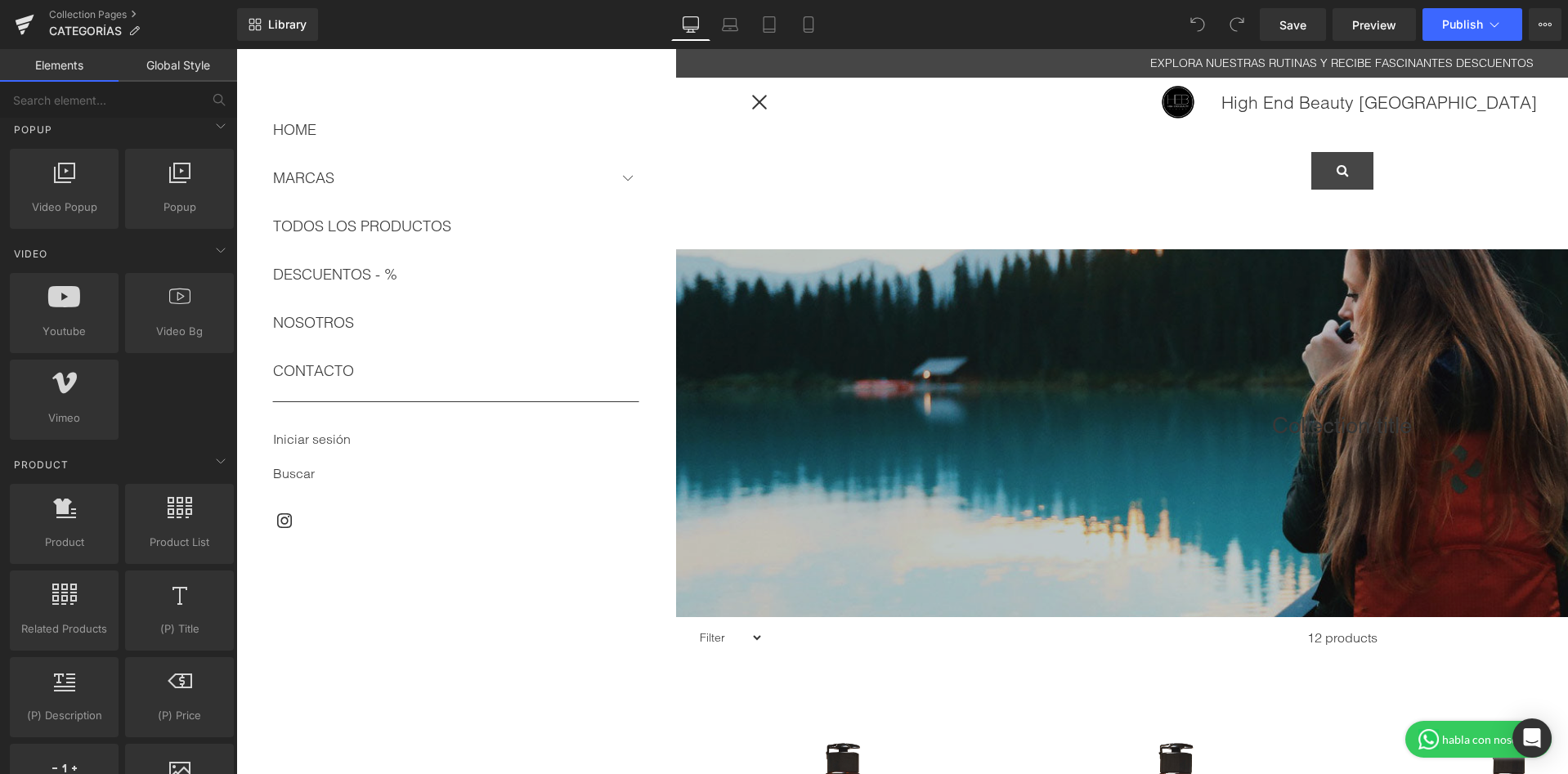
click at [765, 104] on div at bounding box center [759, 102] width 51 height 51
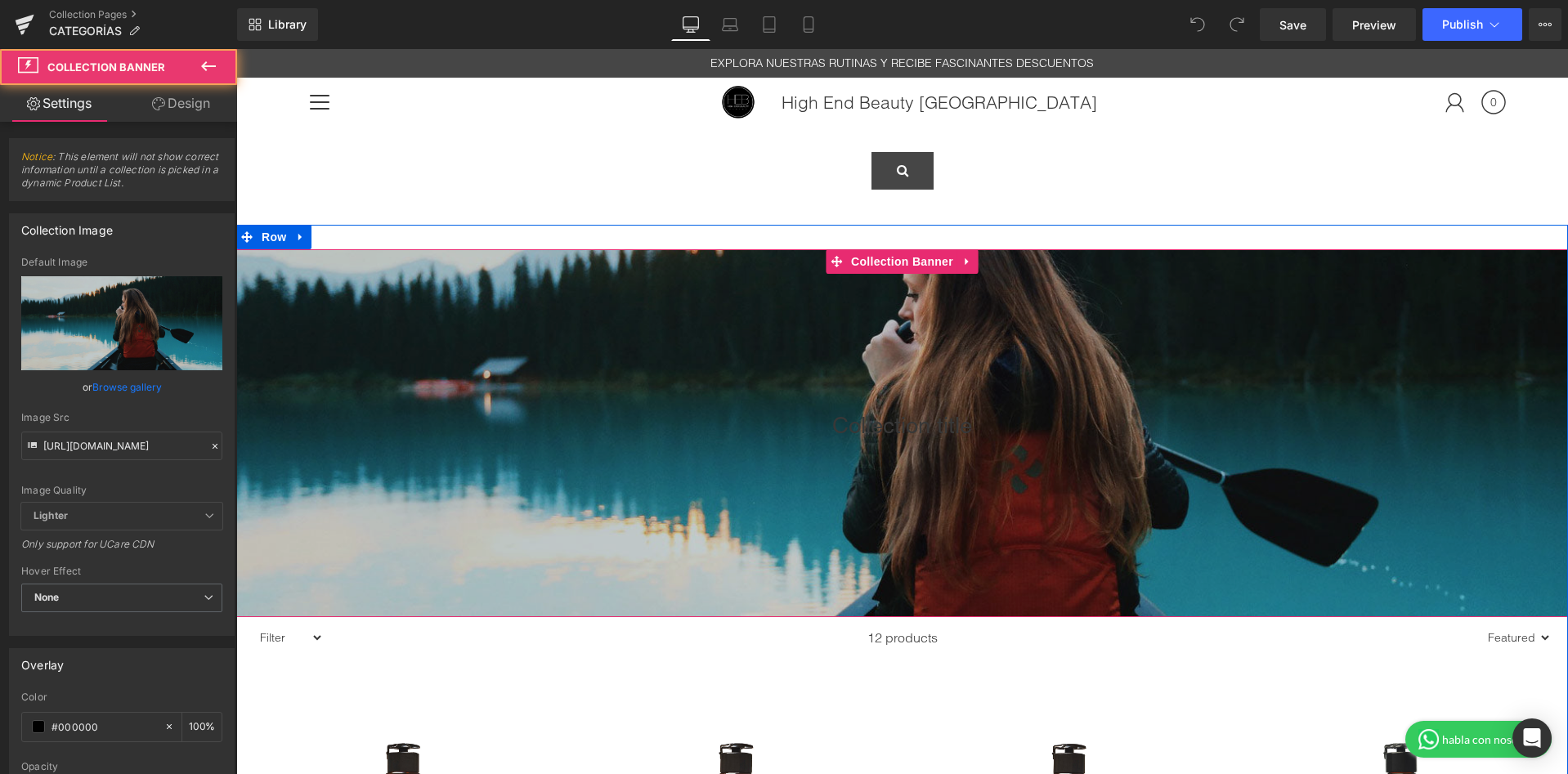
drag, startPoint x: 830, startPoint y: 366, endPoint x: 823, endPoint y: 377, distance: 13.0
click at [823, 377] on div at bounding box center [902, 433] width 1332 height 368
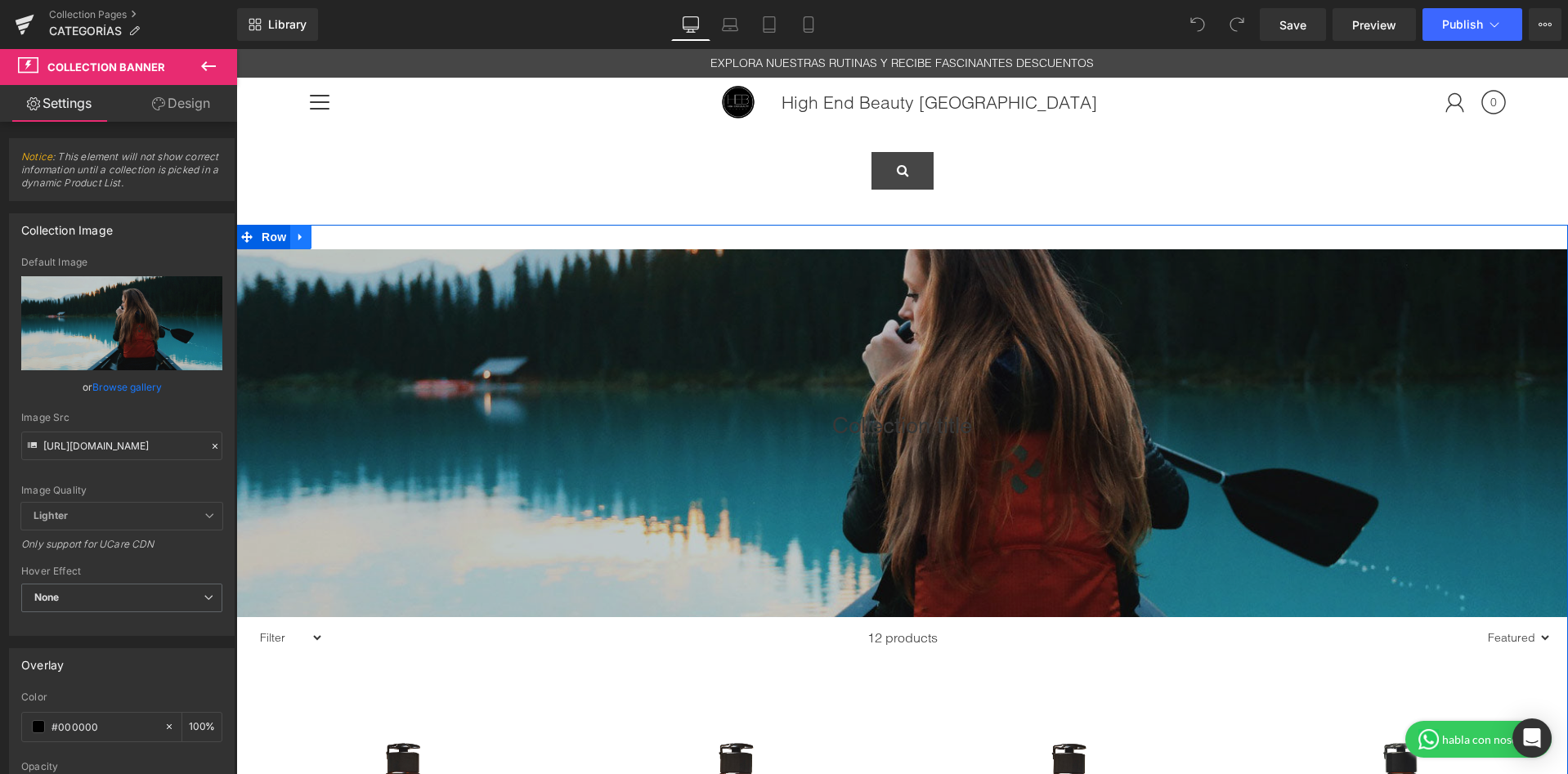
click at [301, 237] on icon at bounding box center [300, 237] width 3 height 7
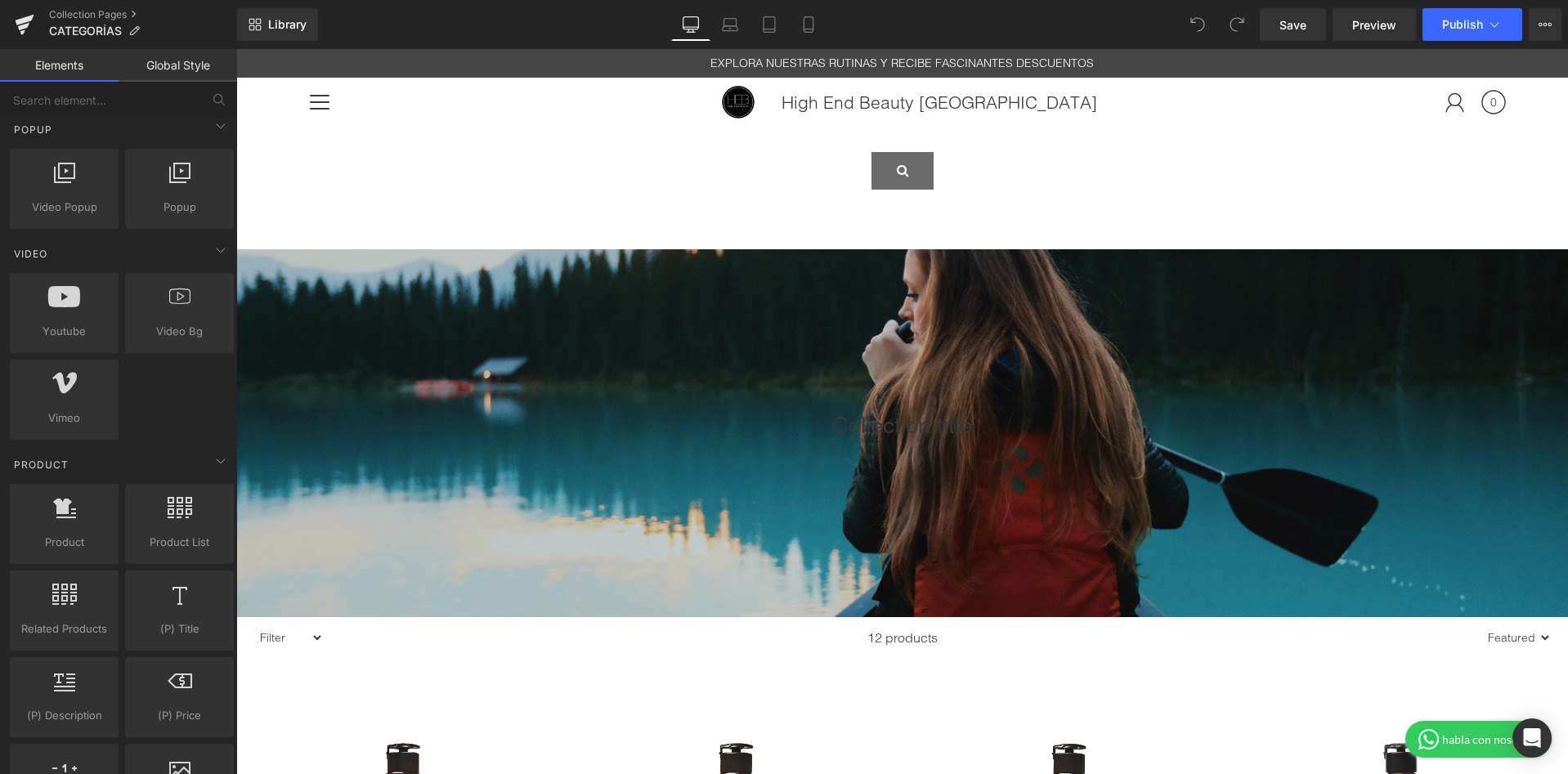
click at [923, 156] on button "submit" at bounding box center [902, 170] width 62 height 37
click at [300, 28] on span "Library" at bounding box center [287, 25] width 38 height 15
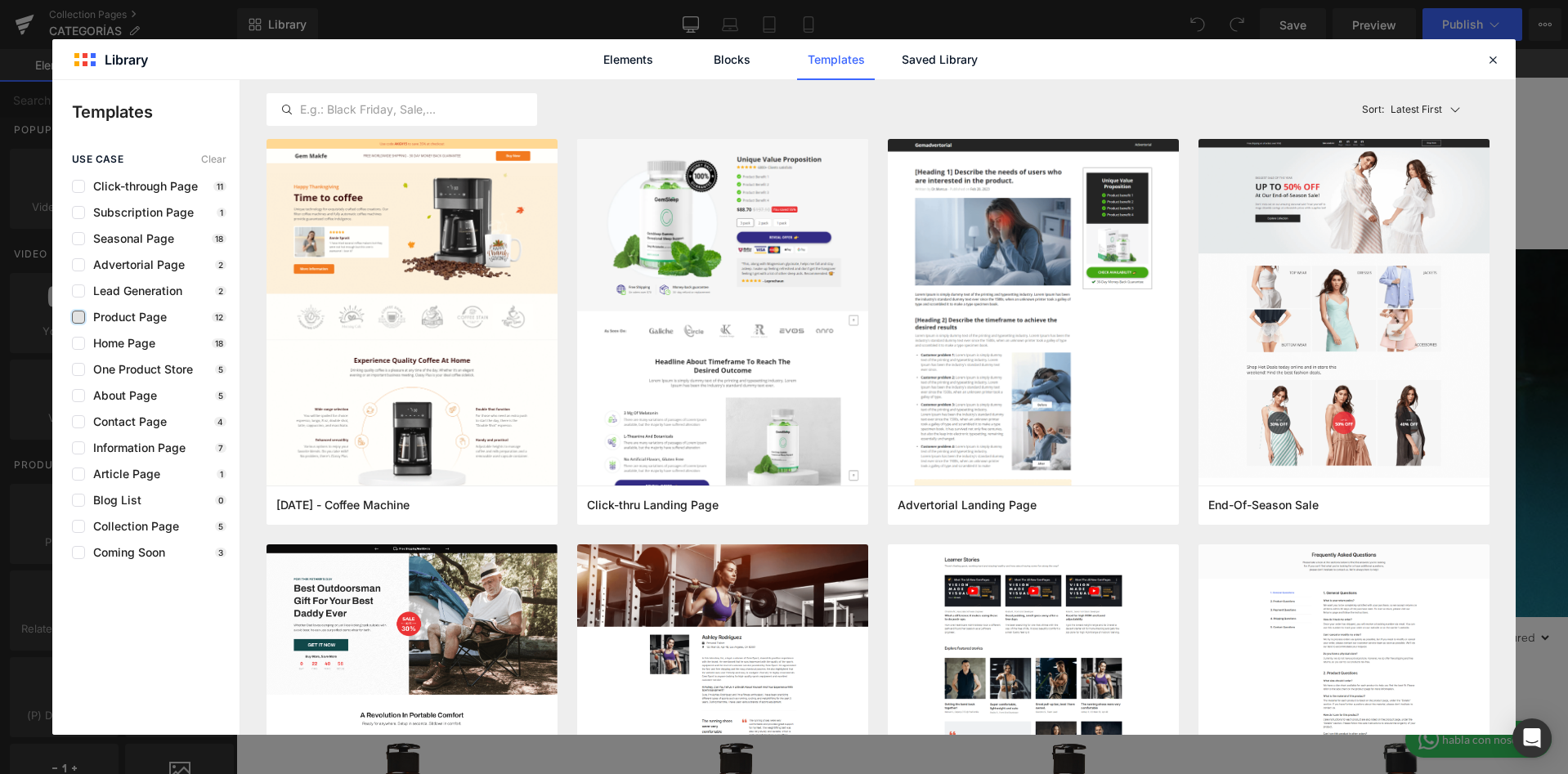
click at [83, 316] on label at bounding box center [79, 317] width 13 height 13
click at [79, 317] on input "checkbox" at bounding box center [79, 317] width 0 height 0
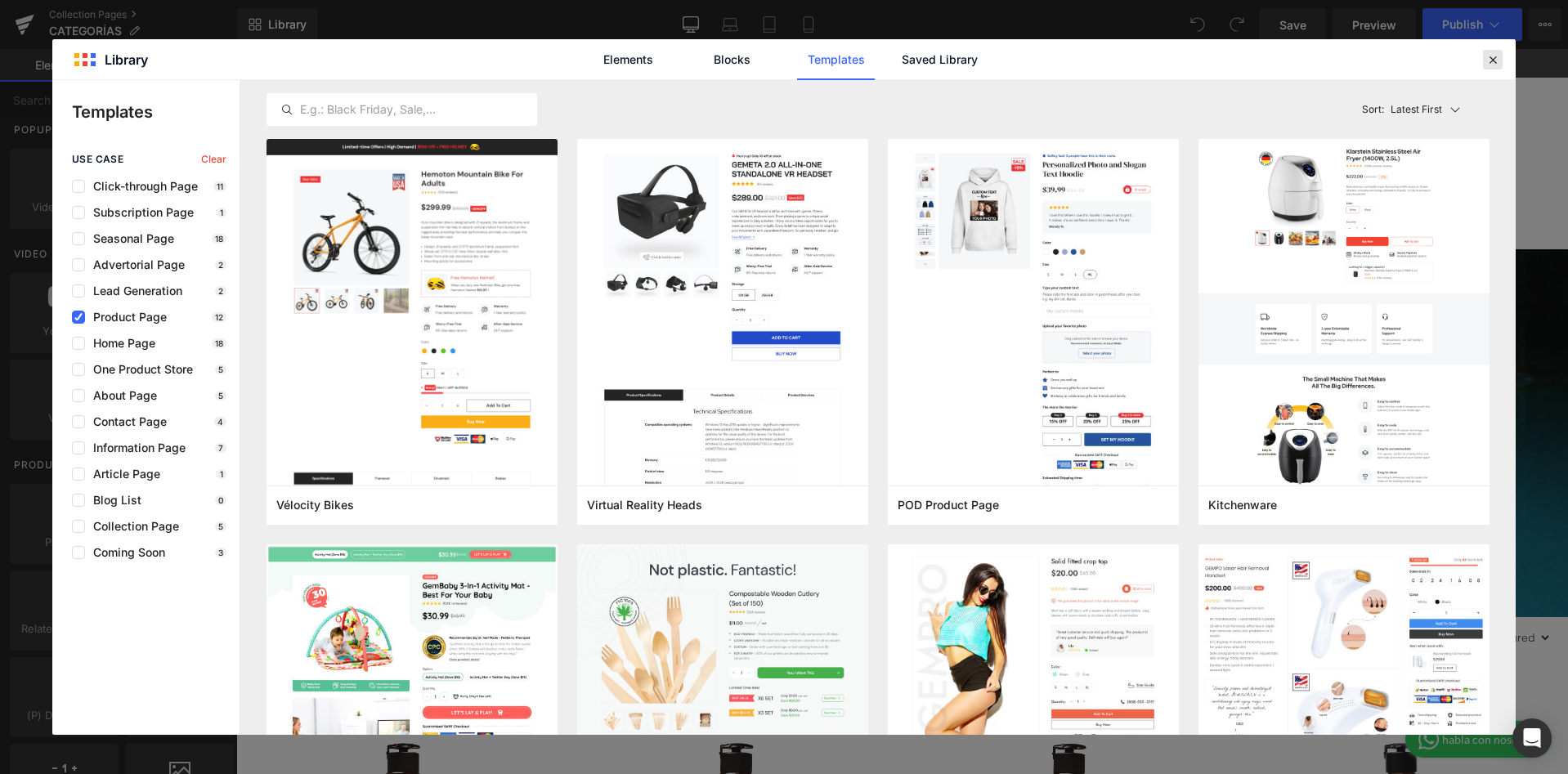
click at [1488, 54] on icon at bounding box center [1493, 60] width 15 height 15
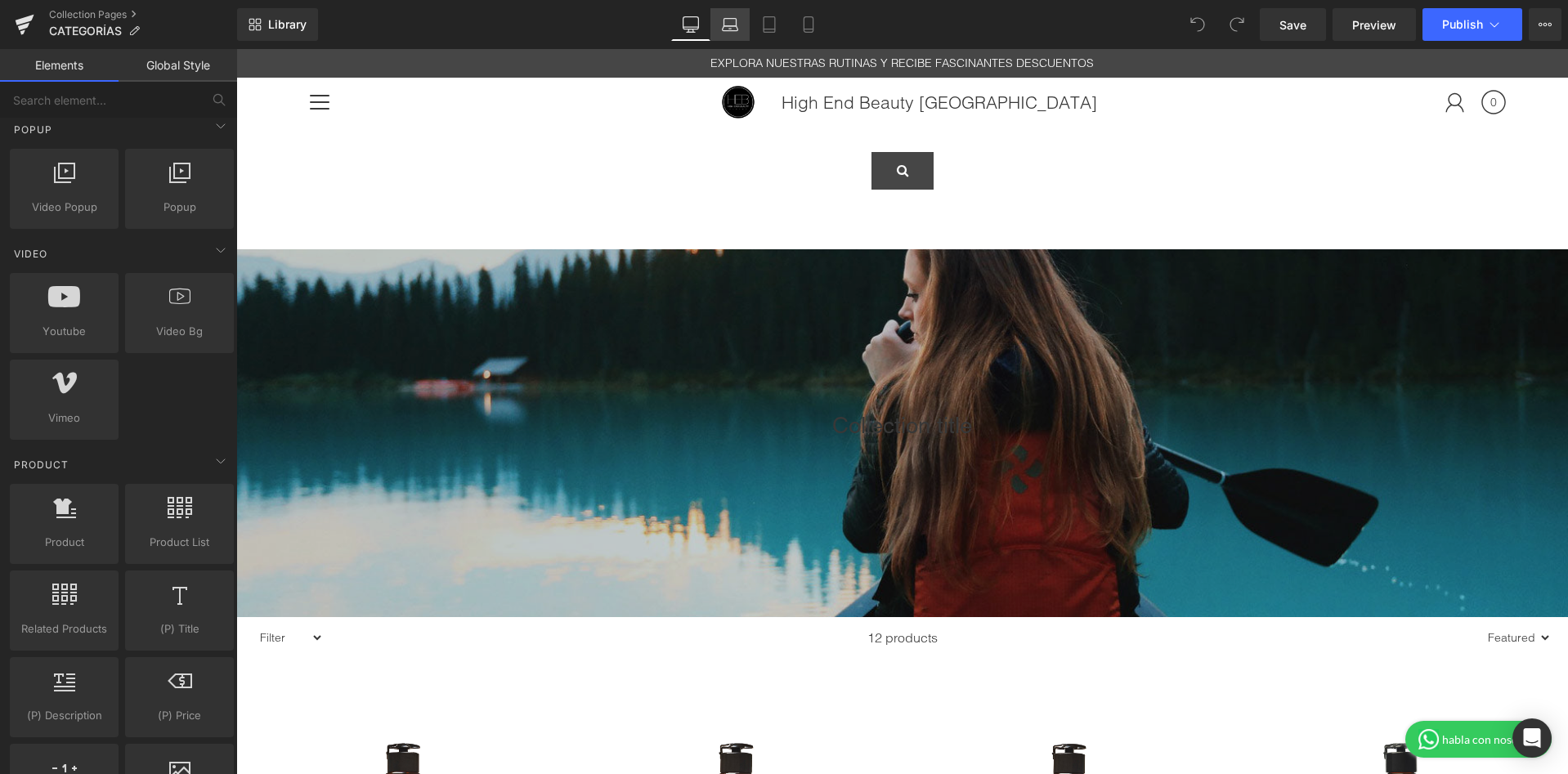
click at [738, 22] on icon at bounding box center [730, 25] width 17 height 17
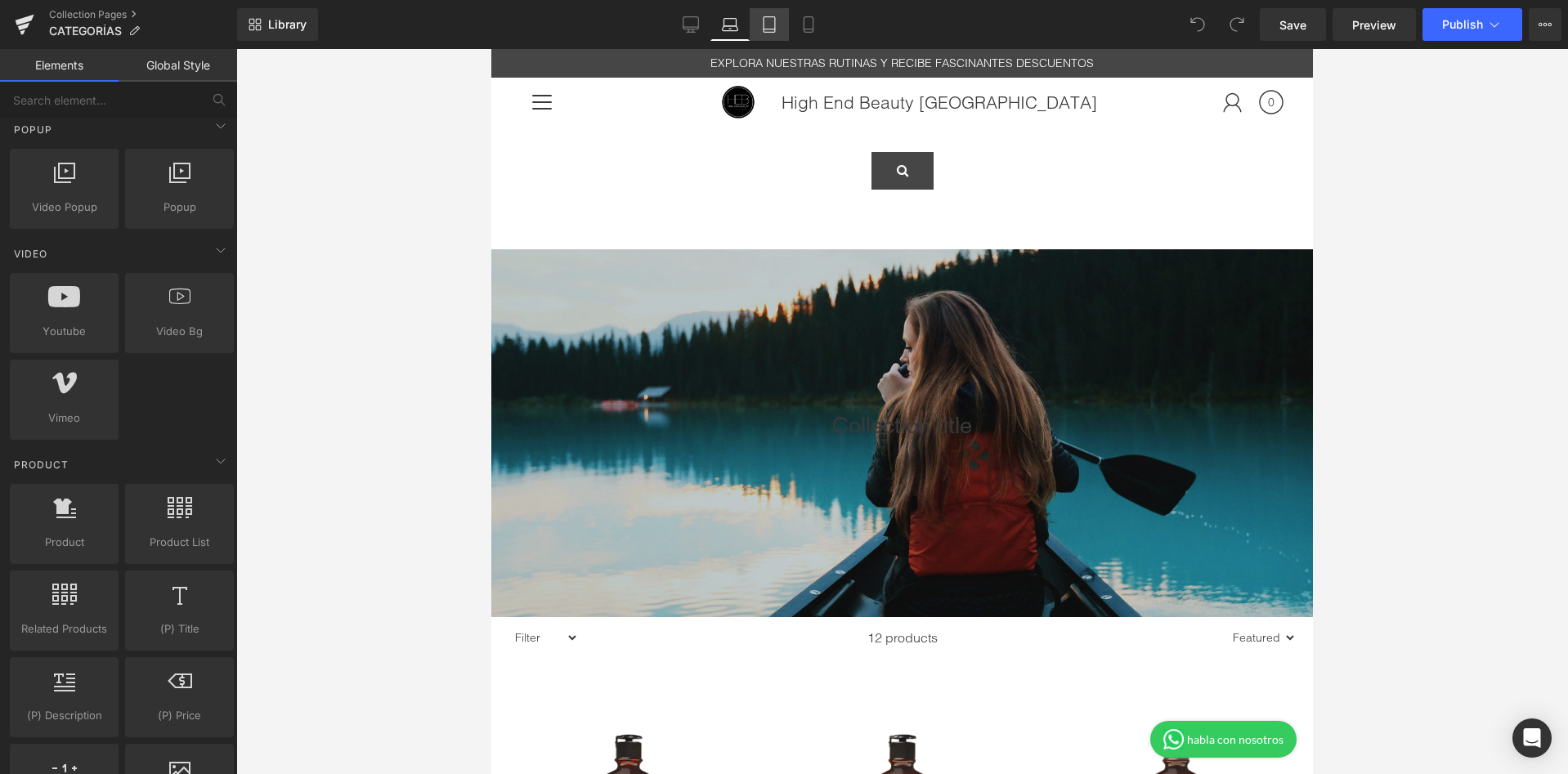
click at [757, 22] on link "Tablet" at bounding box center [769, 24] width 39 height 32
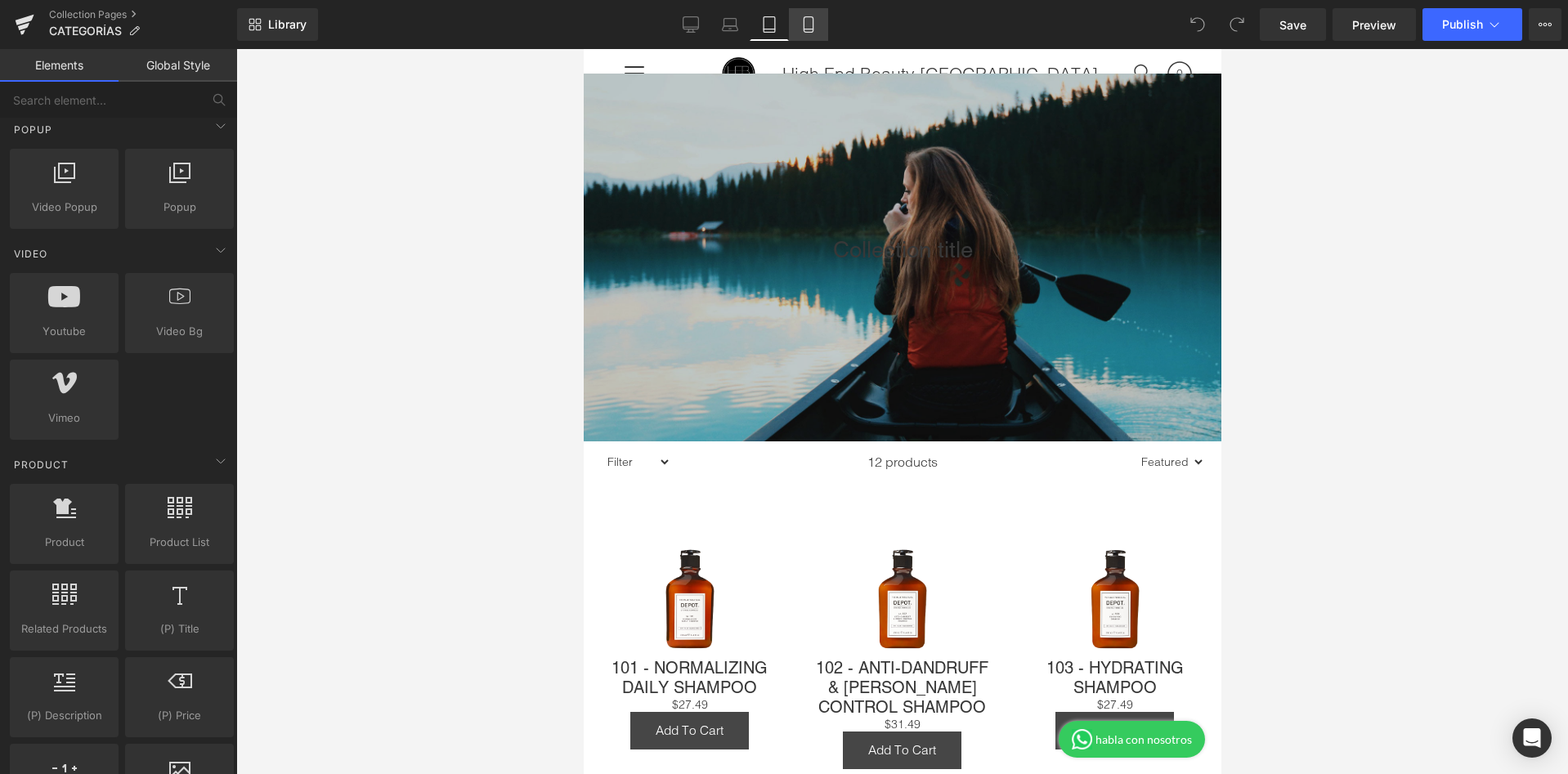
click at [801, 32] on link "Mobile" at bounding box center [808, 24] width 39 height 32
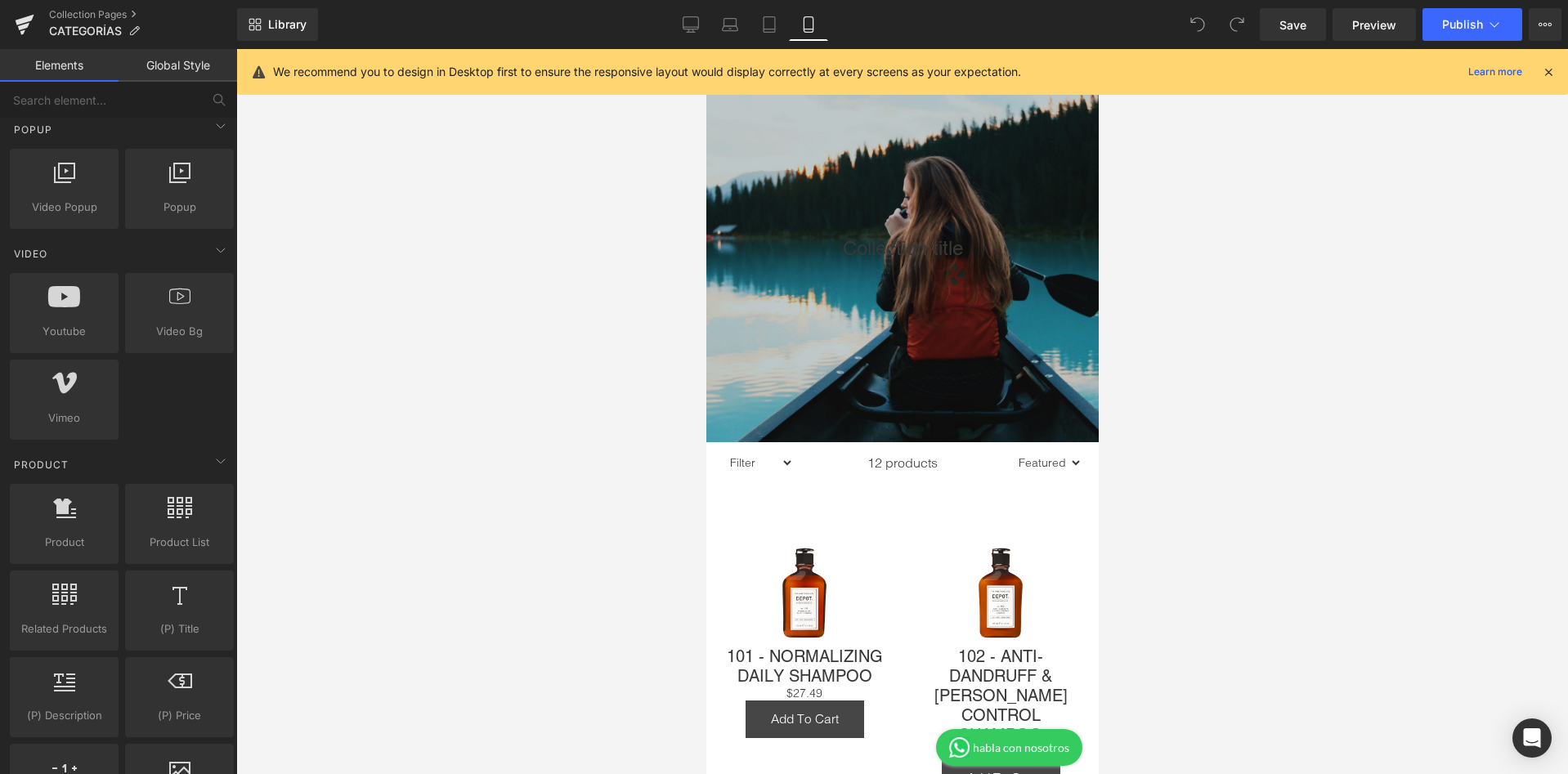
scroll to position [177, 0]
click at [1544, 76] on icon at bounding box center [1548, 72] width 15 height 15
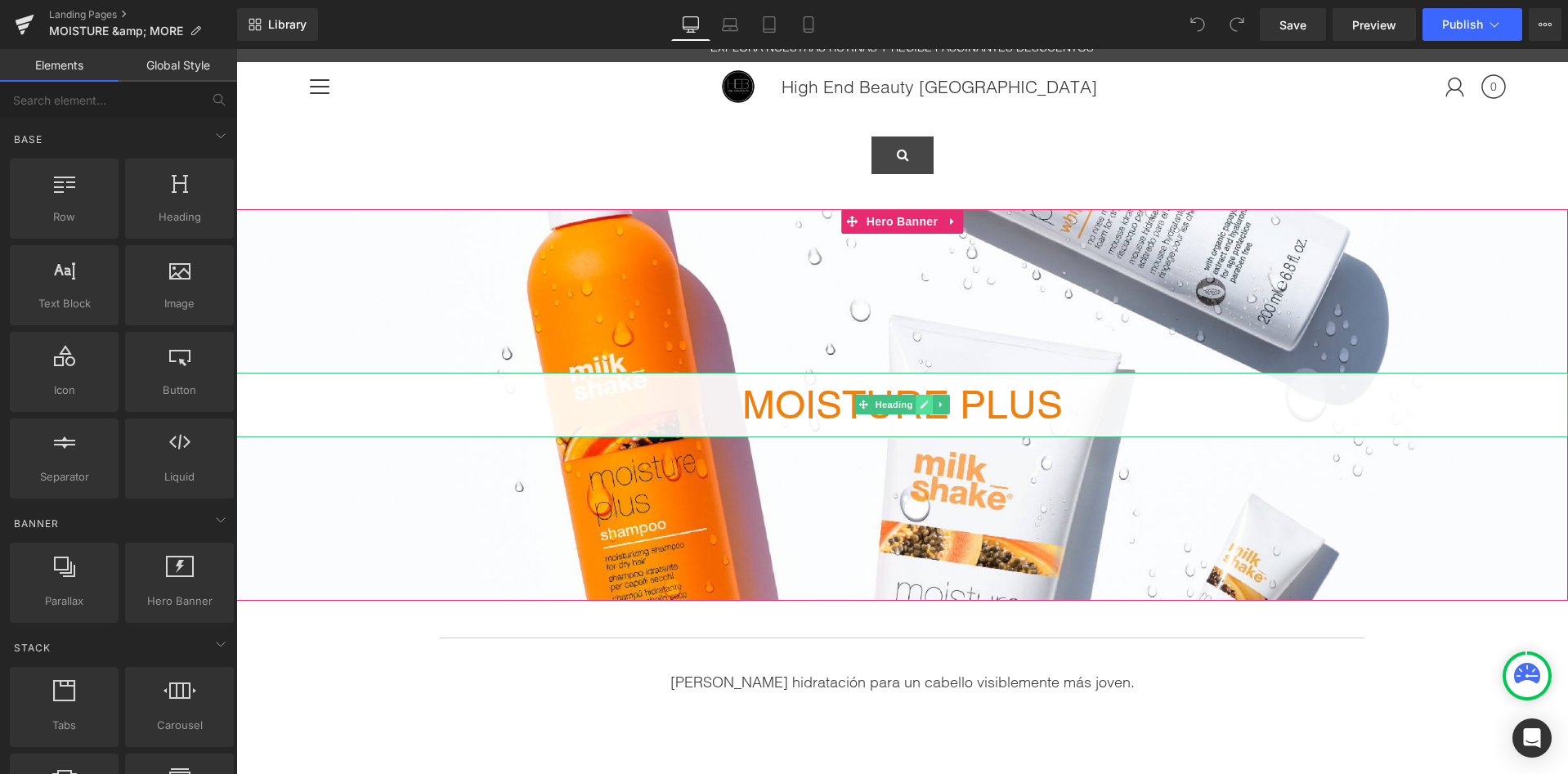
scroll to position [12, 0]
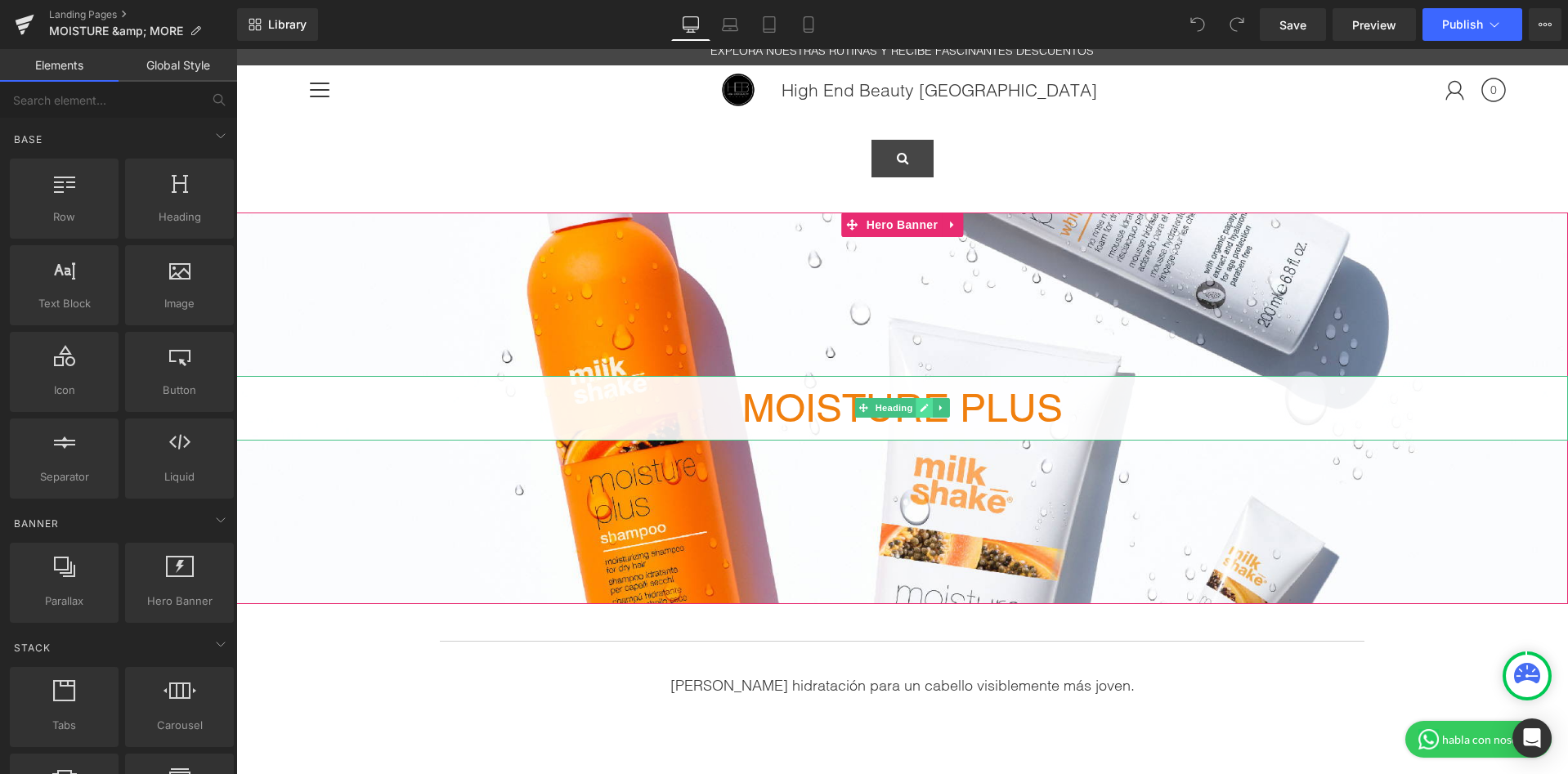
click at [930, 411] on link at bounding box center [924, 408] width 17 height 20
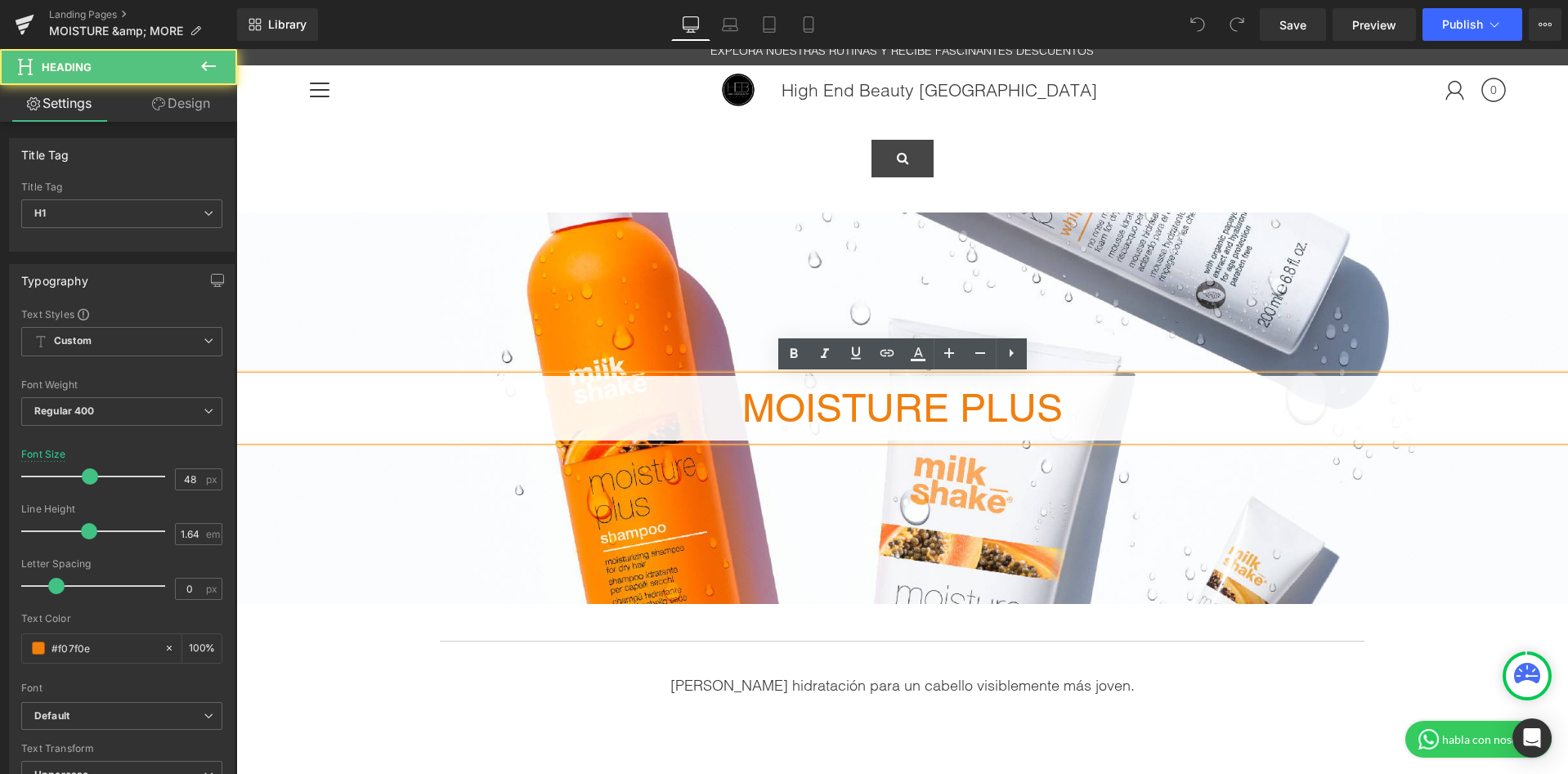
click at [986, 404] on h1 "MOISTURE PLUS" at bounding box center [902, 408] width 1332 height 65
click at [1104, 407] on h1 "MOISTURE PLUS" at bounding box center [902, 408] width 1332 height 65
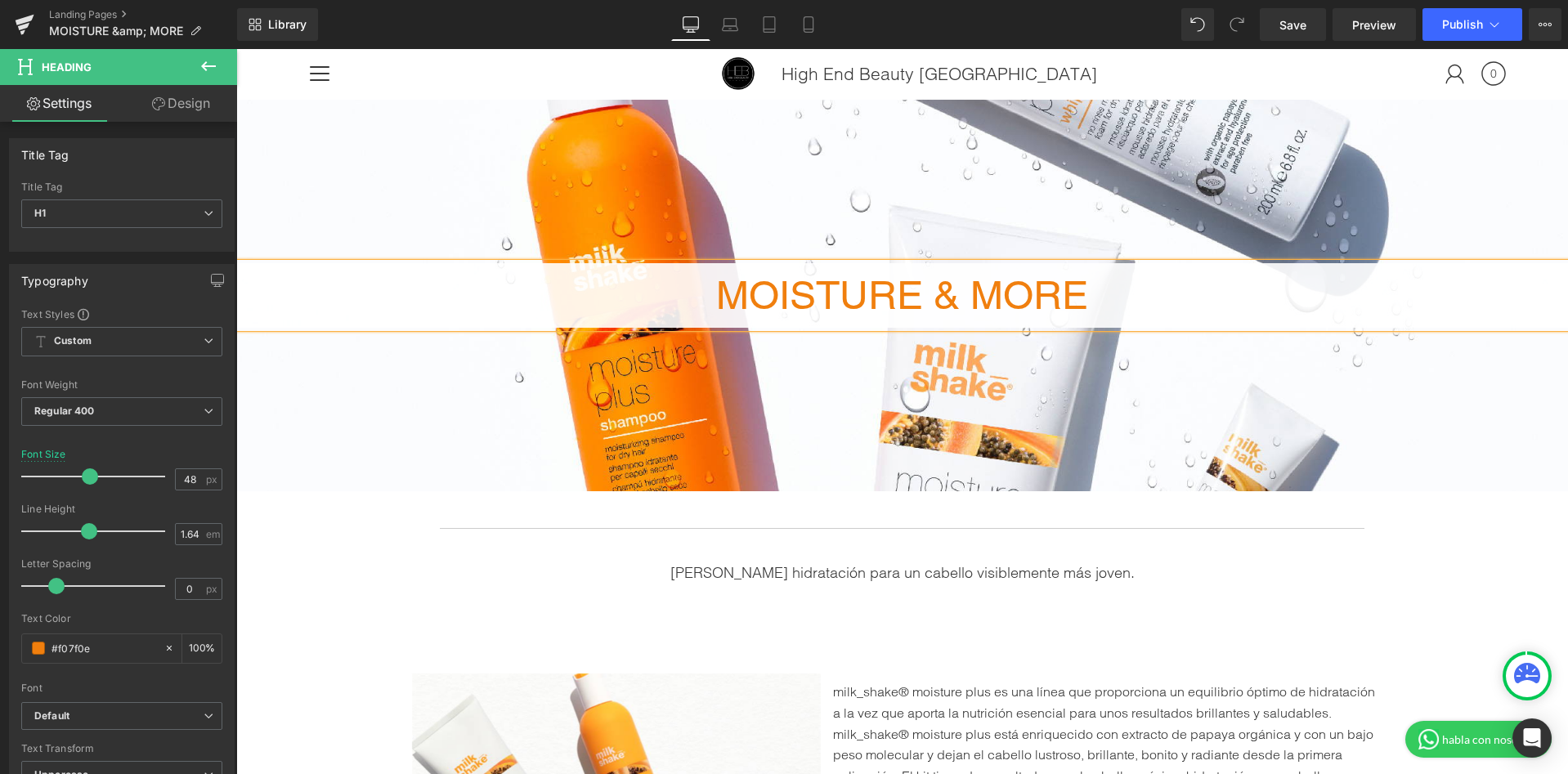
scroll to position [0, 0]
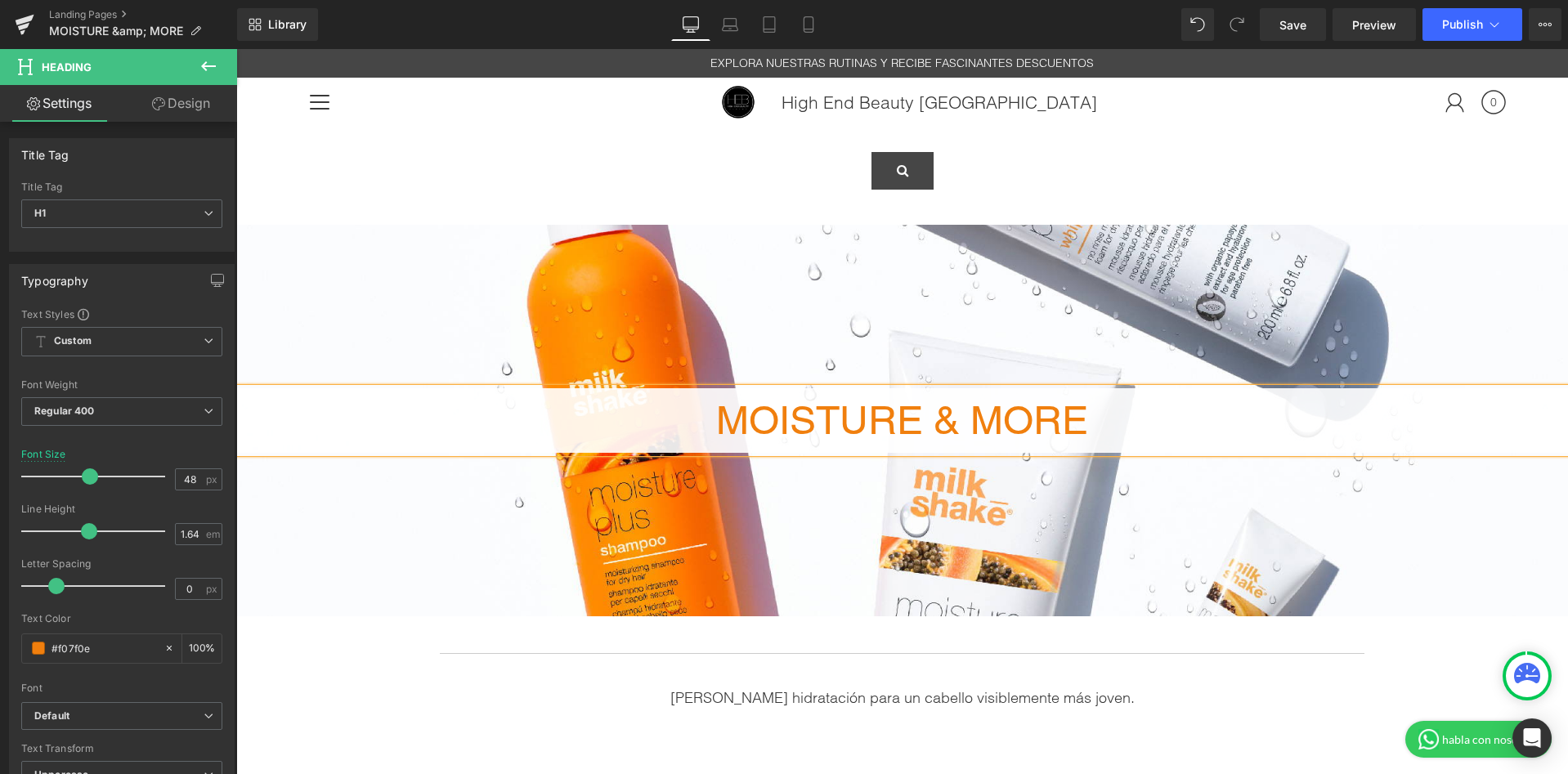
click at [1274, 543] on div at bounding box center [902, 421] width 1332 height 392
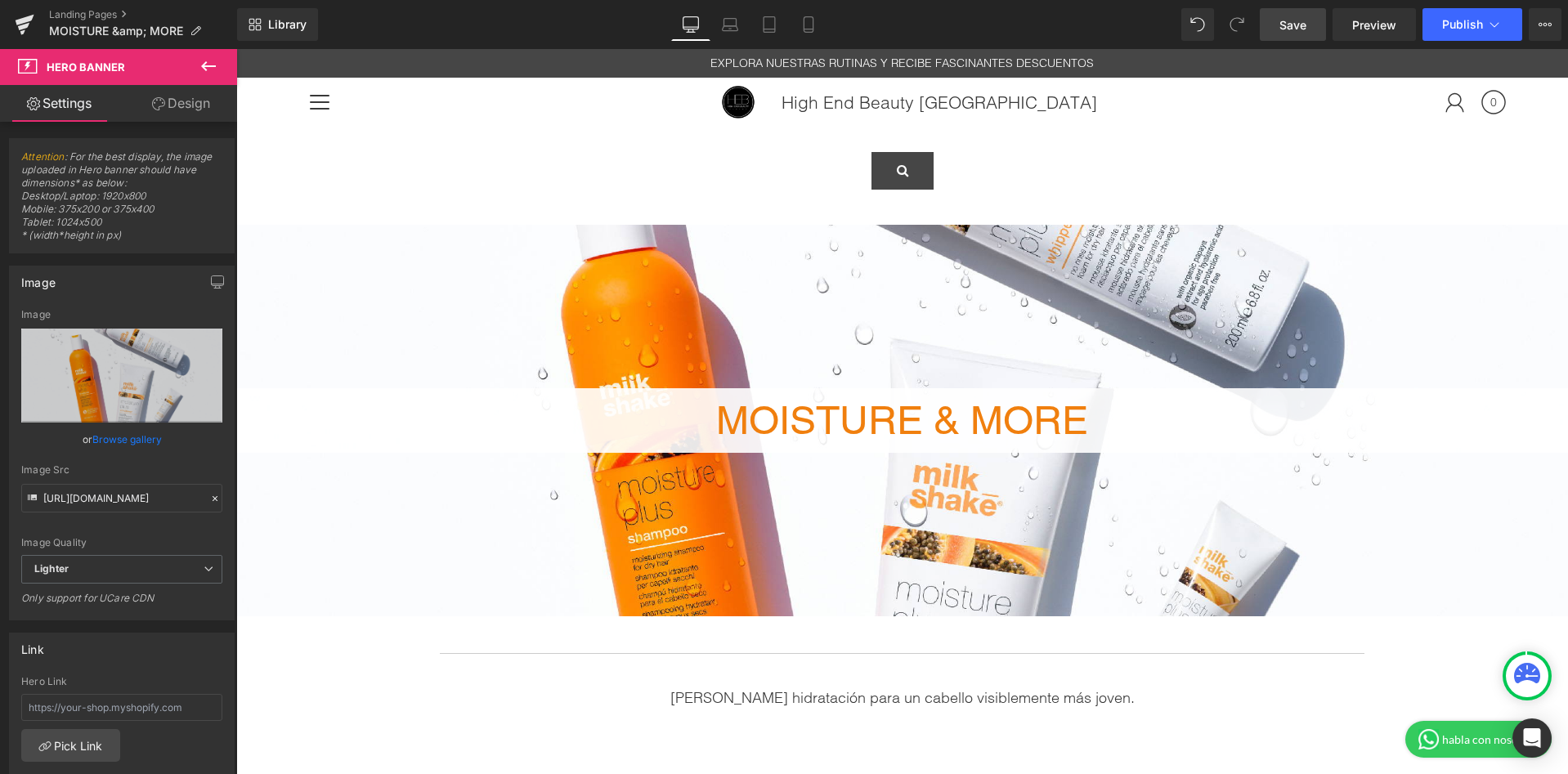
click at [1278, 22] on link "Save" at bounding box center [1293, 24] width 66 height 32
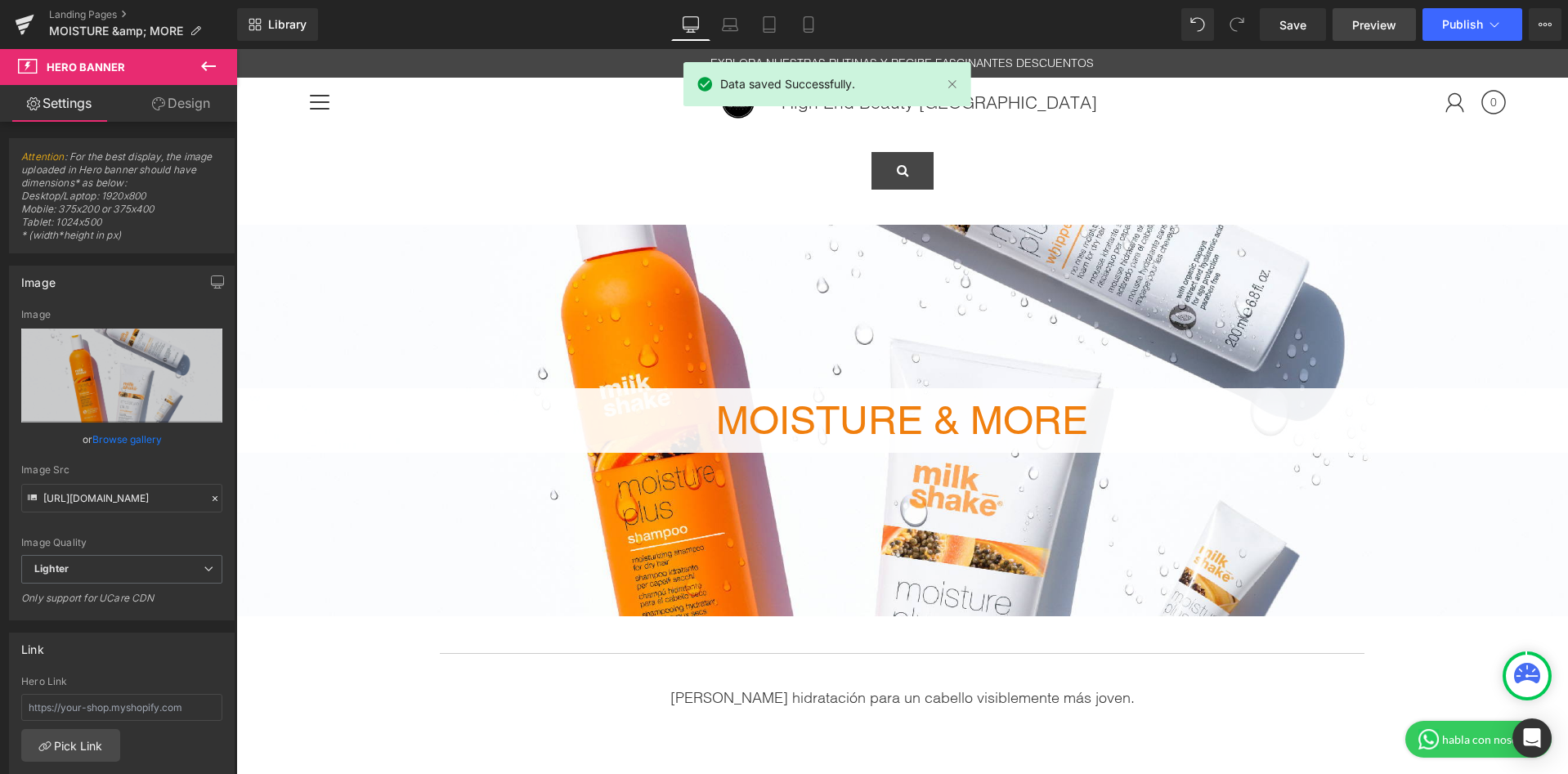
click at [1366, 28] on span "Preview" at bounding box center [1374, 25] width 44 height 17
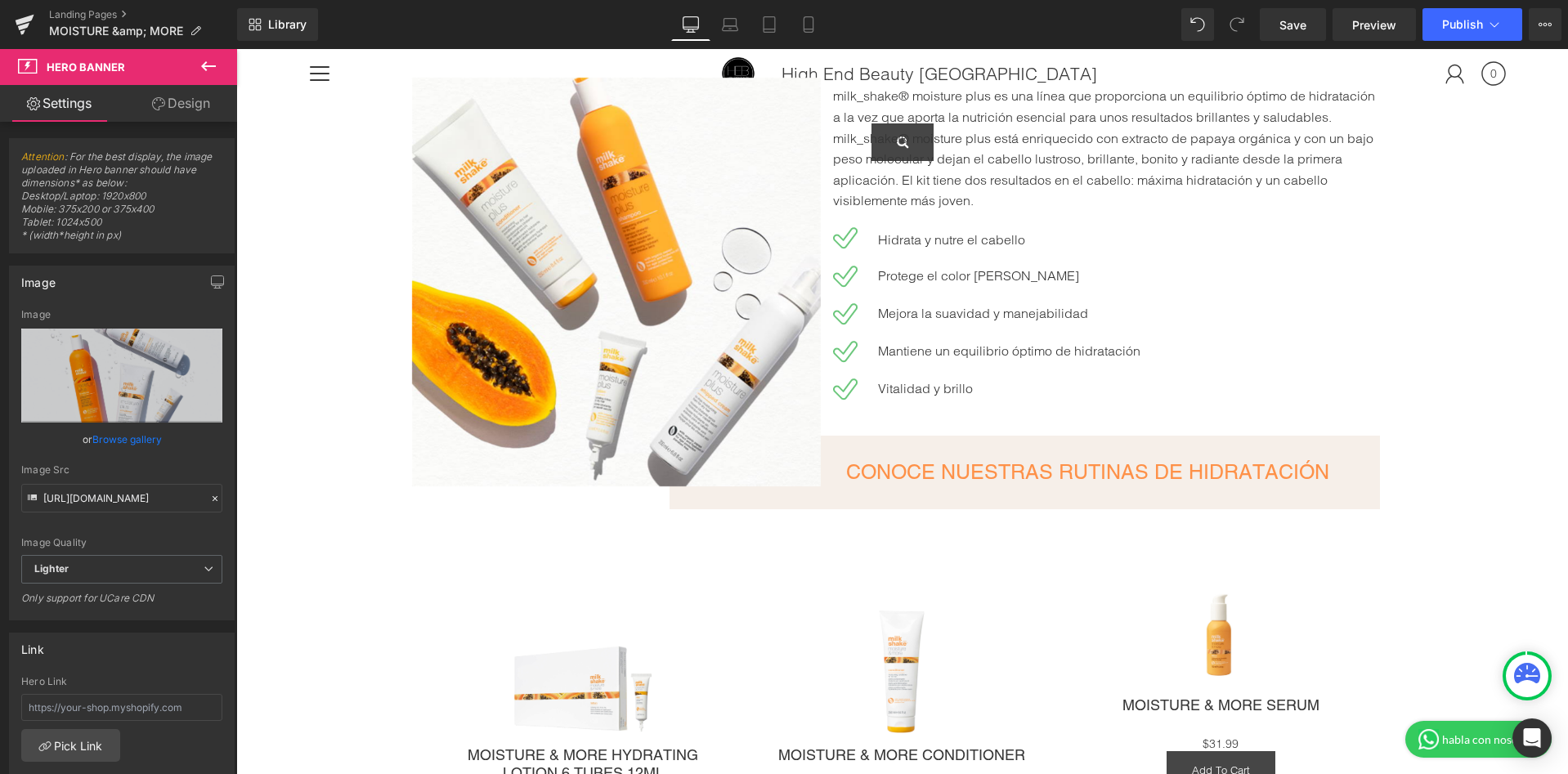
scroll to position [716, 0]
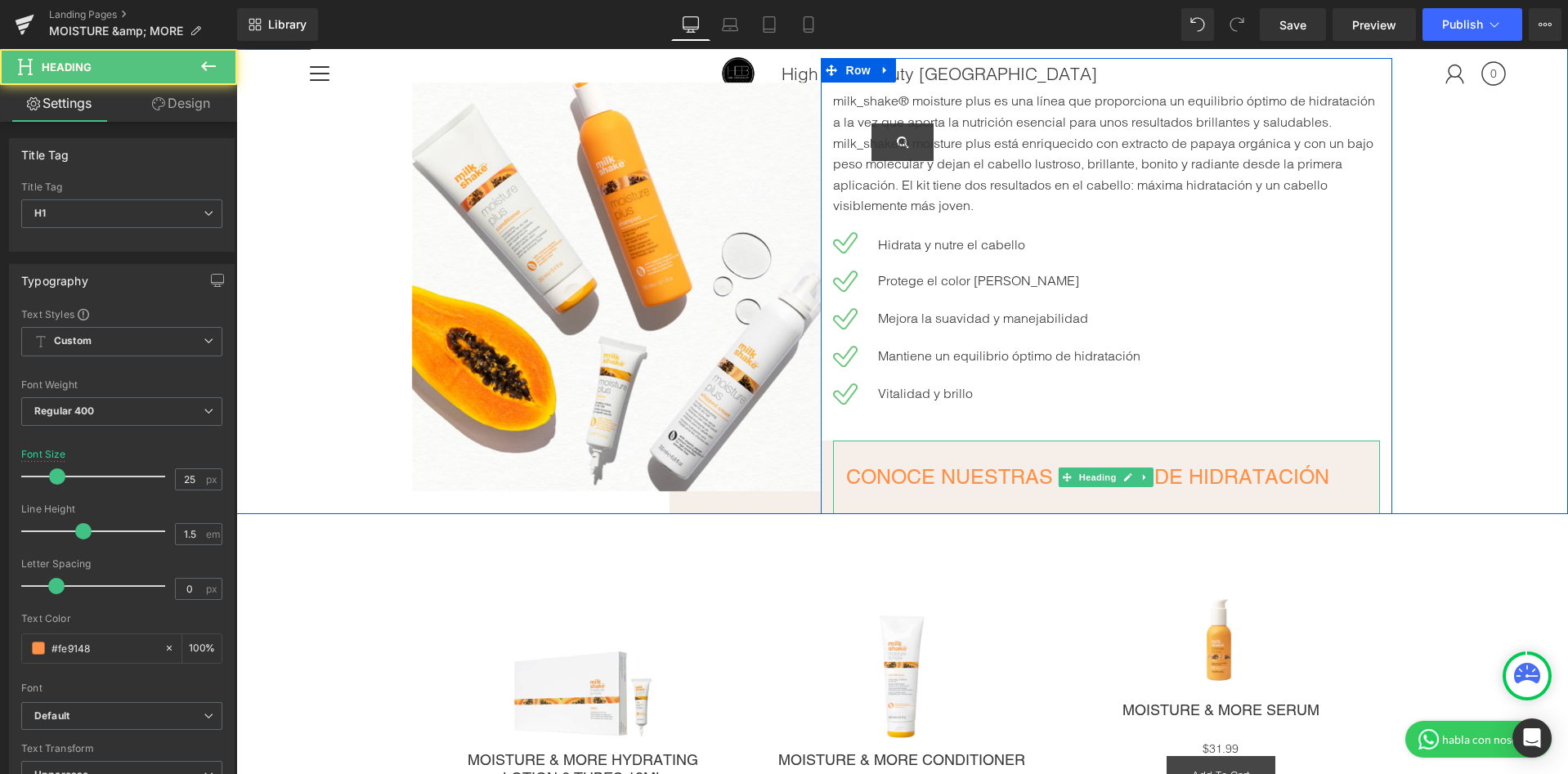
click at [1029, 470] on h1 "CONOCE NUESTRAS RUTINAS DE HIDRATACIÓN" at bounding box center [1107, 477] width 522 height 31
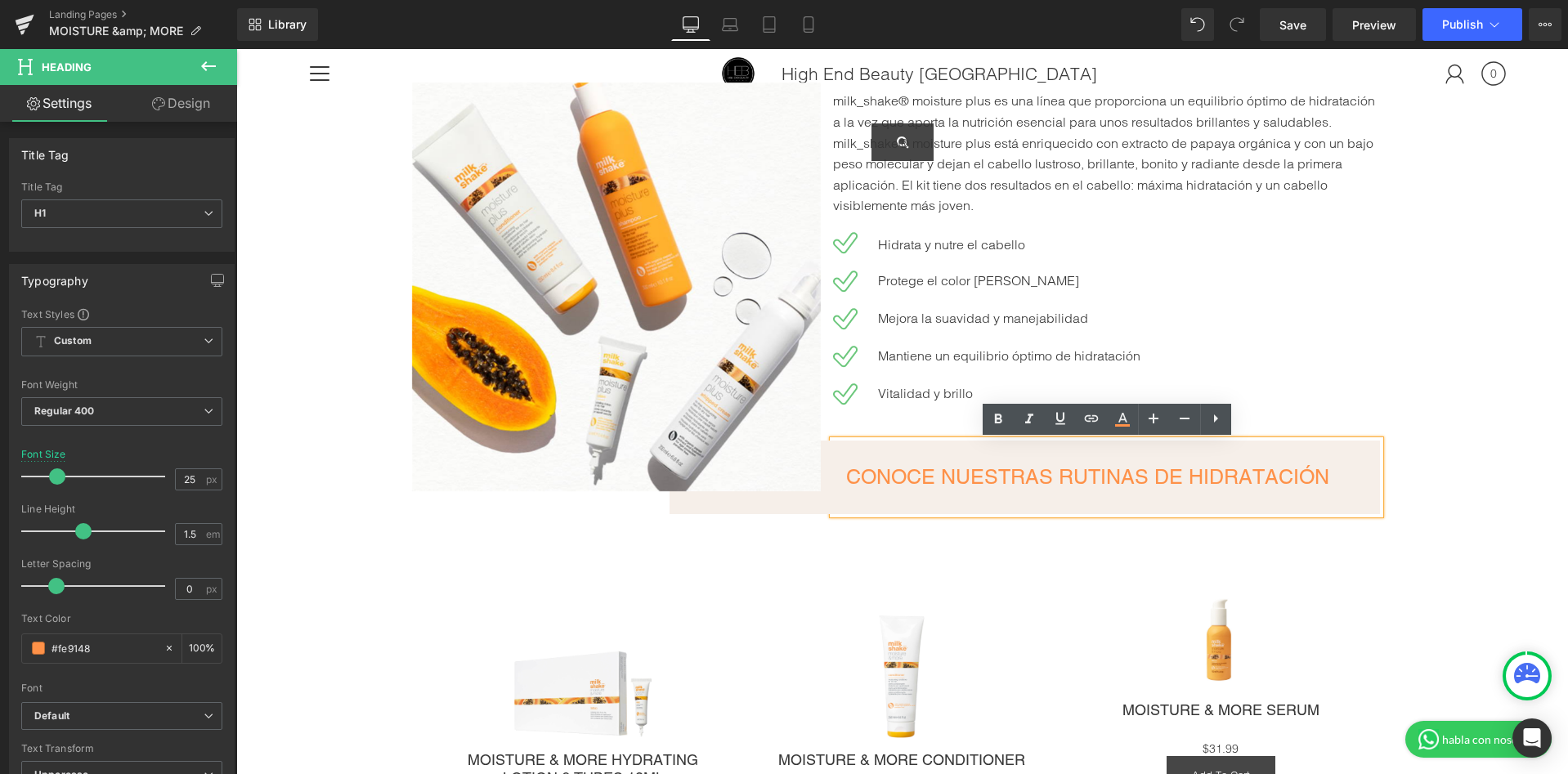
click at [1210, 388] on p "Vitalidad y brillo" at bounding box center [1128, 394] width 502 height 22
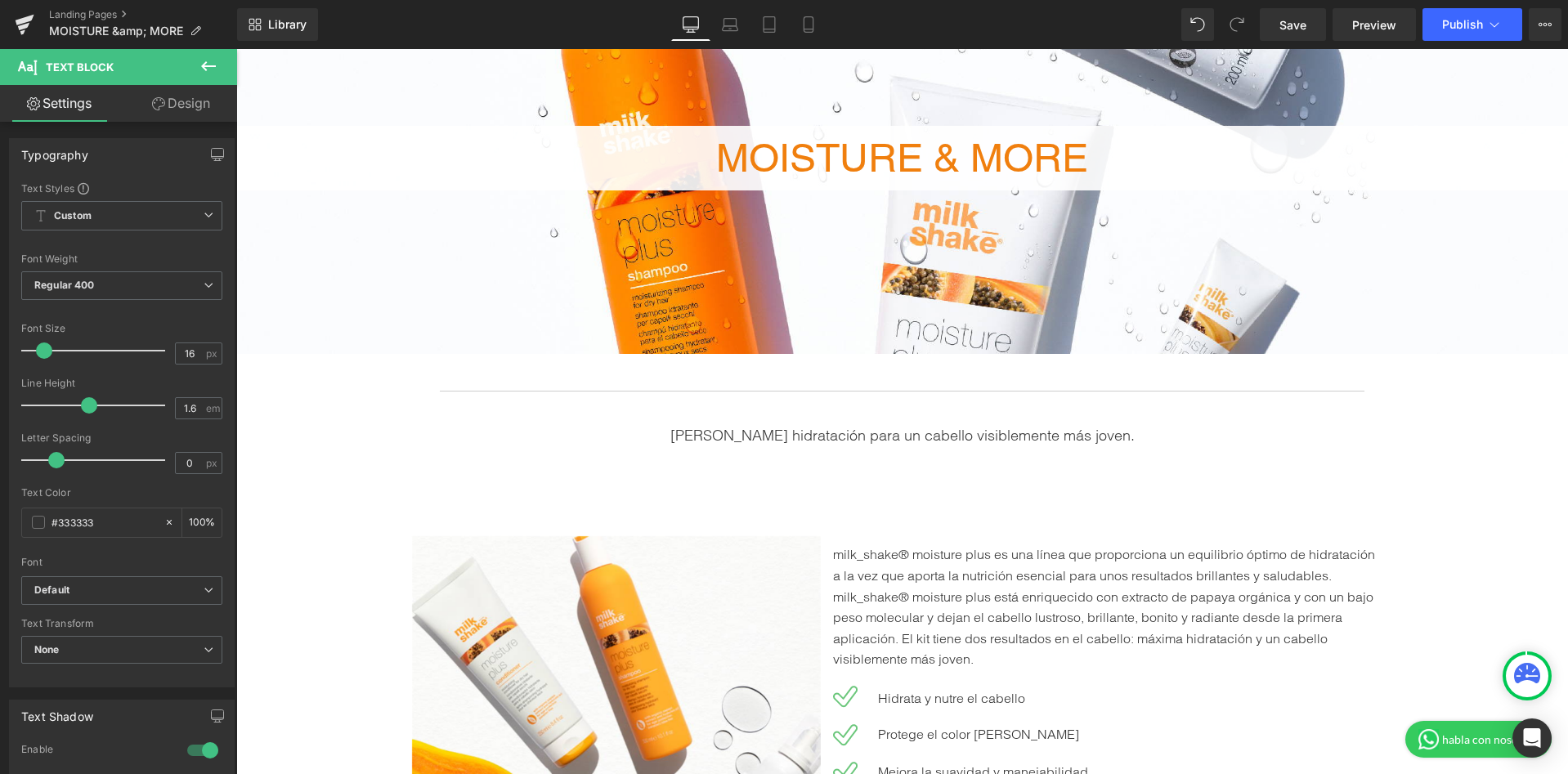
scroll to position [245, 0]
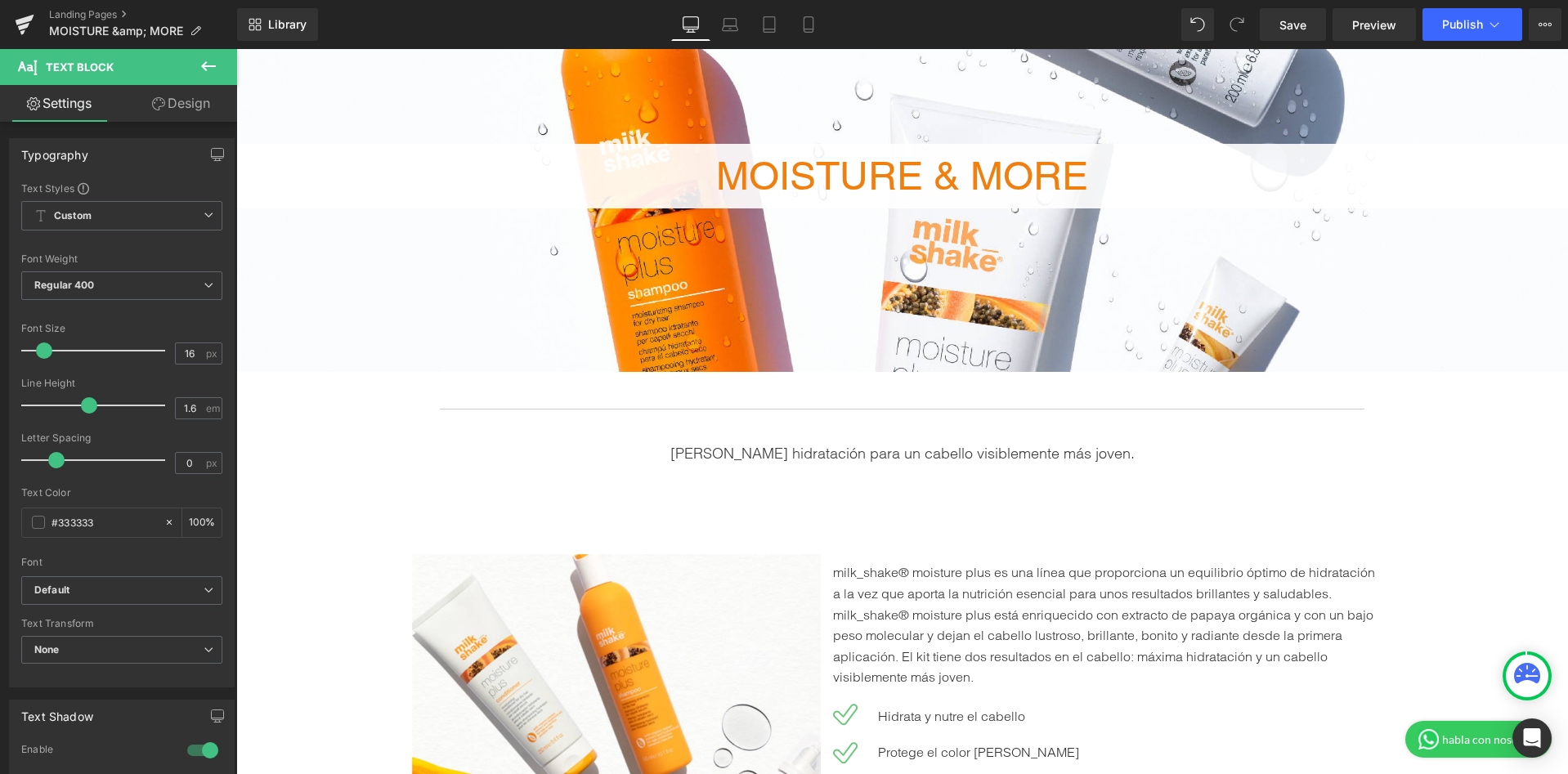
click at [1233, 473] on p at bounding box center [903, 478] width 908 height 24
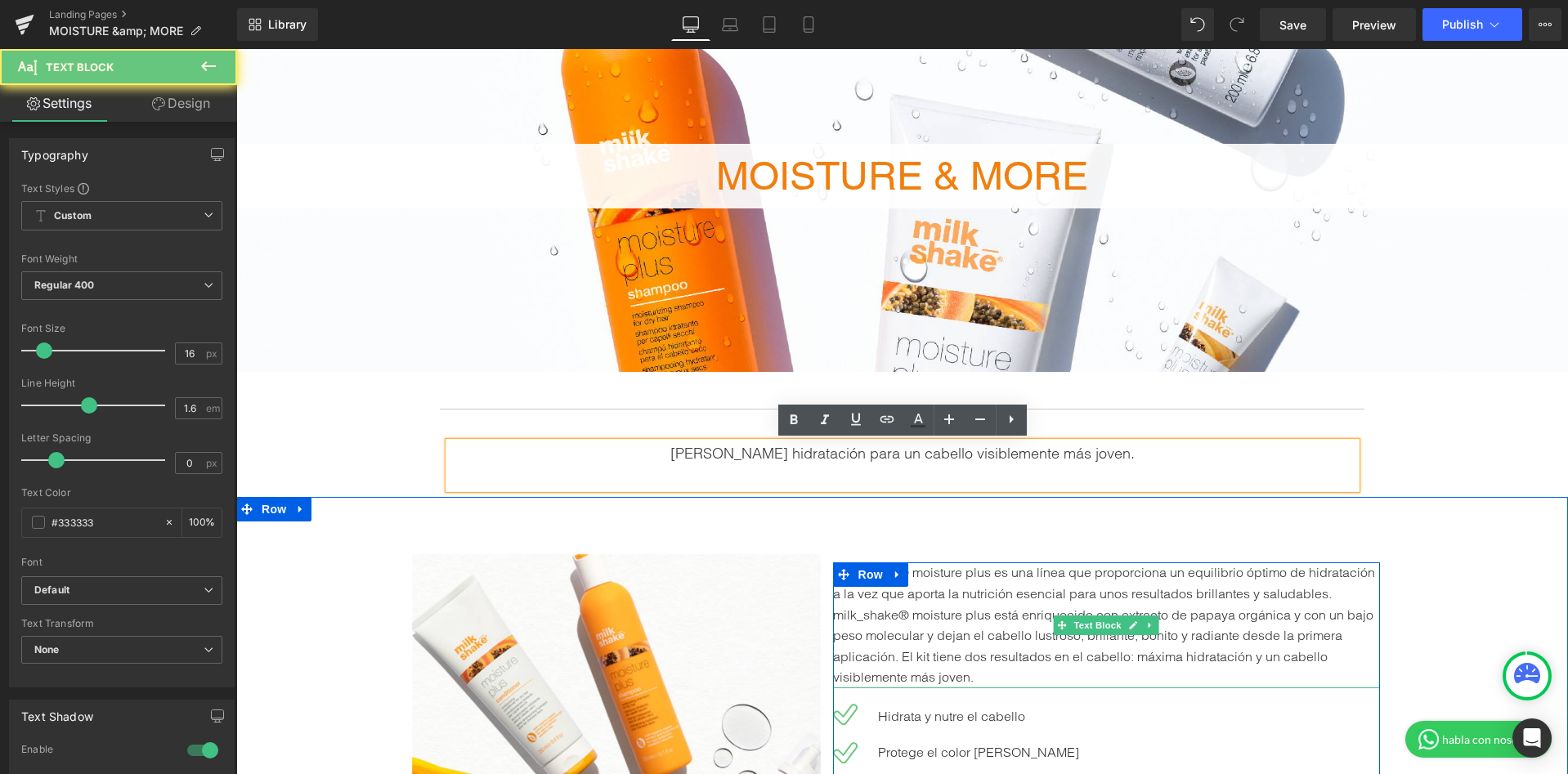
click at [968, 572] on p "milk_shake® moisture plus es una línea que proporciona un equilibrio óptimo de …" at bounding box center [1107, 626] width 548 height 126
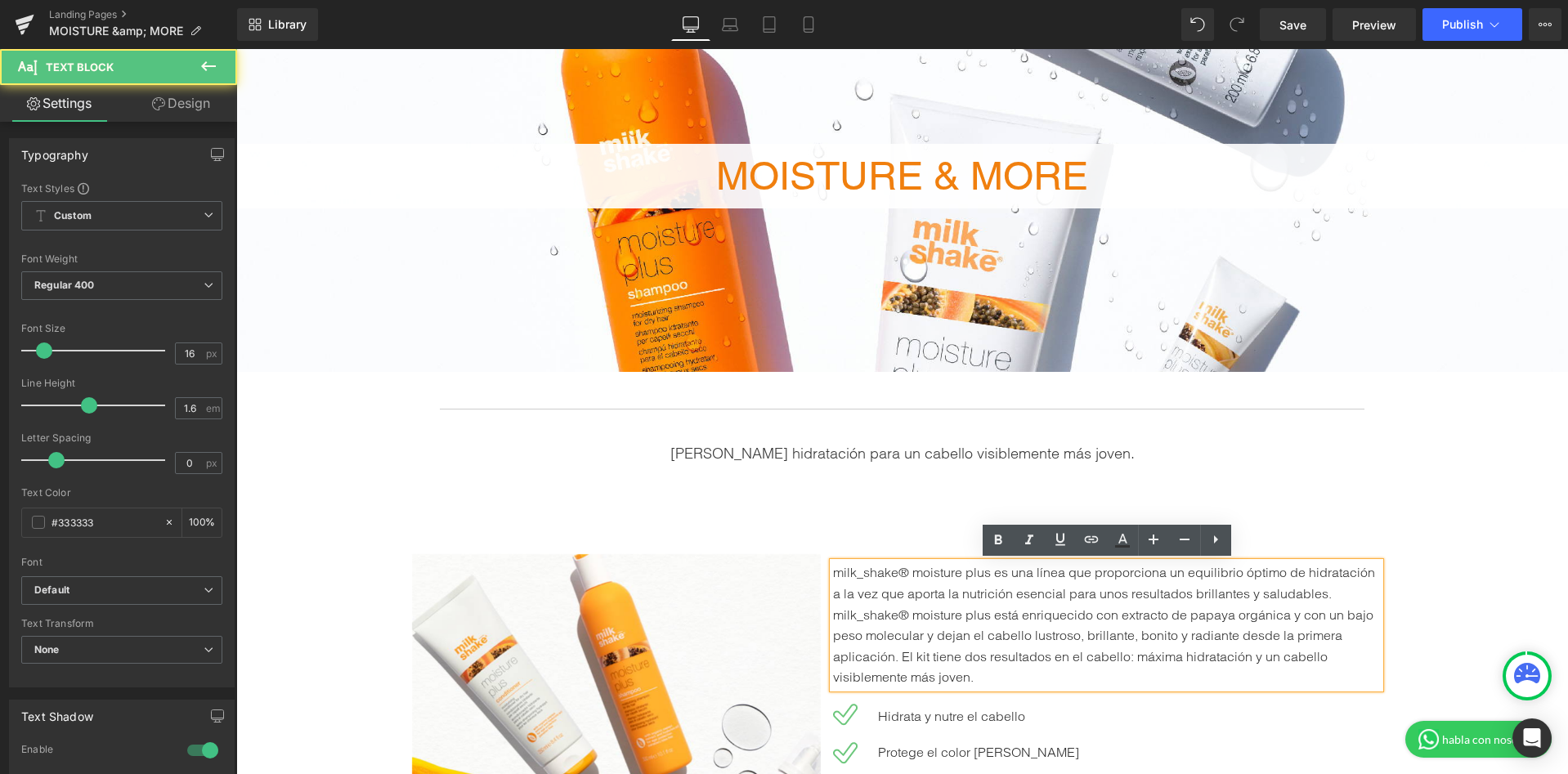
click at [996, 572] on p "milk_shake® moisture plus es una línea que proporciona un equilibrio óptimo de …" at bounding box center [1107, 626] width 548 height 126
click at [992, 576] on p "milk_shake® moisture plus es una línea que proporciona un equilibrio óptimo de …" at bounding box center [1107, 626] width 548 height 126
click at [986, 582] on p "milk_shake® moisture plus es una línea que proporciona un equilibrio óptimo de …" at bounding box center [1107, 626] width 548 height 126
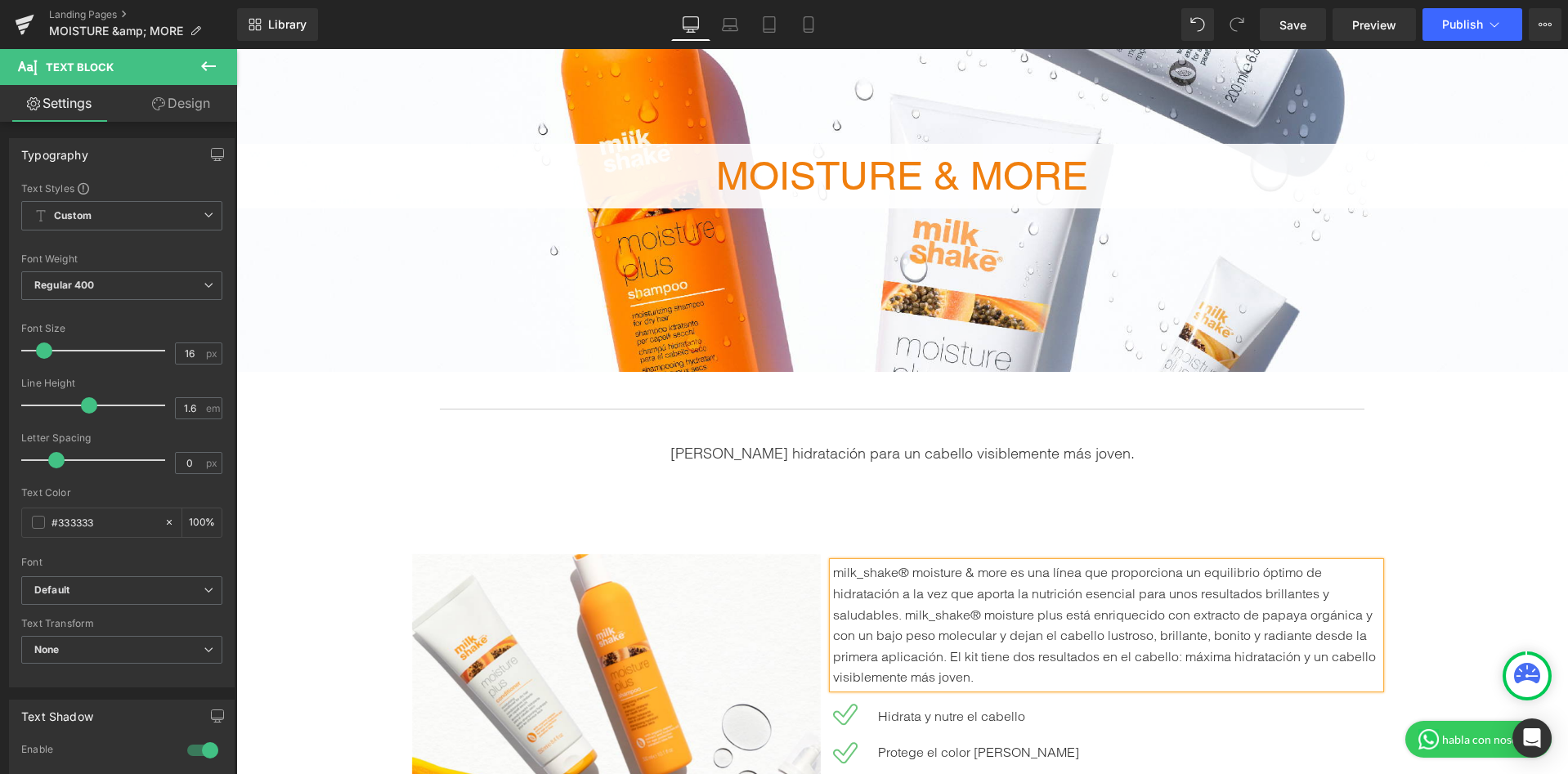
scroll to position [247, 0]
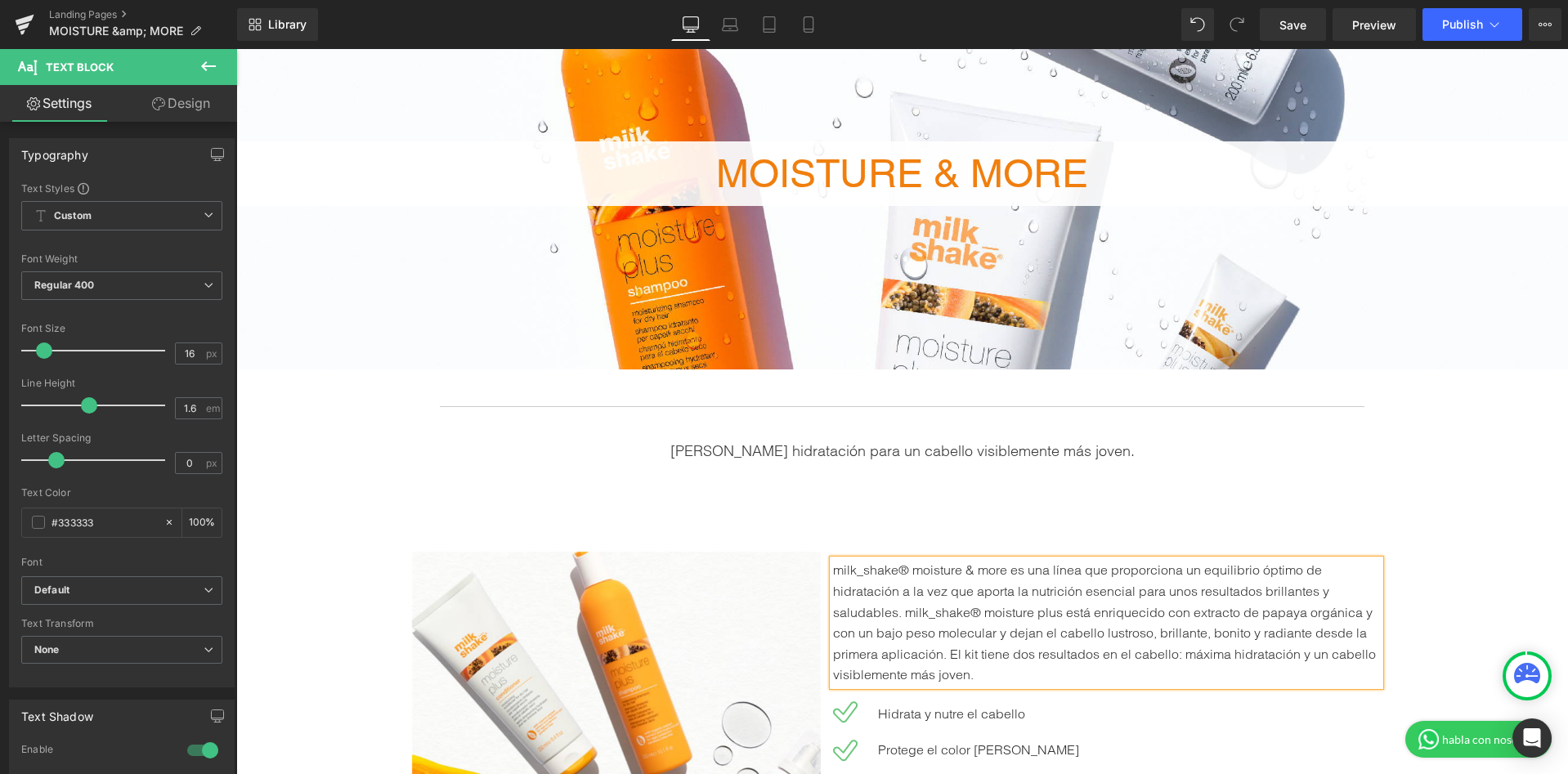
click at [1205, 515] on div "Image CONOCE NUESTRAS RUTINAS DE HIDRATACIÓN Heading milk_shake® moisture & mor…" at bounding box center [902, 738] width 1332 height 489
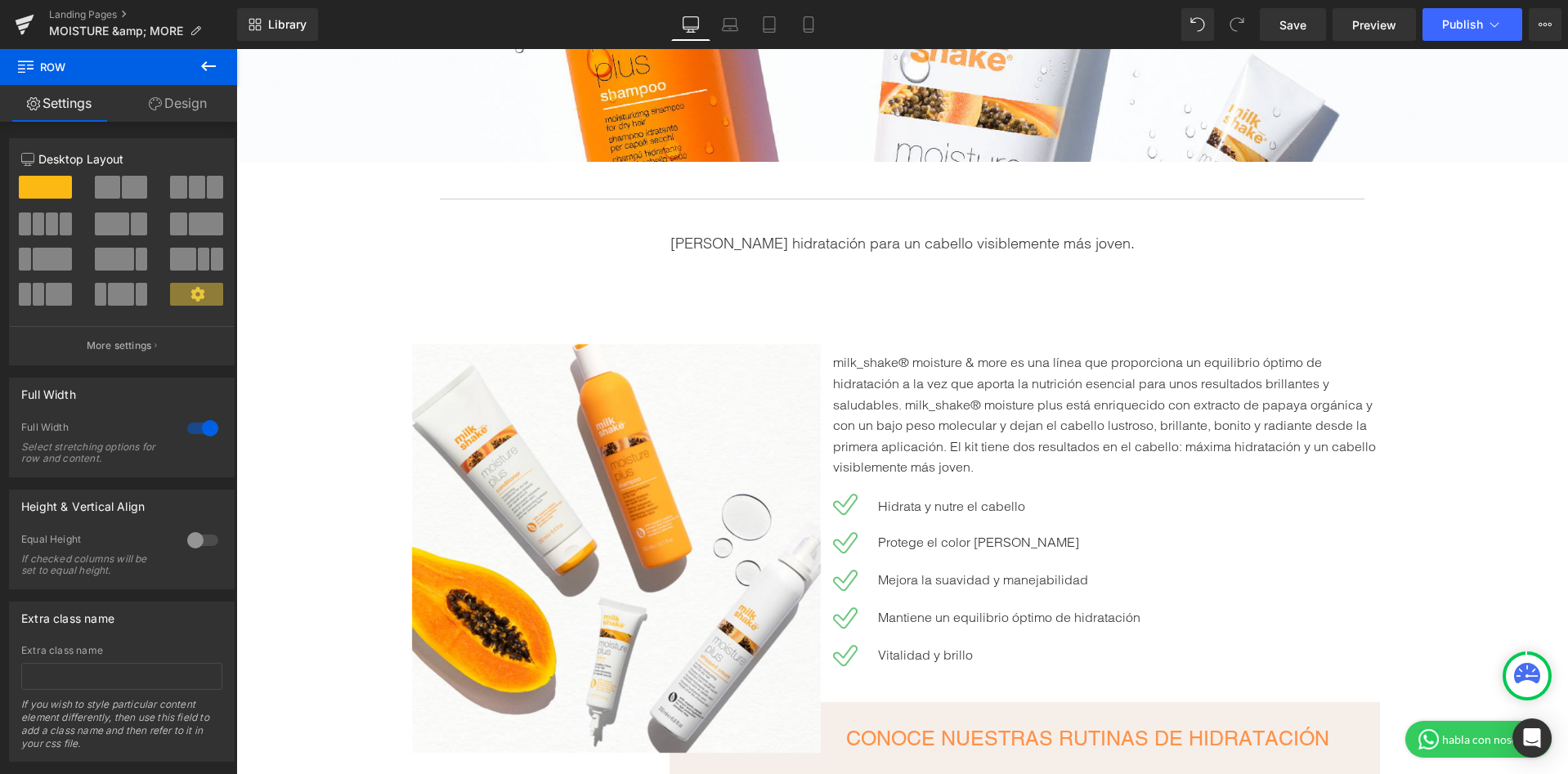
scroll to position [559, 0]
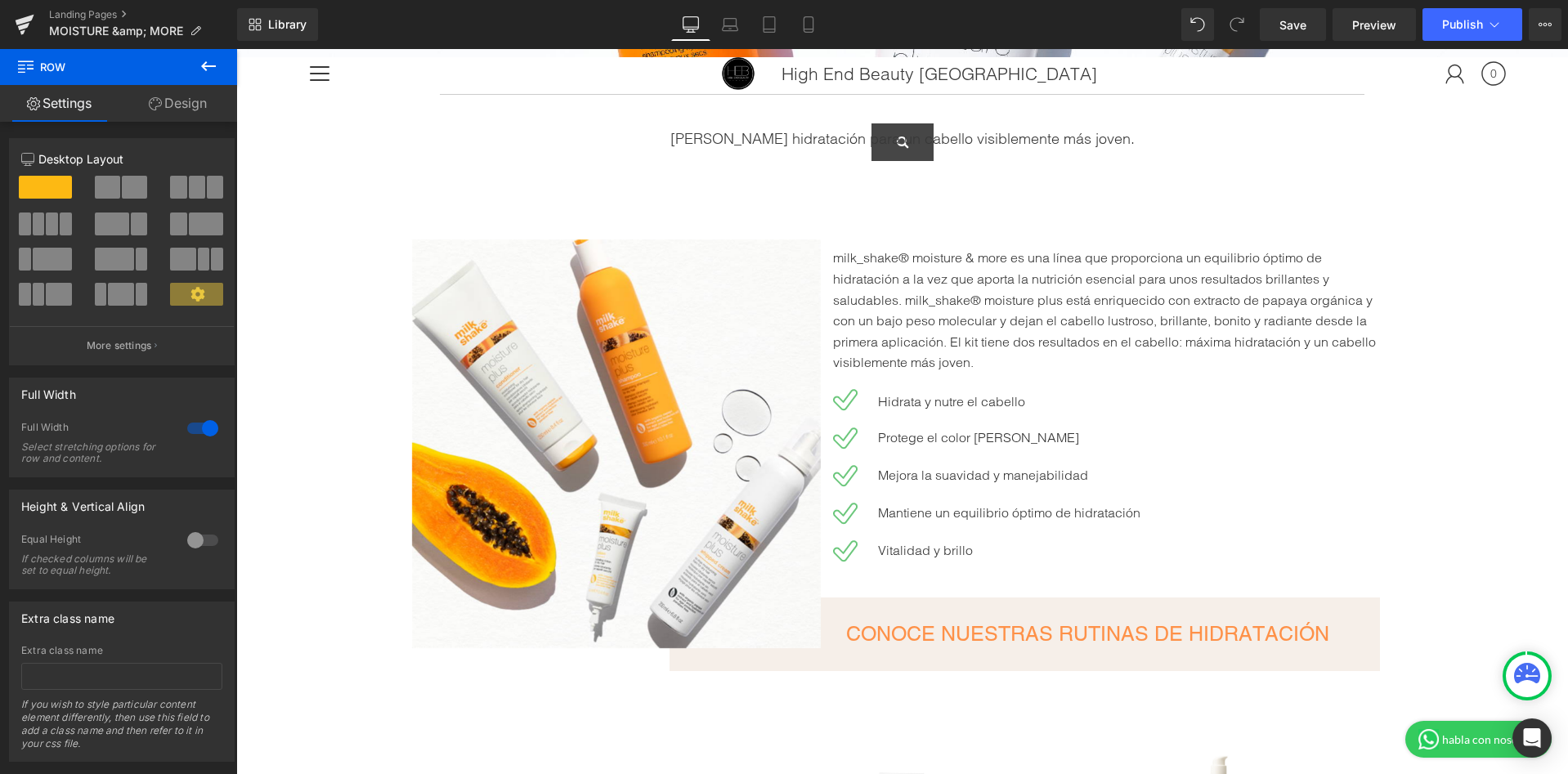
click at [1022, 326] on p "milk_shake® moisture & more es una línea que proporciona un equilibrio óptimo d…" at bounding box center [1107, 311] width 548 height 126
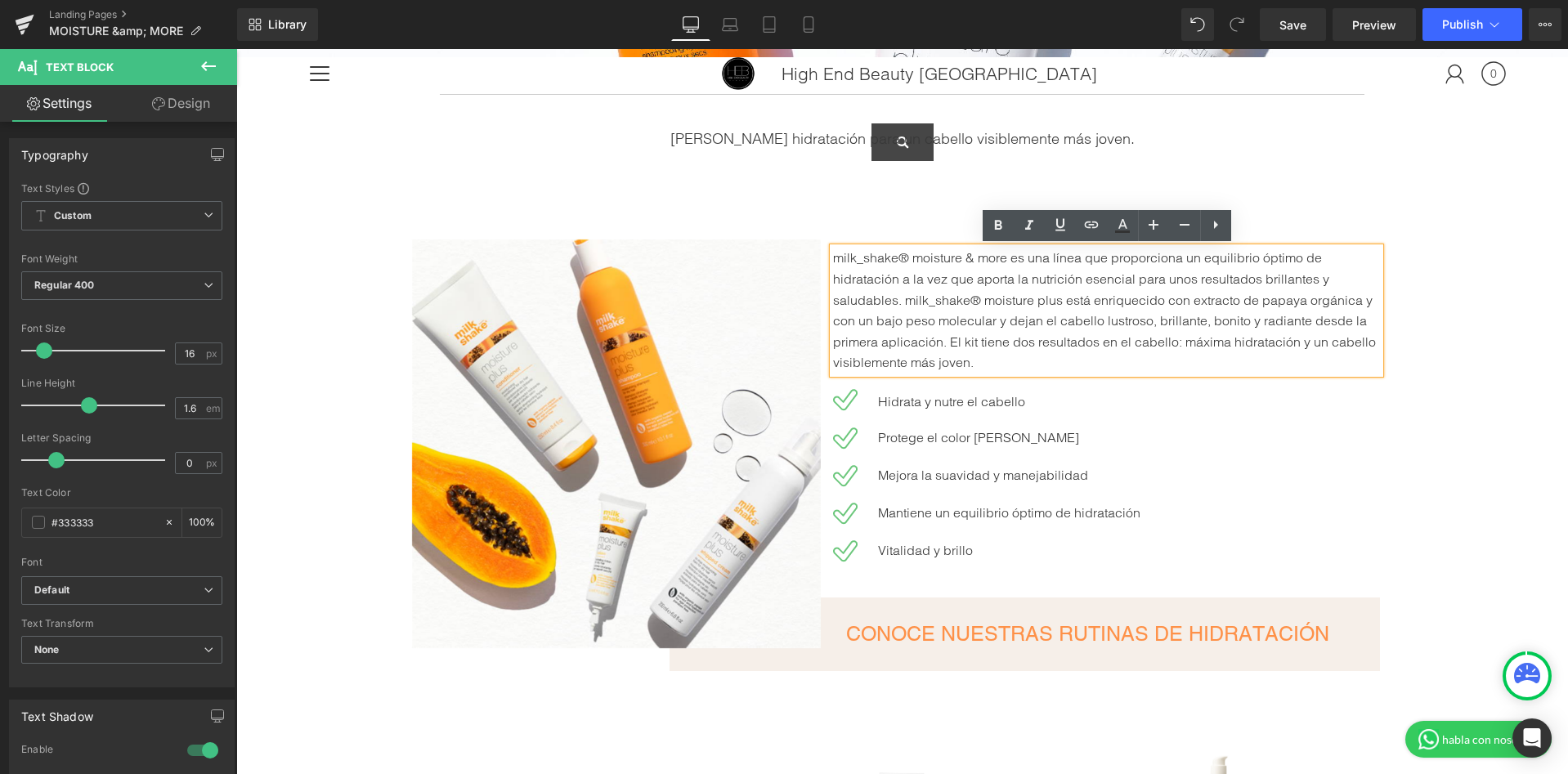
click at [1059, 302] on p "milk_shake® moisture & more es una línea que proporciona un equilibrio óptimo d…" at bounding box center [1107, 311] width 548 height 126
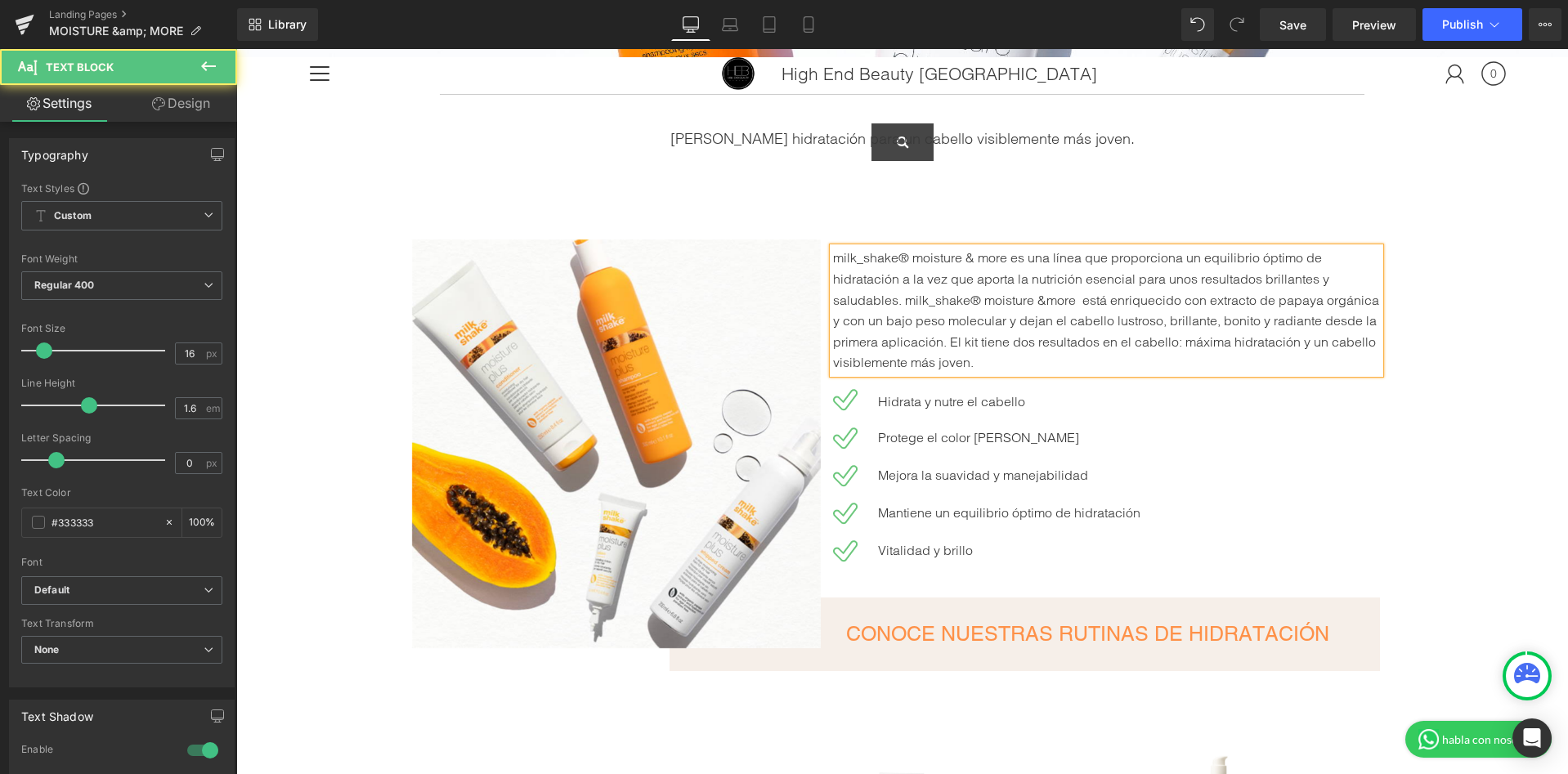
click at [1045, 304] on p "milk_shake® moisture & more es una línea que proporciona un equilibrio óptimo d…" at bounding box center [1107, 311] width 548 height 126
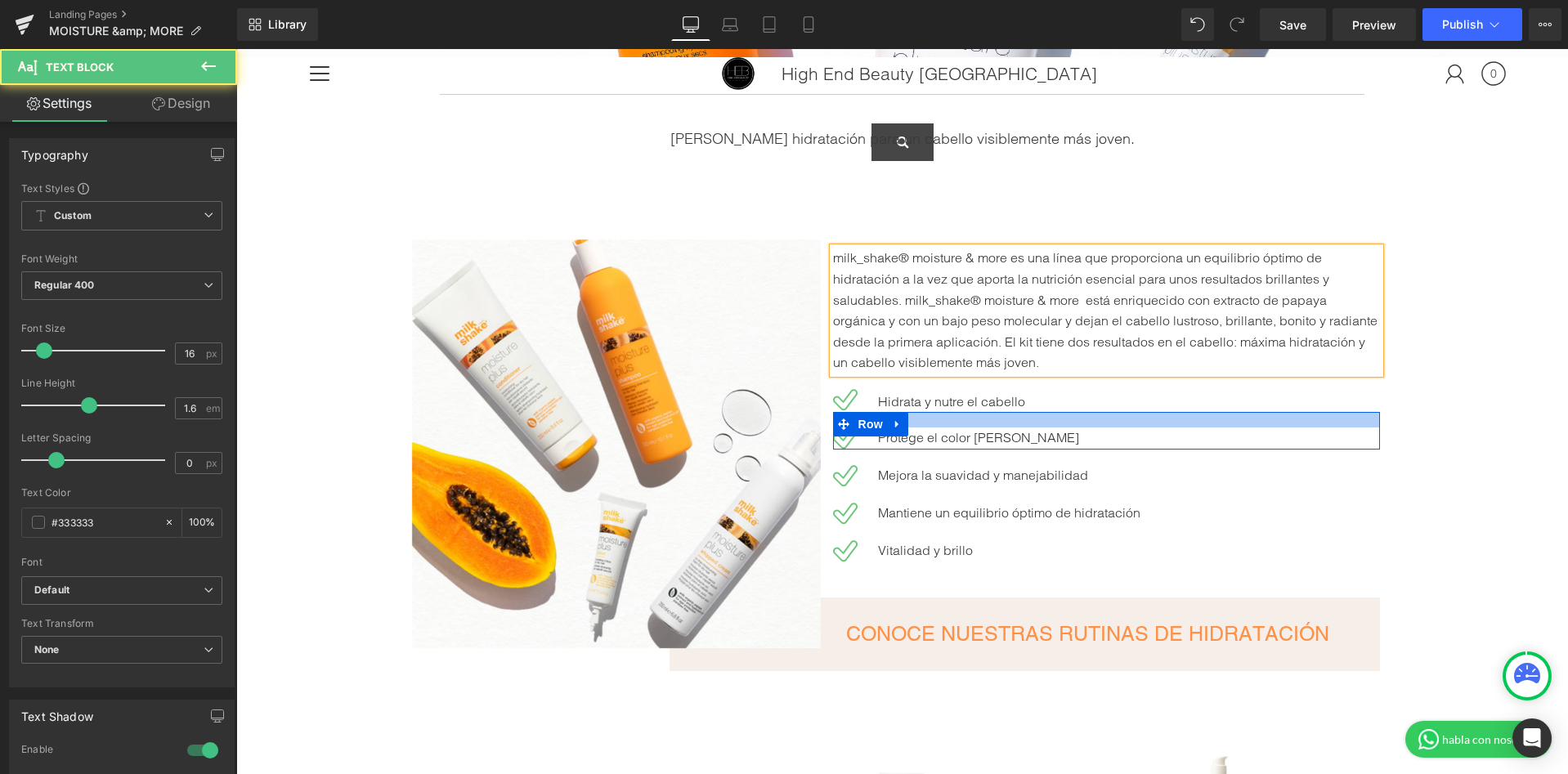
drag, startPoint x: 1113, startPoint y: 416, endPoint x: 1561, endPoint y: 95, distance: 551.1
click at [1113, 416] on div at bounding box center [1107, 420] width 548 height 16
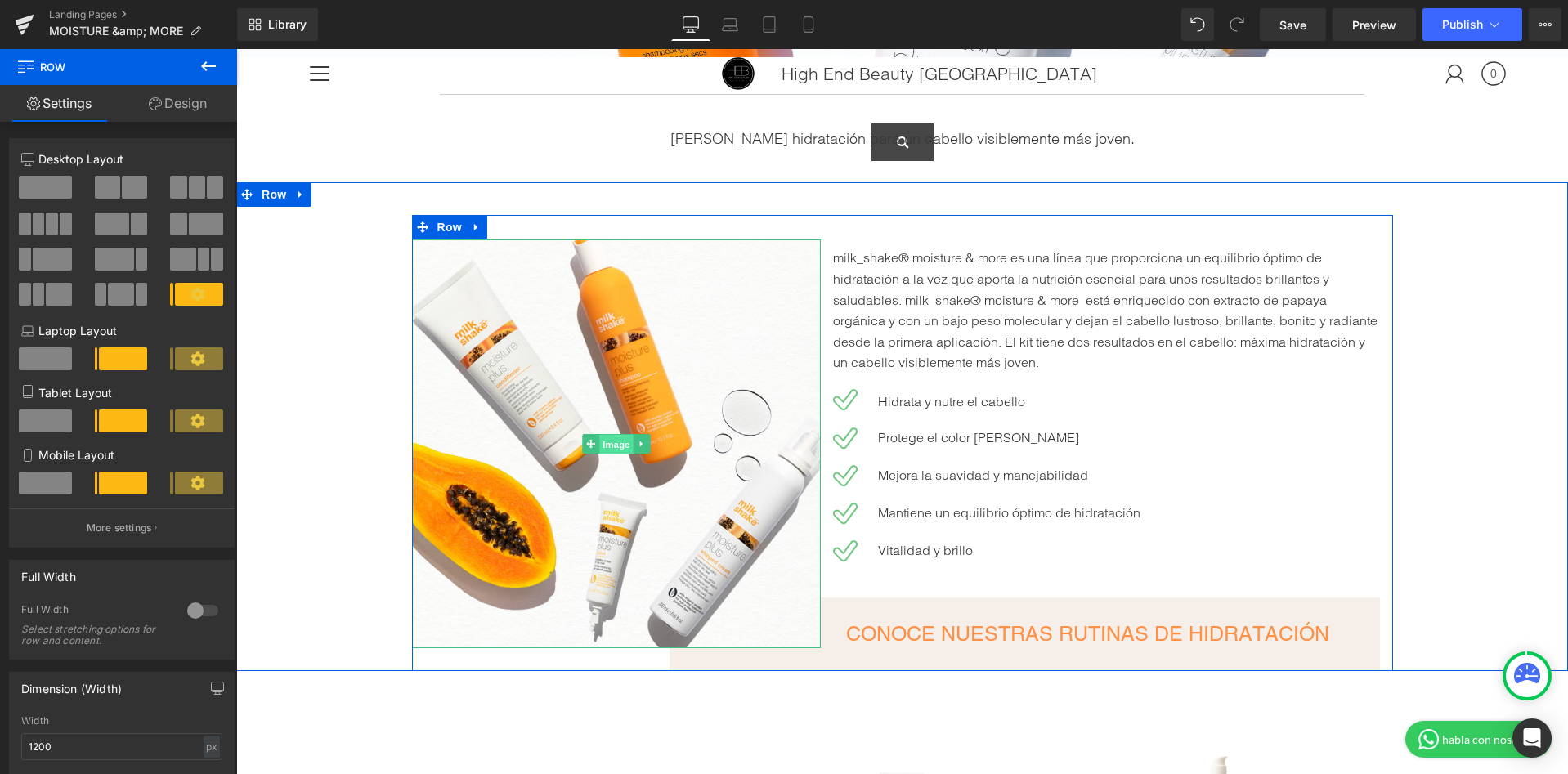
click at [616, 436] on span "Image" at bounding box center [616, 445] width 34 height 20
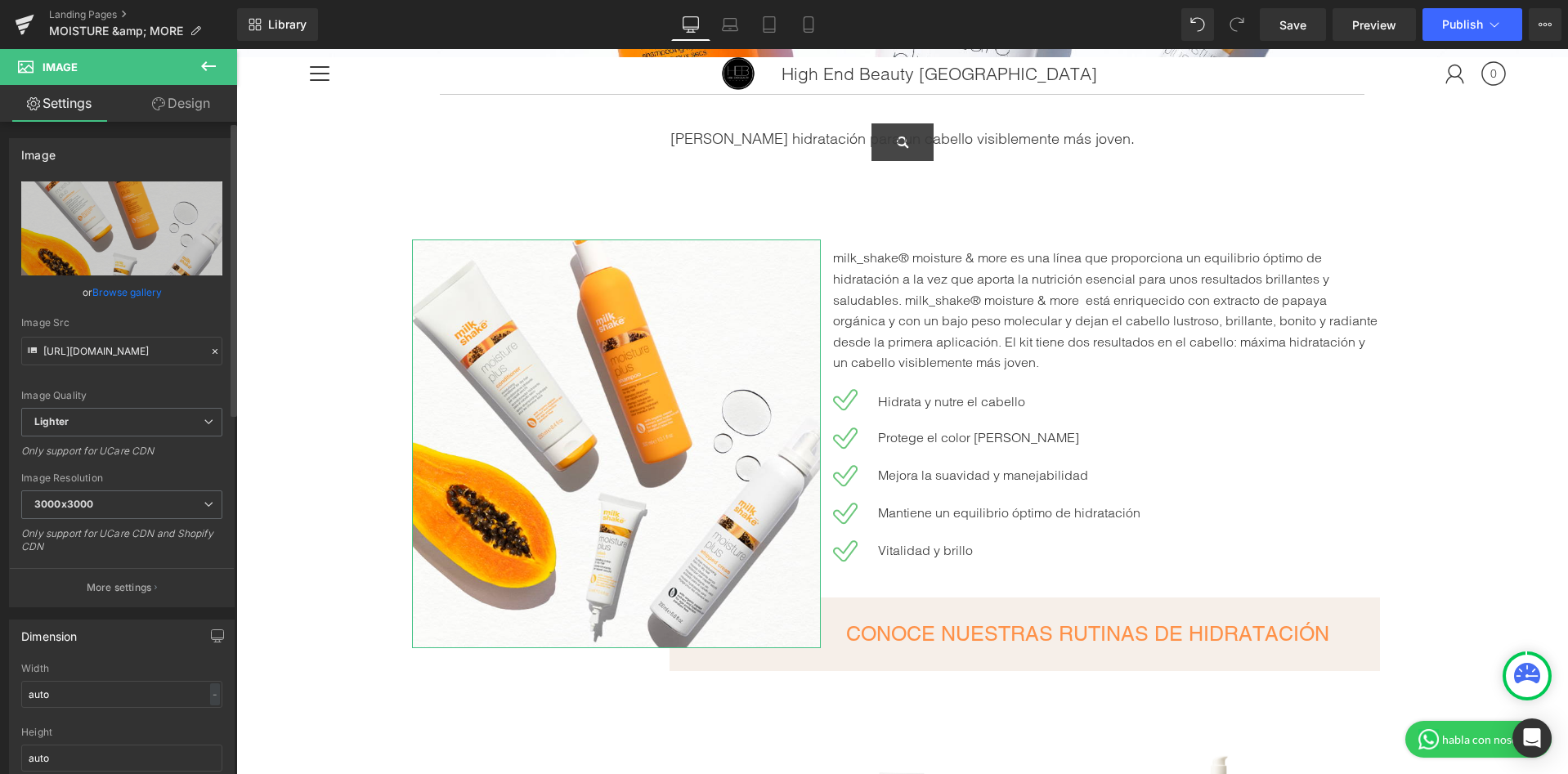
click at [128, 290] on link "Browse gallery" at bounding box center [127, 292] width 70 height 28
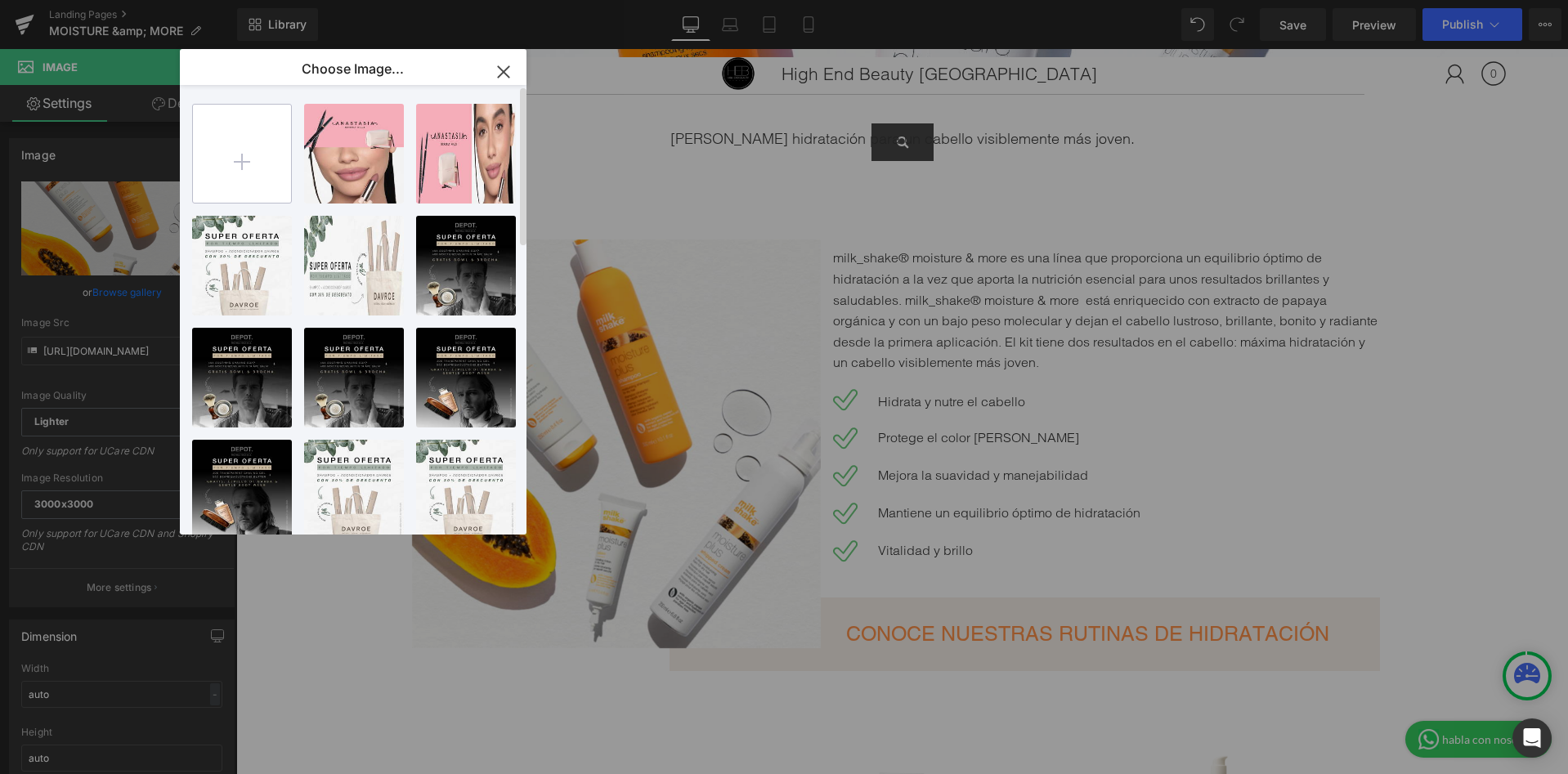
click at [260, 167] on input "file" at bounding box center [242, 153] width 98 height 98
type input "C:\fakepath\IMG-_-960x750px-sezione-hero-1.jpg"
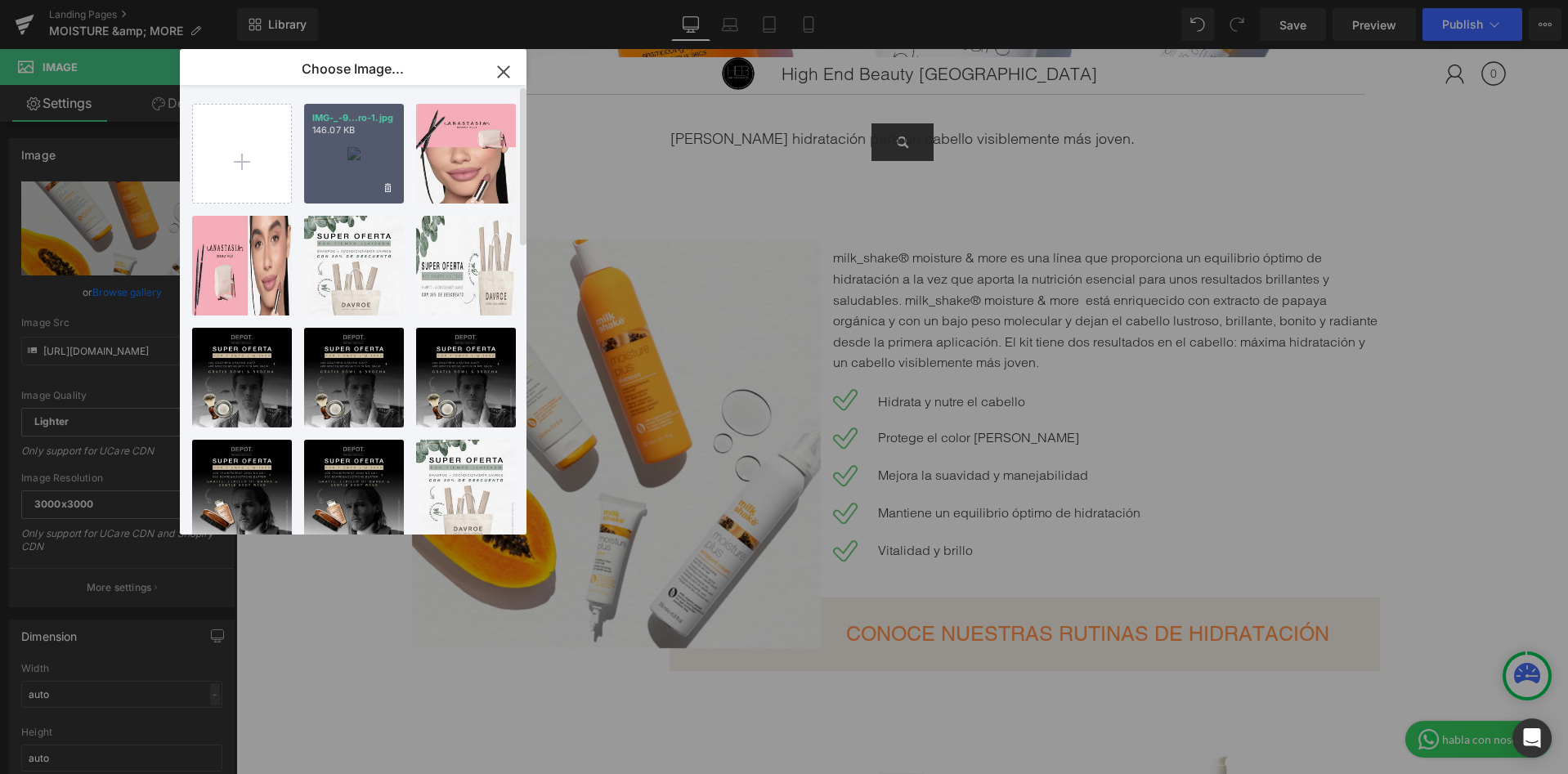
click at [364, 144] on div "IMG-_-9...ro-1.jpg 146.07 KB" at bounding box center [354, 153] width 100 height 100
type input "https://ucarecdn.com/ba9afd91-0ade-462d-8db0-928a578eba67/-/format/auto/-/previ…"
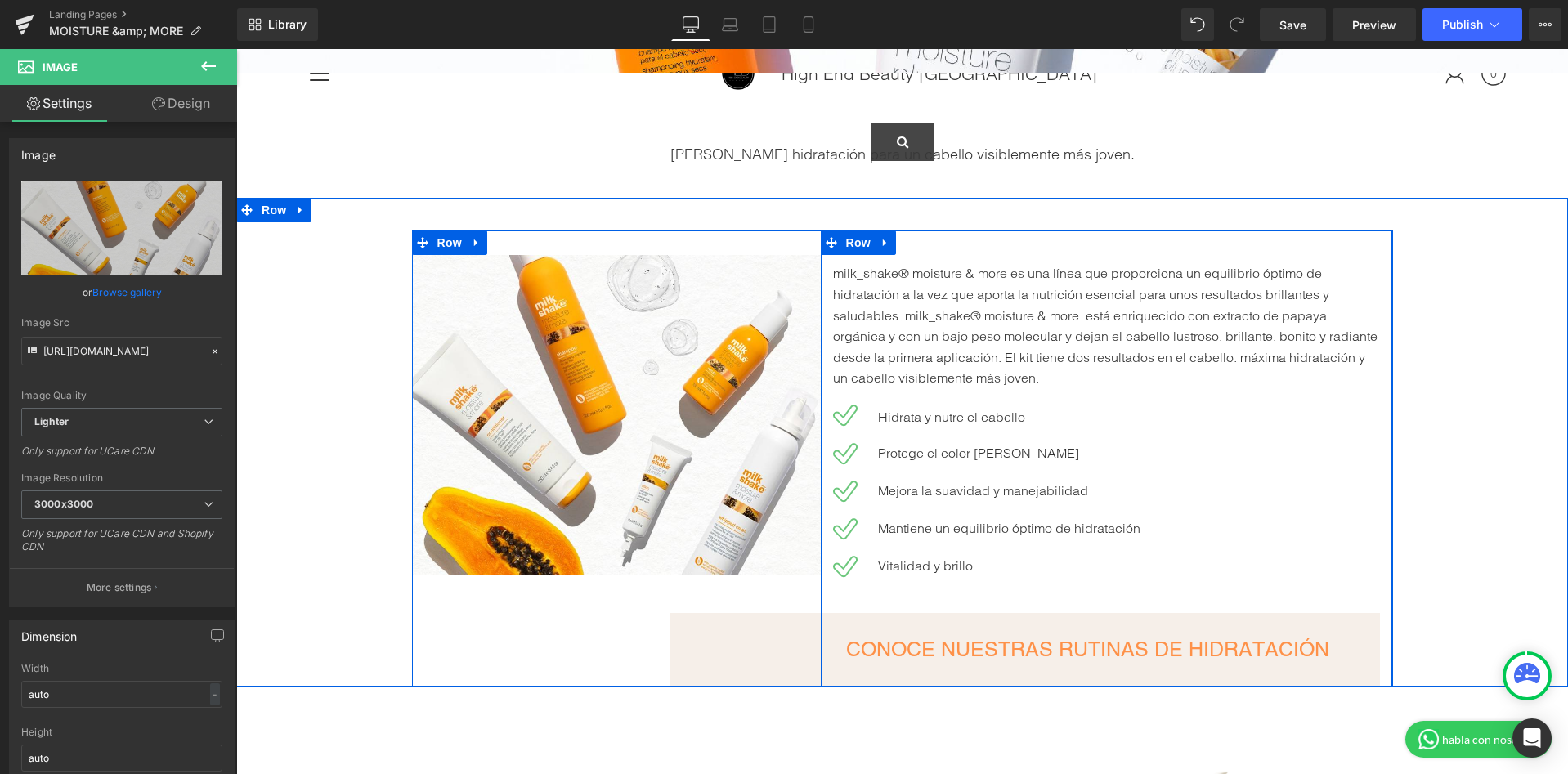
scroll to position [524, 0]
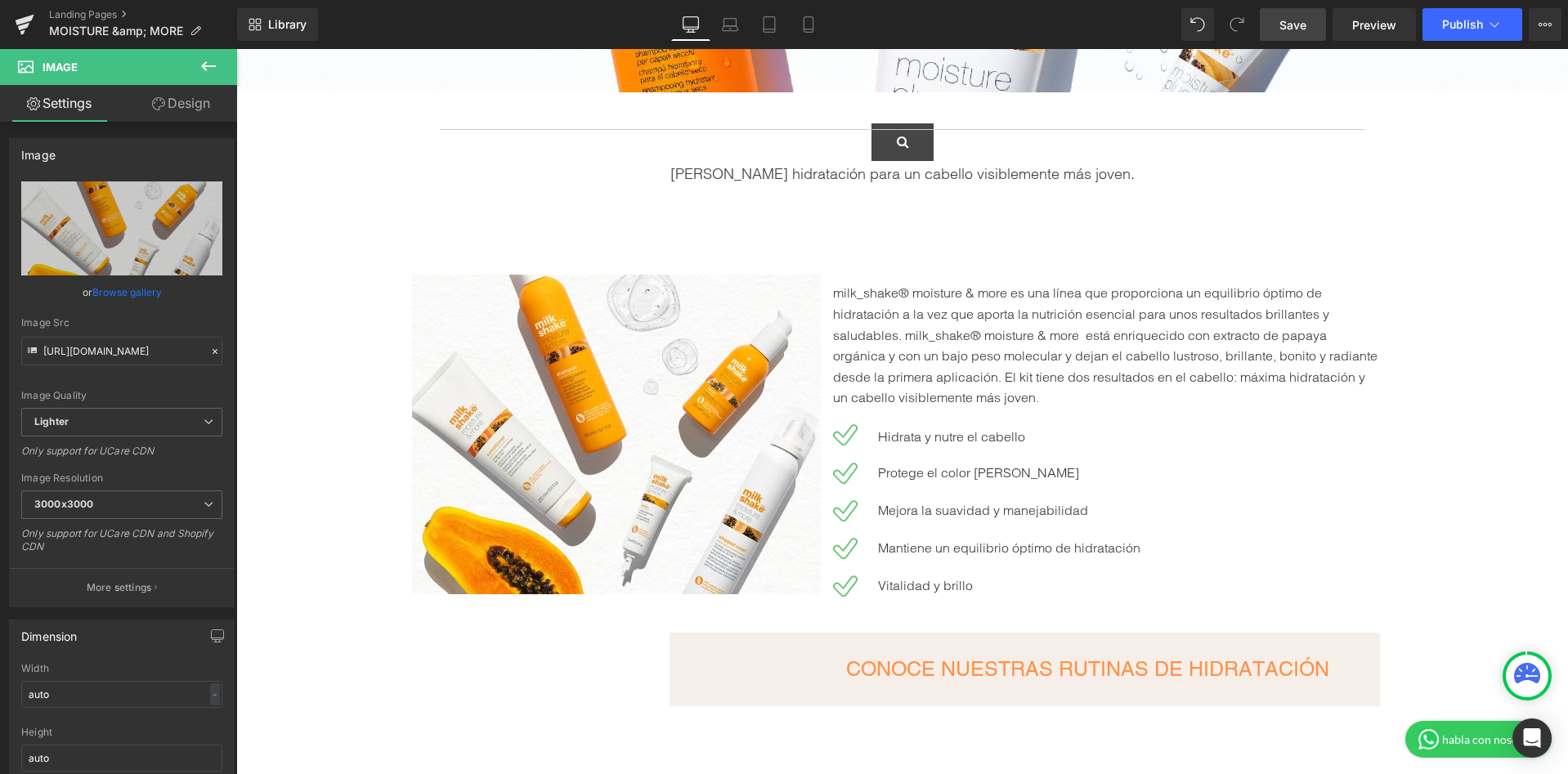
click at [1298, 37] on link "Save" at bounding box center [1293, 24] width 66 height 32
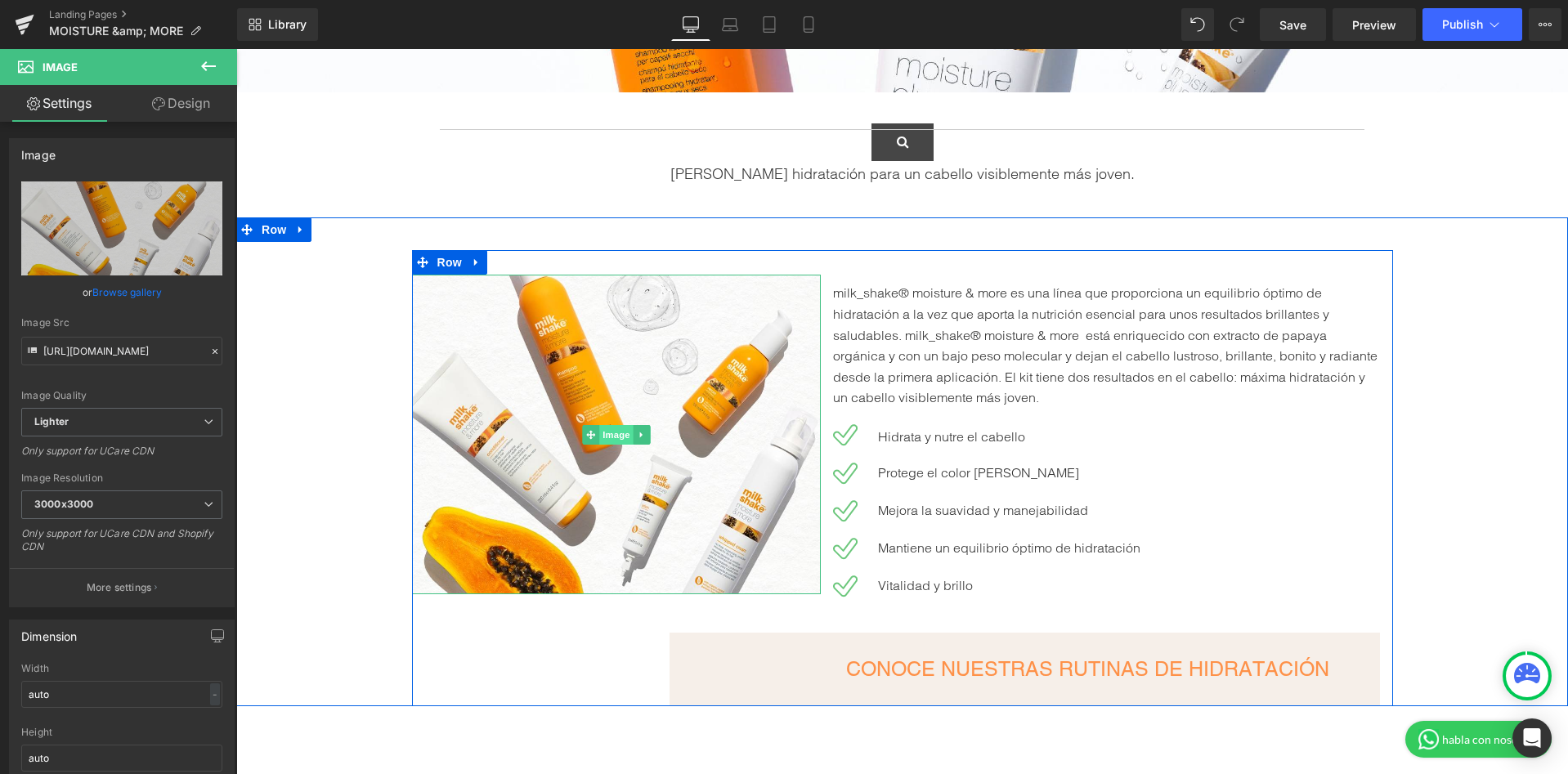
scroll to position [545, 0]
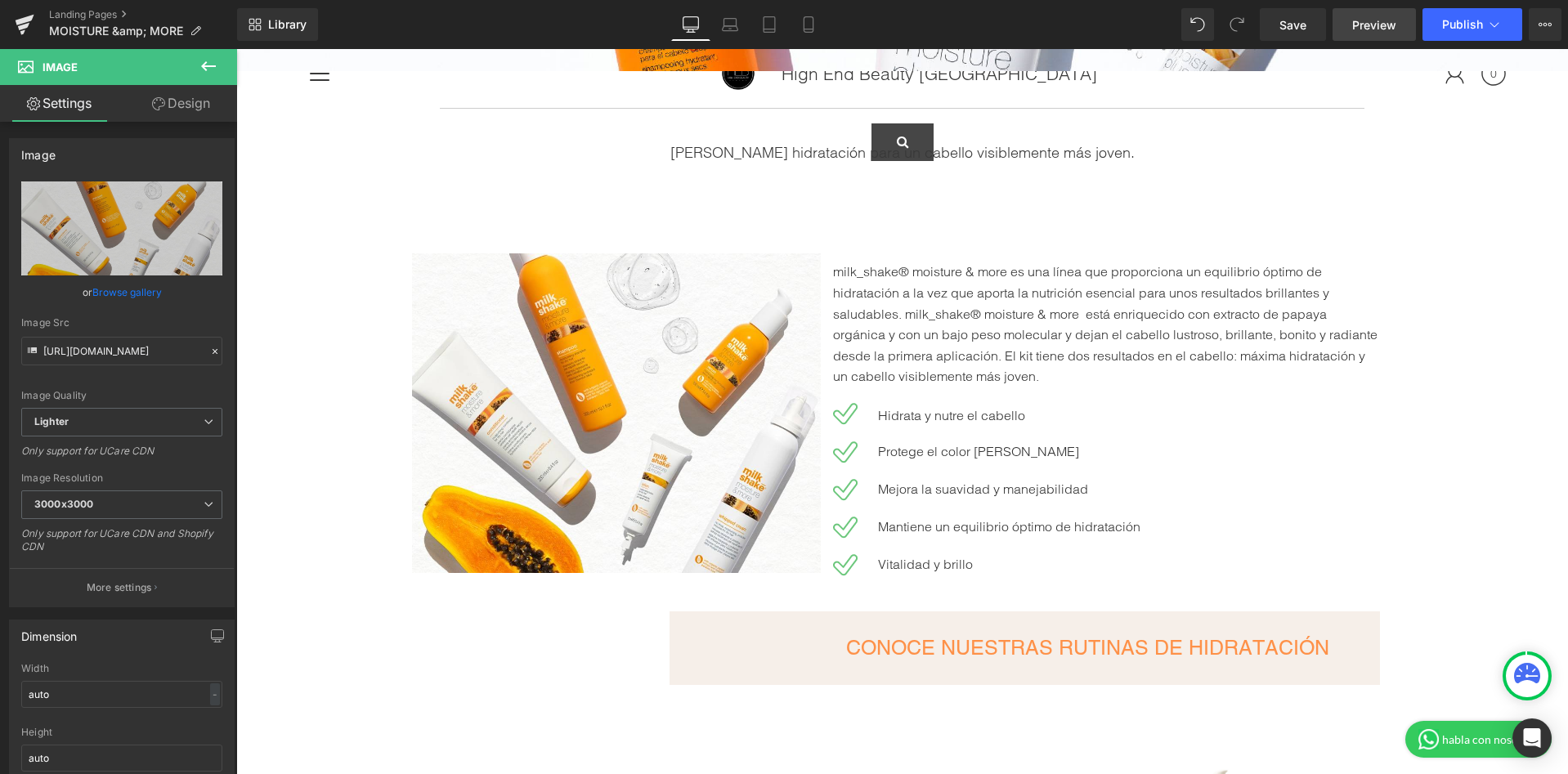
click at [1398, 32] on link "Preview" at bounding box center [1374, 24] width 84 height 32
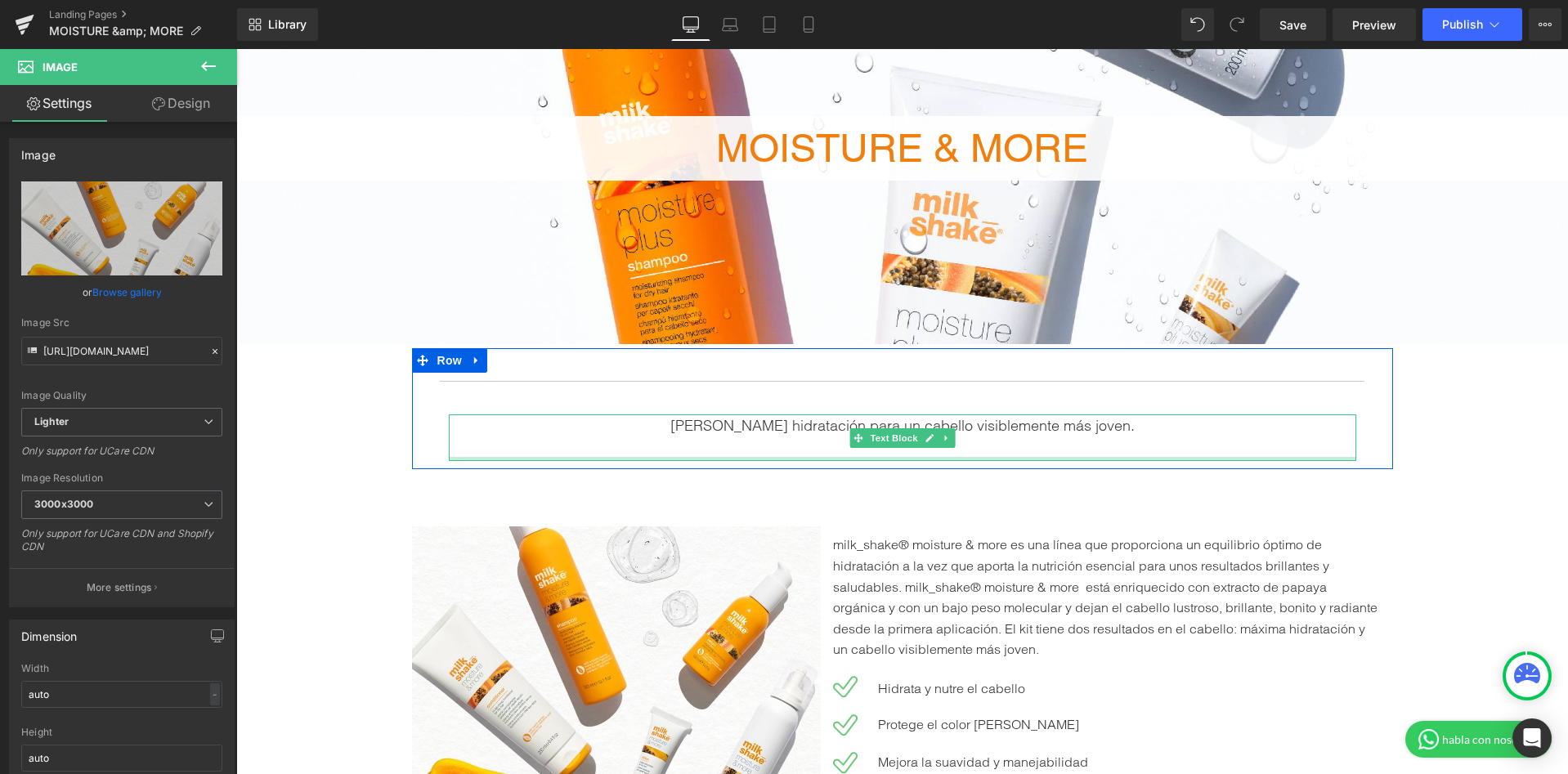
scroll to position [0, 0]
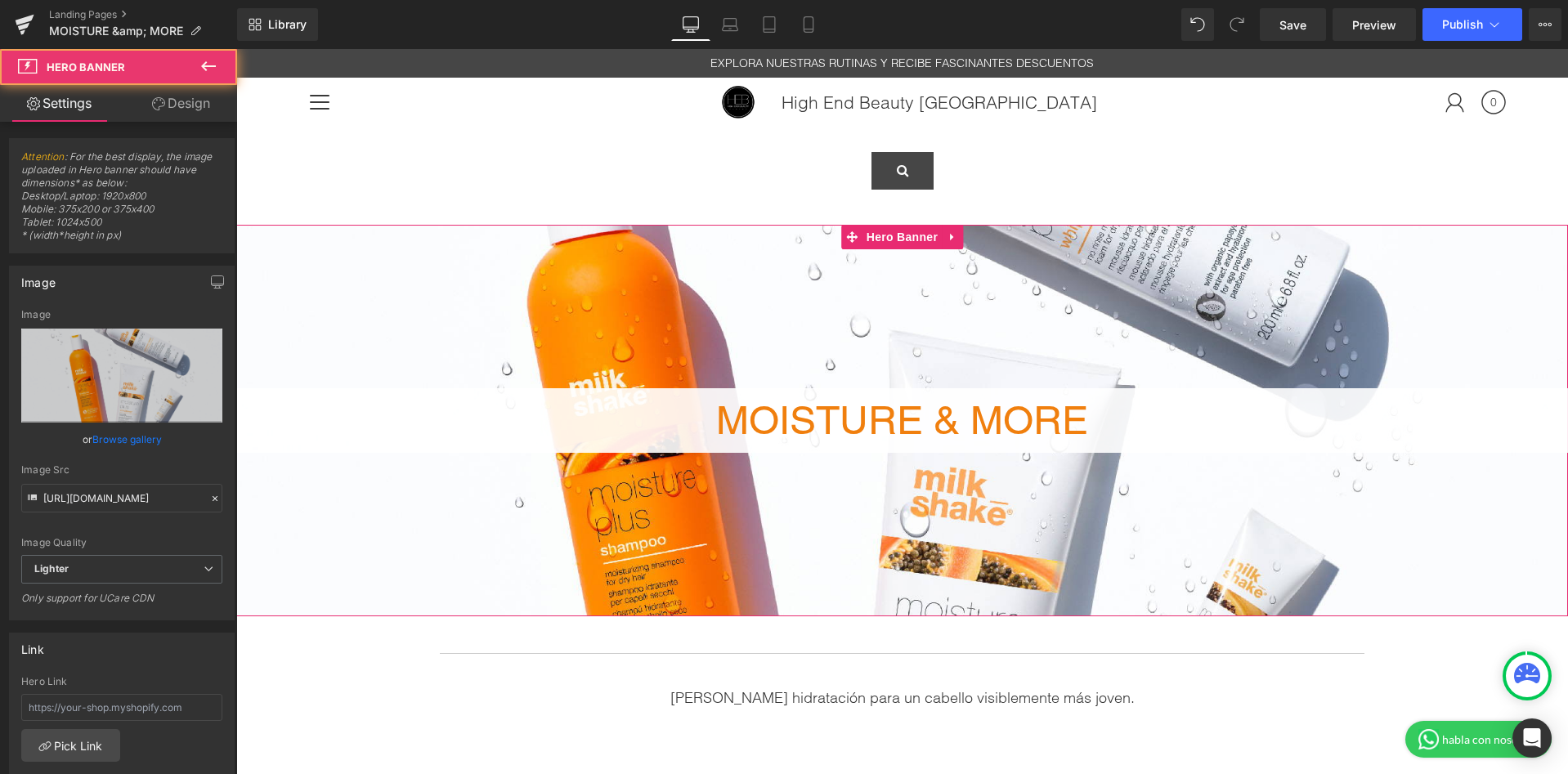
click at [788, 290] on div at bounding box center [902, 421] width 1332 height 392
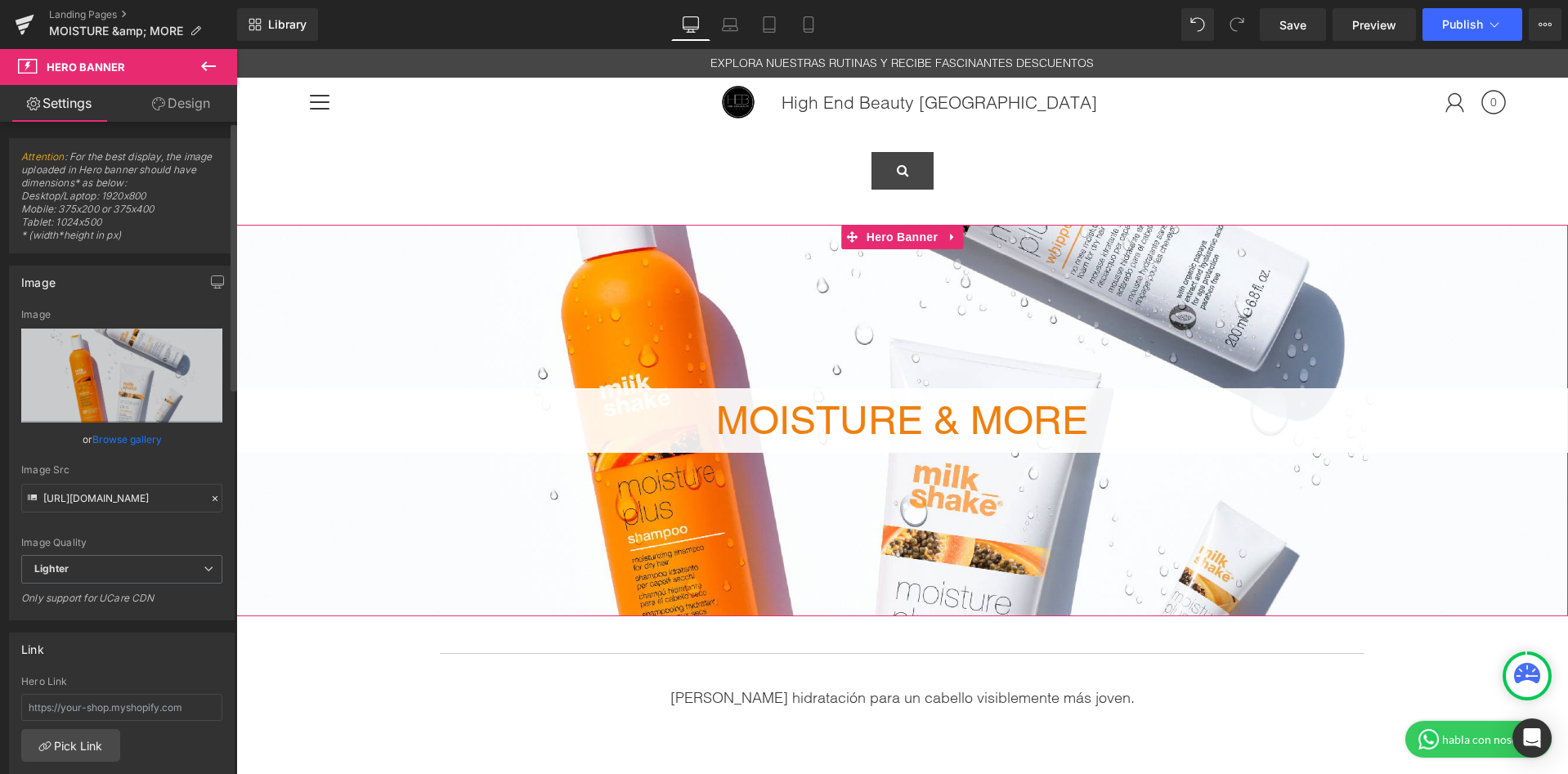
click at [114, 441] on link "Browse gallery" at bounding box center [127, 439] width 70 height 28
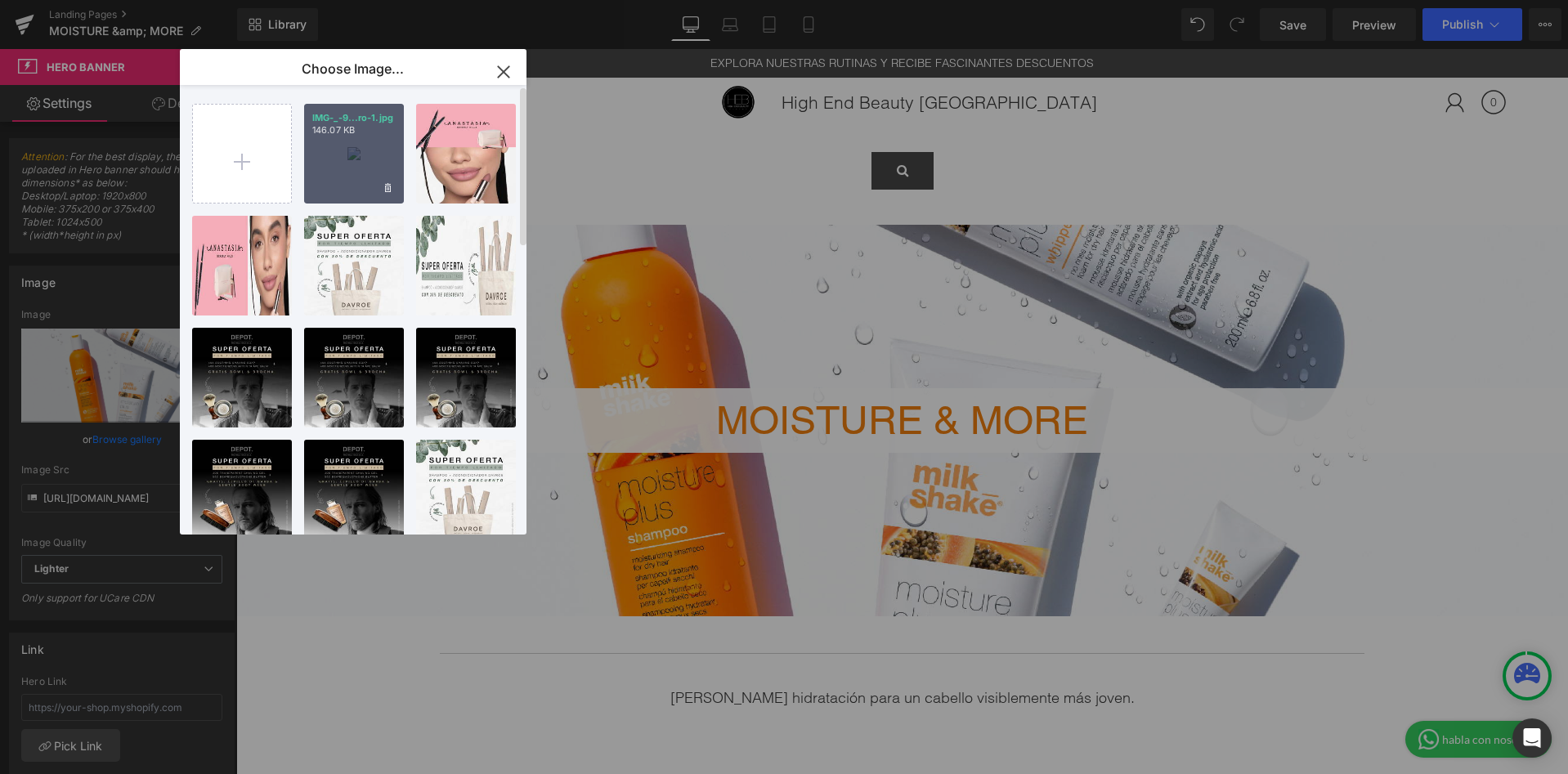
click at [348, 167] on div "IMG-_-9...ro-1.jpg 146.07 KB" at bounding box center [354, 153] width 100 height 100
type input "https://ucarecdn.com/ba9afd91-0ade-462d-8db0-928a578eba67/-/format/auto/-/previ…"
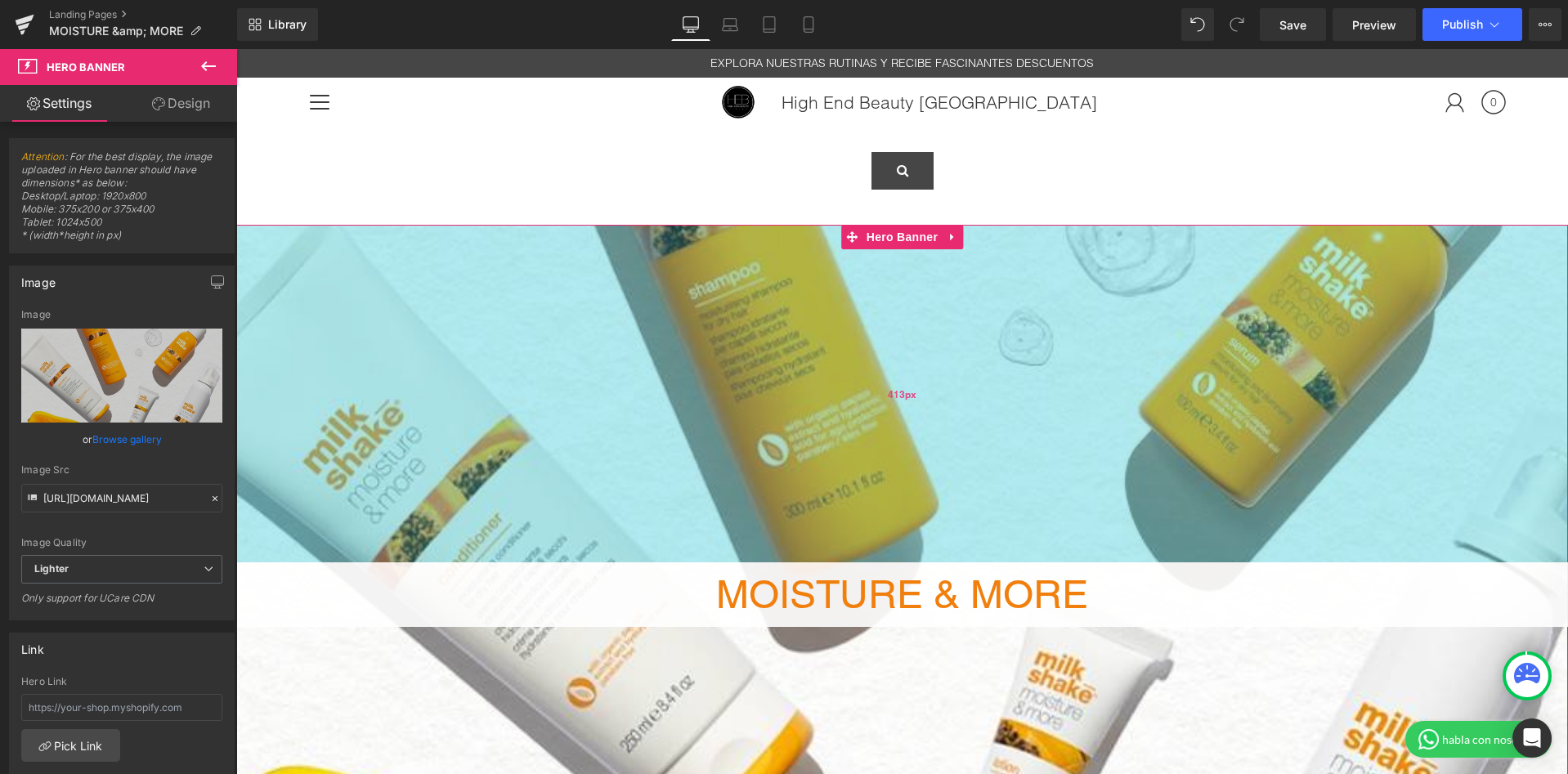
drag, startPoint x: 1000, startPoint y: 313, endPoint x: 1001, endPoint y: 487, distance: 174.0
click at [1001, 487] on div "413px" at bounding box center [902, 393] width 1332 height 338
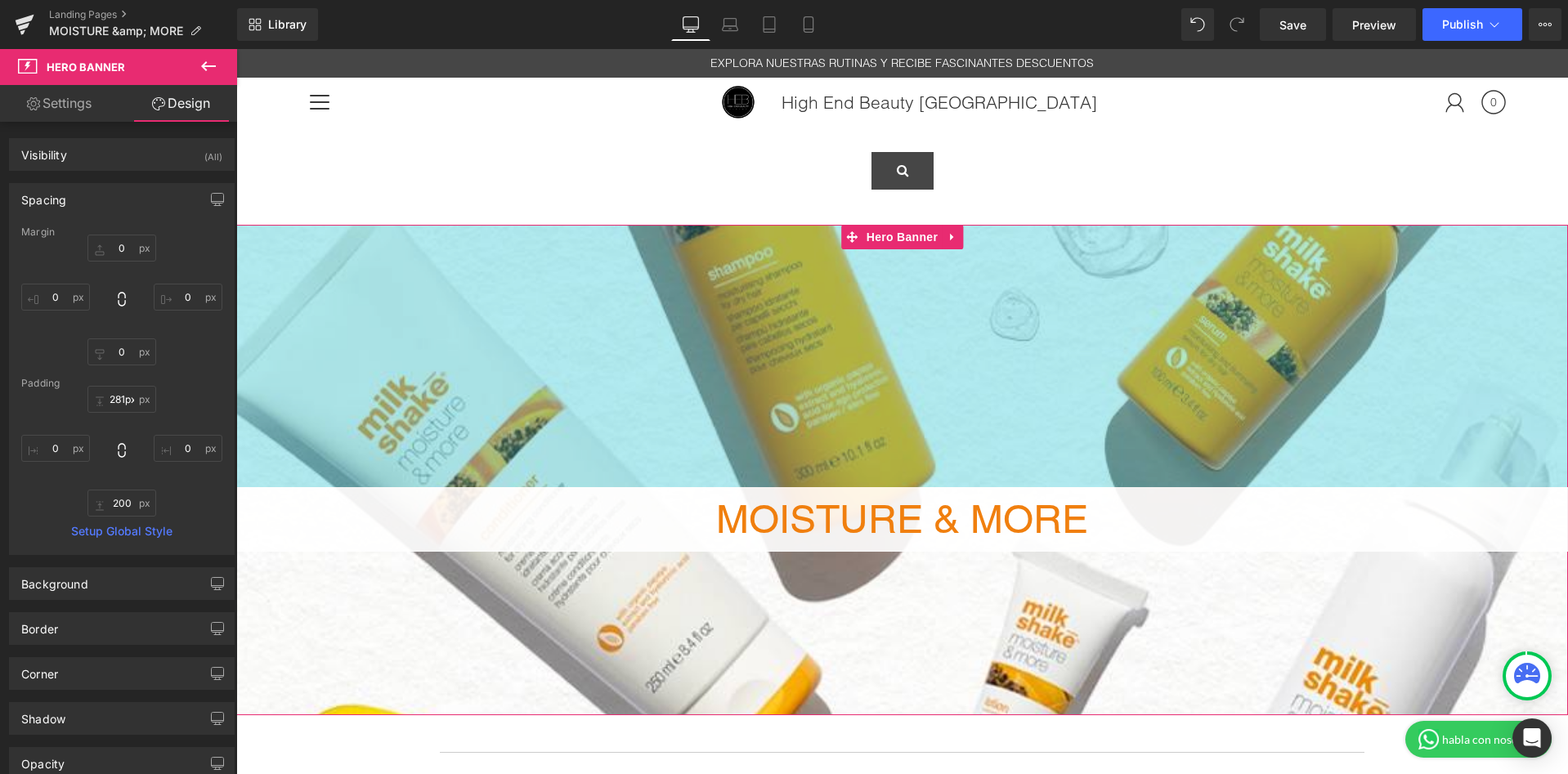
type input "280px"
drag, startPoint x: 952, startPoint y: 324, endPoint x: 1016, endPoint y: 223, distance: 119.6
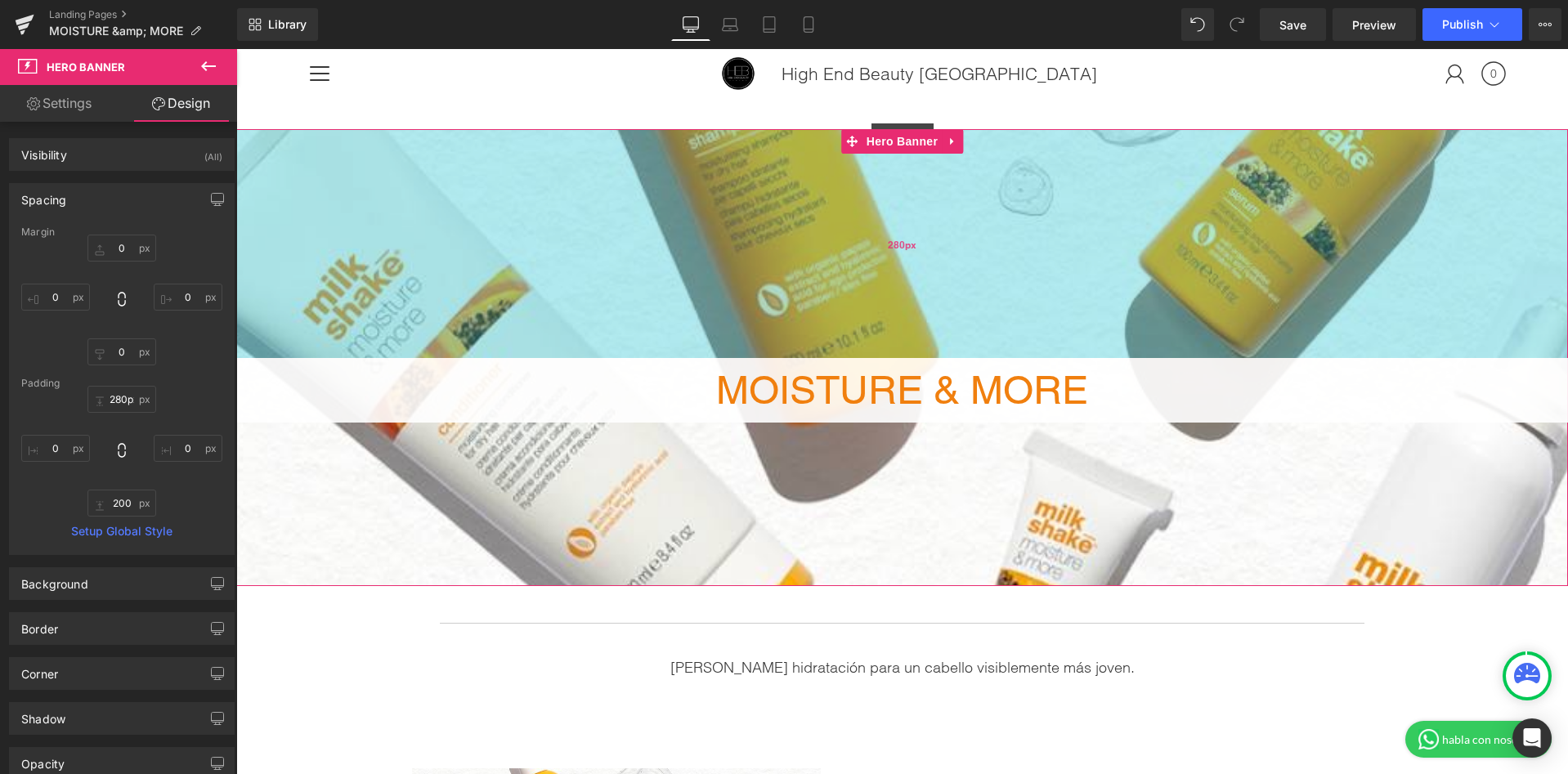
scroll to position [97, 0]
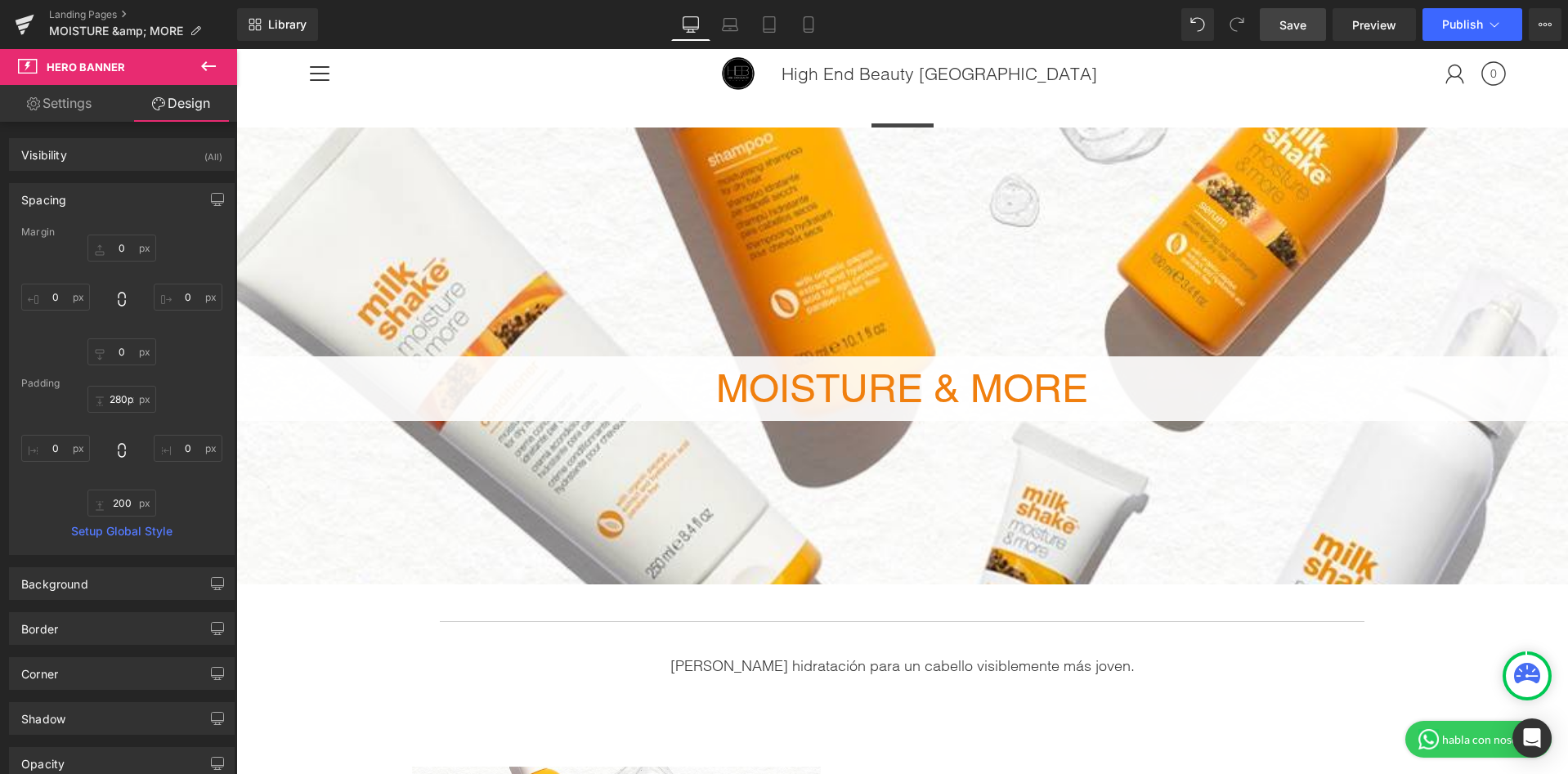
click at [1282, 24] on span "Save" at bounding box center [1293, 25] width 27 height 17
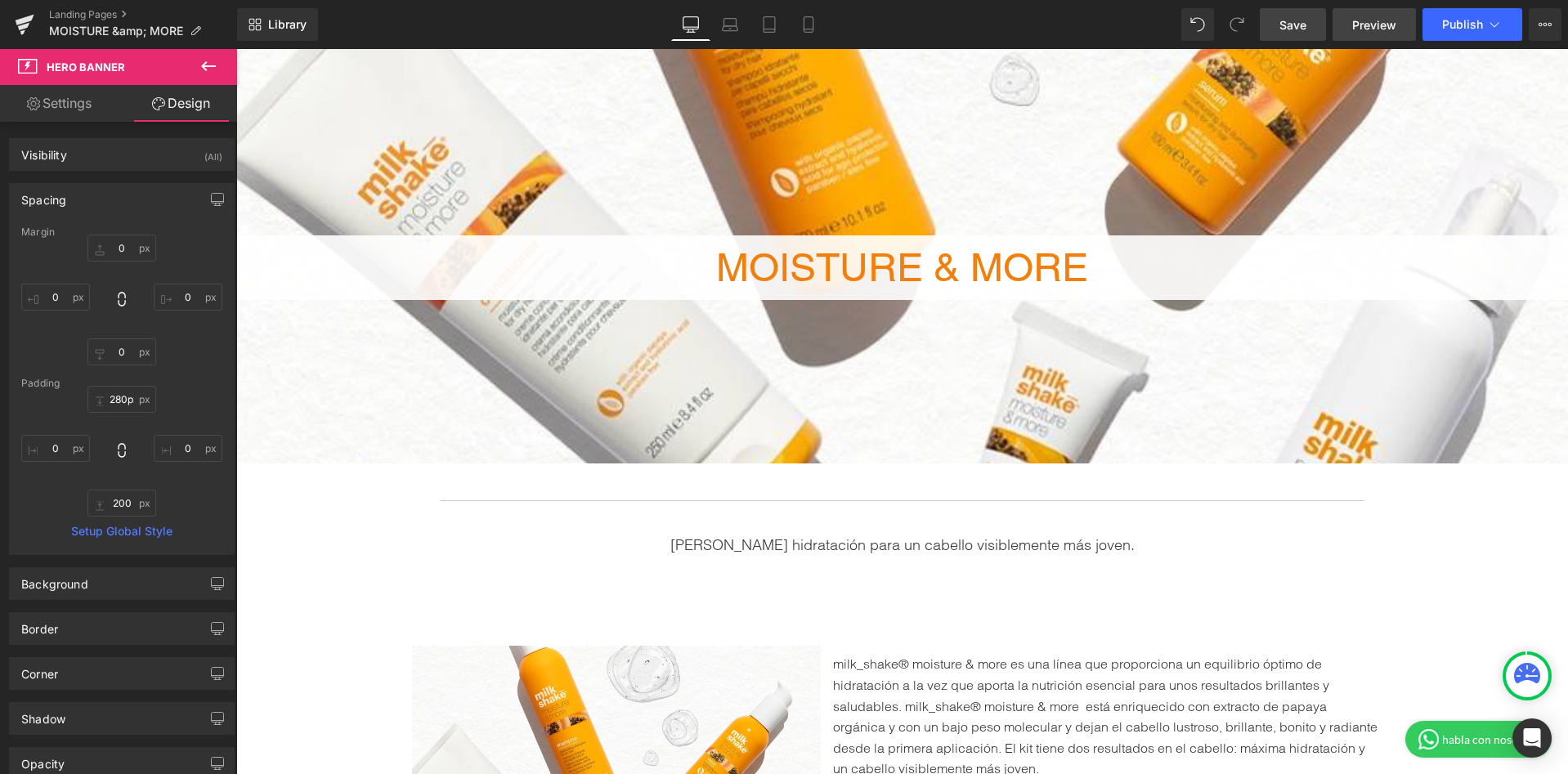
scroll to position [201, 0]
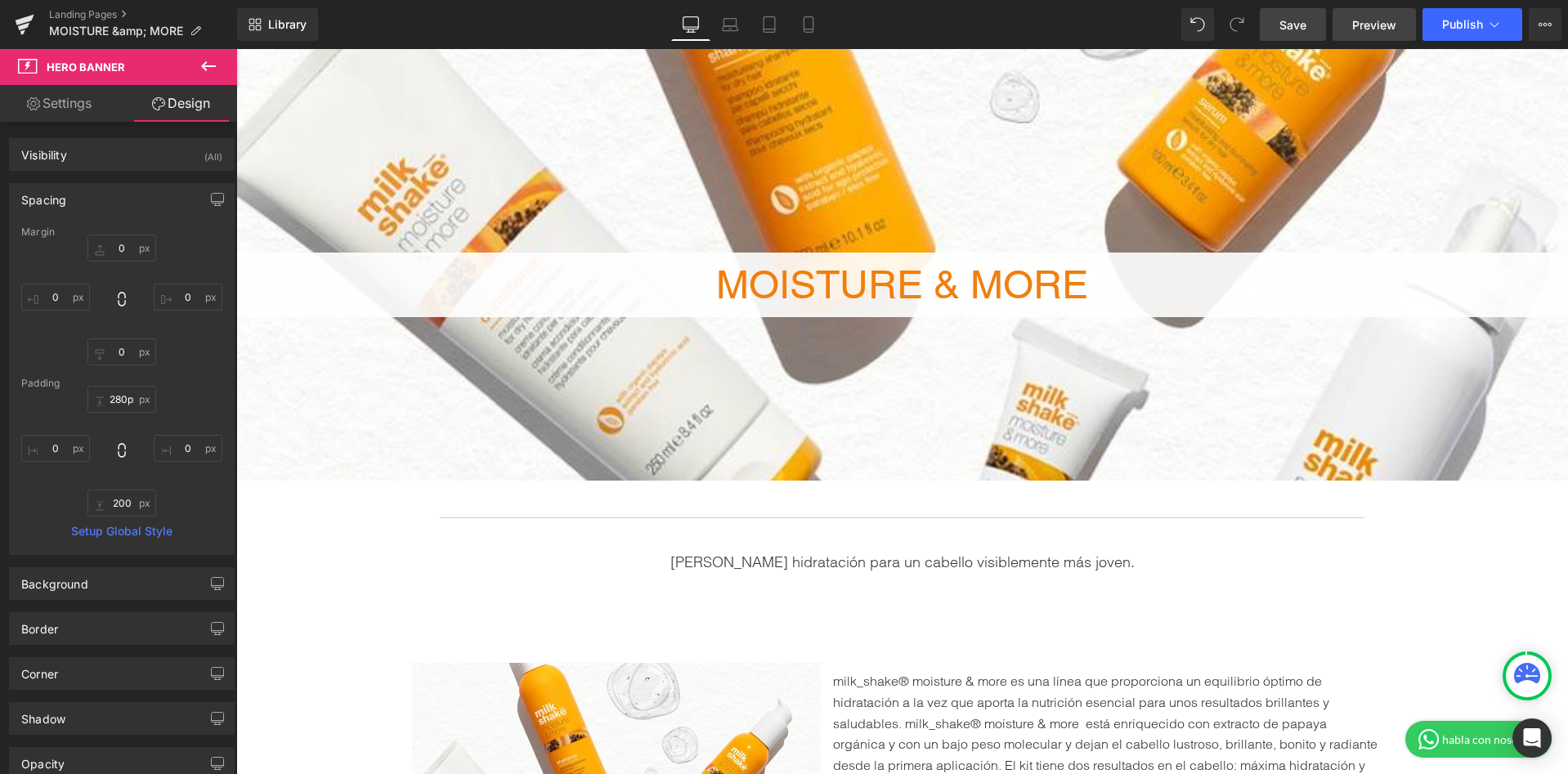
click at [1352, 19] on link "Preview" at bounding box center [1374, 24] width 84 height 32
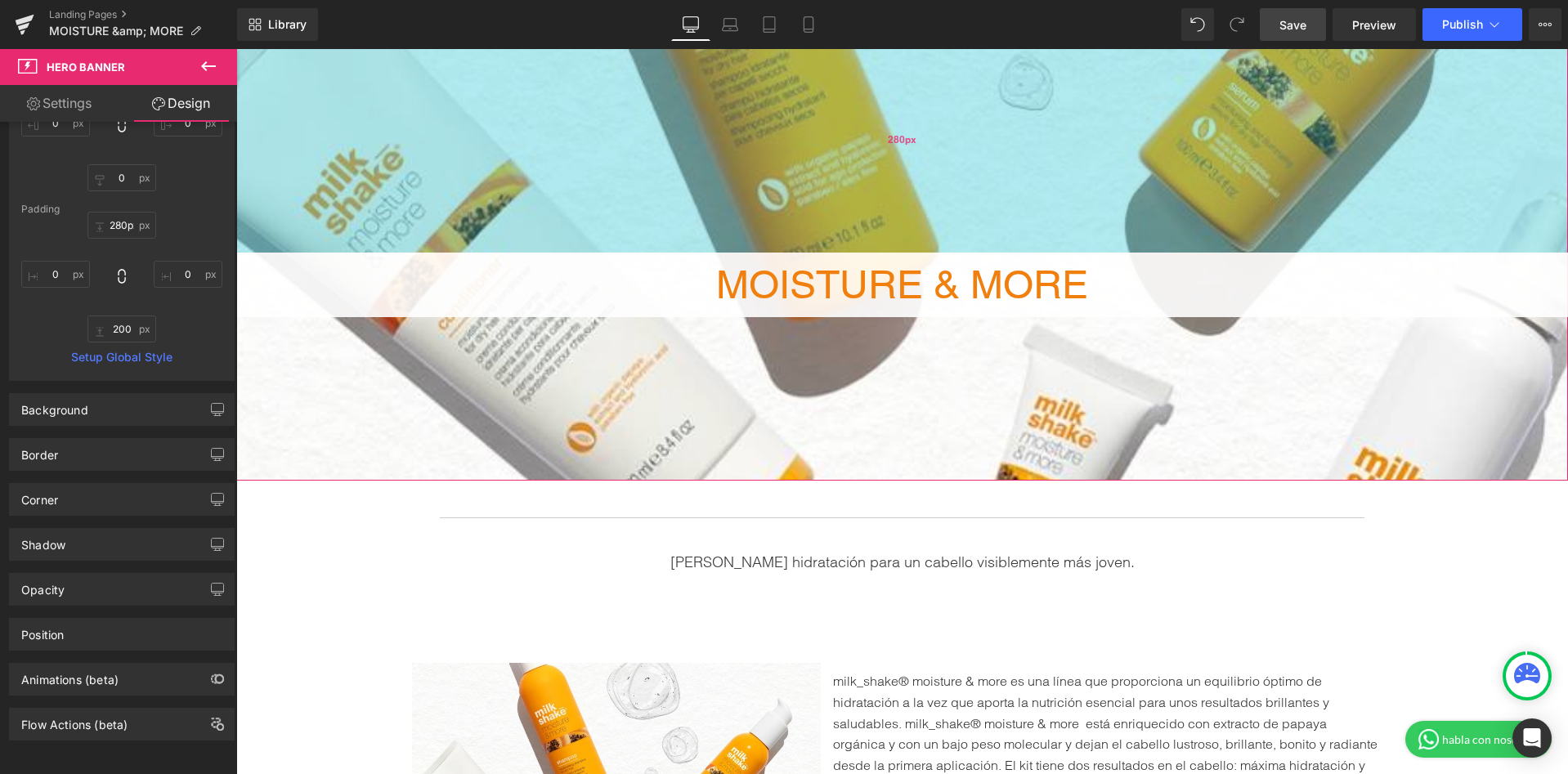
click at [909, 140] on span "280px" at bounding box center [902, 139] width 28 height 12
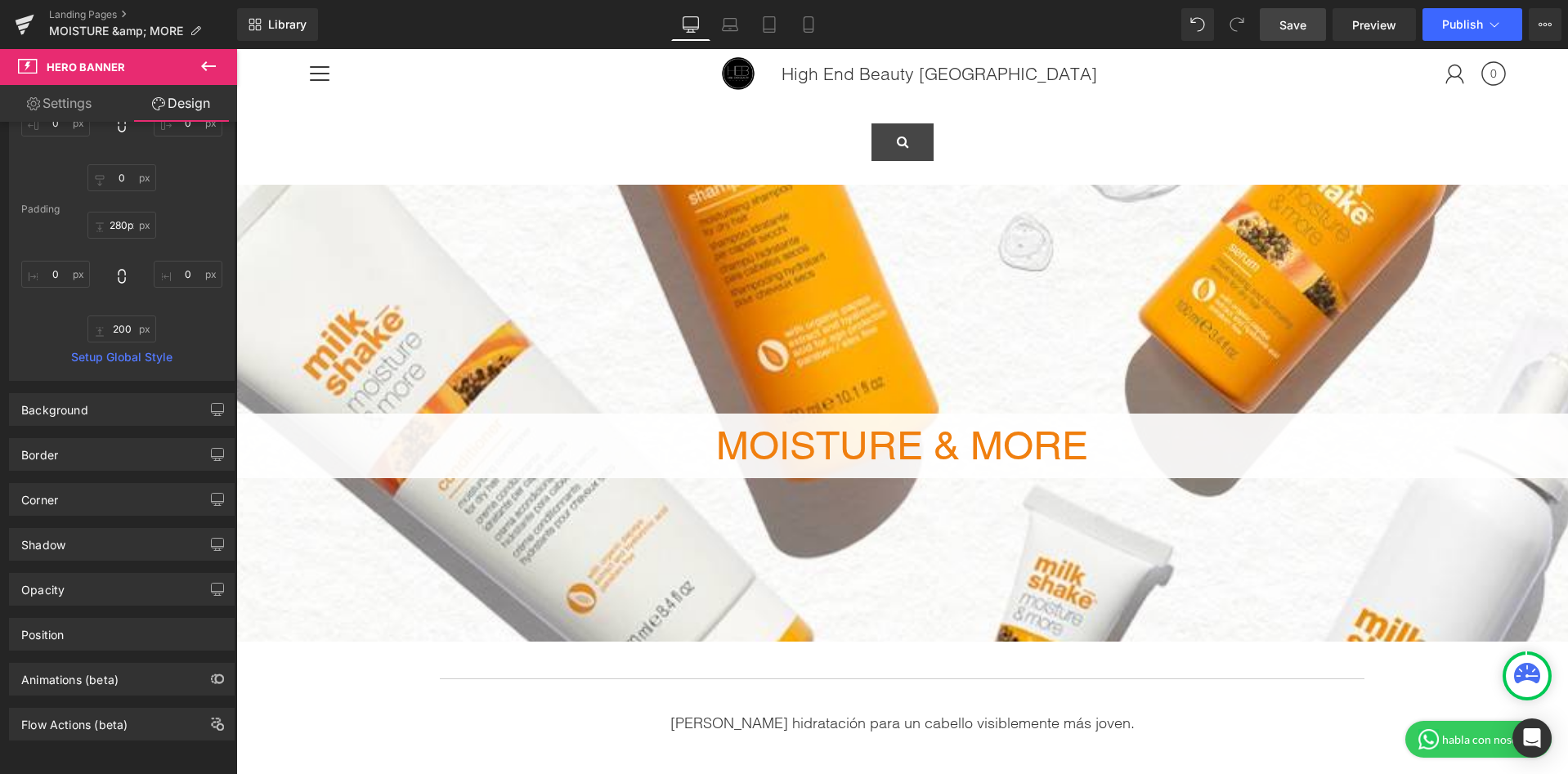
scroll to position [0, 0]
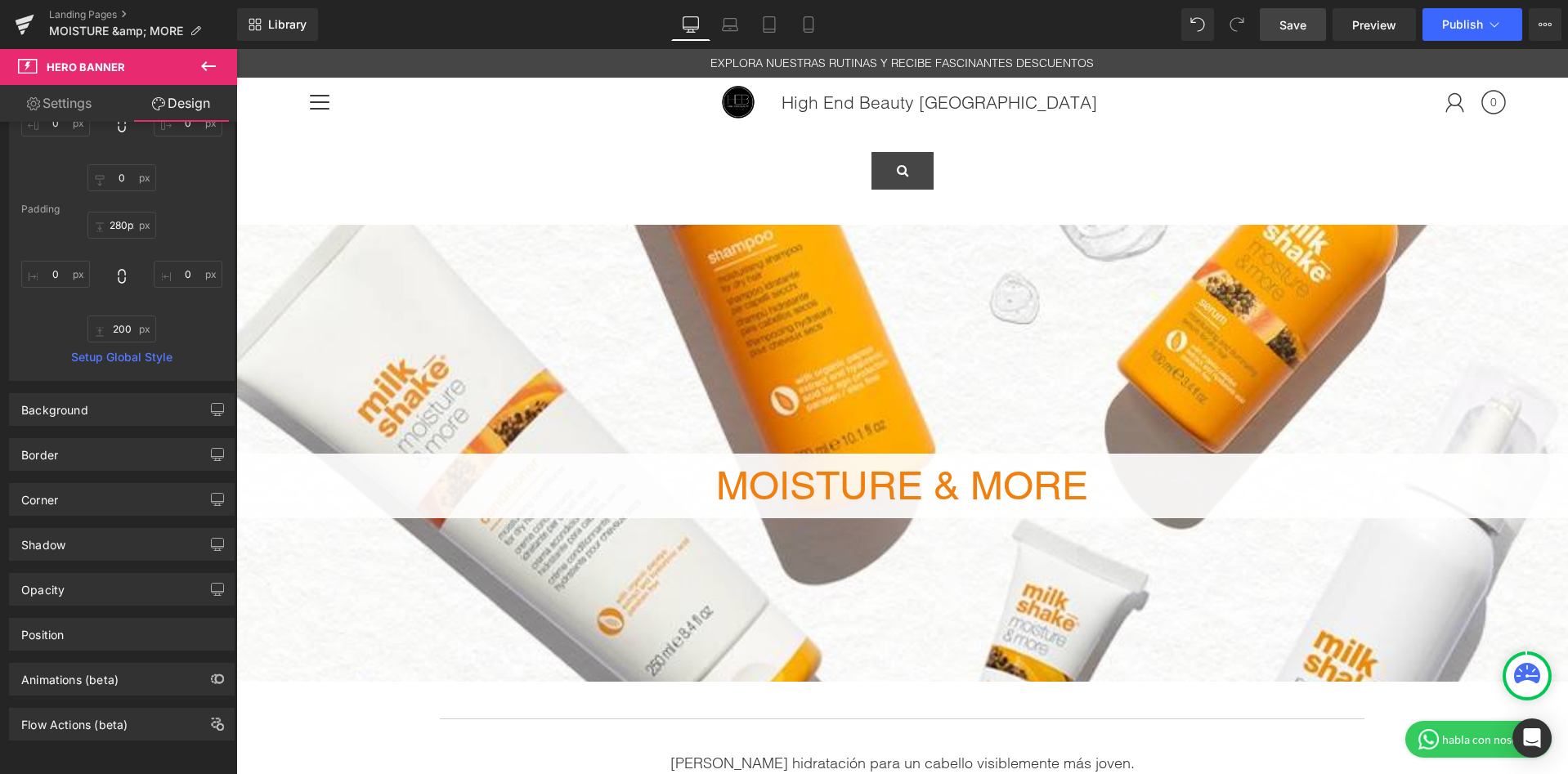
click at [202, 63] on icon at bounding box center [208, 66] width 20 height 20
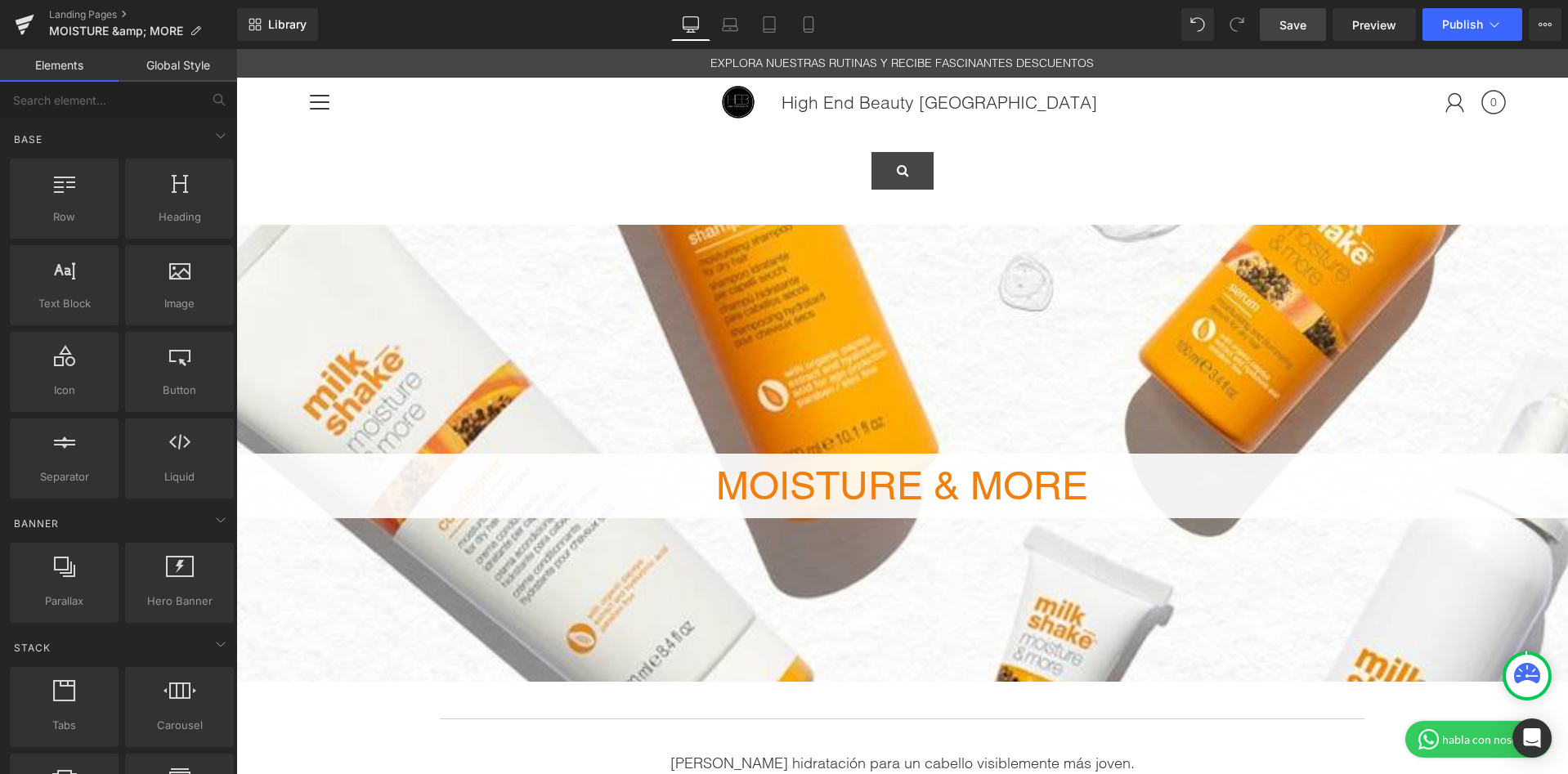
click at [236, 49] on div "280px" at bounding box center [236, 49] width 0 height 0
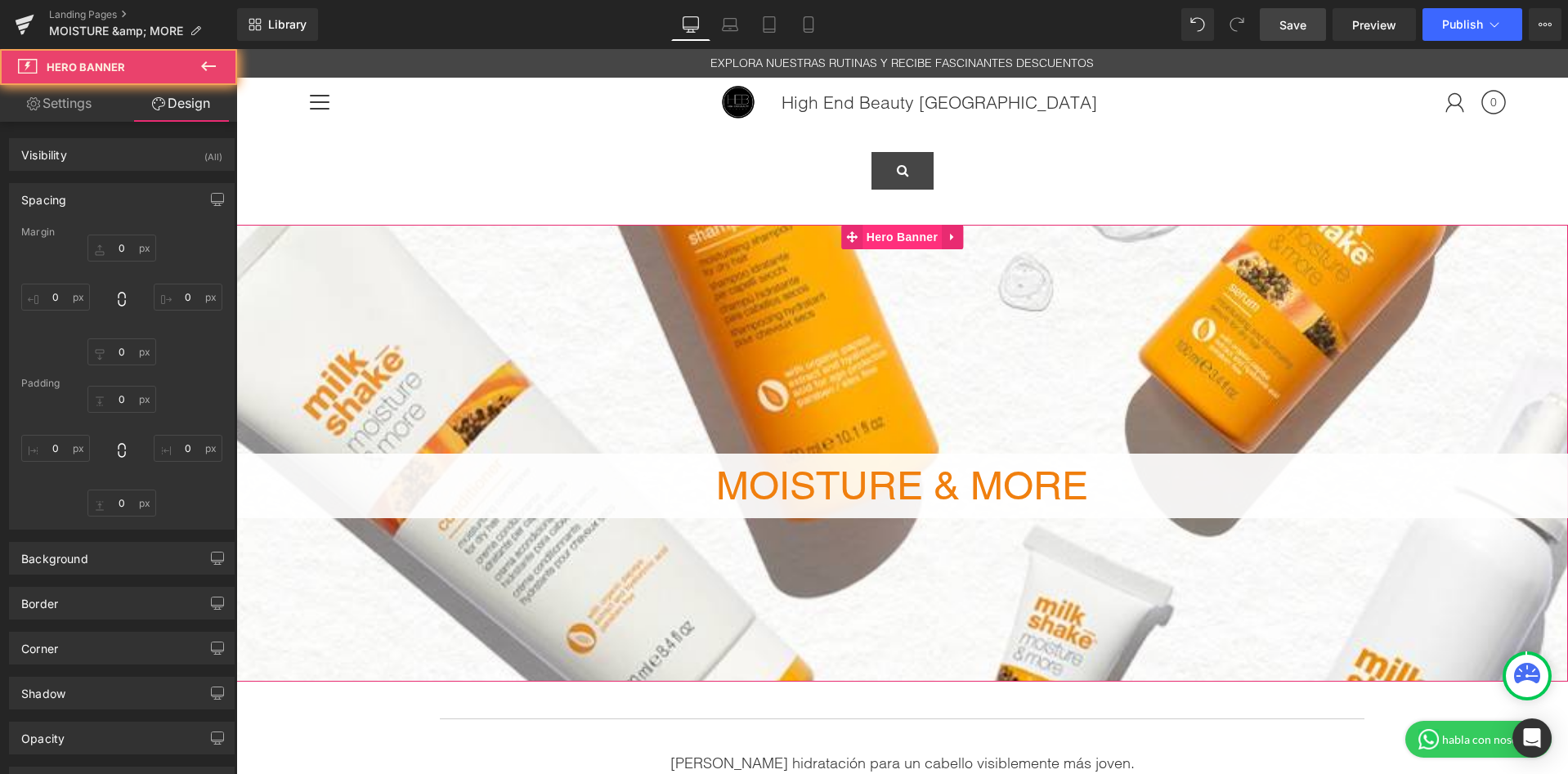
type input "0"
type input "280"
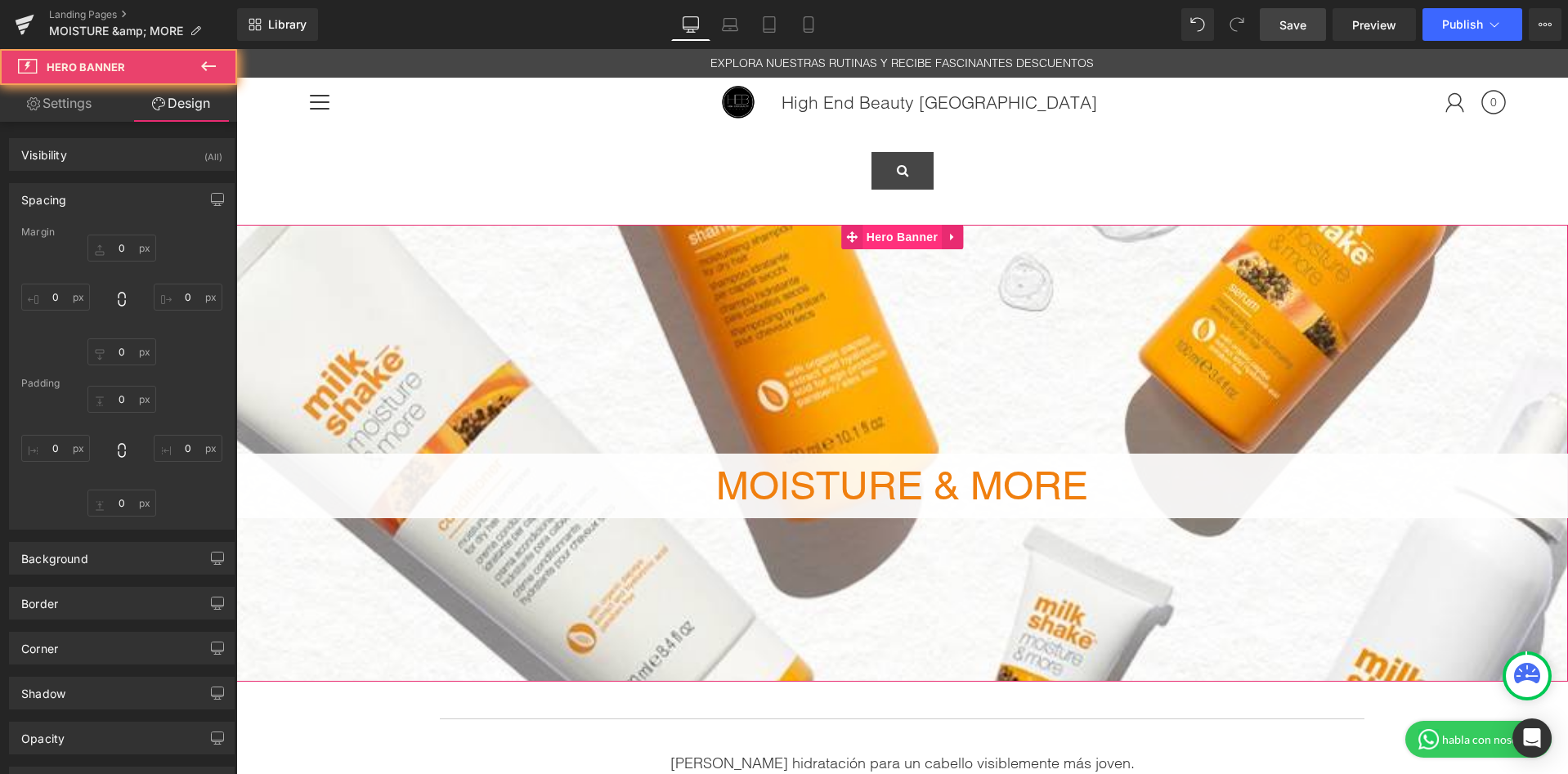
type input "0"
type input "200"
type input "0"
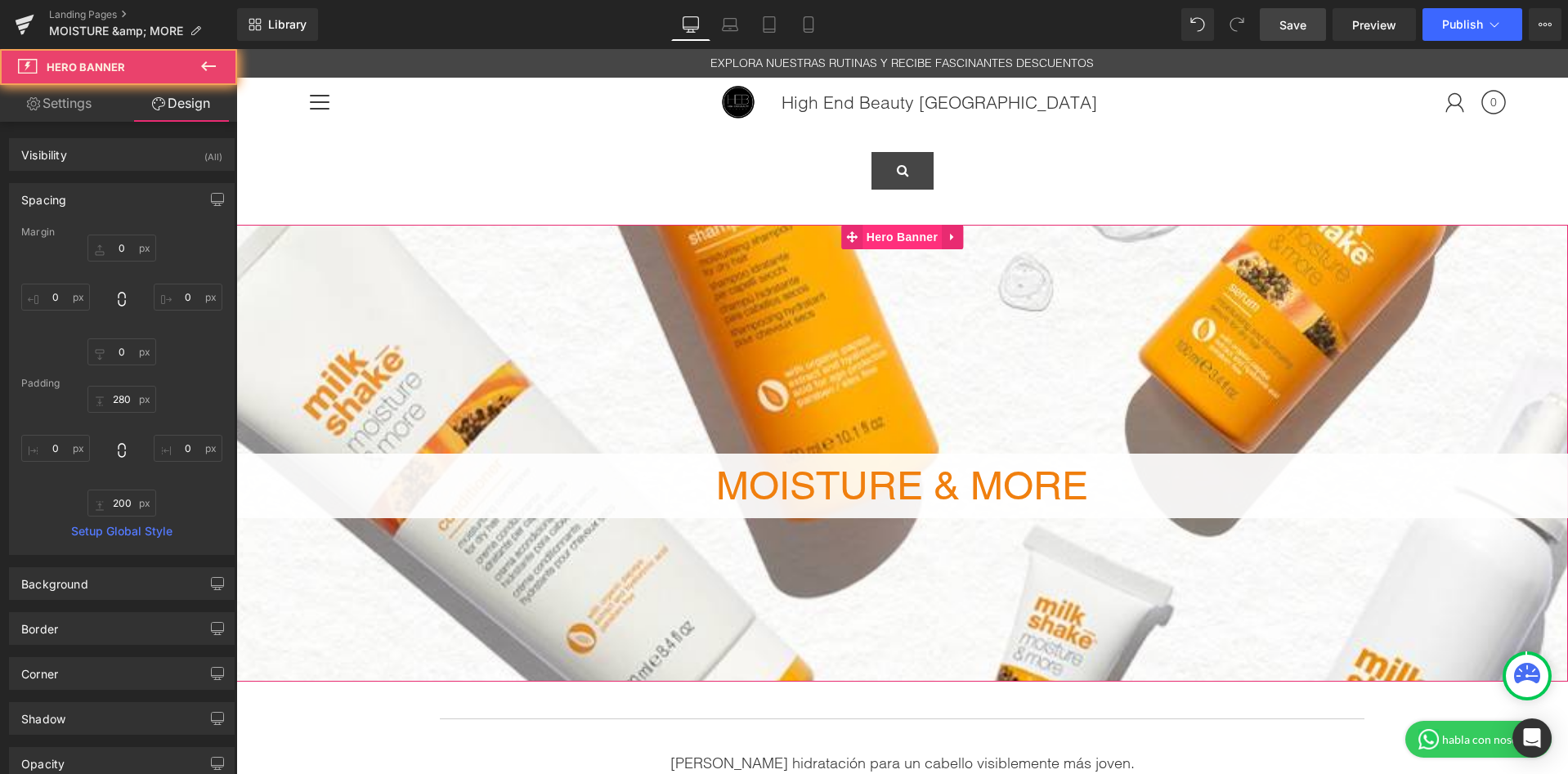
click at [892, 236] on span "Hero Banner" at bounding box center [903, 237] width 80 height 25
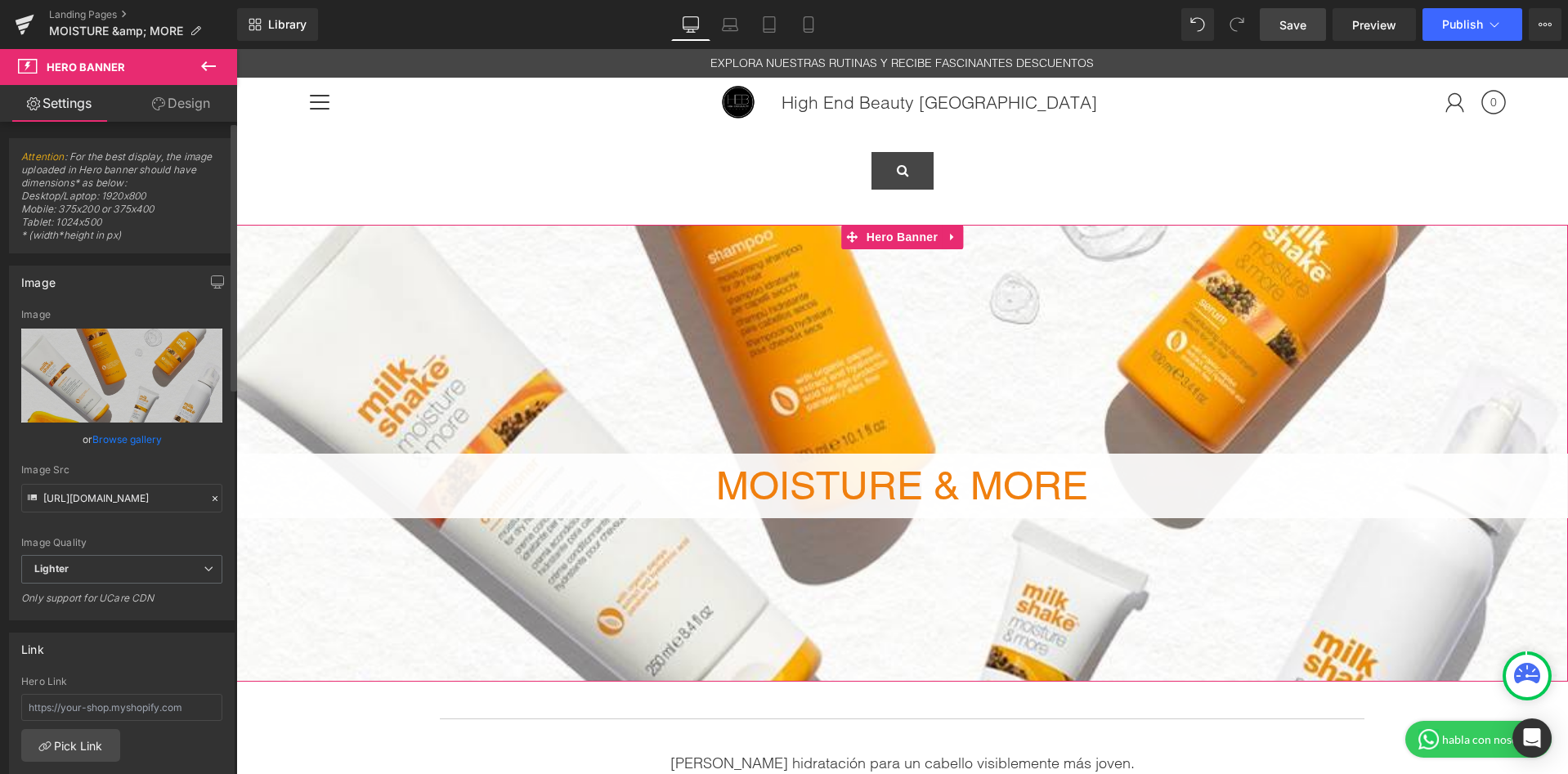
click at [128, 434] on link "Browse gallery" at bounding box center [127, 439] width 70 height 28
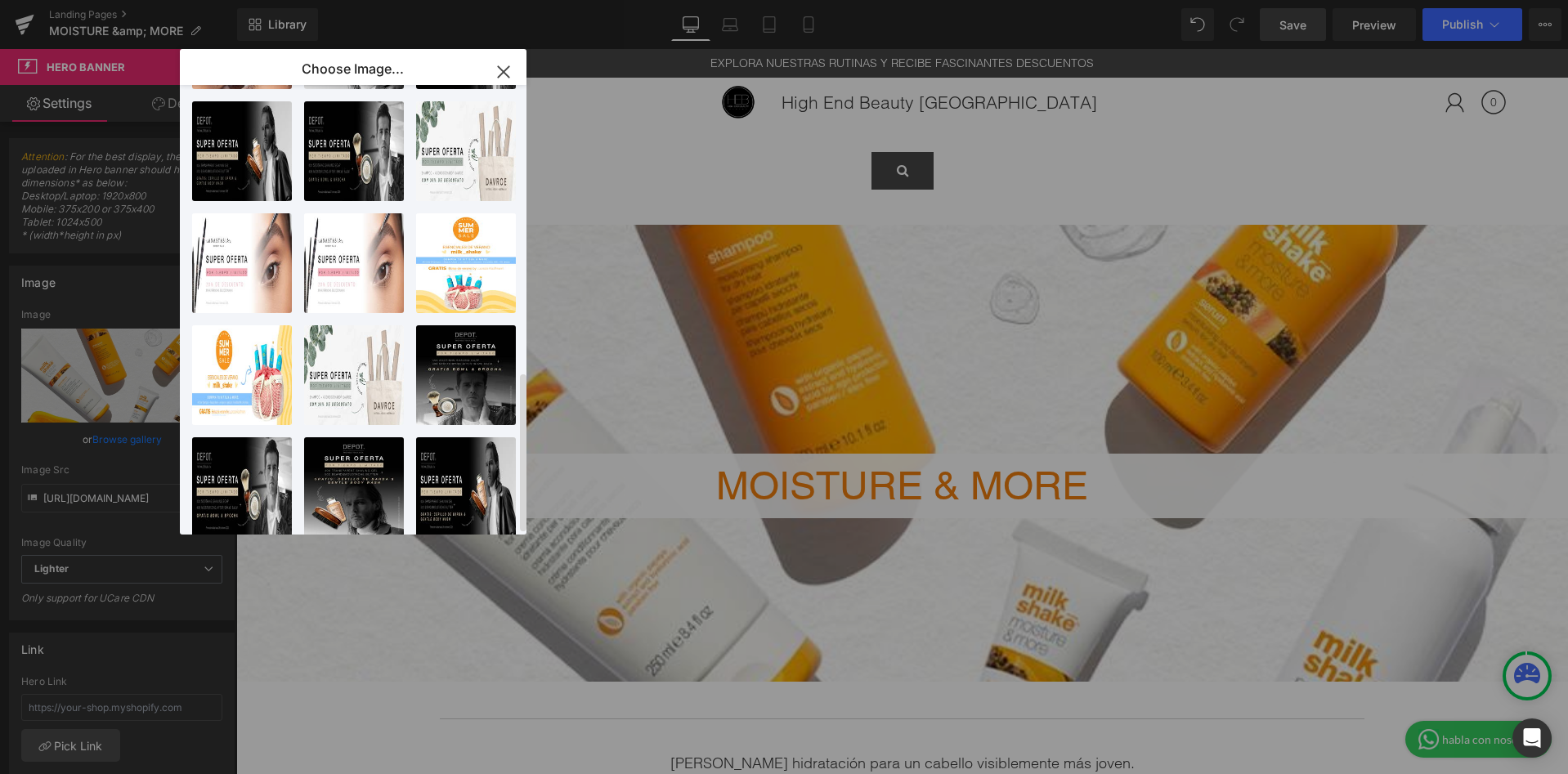
scroll to position [808, 0]
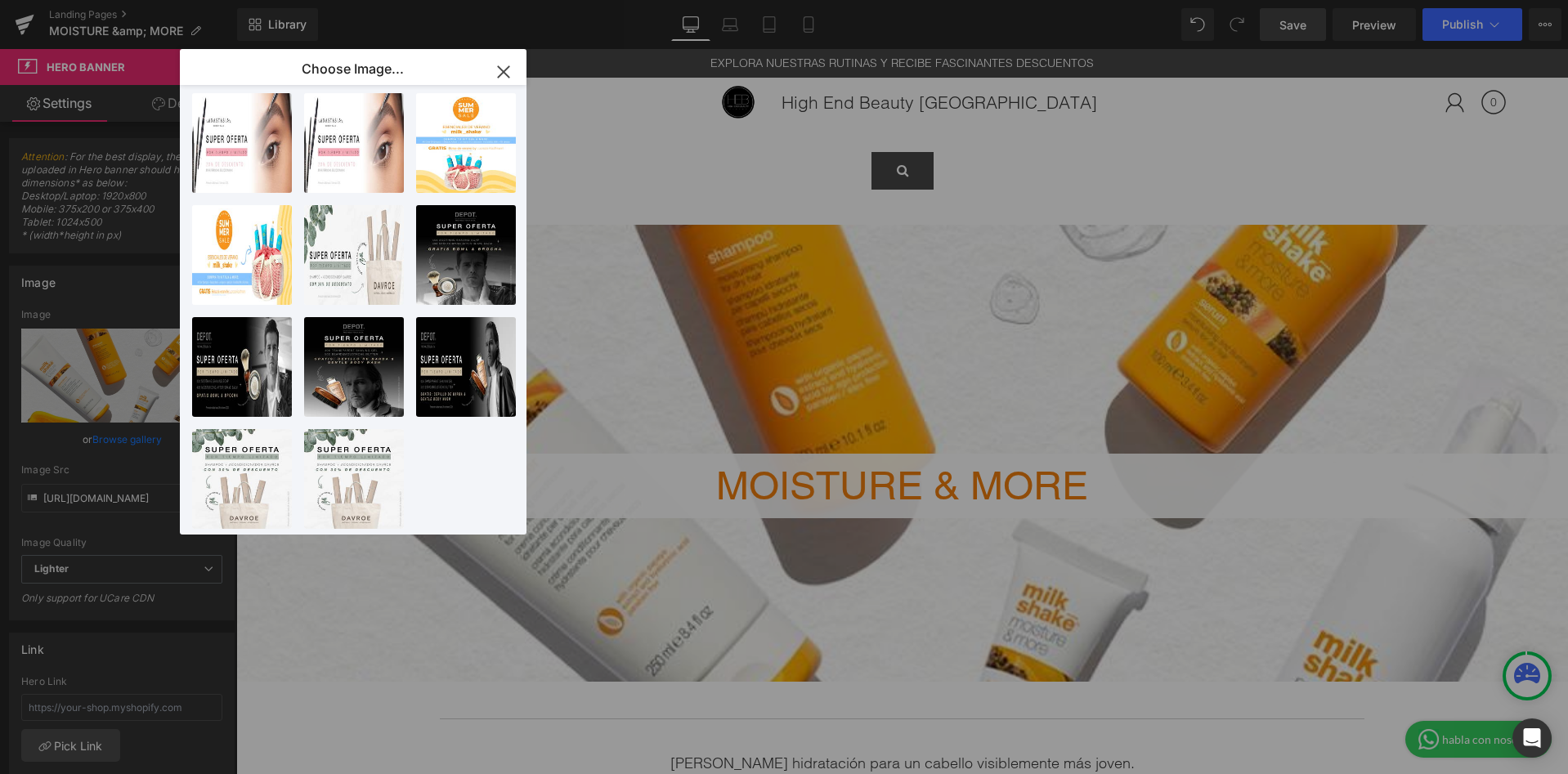
drag, startPoint x: 513, startPoint y: 70, endPoint x: 960, endPoint y: 17, distance: 450.1
click at [513, 70] on icon "button" at bounding box center [504, 72] width 27 height 27
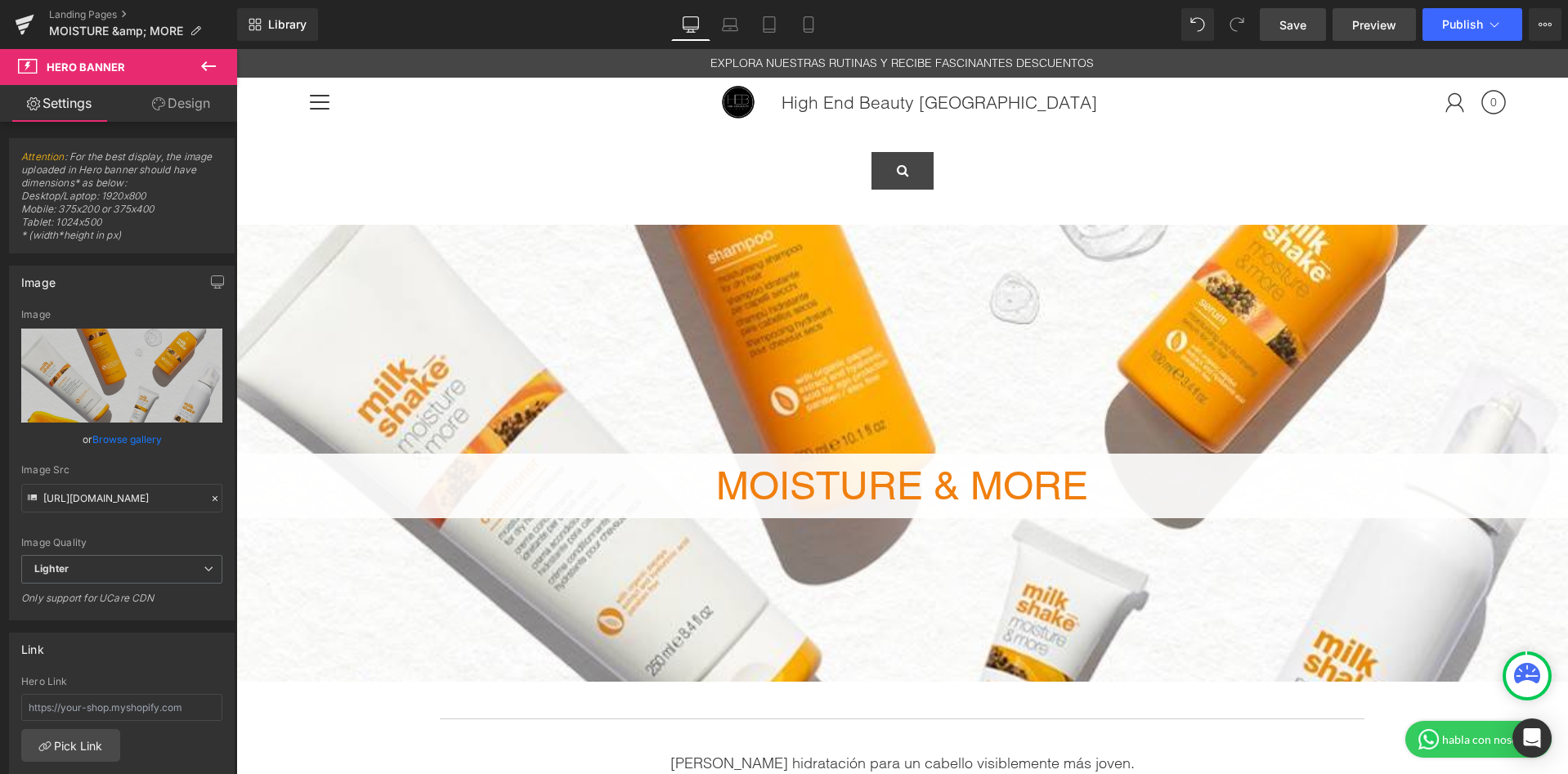
click at [1384, 21] on span "Preview" at bounding box center [1374, 25] width 44 height 17
click at [1301, 34] on link "Save" at bounding box center [1293, 24] width 66 height 32
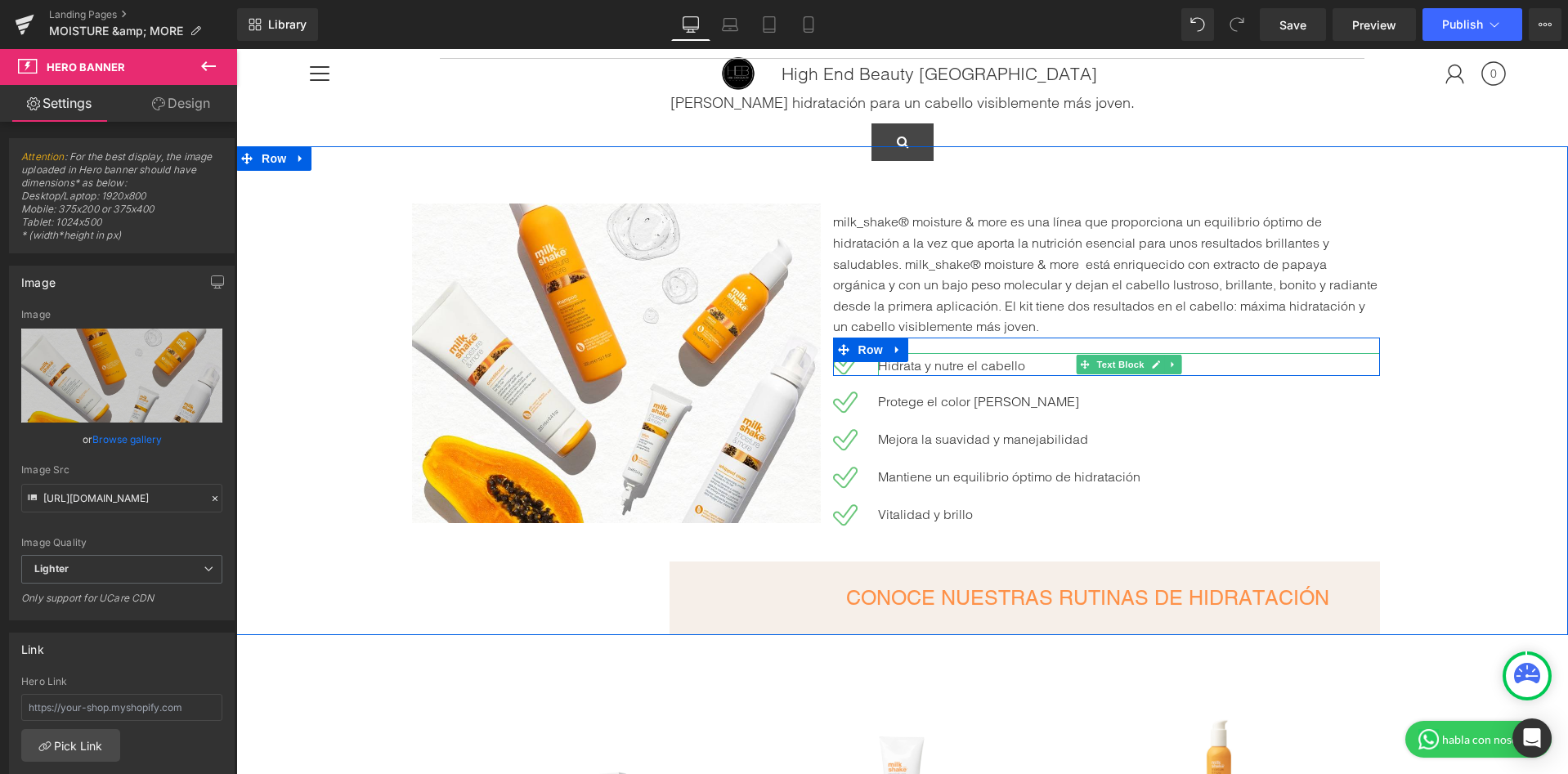
scroll to position [661, 0]
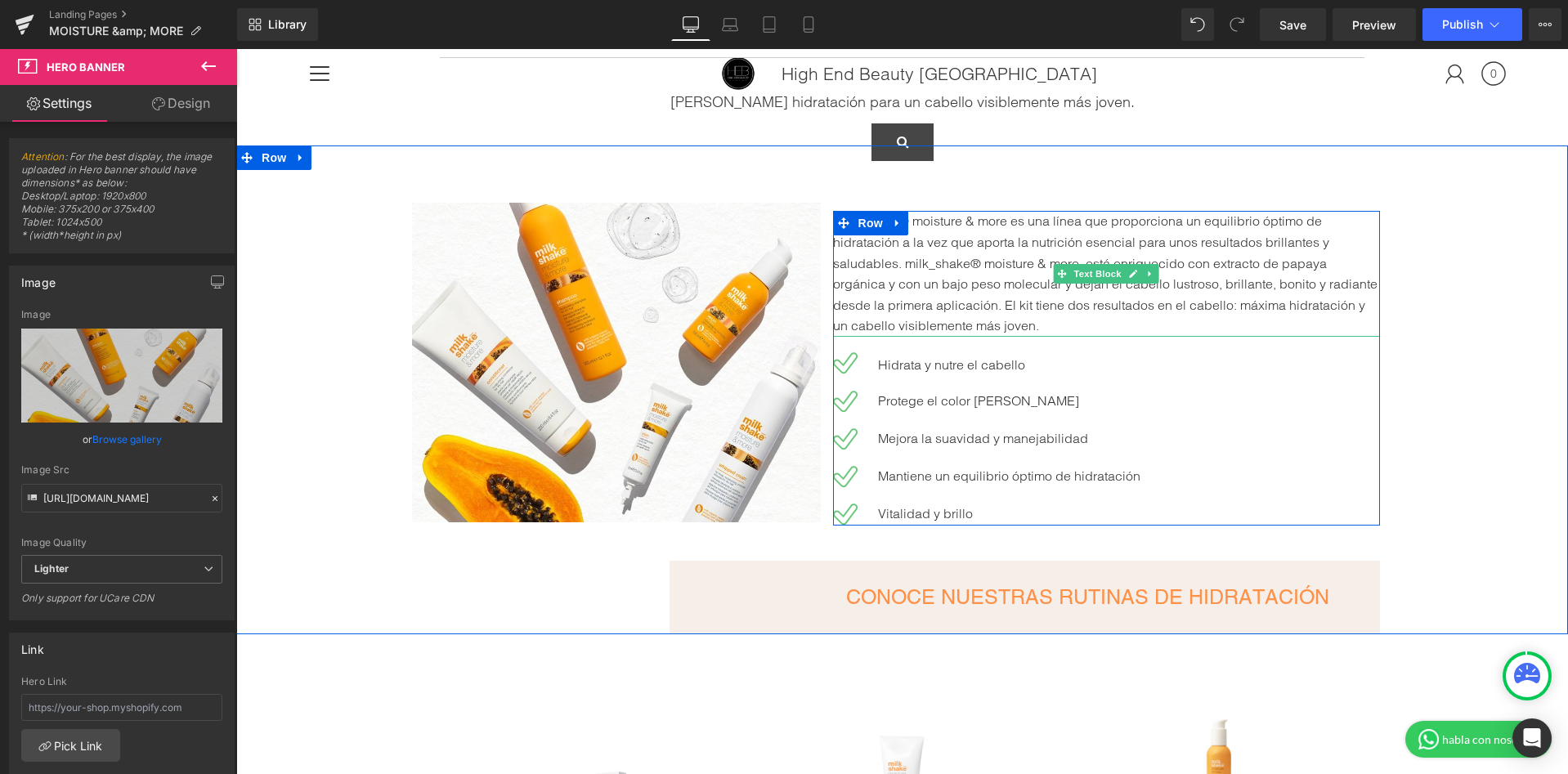
click at [1074, 245] on p "milk_shake® moisture & more es una línea que proporciona un equilibrio óptimo d…" at bounding box center [1107, 274] width 548 height 126
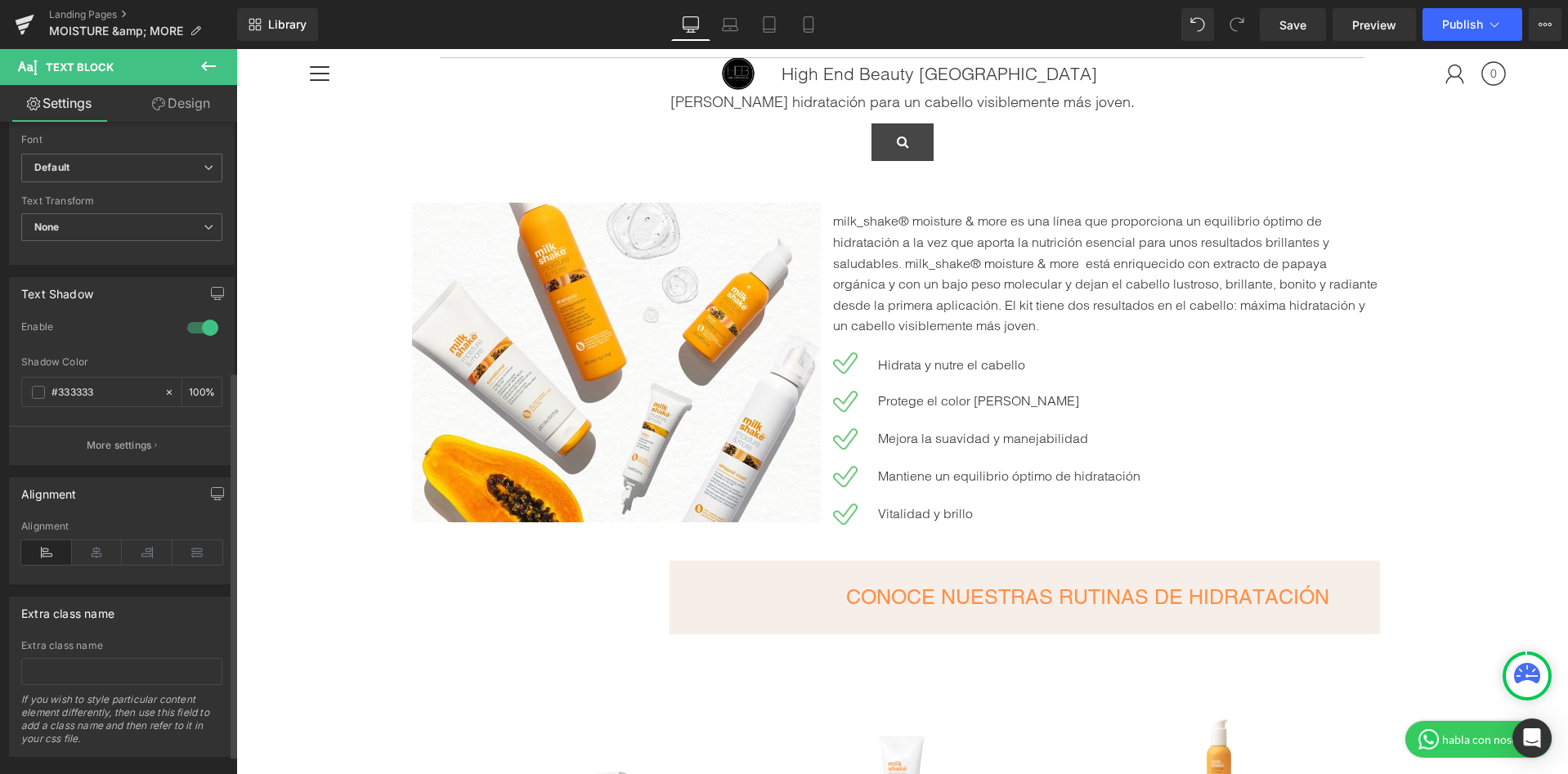
scroll to position [445, 0]
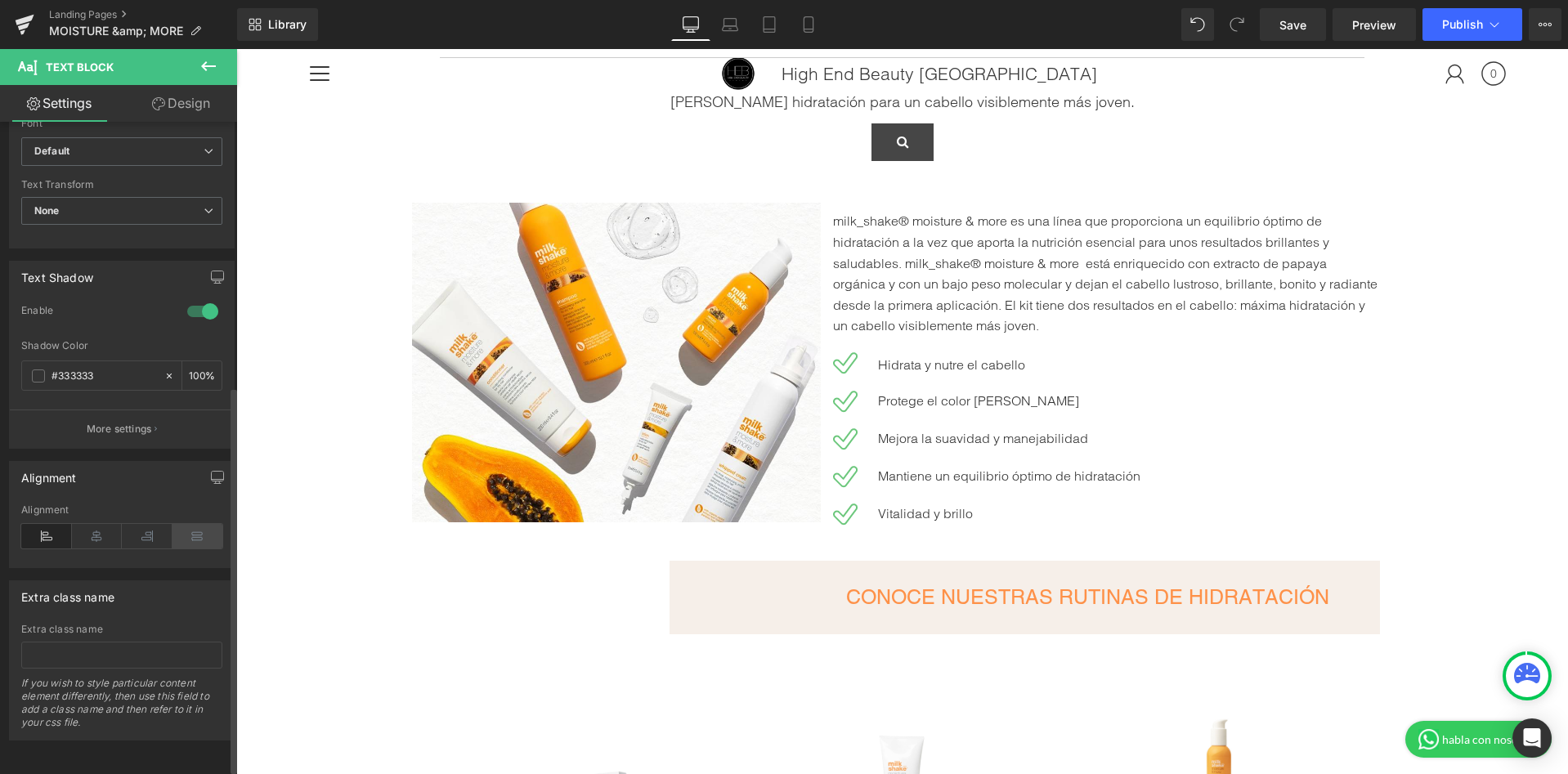
click at [176, 536] on icon at bounding box center [197, 537] width 51 height 25
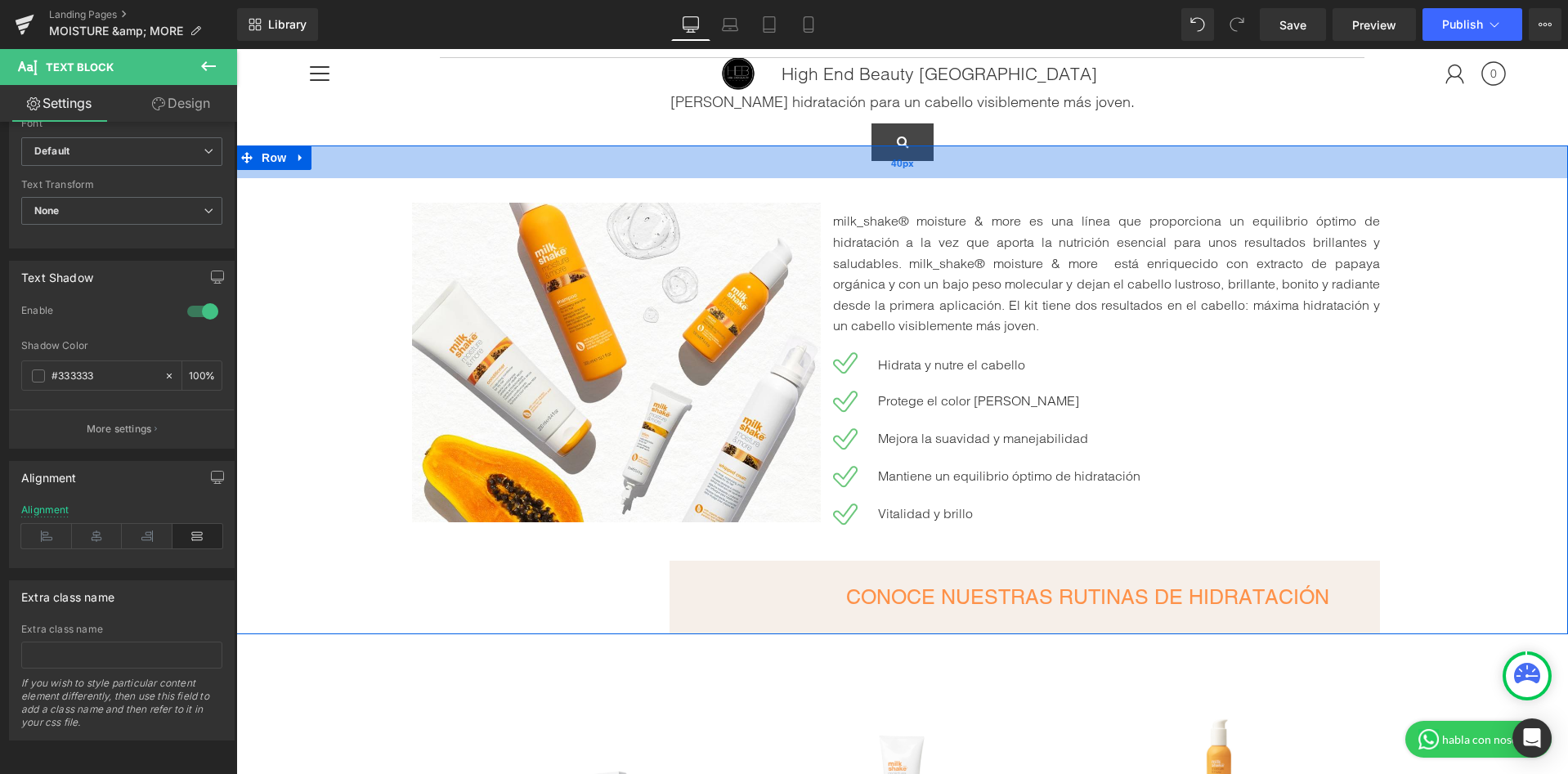
click at [1122, 158] on div "40px" at bounding box center [902, 161] width 1332 height 32
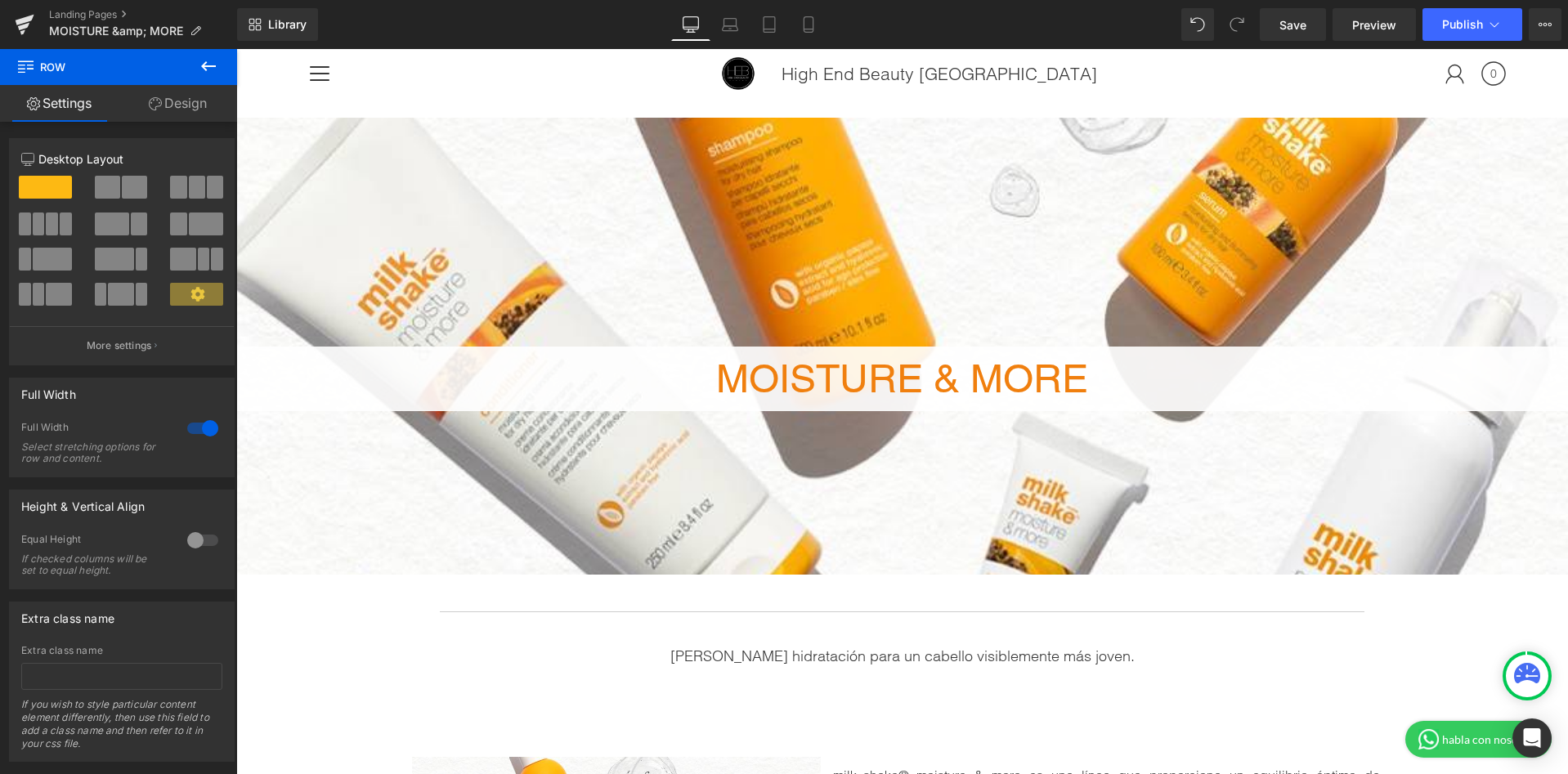
scroll to position [0, 0]
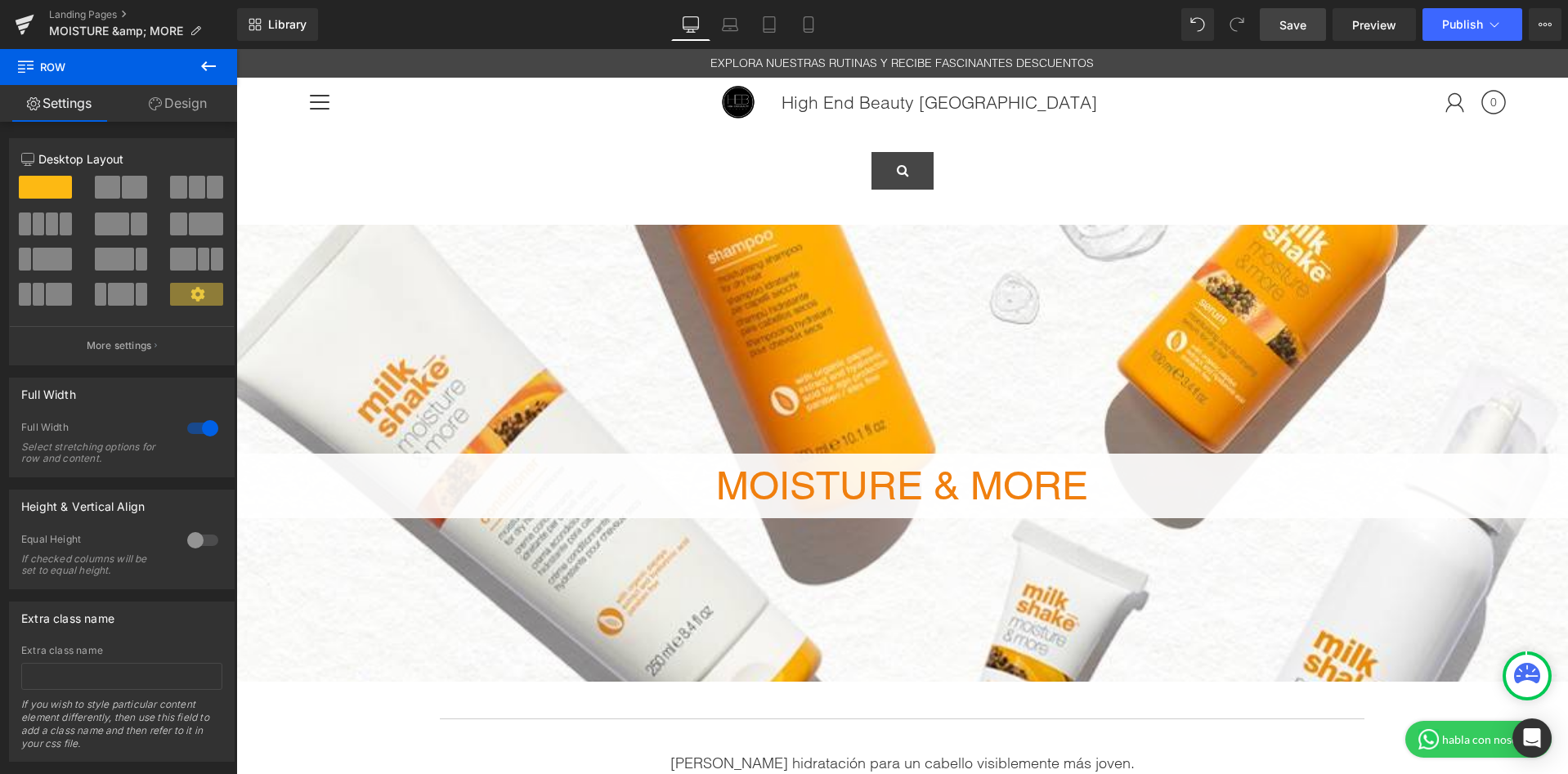
click at [1293, 32] on link "Save" at bounding box center [1293, 24] width 66 height 32
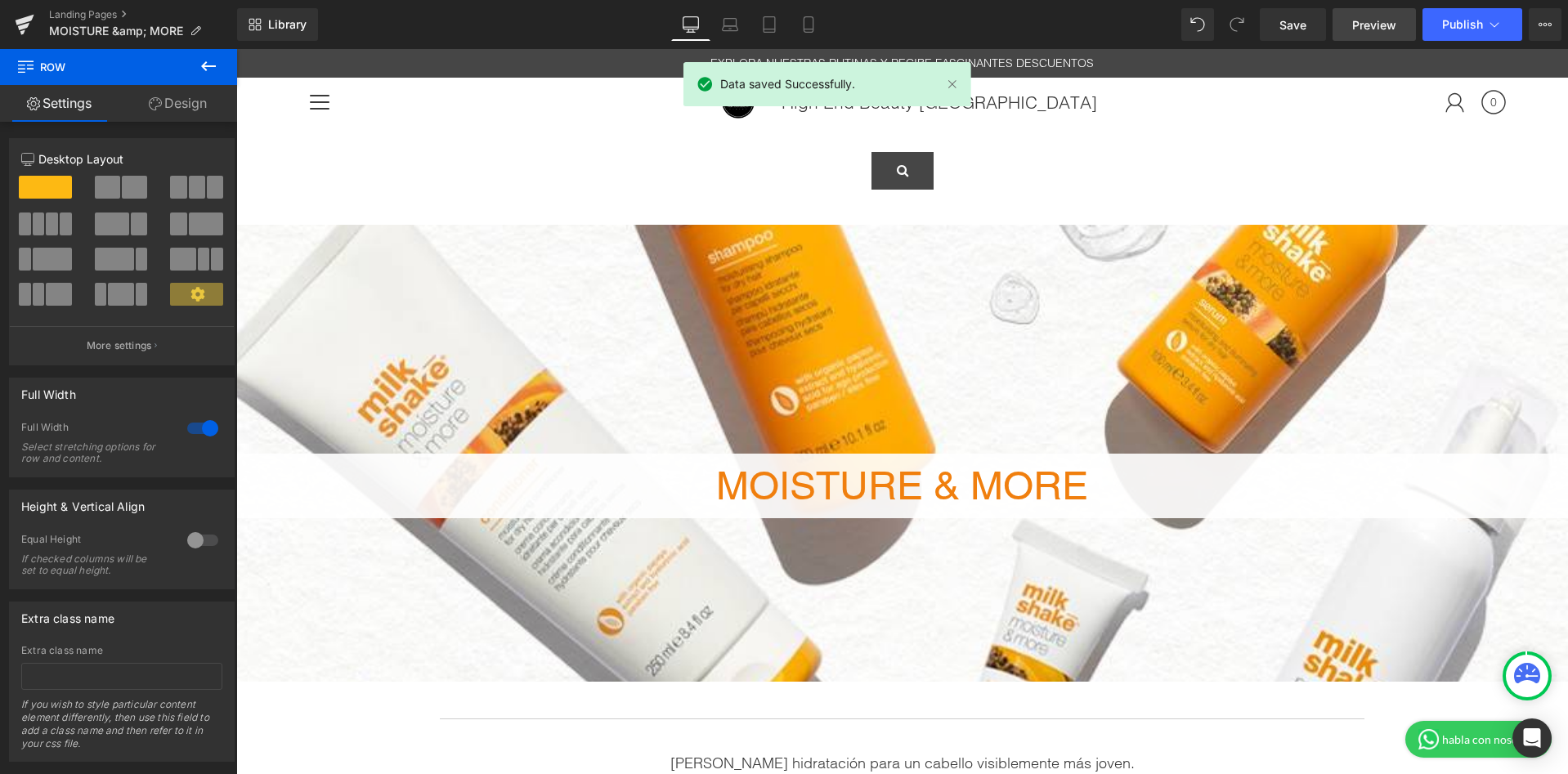
click at [1403, 34] on link "Preview" at bounding box center [1374, 24] width 84 height 32
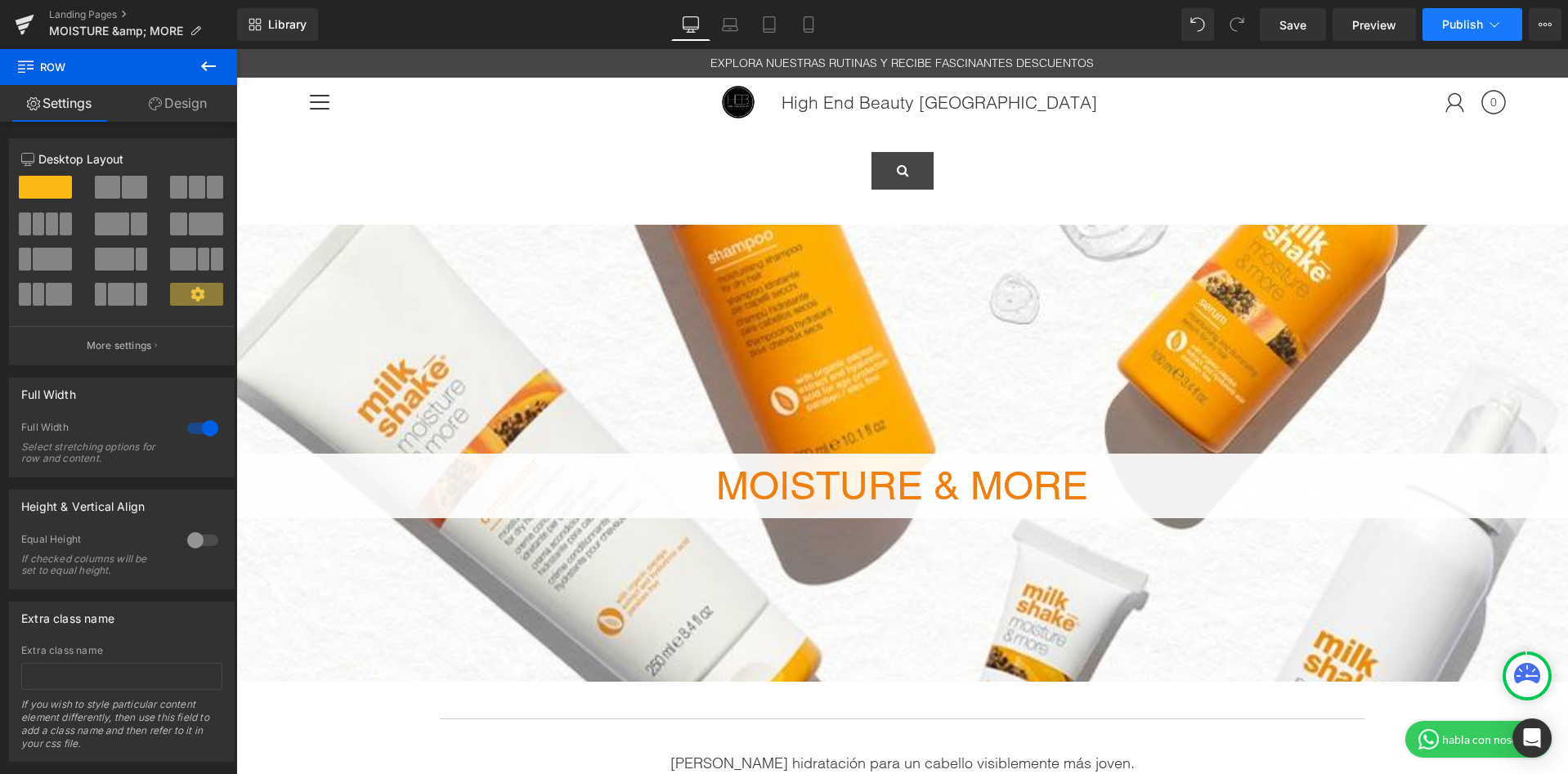
click at [1463, 25] on span "Publish" at bounding box center [1462, 25] width 41 height 13
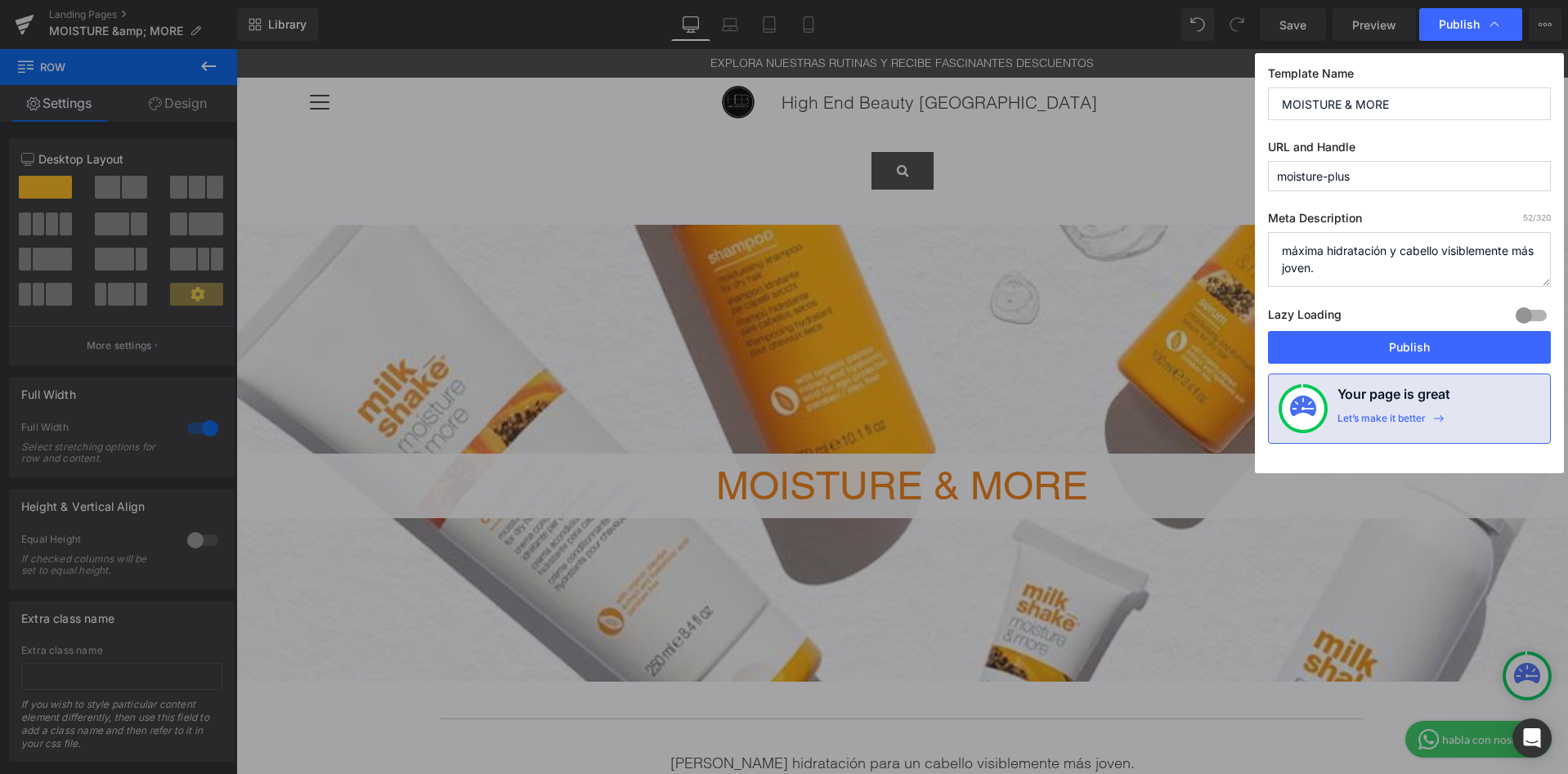
click at [1368, 183] on input "moisture-plus" at bounding box center [1409, 176] width 283 height 30
type input "moisture-more"
click at [1388, 341] on button "Publish" at bounding box center [1409, 347] width 283 height 32
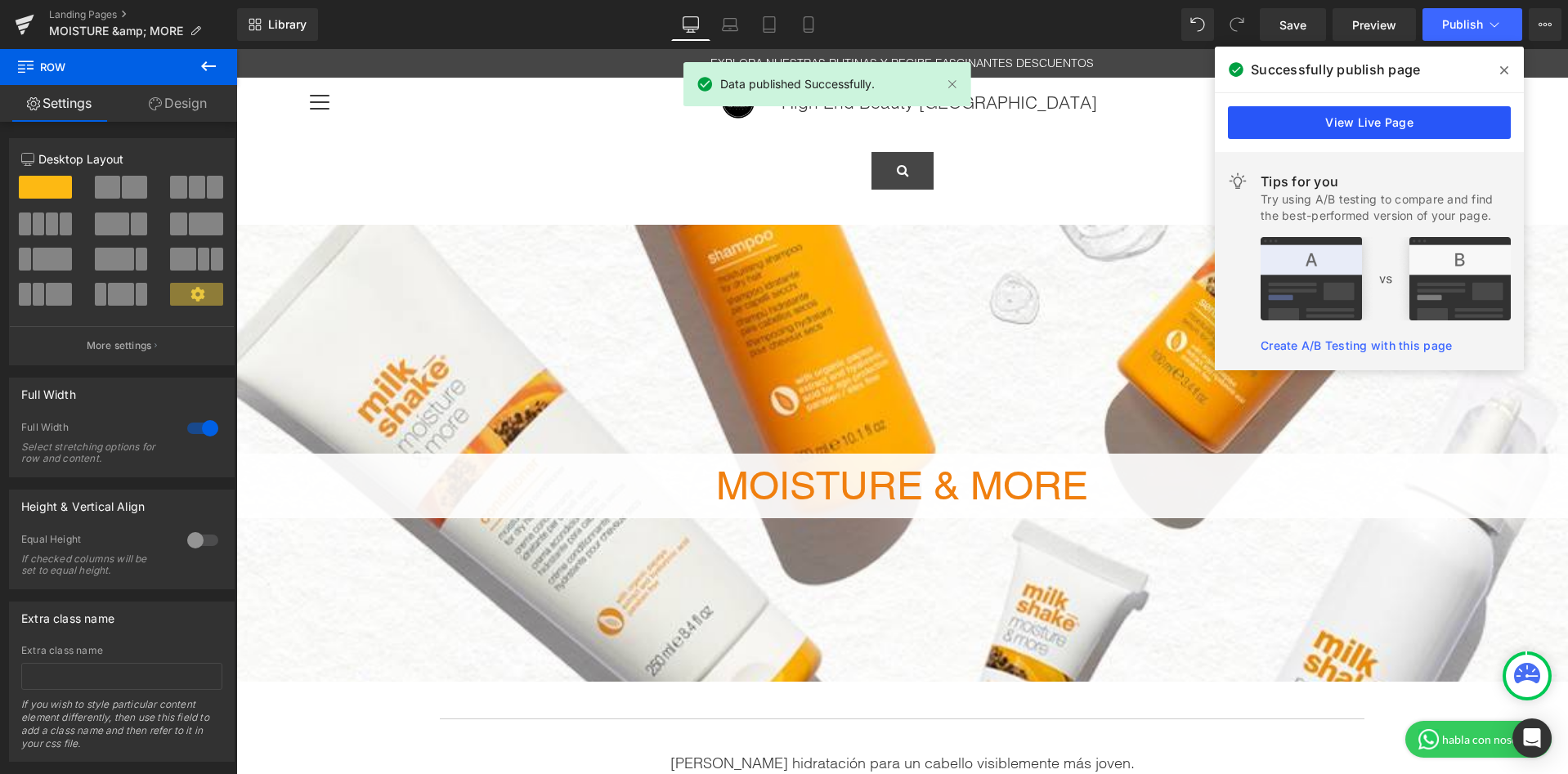
click at [1434, 123] on link "View Live Page" at bounding box center [1369, 122] width 283 height 32
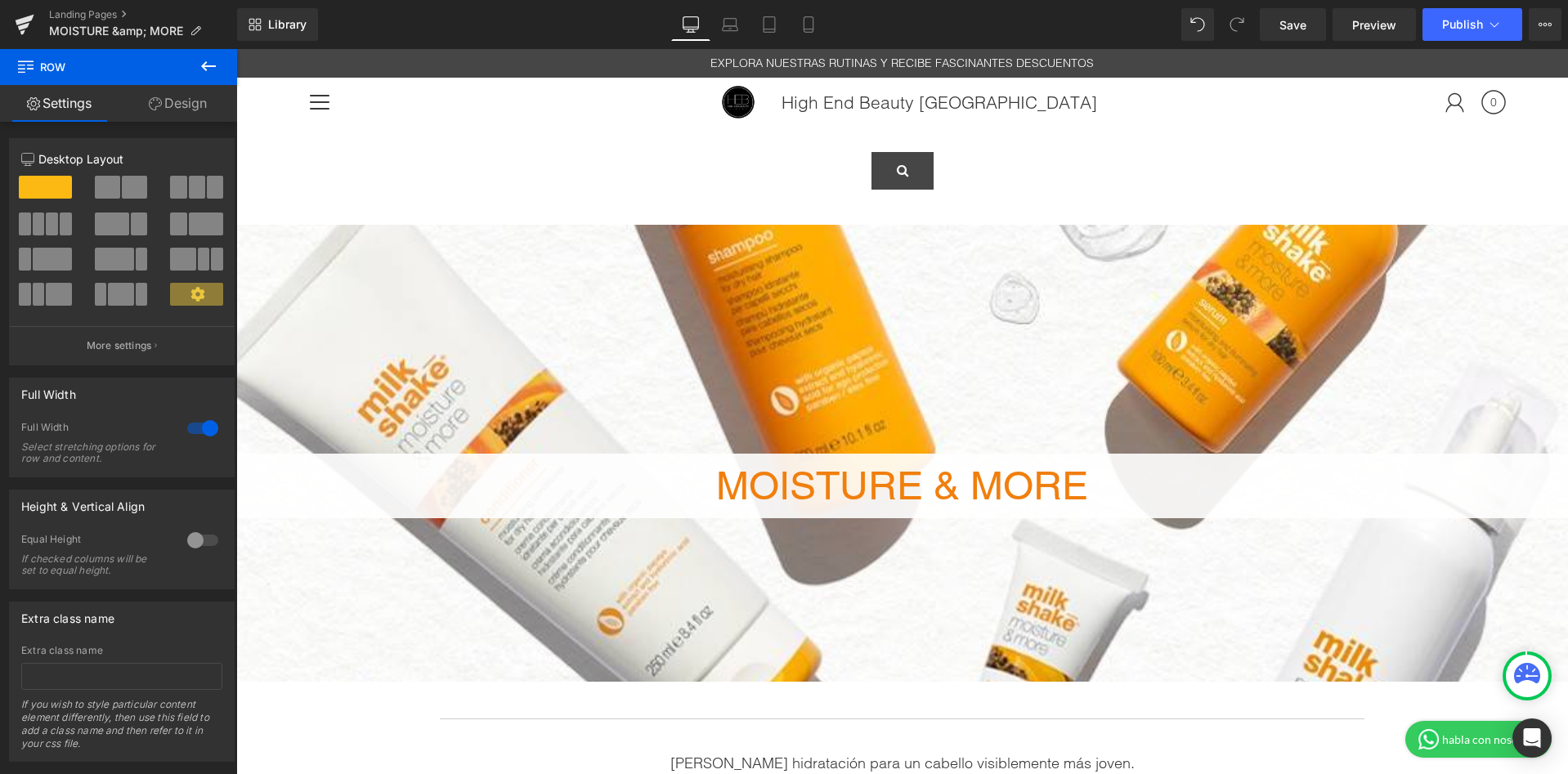
click at [202, 65] on icon at bounding box center [208, 66] width 15 height 10
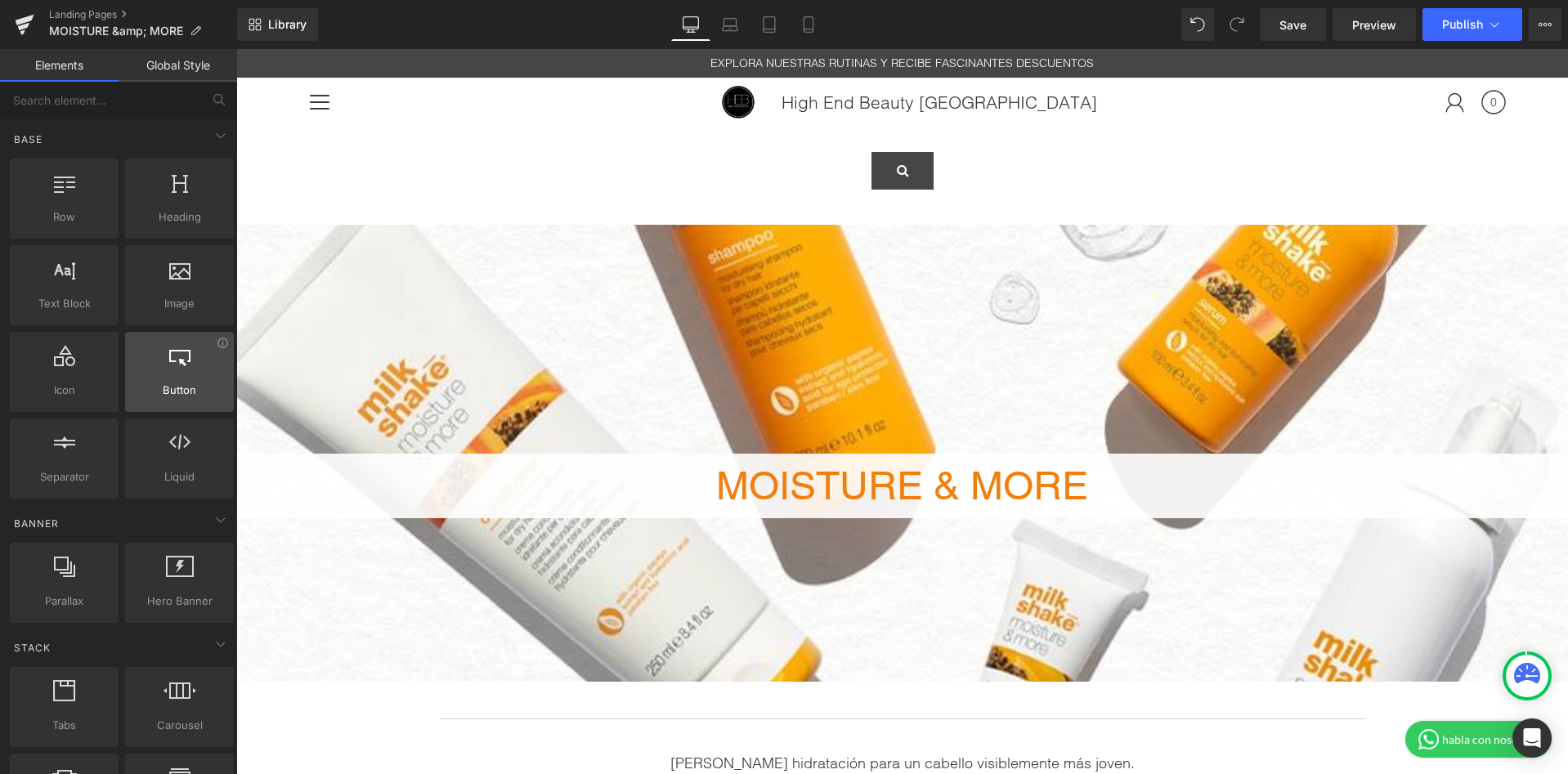
click at [164, 397] on span "Button" at bounding box center [179, 390] width 99 height 17
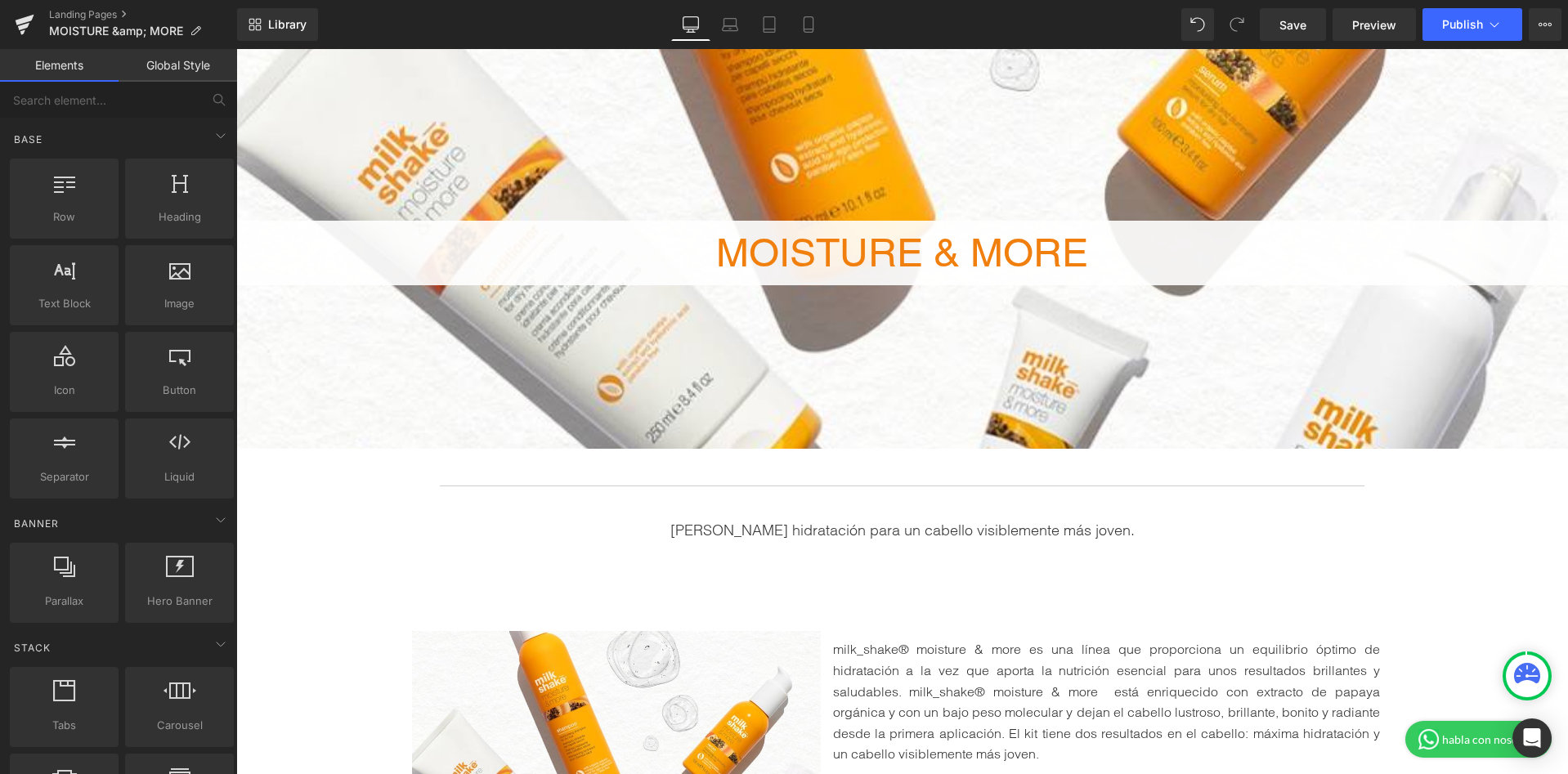
scroll to position [232, 0]
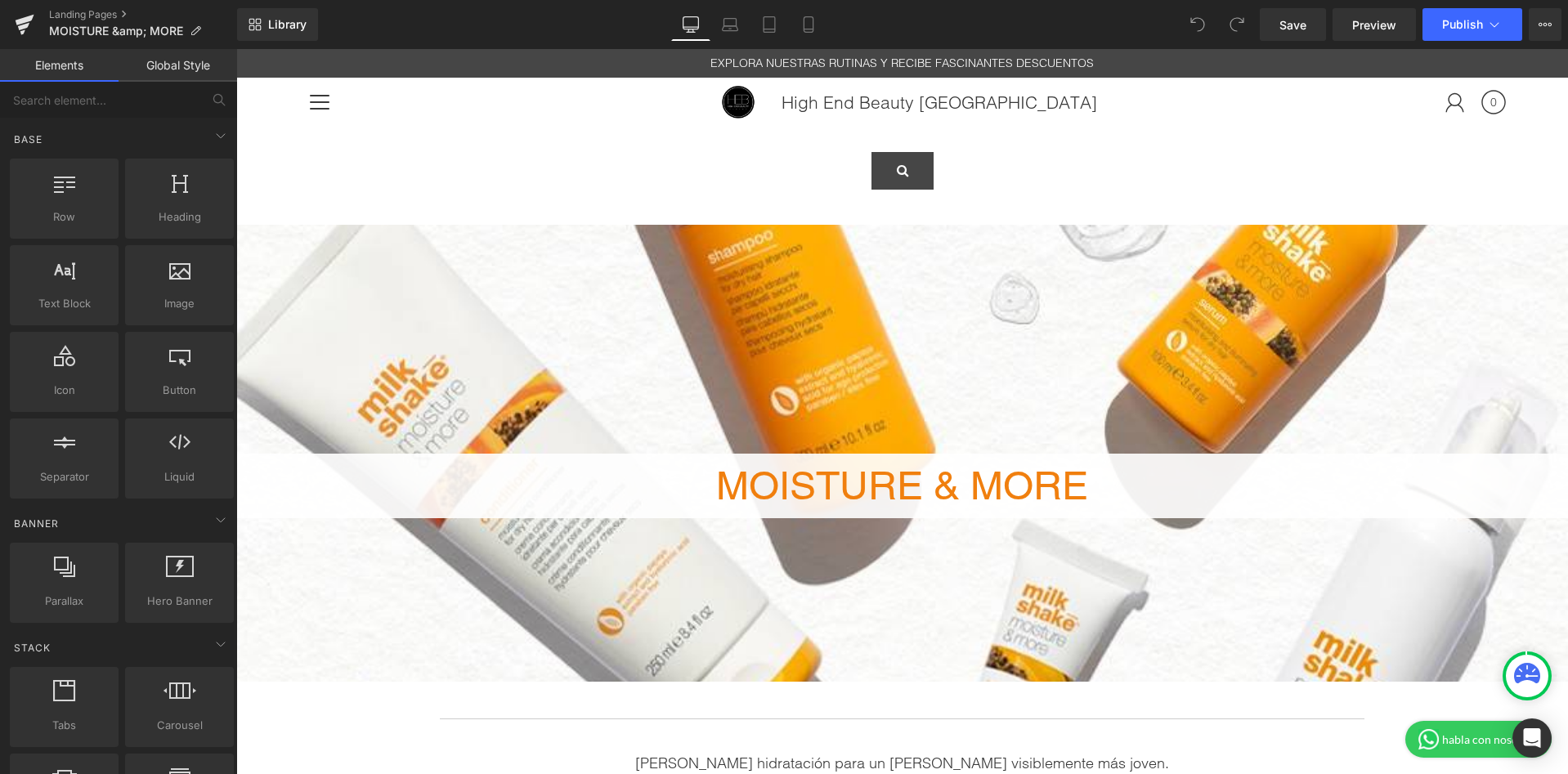
click at [324, 111] on div at bounding box center [320, 101] width 37 height 35
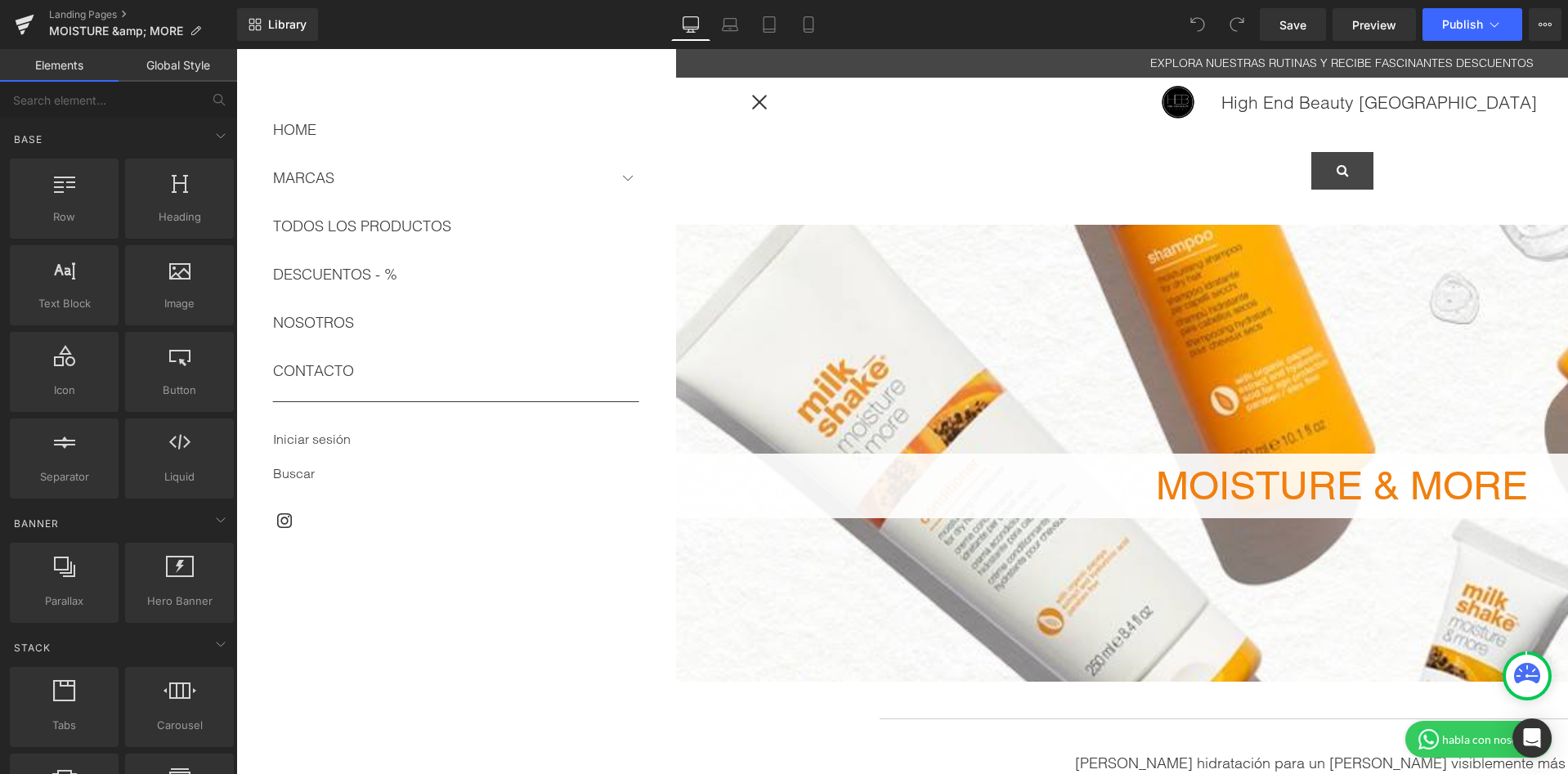
click at [762, 103] on div at bounding box center [760, 102] width 20 height 2
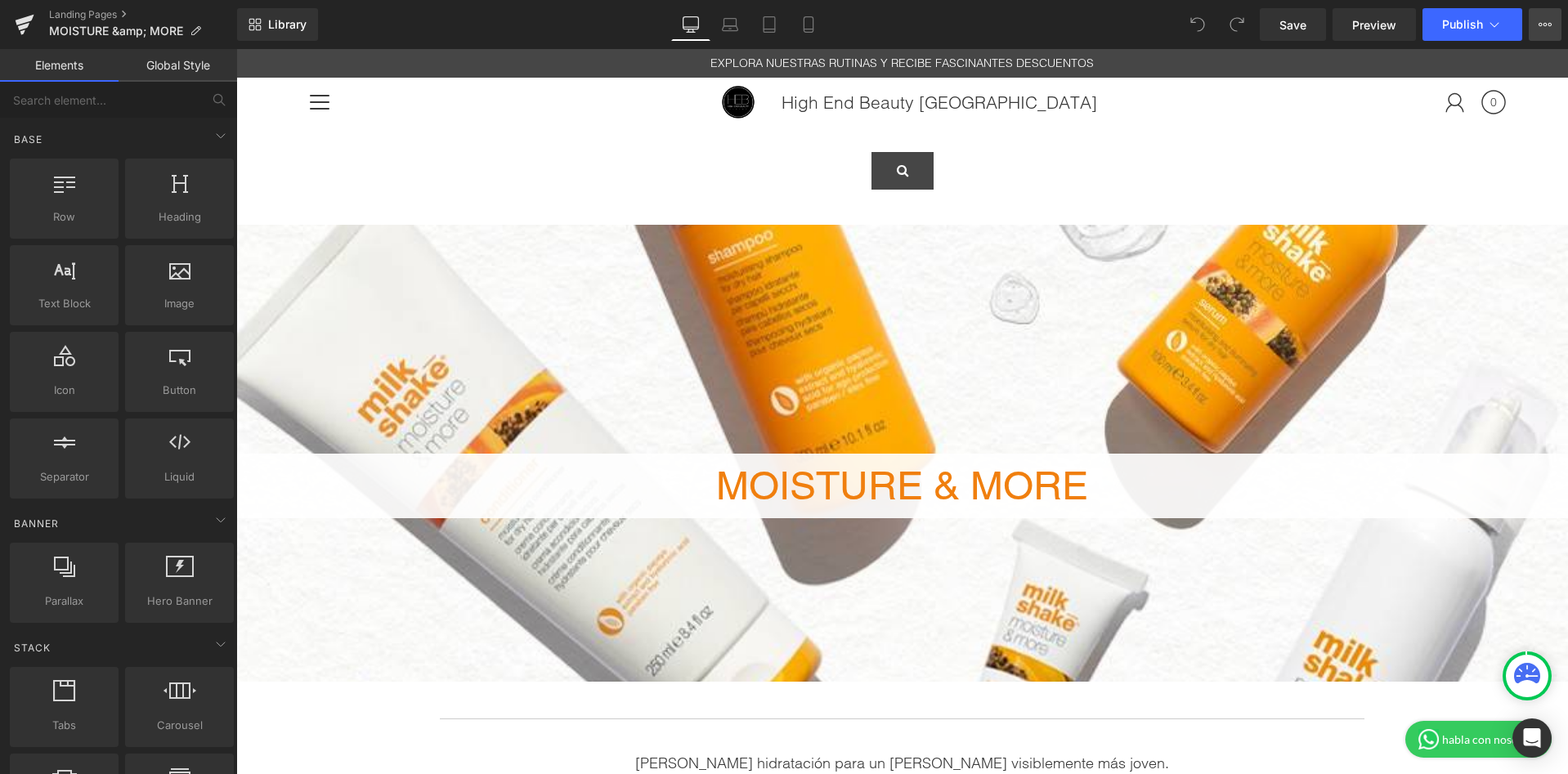
click at [1545, 29] on icon at bounding box center [1545, 25] width 13 height 13
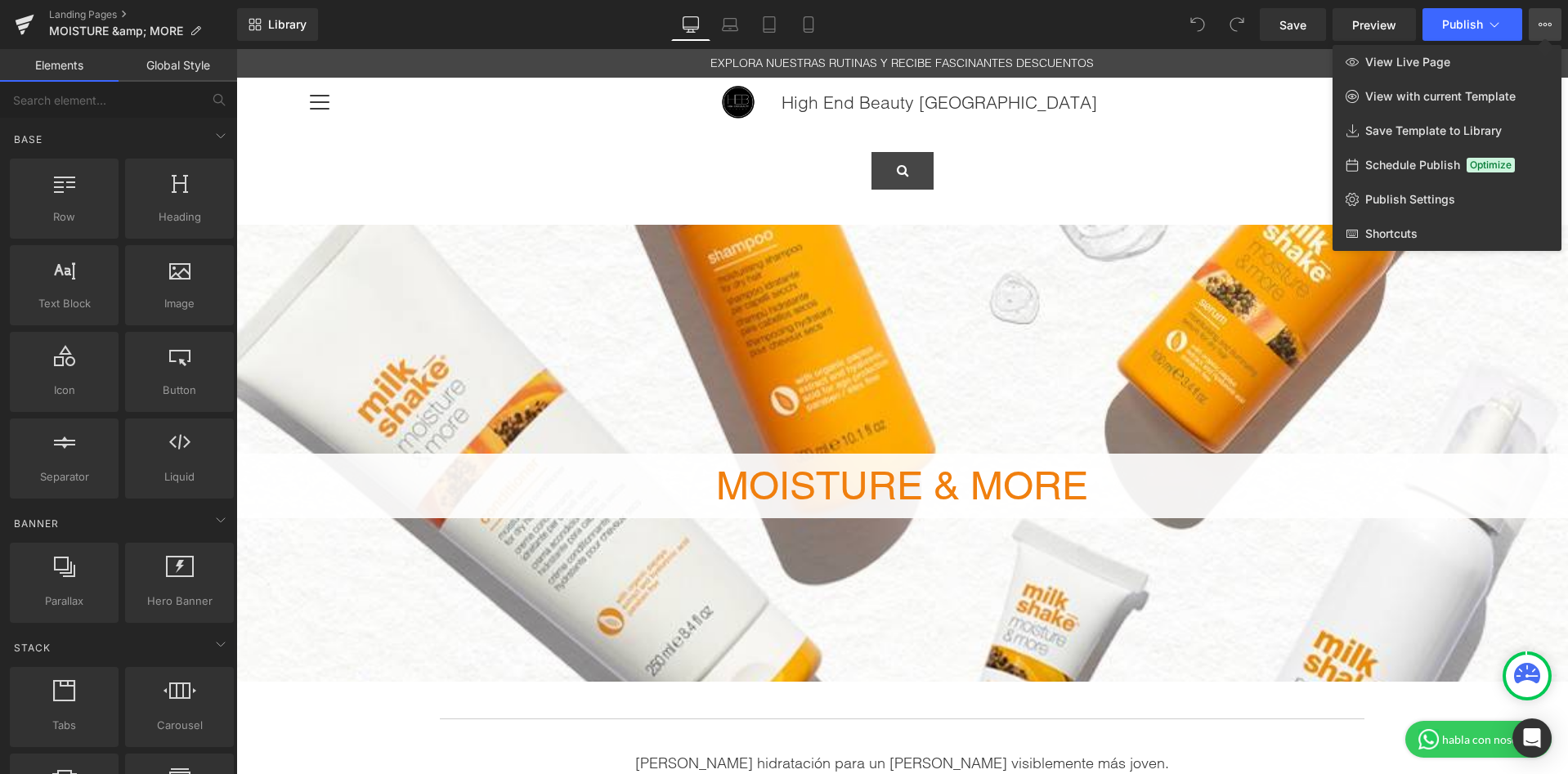
click at [1204, 140] on div at bounding box center [902, 411] width 1332 height 725
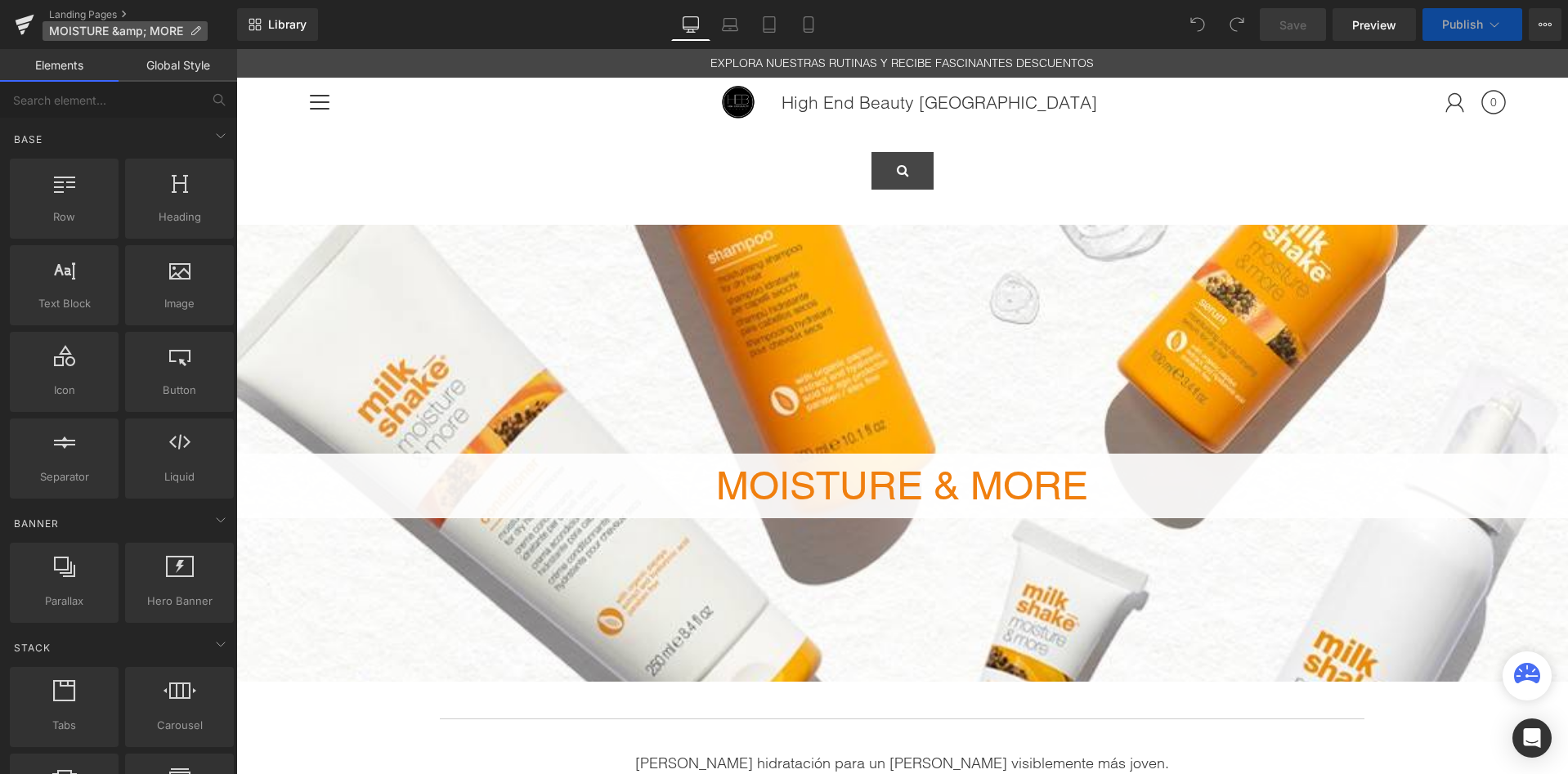
click at [196, 28] on icon at bounding box center [196, 32] width 12 height 12
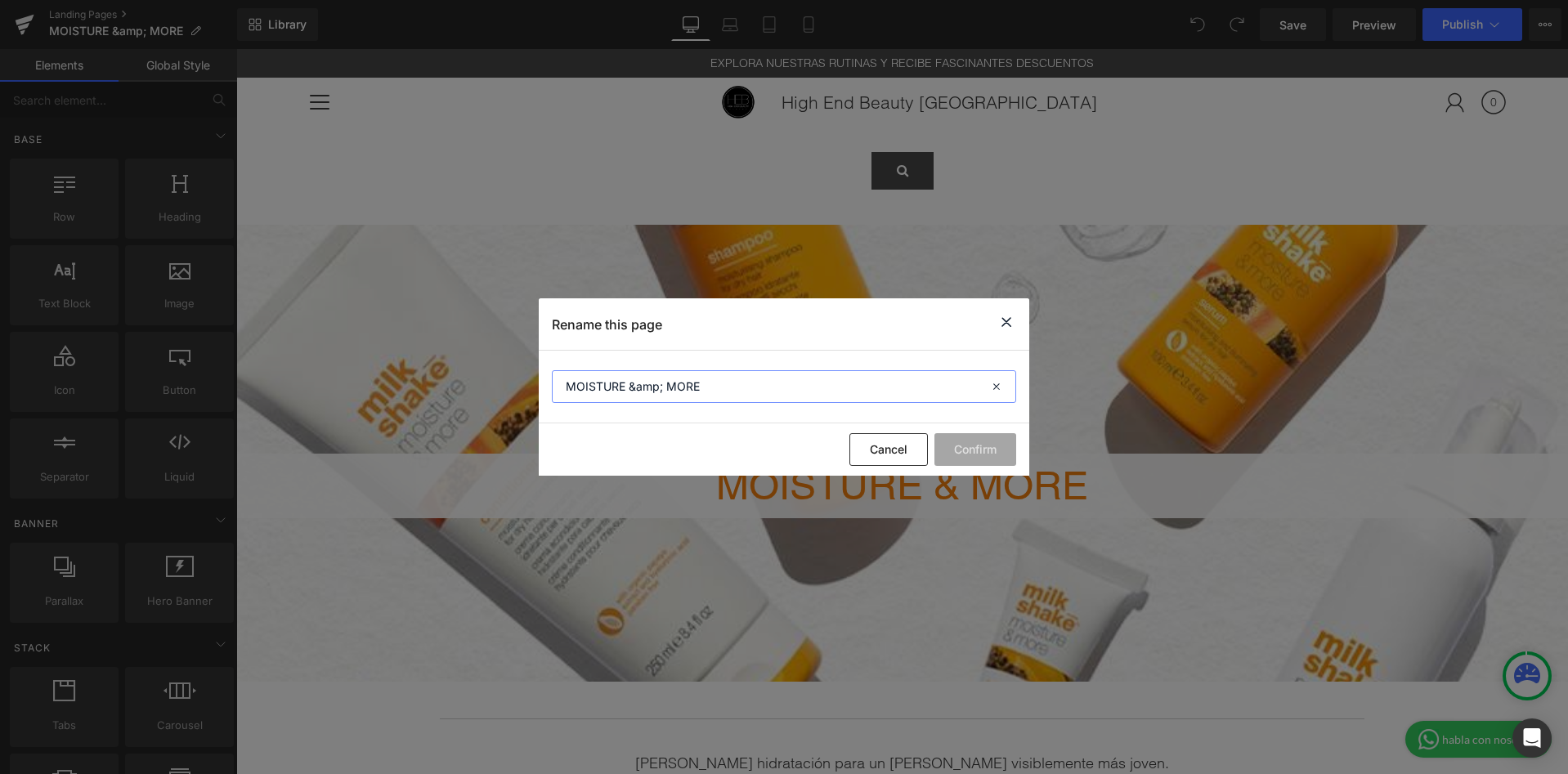
click at [652, 387] on input "MOISTURE &amp; MORE" at bounding box center [784, 386] width 465 height 32
click at [661, 389] on input "MOISTURE &amp; MORE" at bounding box center [784, 386] width 465 height 32
click at [663, 391] on input "MOISTURE &amp; MORE" at bounding box center [784, 386] width 465 height 32
type input "MOISTURE & MORE"
click at [989, 449] on button "Confirm" at bounding box center [975, 449] width 82 height 32
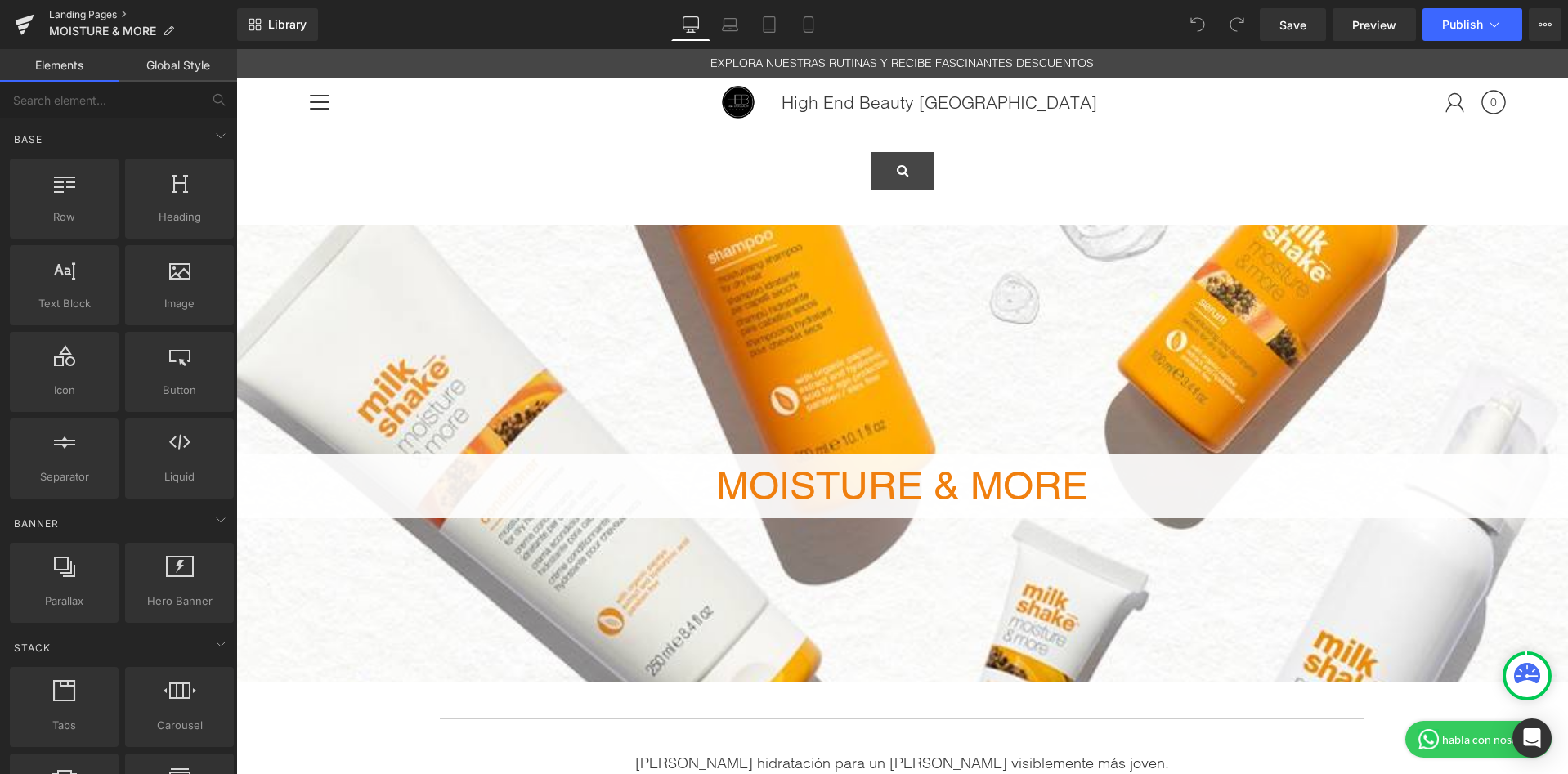
click at [121, 17] on link "Landing Pages" at bounding box center [143, 15] width 188 height 13
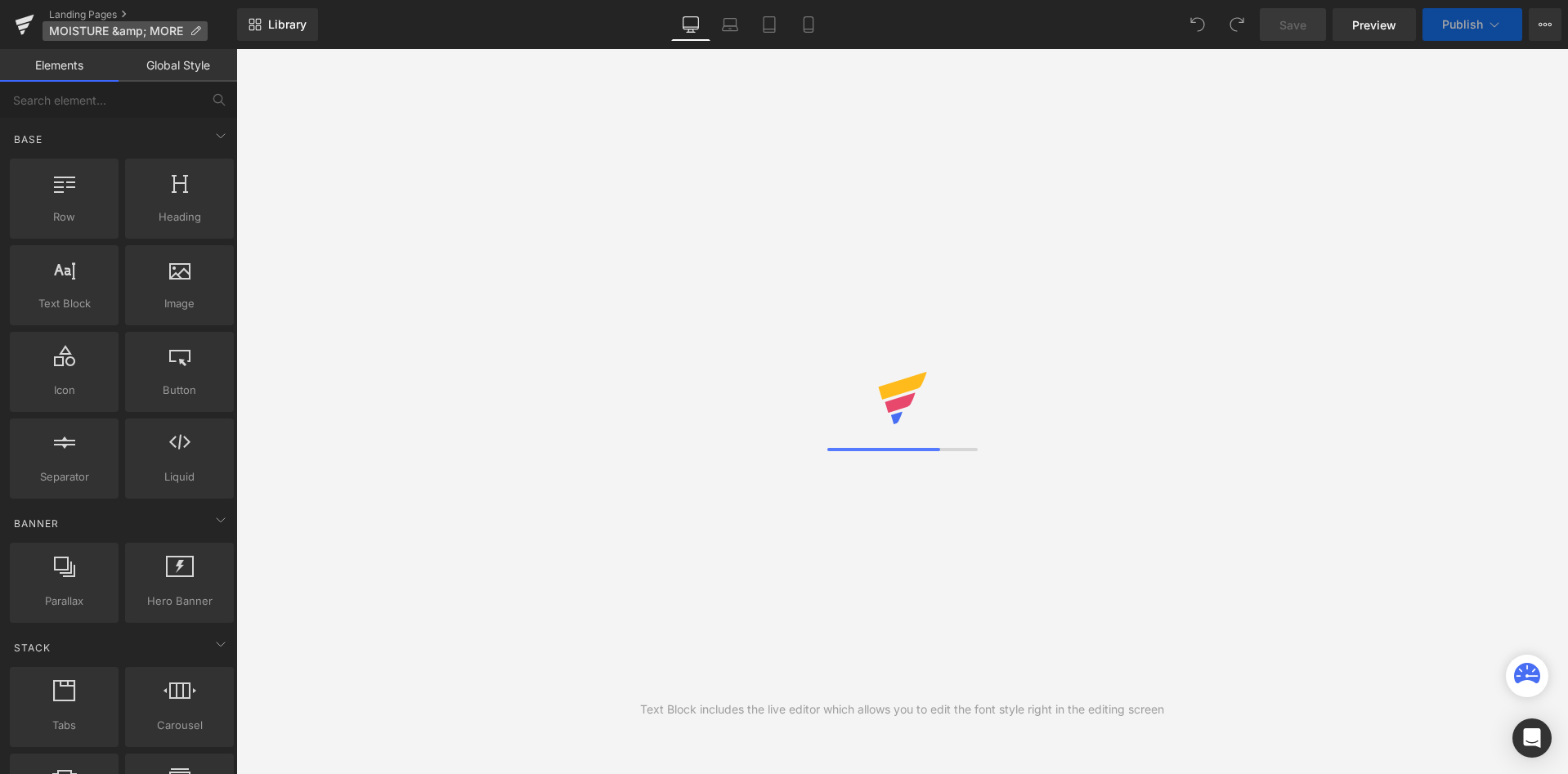
click at [153, 31] on span "MOISTURE &amp; MORE" at bounding box center [116, 32] width 134 height 13
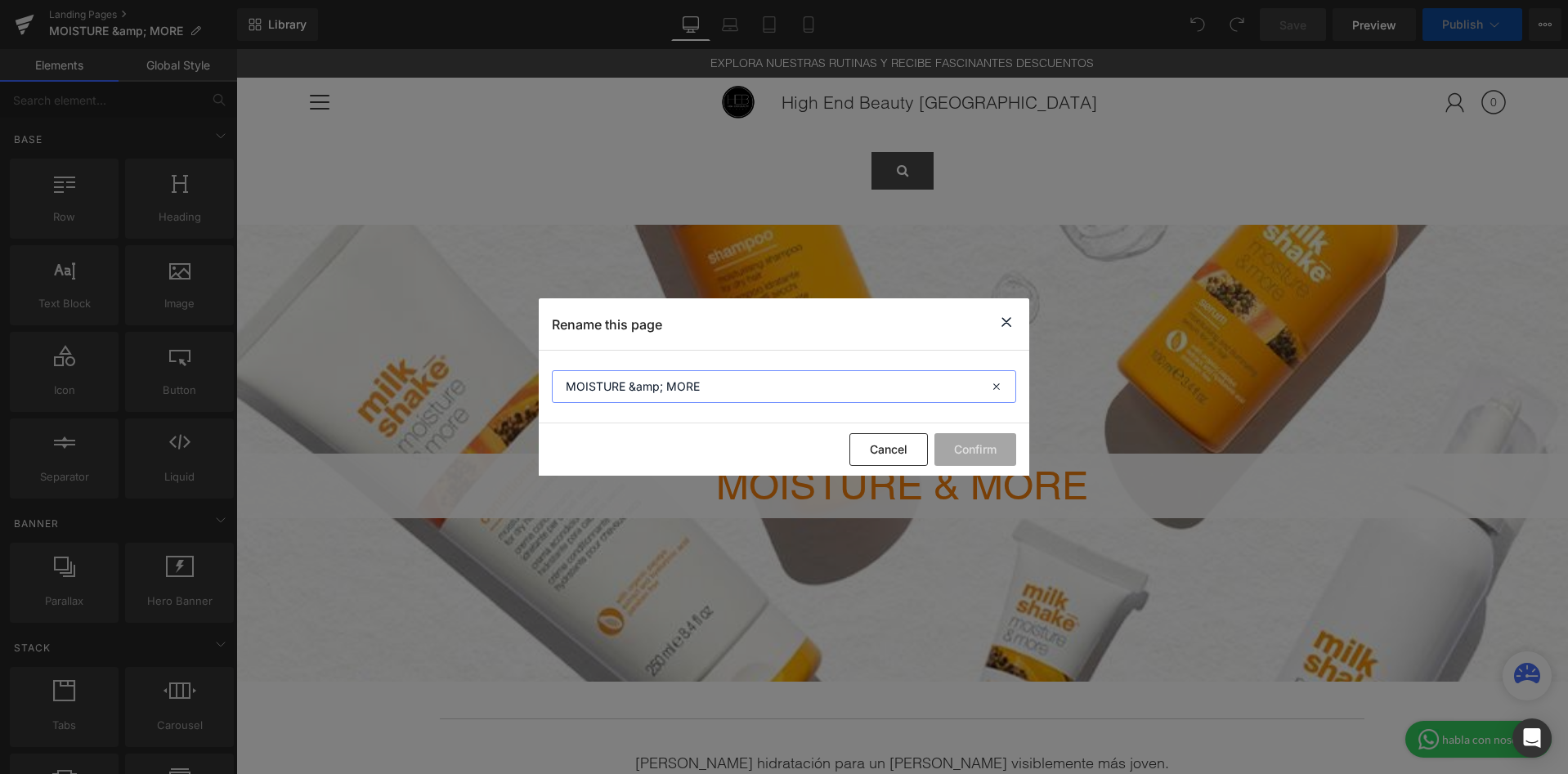
click at [658, 389] on input "MOISTURE &amp; MORE" at bounding box center [784, 386] width 465 height 32
click at [664, 389] on input "MOISTURE &amp; MORE" at bounding box center [784, 386] width 465 height 32
type input "MOISTURE & MORE"
click at [991, 448] on button "Confirm" at bounding box center [975, 449] width 82 height 32
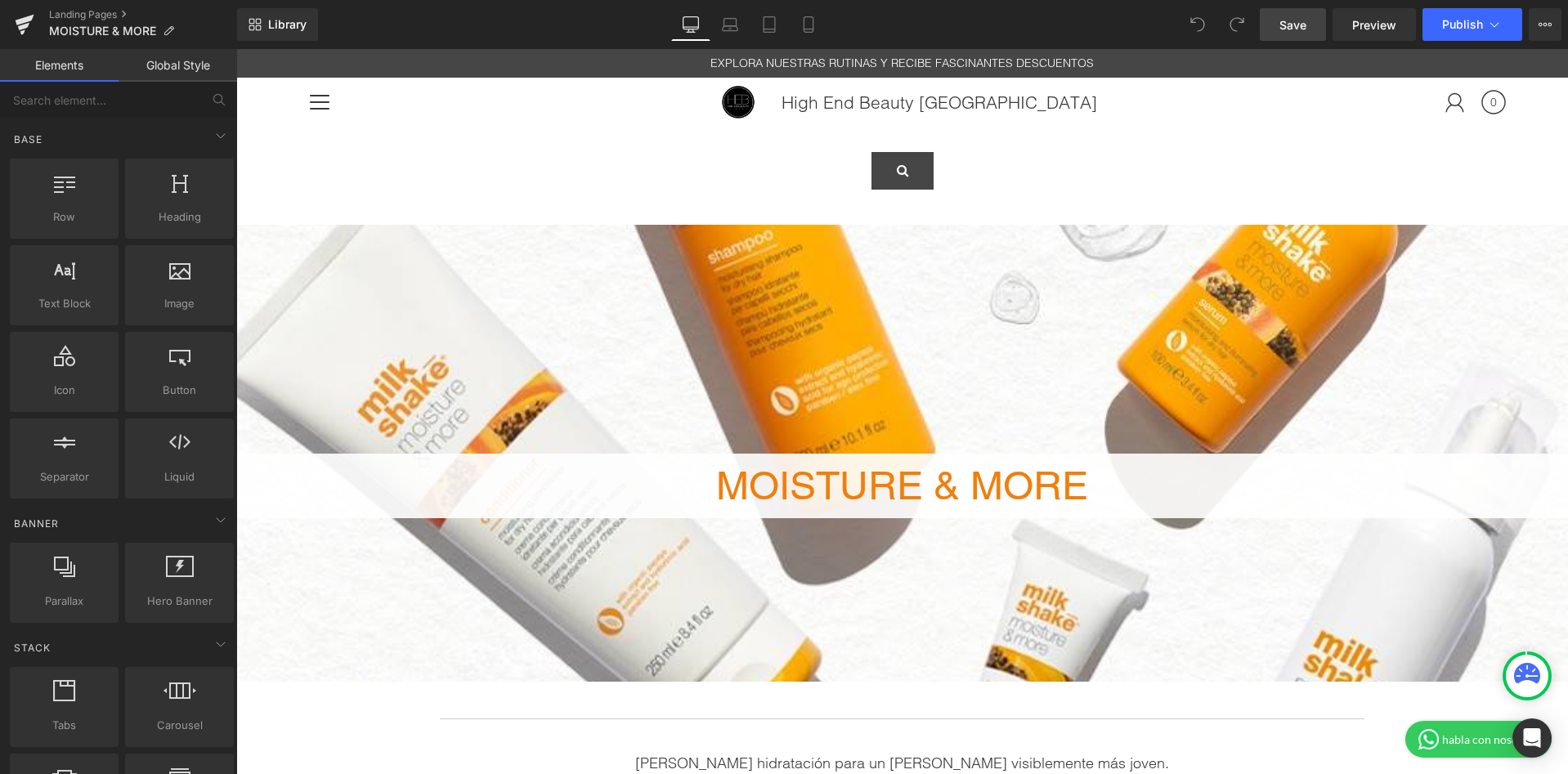
click at [1283, 30] on span "Save" at bounding box center [1293, 25] width 27 height 17
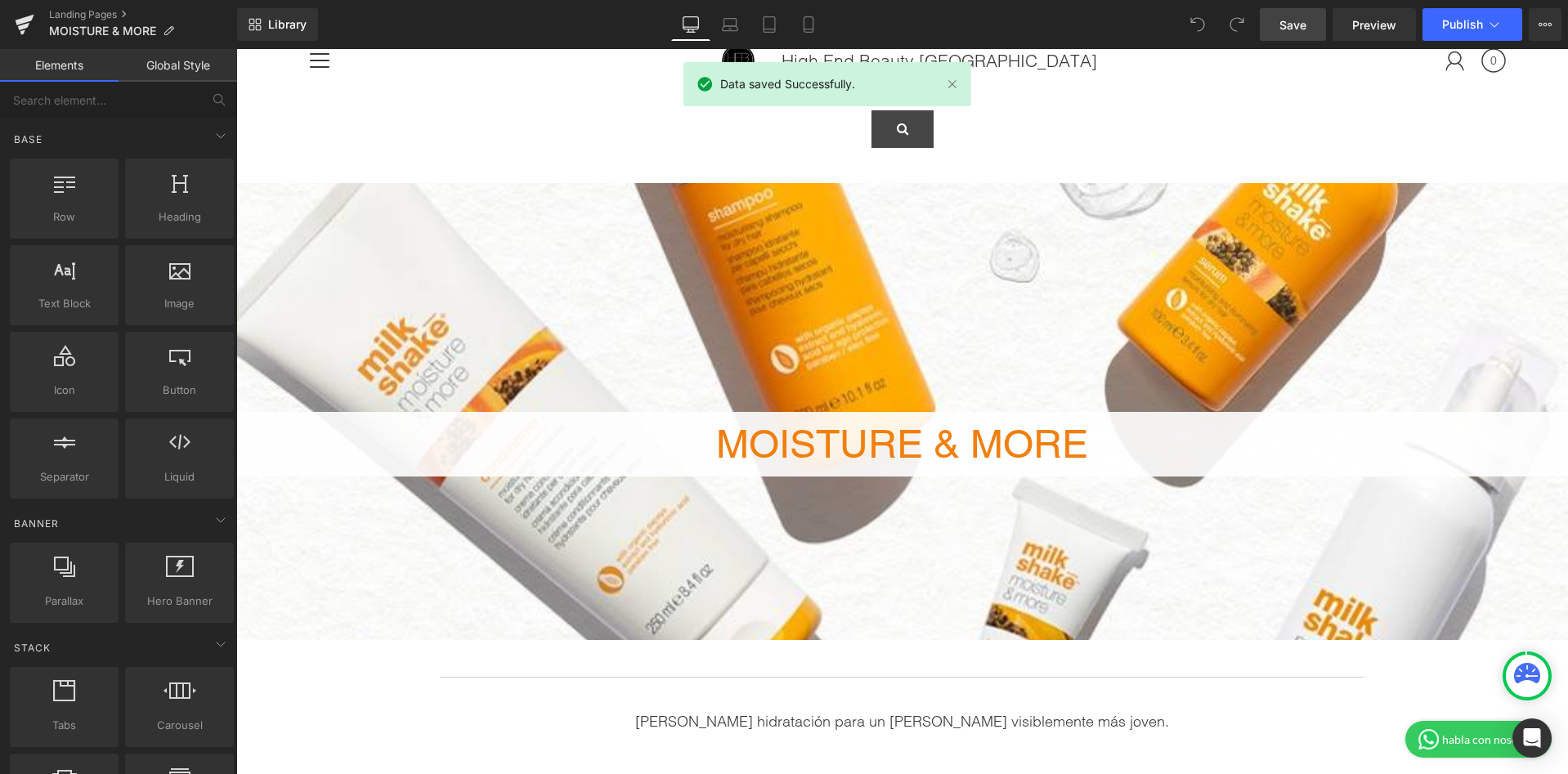
scroll to position [43, 0]
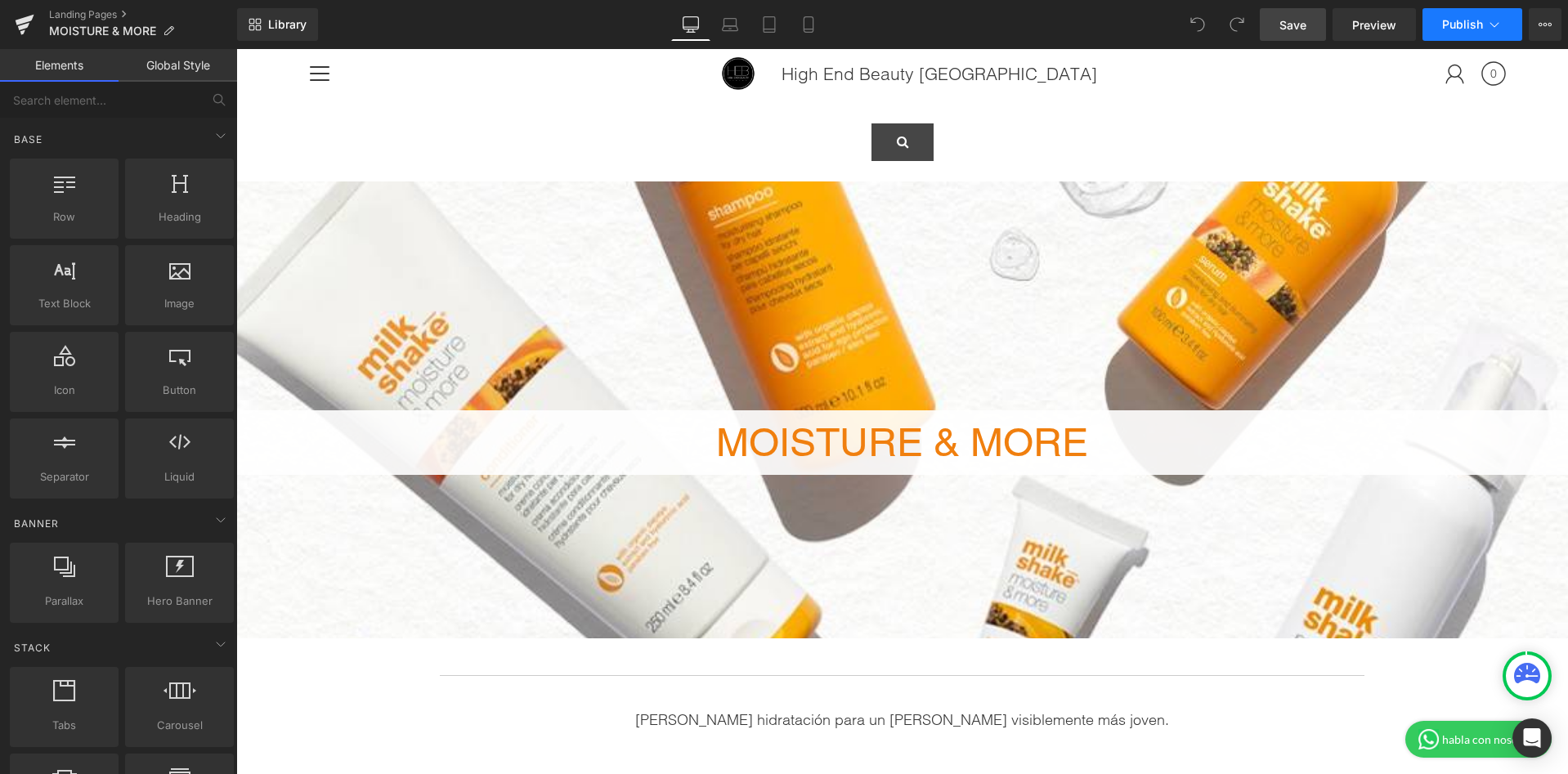
click at [1458, 34] on button "Publish" at bounding box center [1473, 24] width 100 height 32
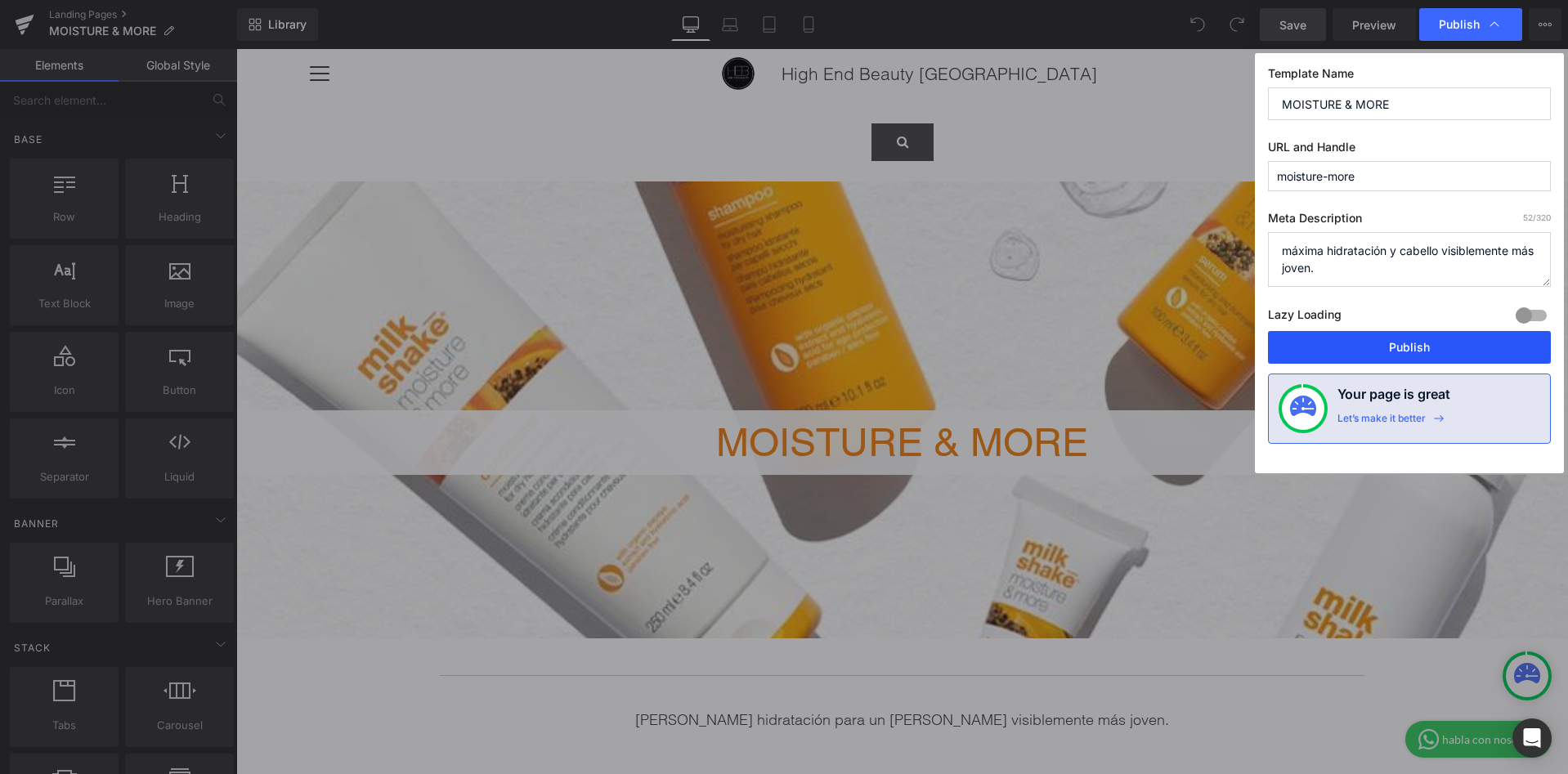
click at [1386, 337] on button "Publish" at bounding box center [1409, 347] width 283 height 32
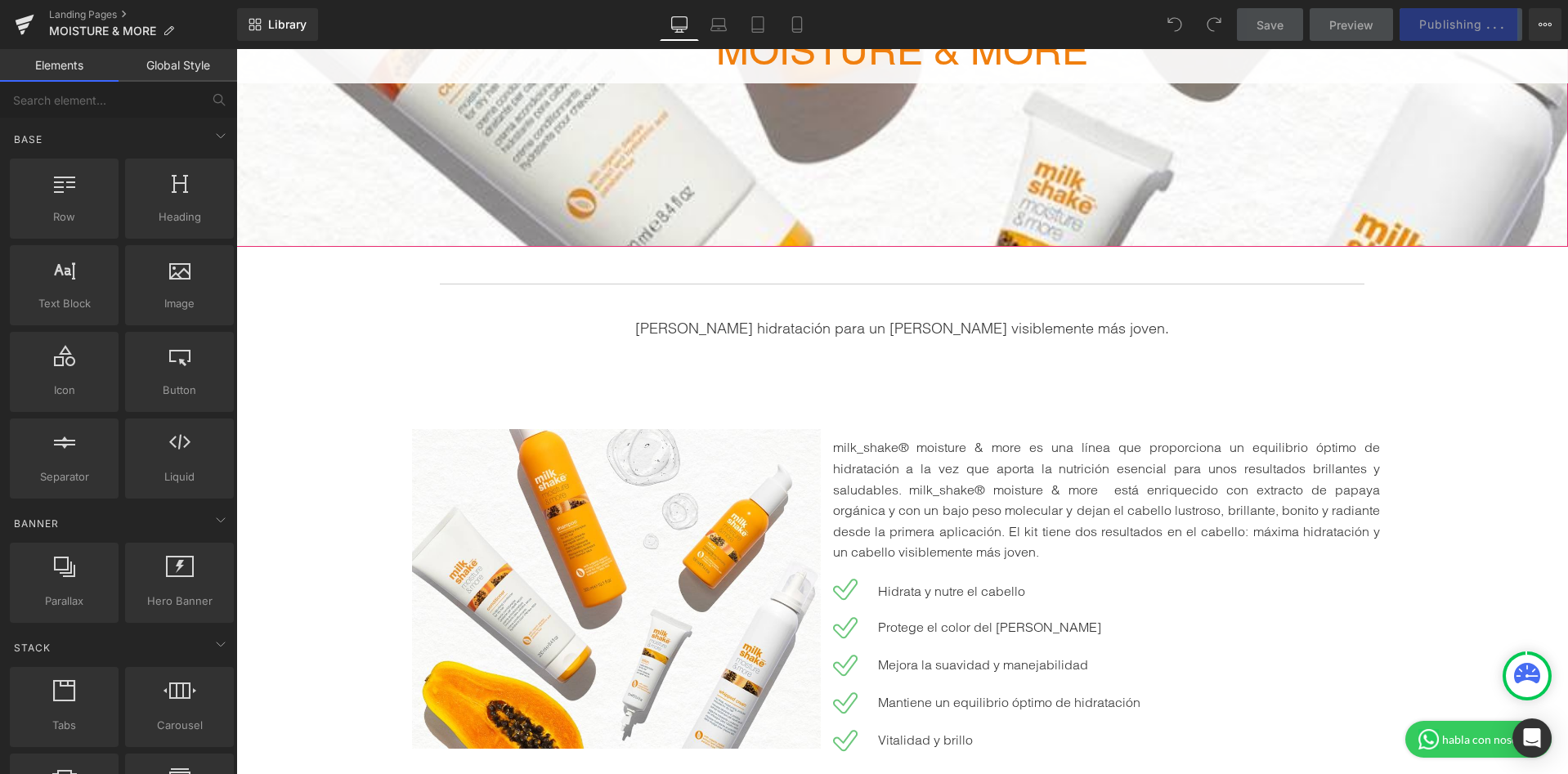
scroll to position [436, 0]
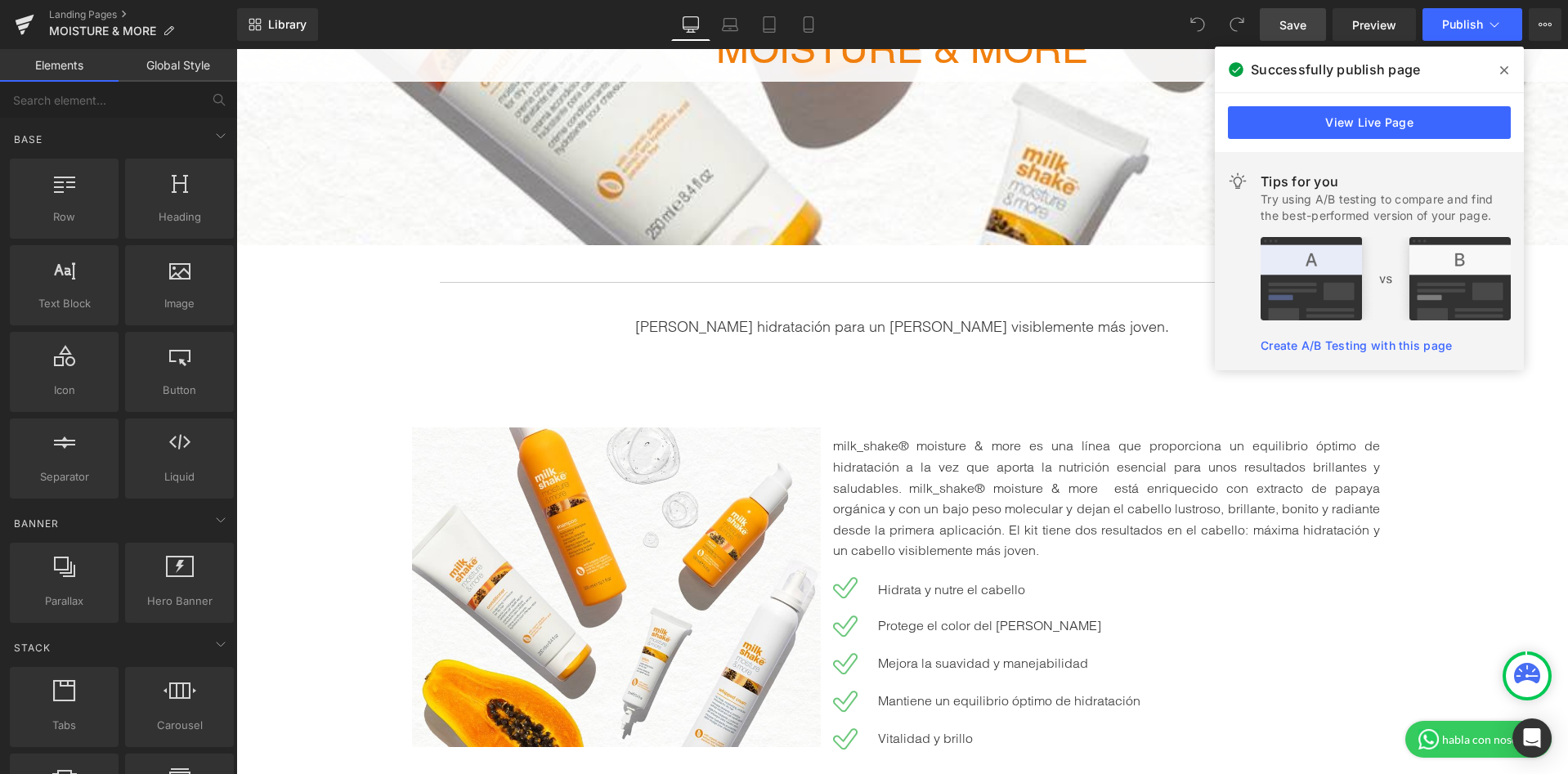
click at [1498, 67] on span at bounding box center [1504, 71] width 27 height 27
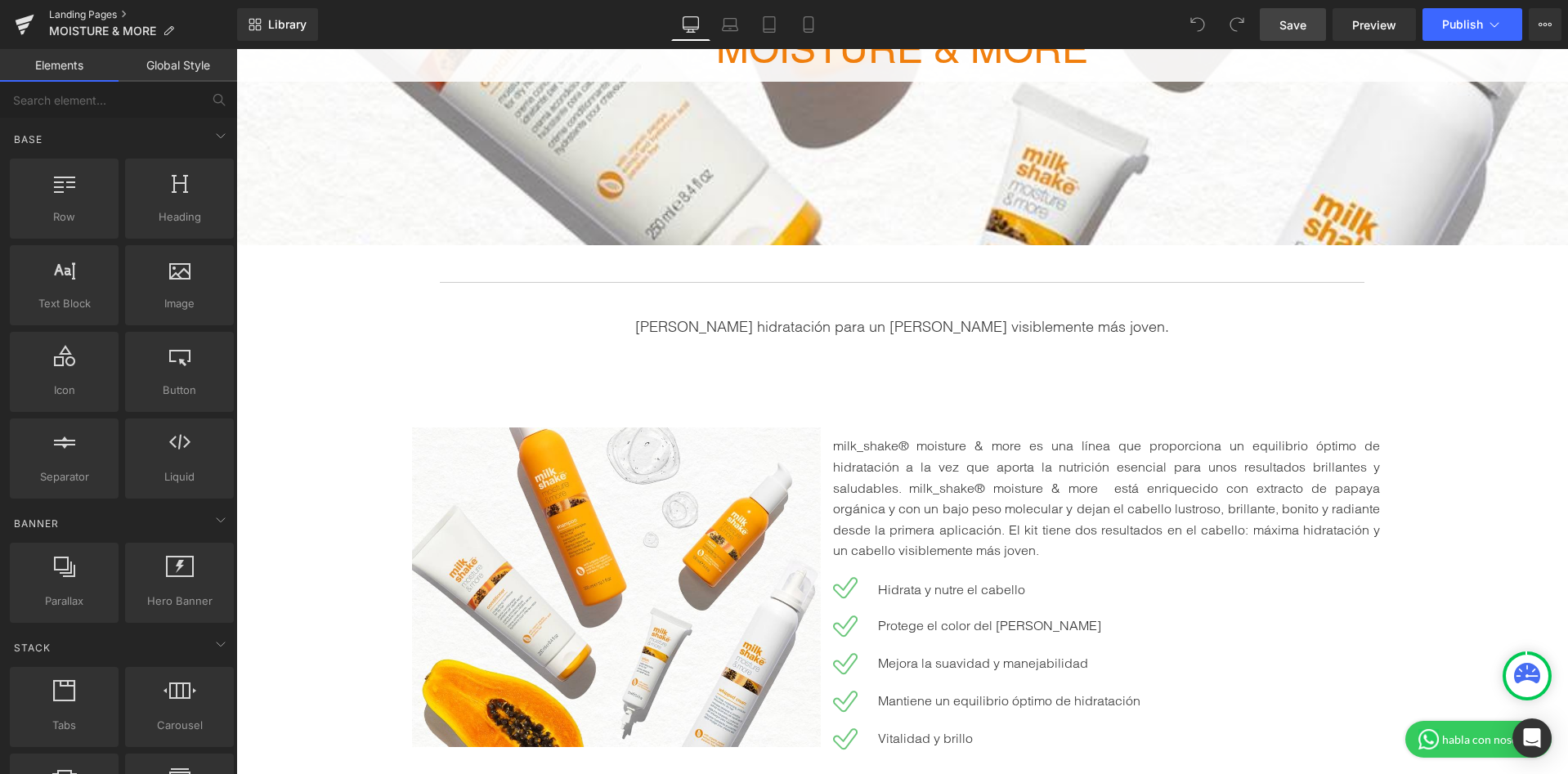
click at [79, 9] on link "Landing Pages" at bounding box center [143, 15] width 188 height 13
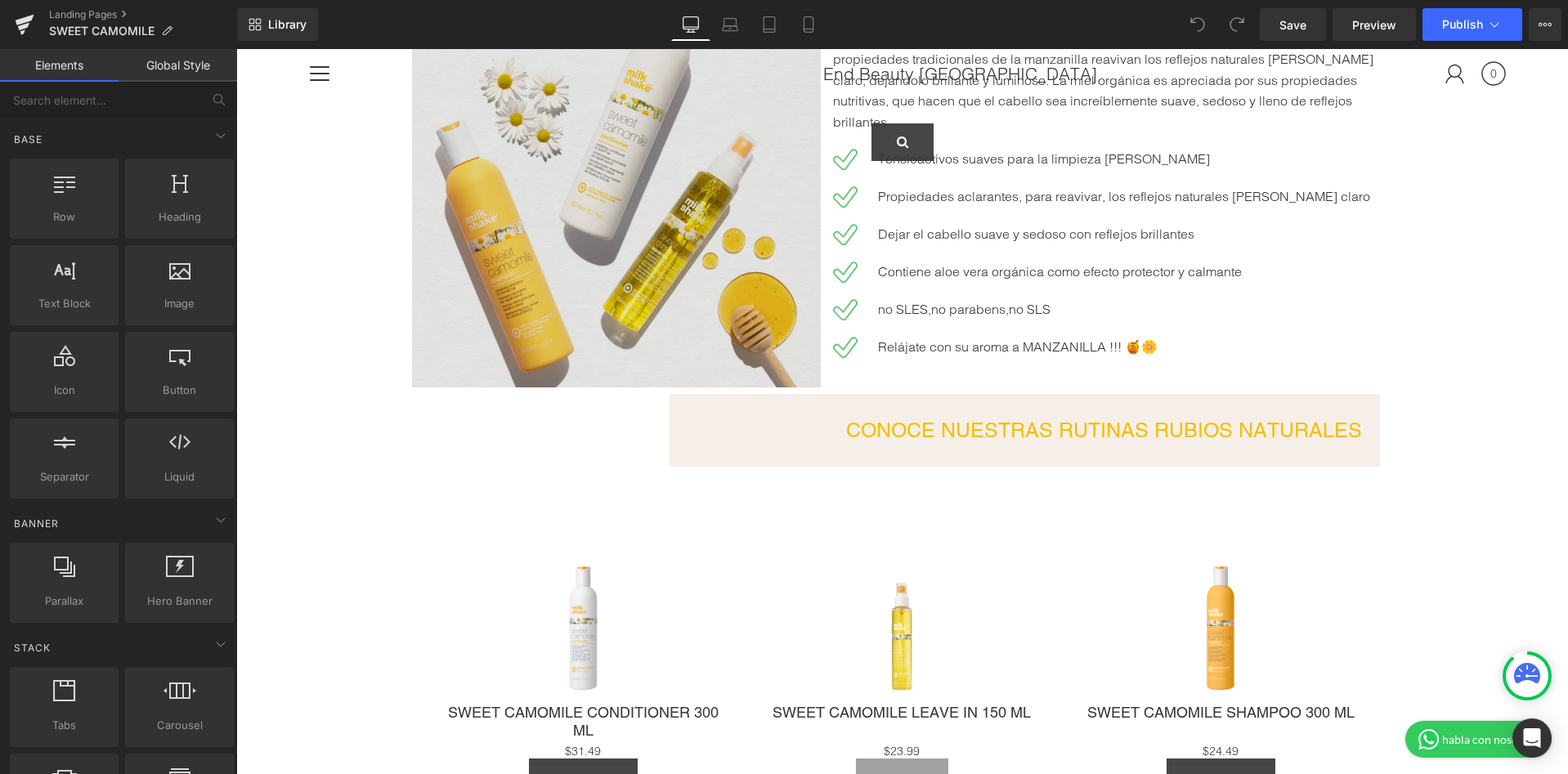
scroll to position [797, 0]
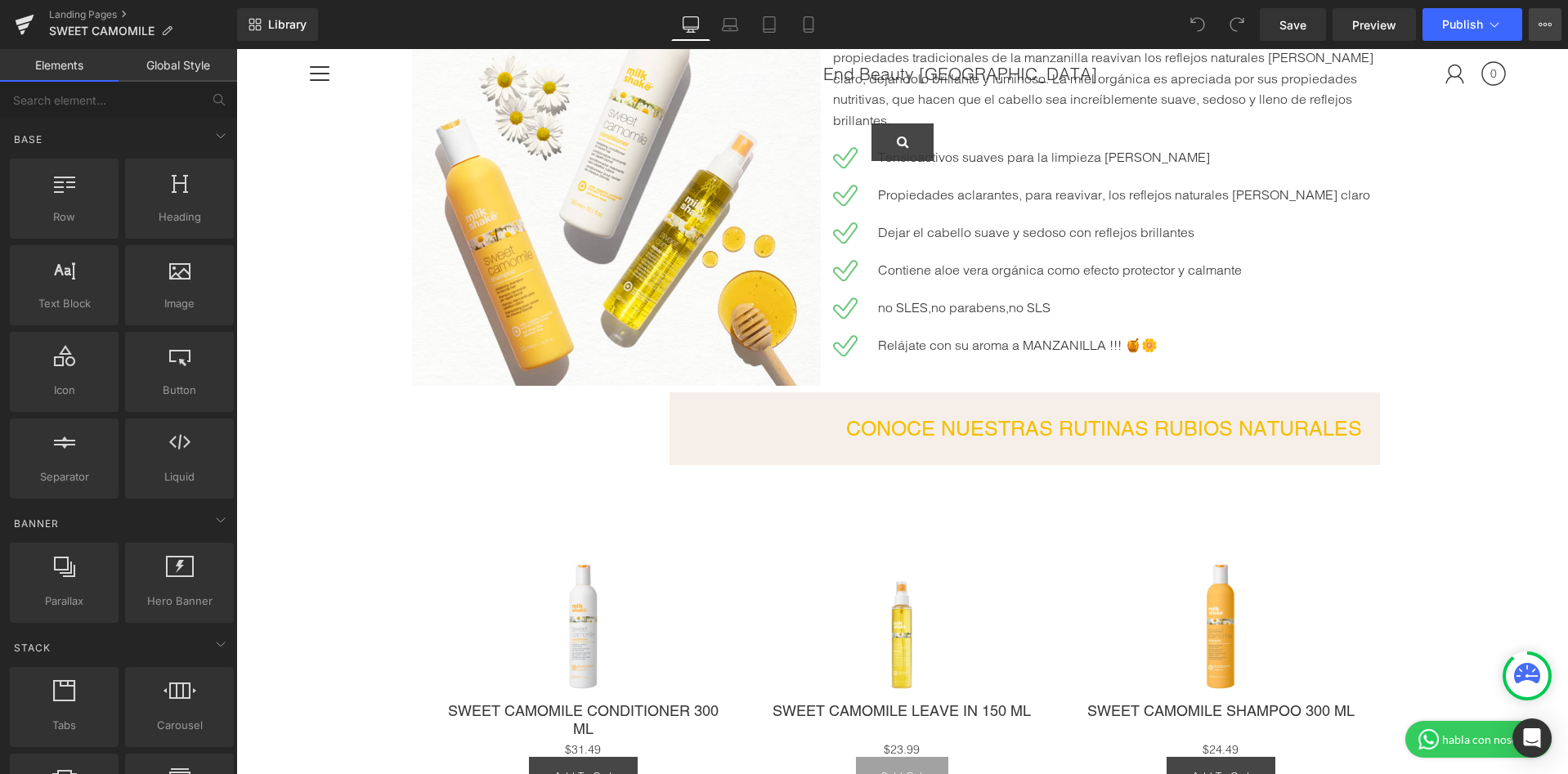
click at [1546, 28] on icon at bounding box center [1545, 25] width 13 height 13
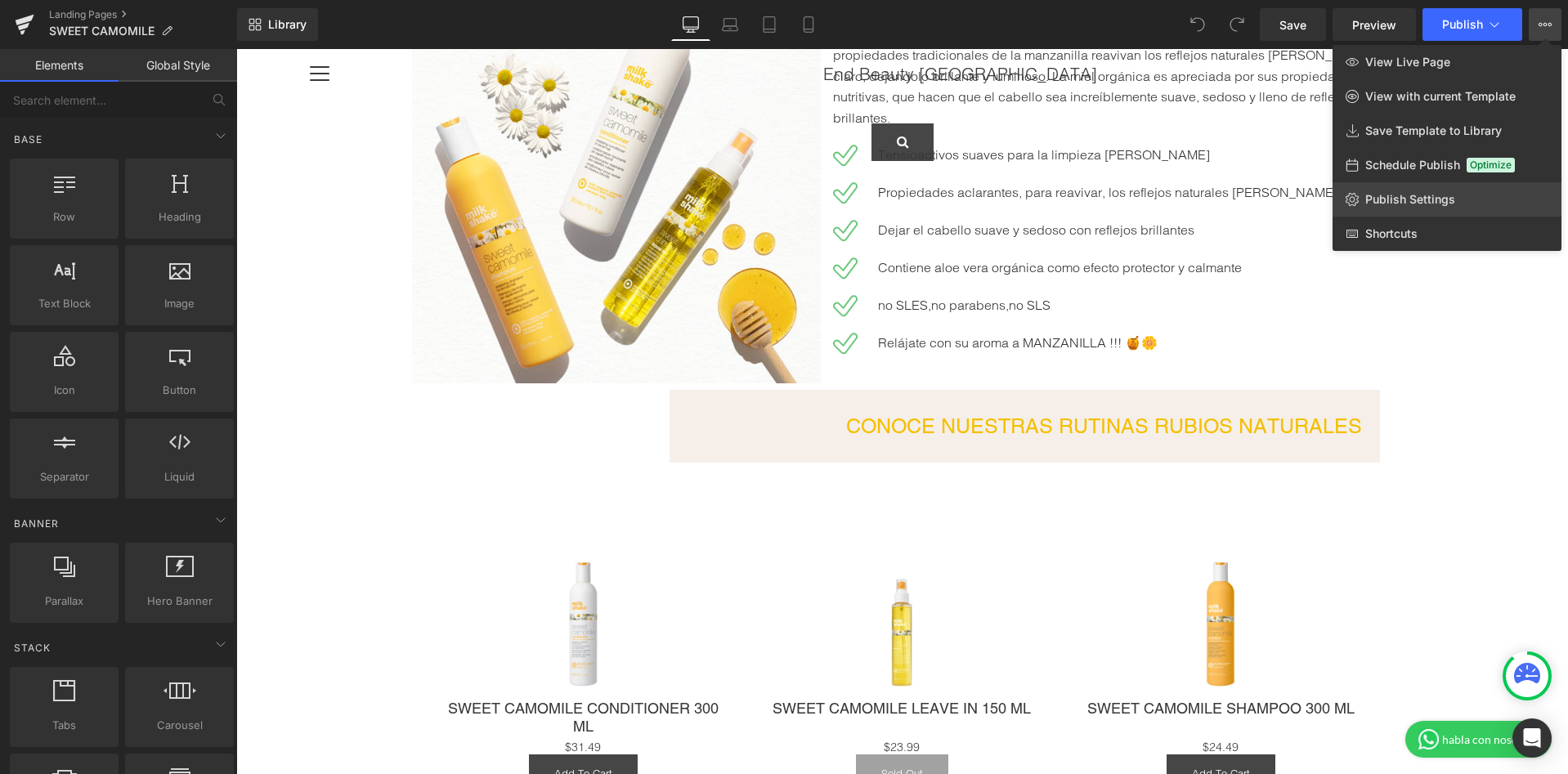
click at [1434, 205] on span "Publish Settings" at bounding box center [1410, 200] width 90 height 15
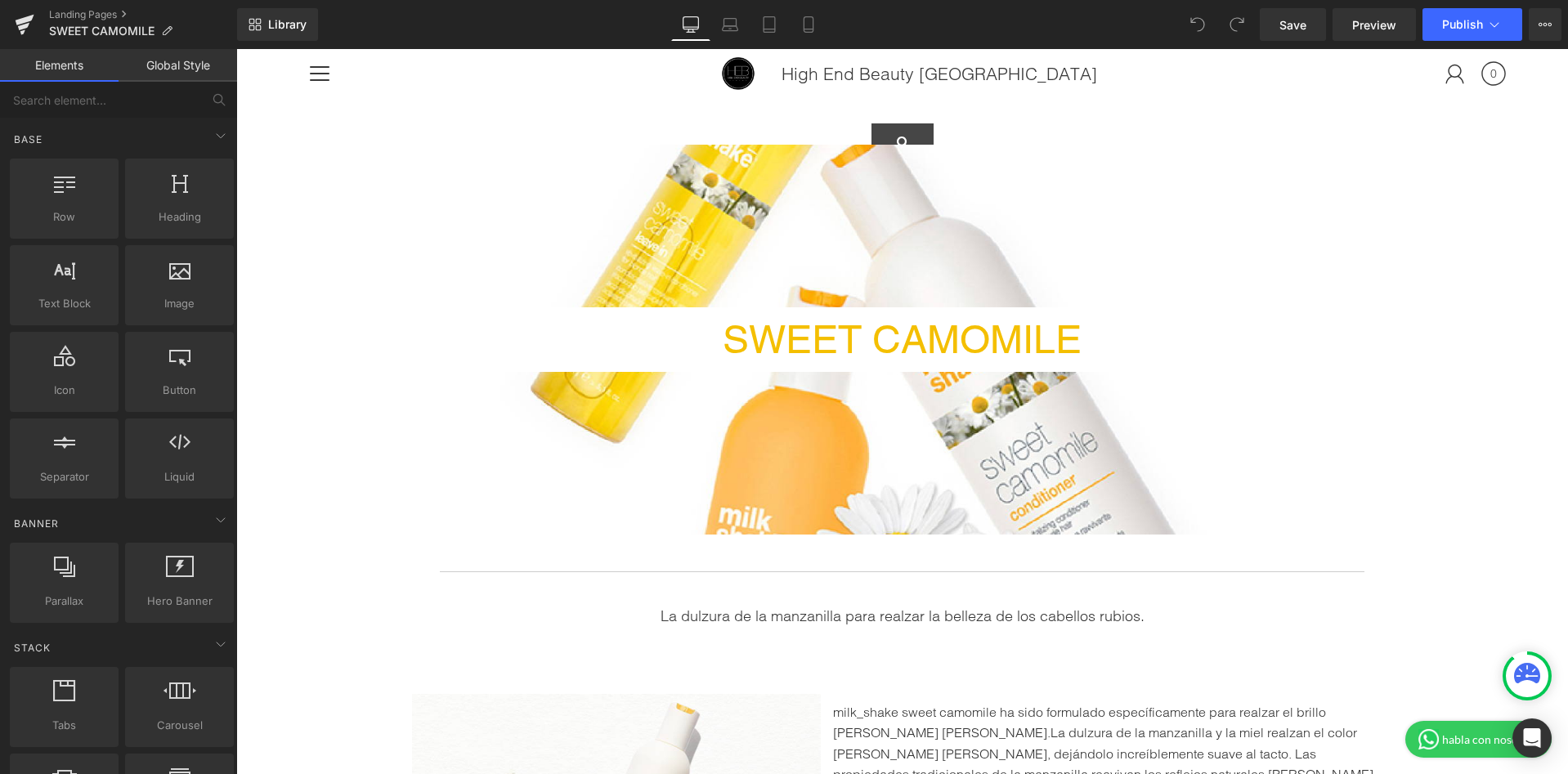
scroll to position [71, 0]
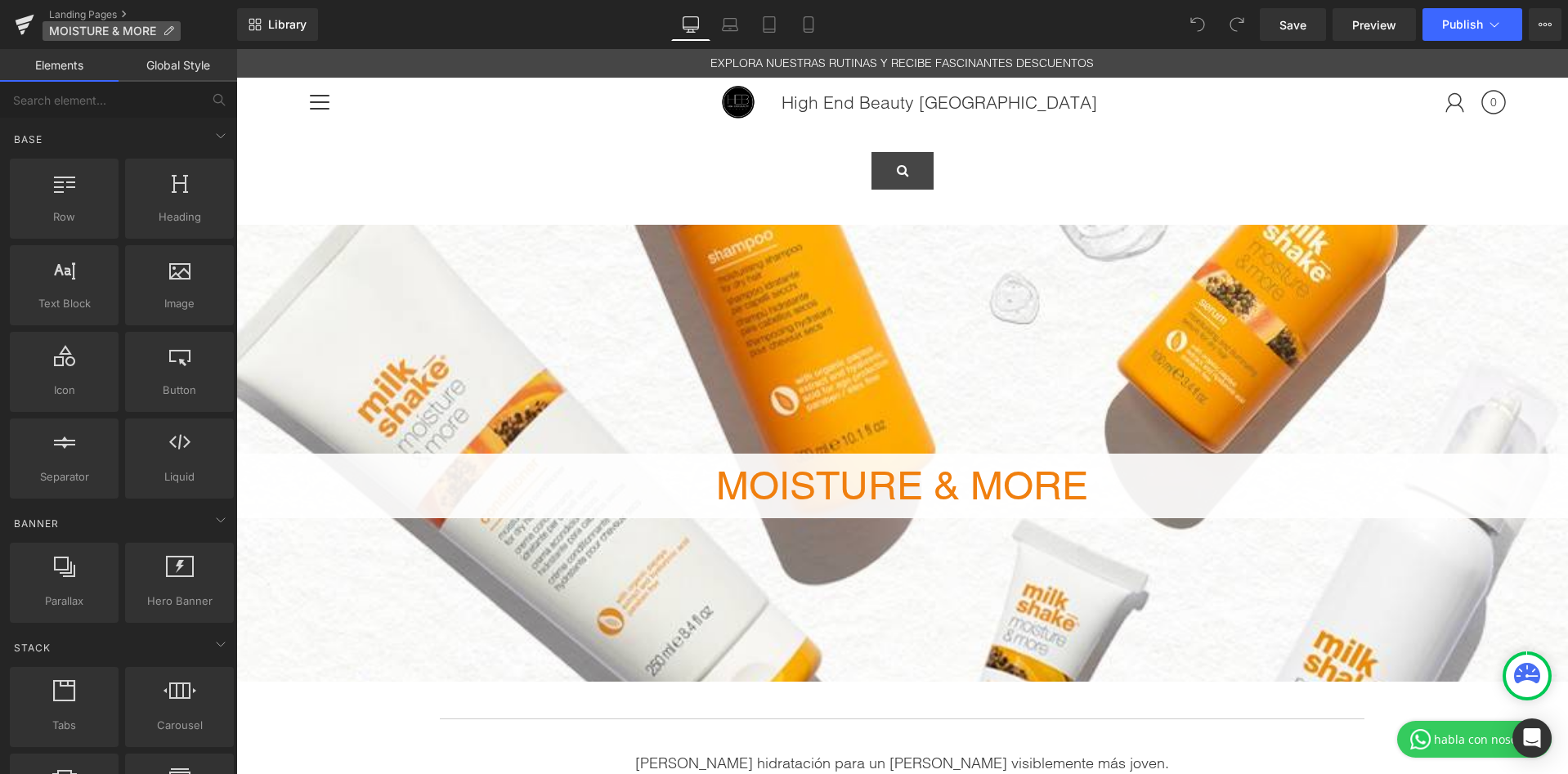
click at [124, 28] on span "MOISTURE & MORE" at bounding box center [102, 32] width 107 height 13
click at [110, 12] on link "Landing Pages" at bounding box center [143, 15] width 188 height 13
